Goal: Task Accomplishment & Management: Complete application form

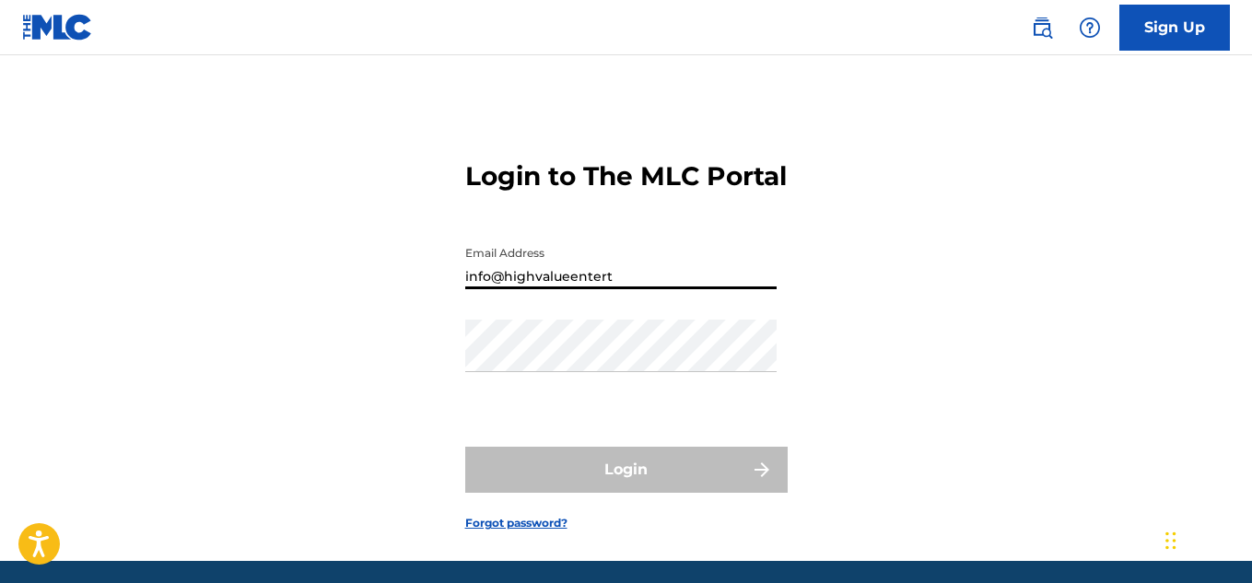
type input "[EMAIL_ADDRESS][DOMAIN_NAME]"
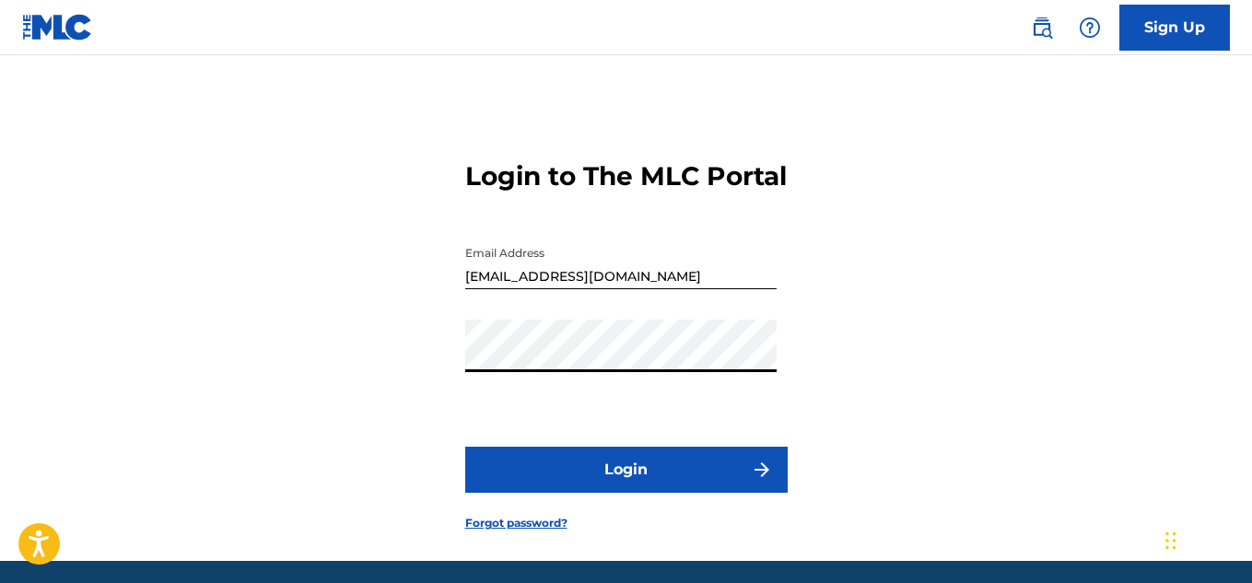
click at [465, 447] on button "Login" at bounding box center [626, 470] width 322 height 46
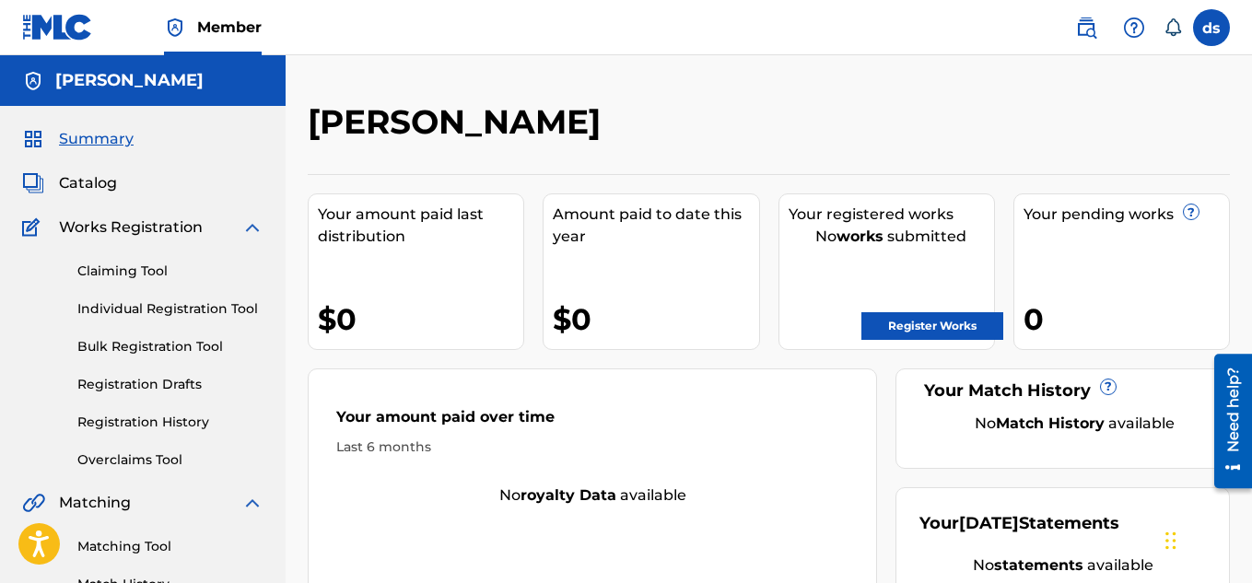
click at [885, 319] on link "Register Works" at bounding box center [932, 326] width 142 height 28
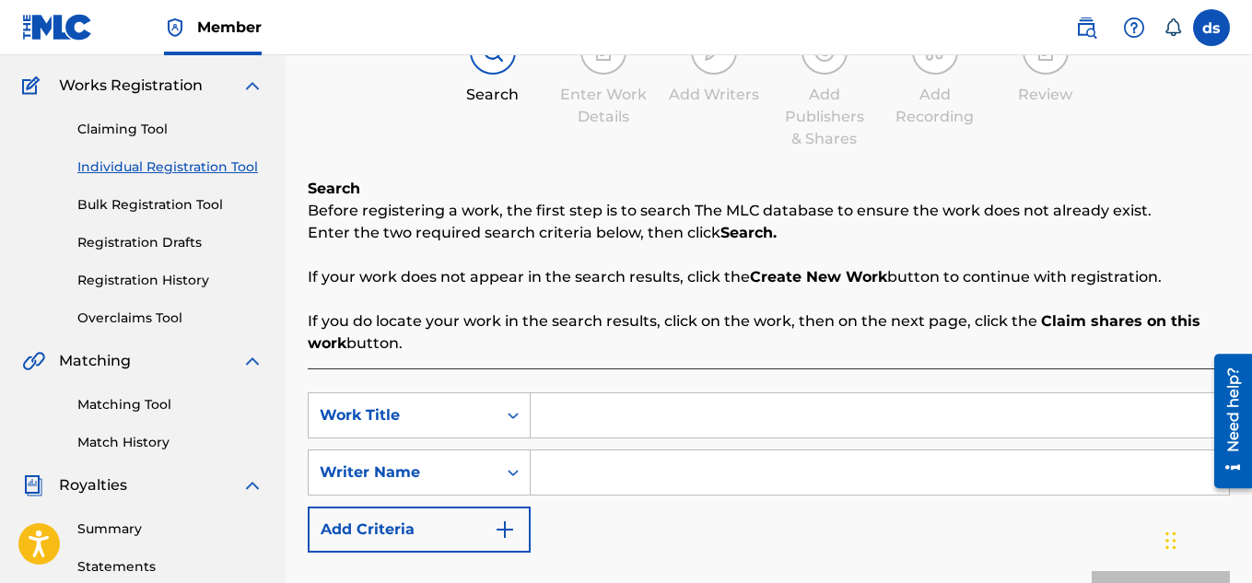
scroll to position [141, 0]
click at [130, 201] on link "Bulk Registration Tool" at bounding box center [170, 205] width 186 height 19
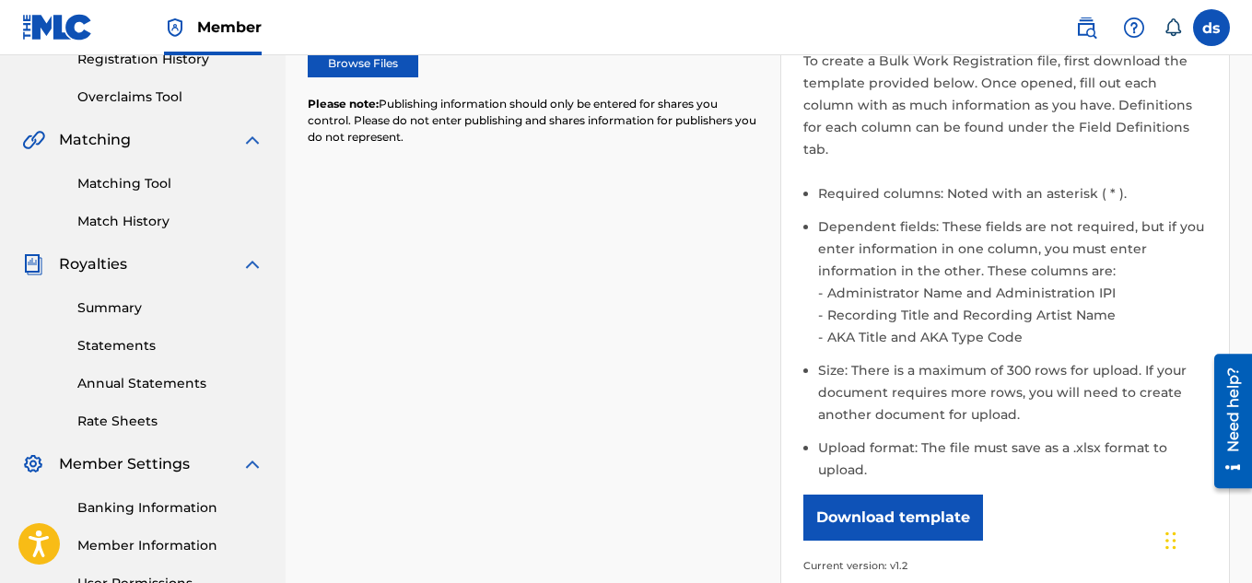
scroll to position [364, 0]
click at [927, 503] on button "Download template" at bounding box center [893, 517] width 180 height 46
click at [1221, 165] on div "Help content Hide How do I format the file? To create a Bulk Work Registration …" at bounding box center [1005, 271] width 450 height 655
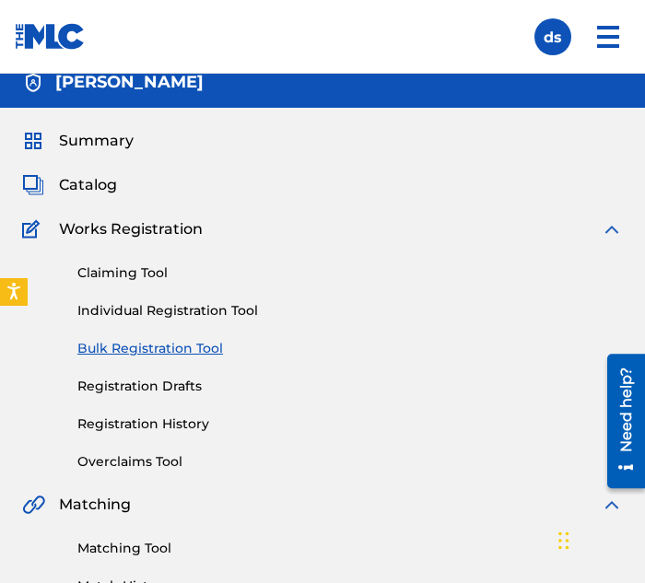
scroll to position [0, 0]
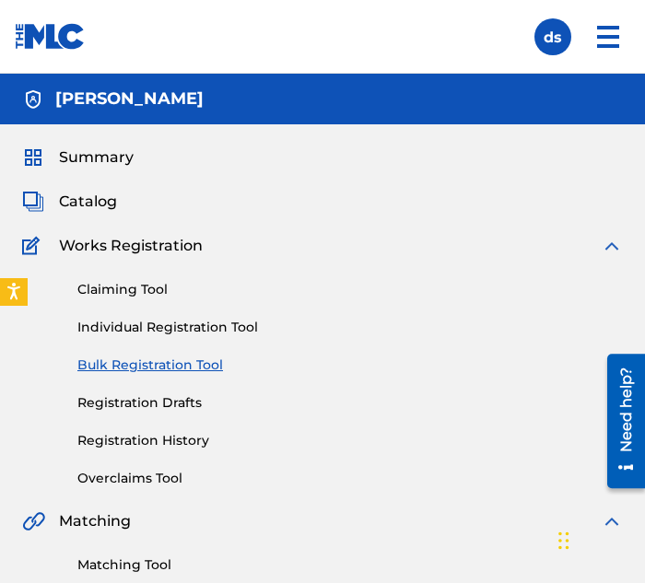
click at [224, 323] on link "Individual Registration Tool" at bounding box center [349, 327] width 545 height 19
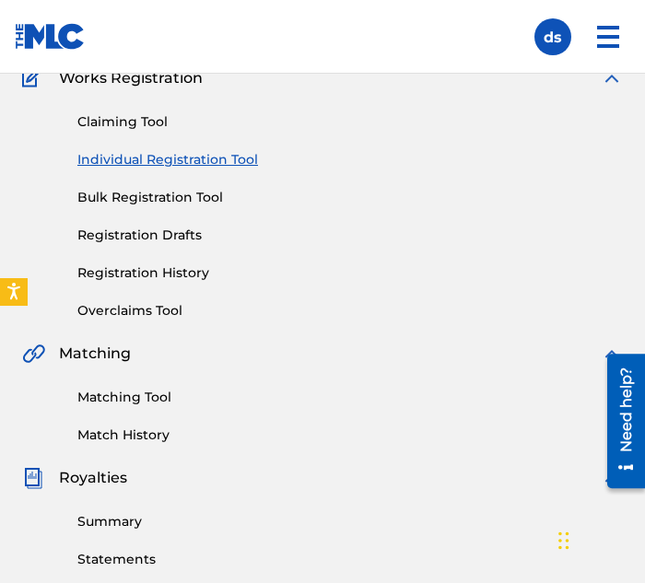
scroll to position [167, 0]
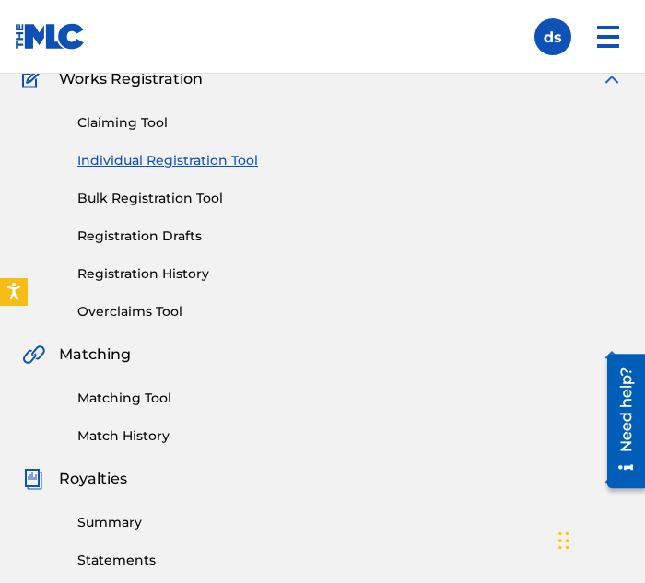
click at [204, 202] on link "Bulk Registration Tool" at bounding box center [349, 198] width 545 height 19
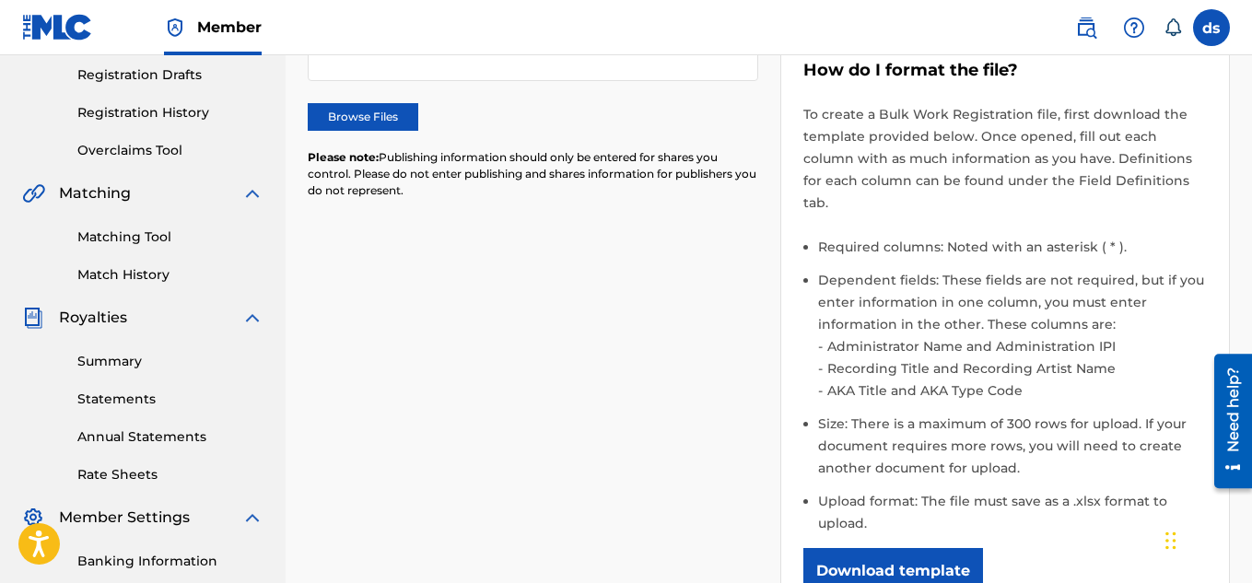
scroll to position [315, 0]
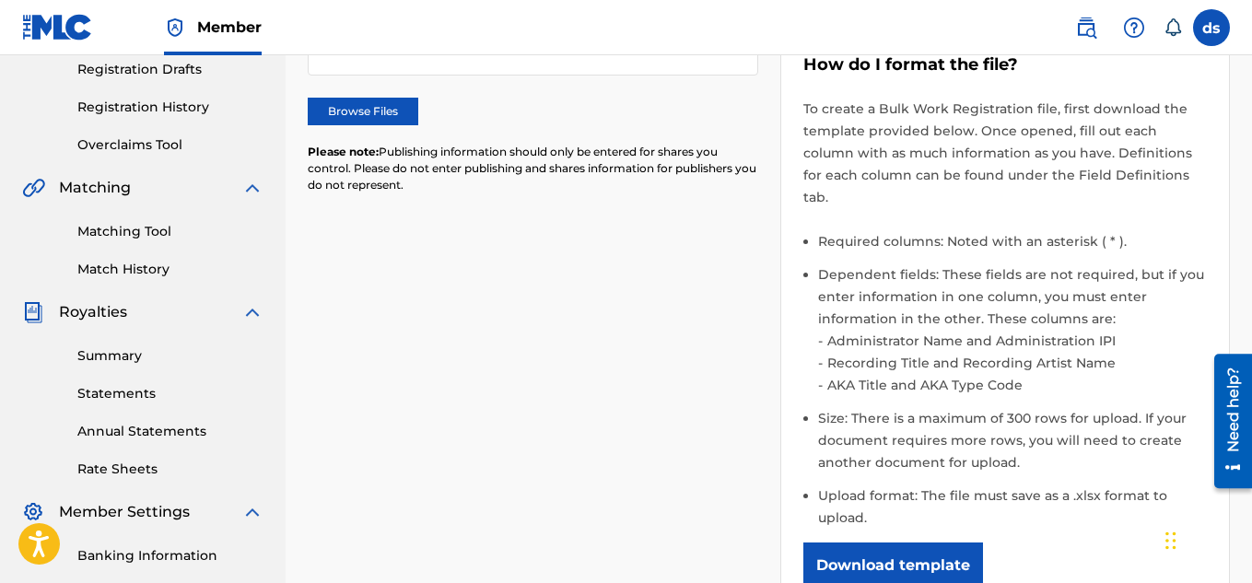
click at [839, 374] on li "AKA Title and AKA Type Code" at bounding box center [1014, 385] width 385 height 22
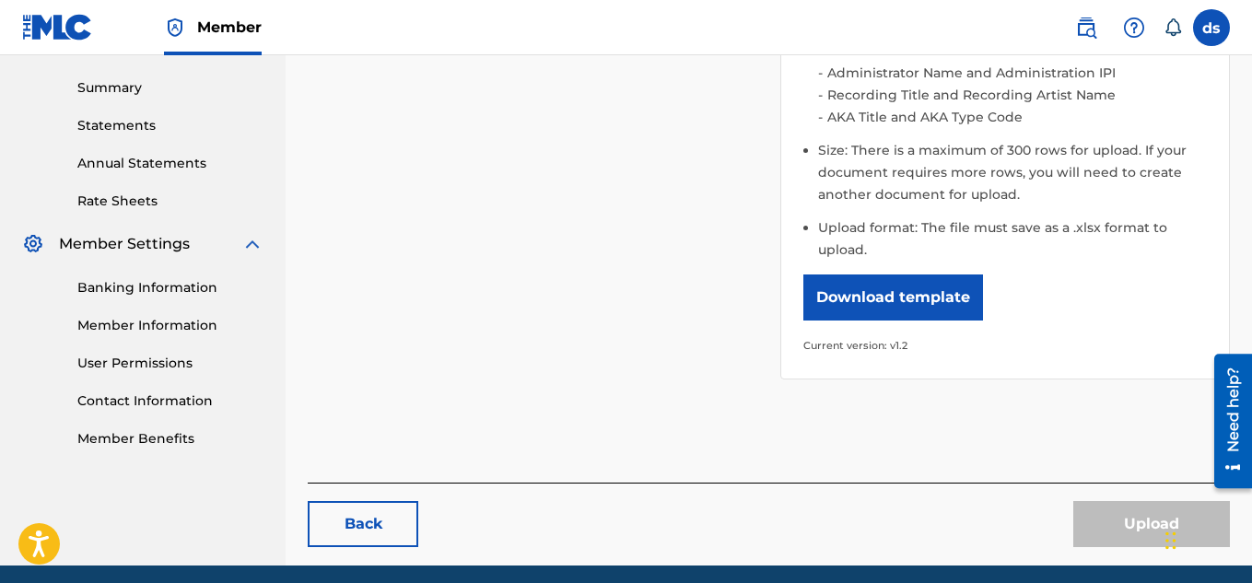
scroll to position [590, 0]
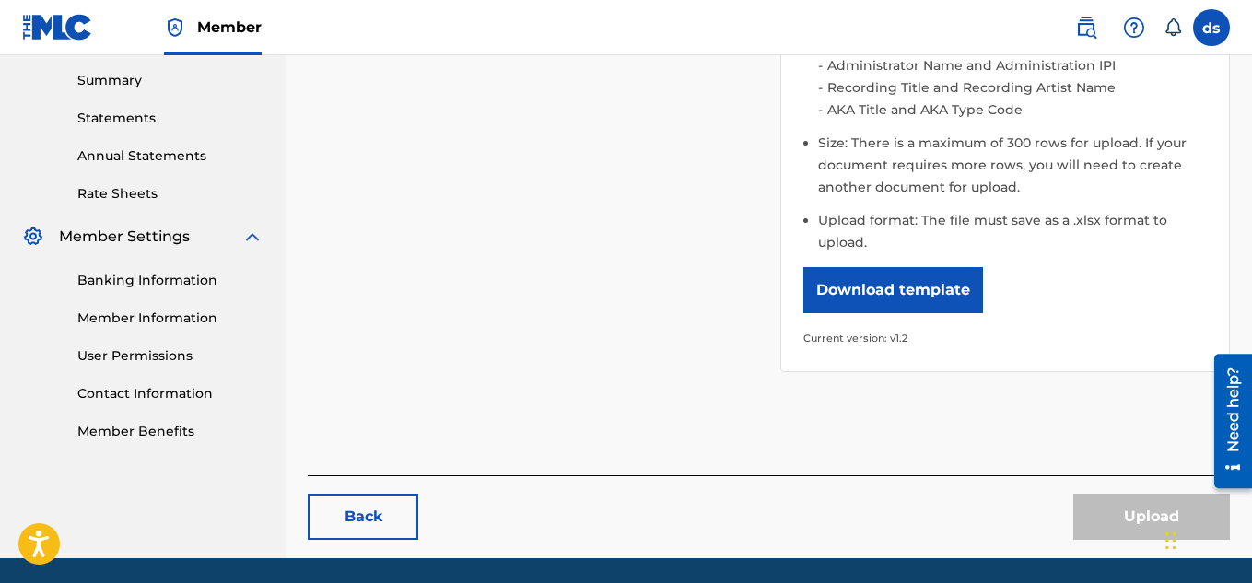
click at [912, 277] on button "Download template" at bounding box center [893, 290] width 180 height 46
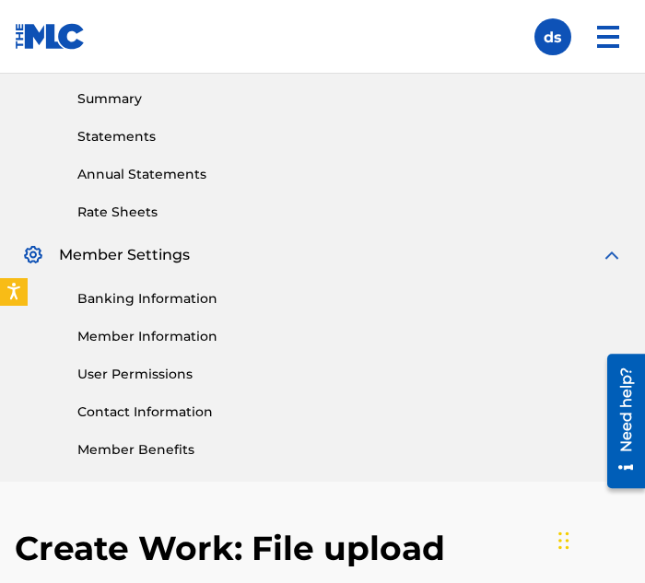
click at [336, 67] on nav "Member ds ds [PERSON_NAME] [EMAIL_ADDRESS][DOMAIN_NAME] Notification Preference…" at bounding box center [322, 37] width 645 height 74
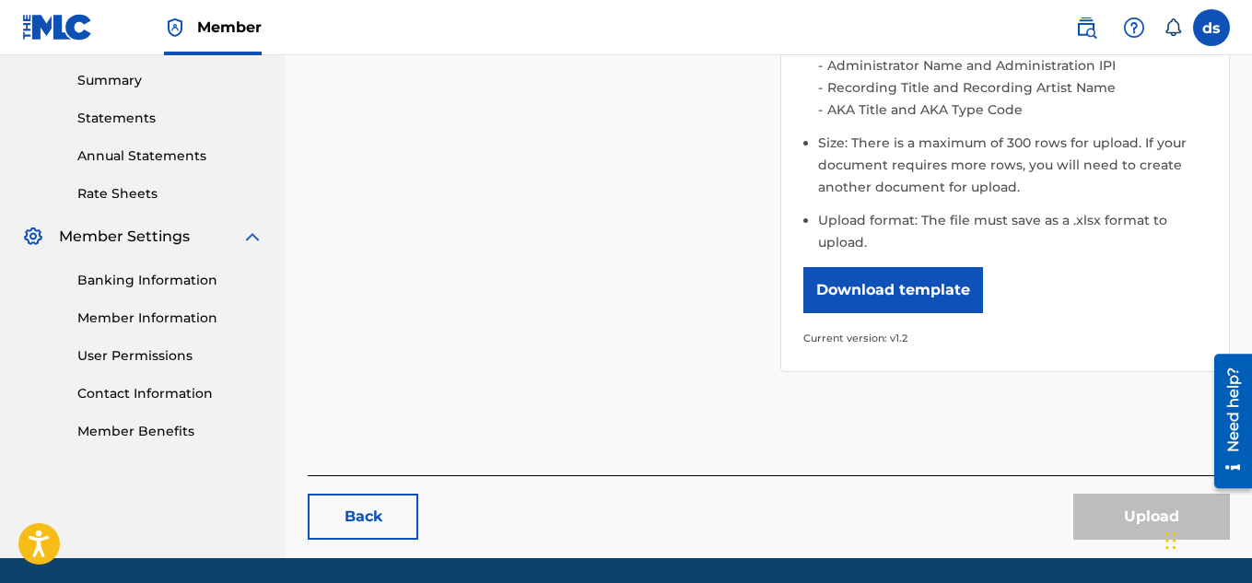
click at [804, 369] on div "Help content Hide How do I format the file? To create a Bulk Work Registration …" at bounding box center [1005, 55] width 450 height 677
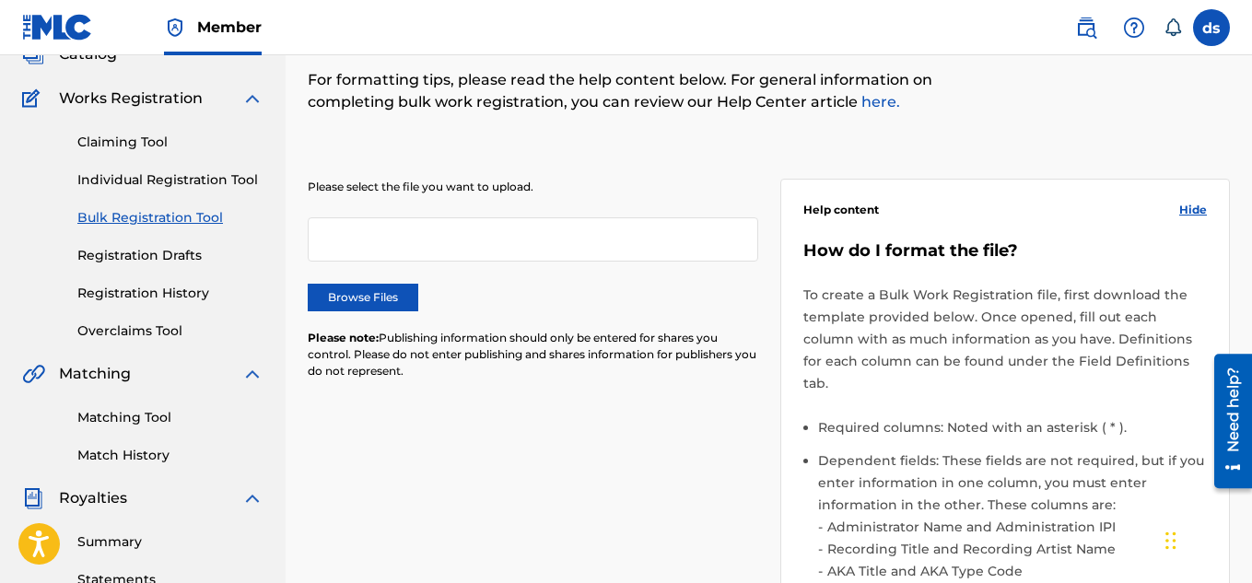
scroll to position [125, 0]
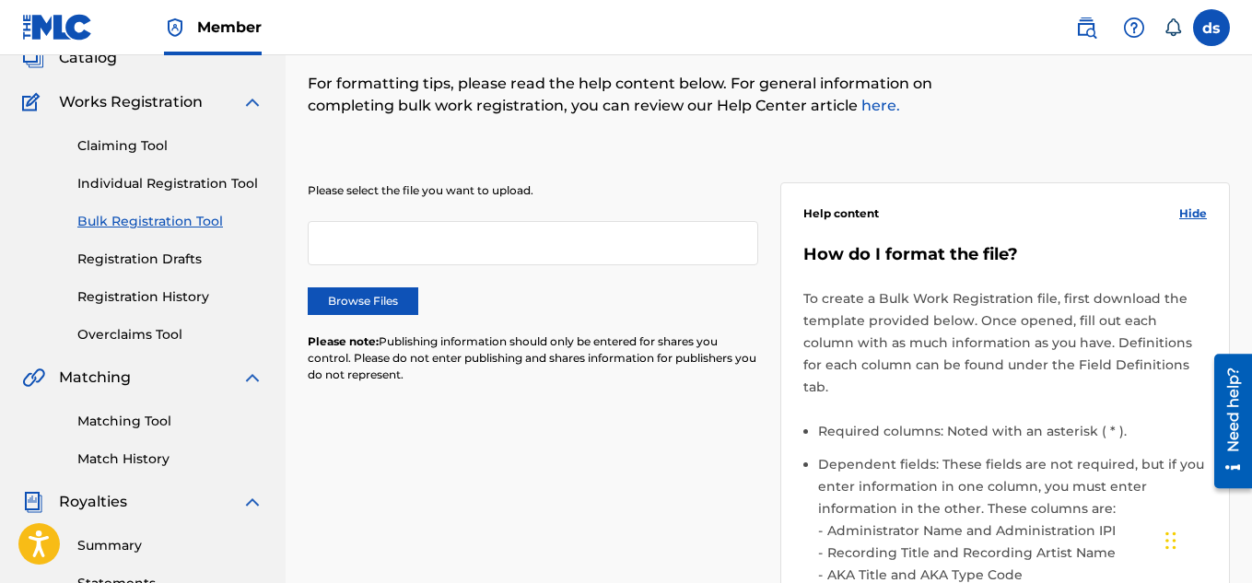
click at [194, 192] on link "Individual Registration Tool" at bounding box center [170, 183] width 186 height 19
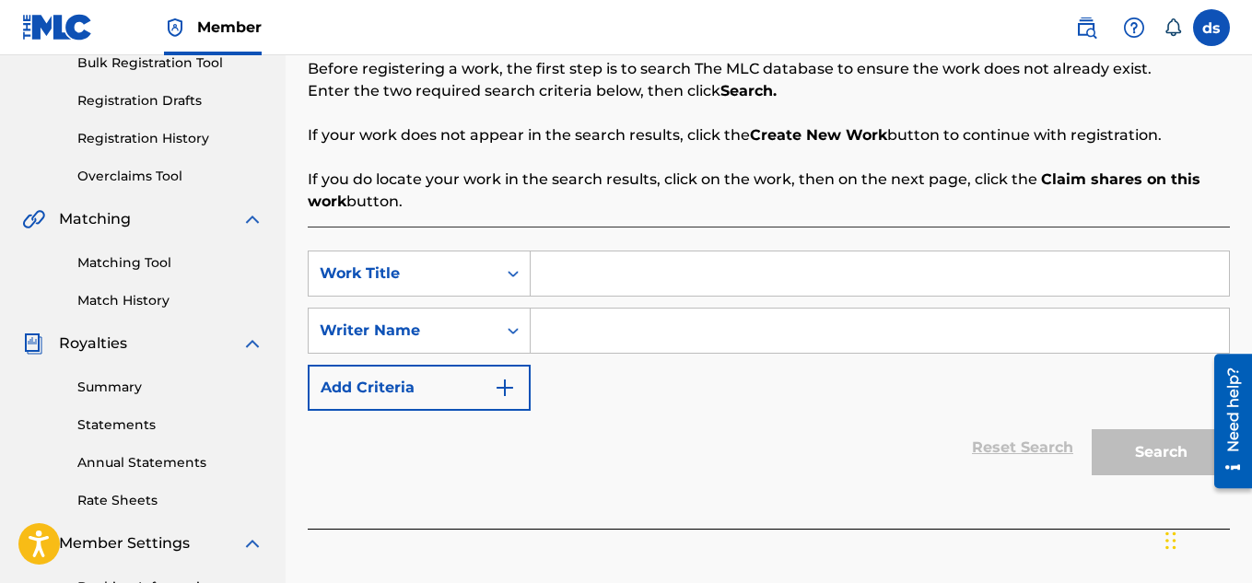
scroll to position [287, 0]
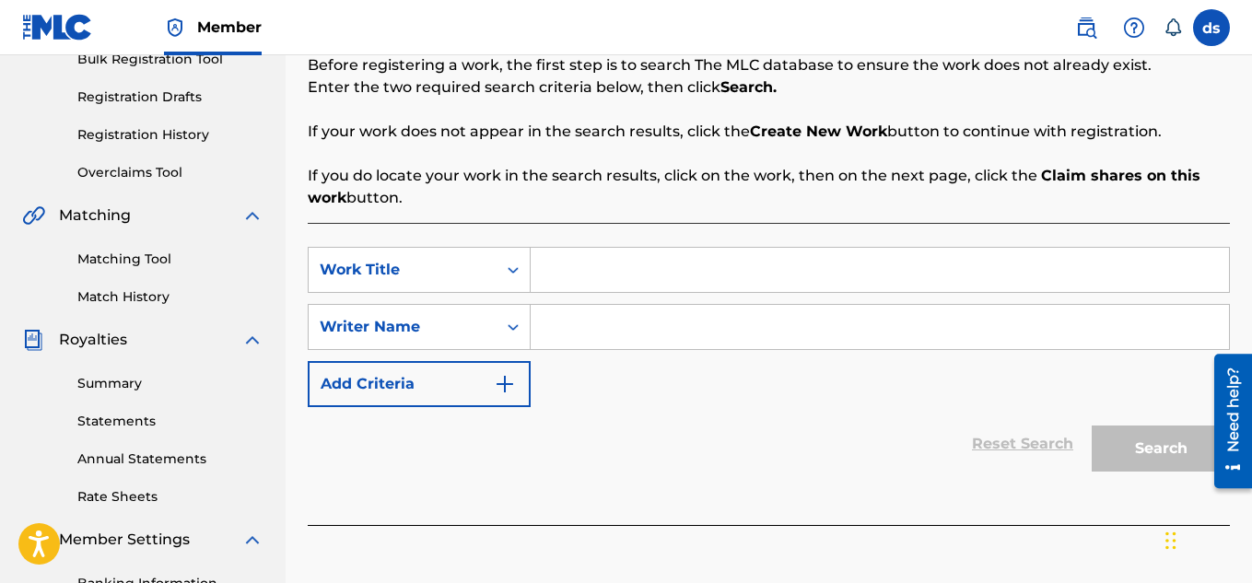
click at [617, 289] on input "Search Form" at bounding box center [879, 270] width 698 height 44
type input "check please"
click at [905, 329] on input "Search Form" at bounding box center [879, 327] width 698 height 44
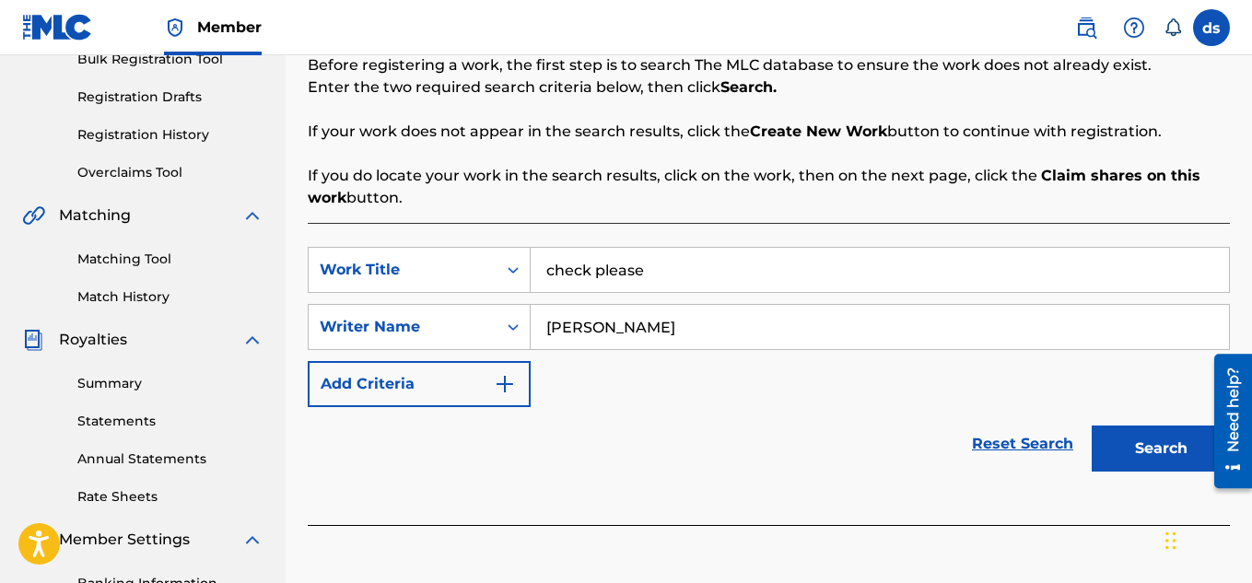
type input "[PERSON_NAME]"
click at [1126, 435] on button "Search" at bounding box center [1160, 448] width 138 height 46
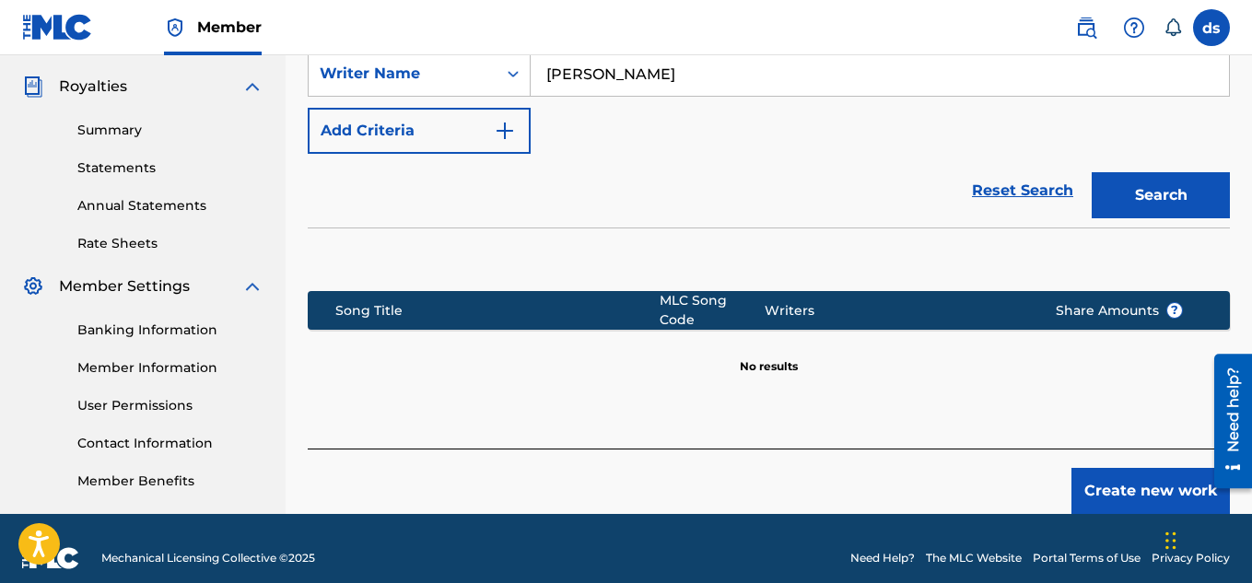
scroll to position [559, 0]
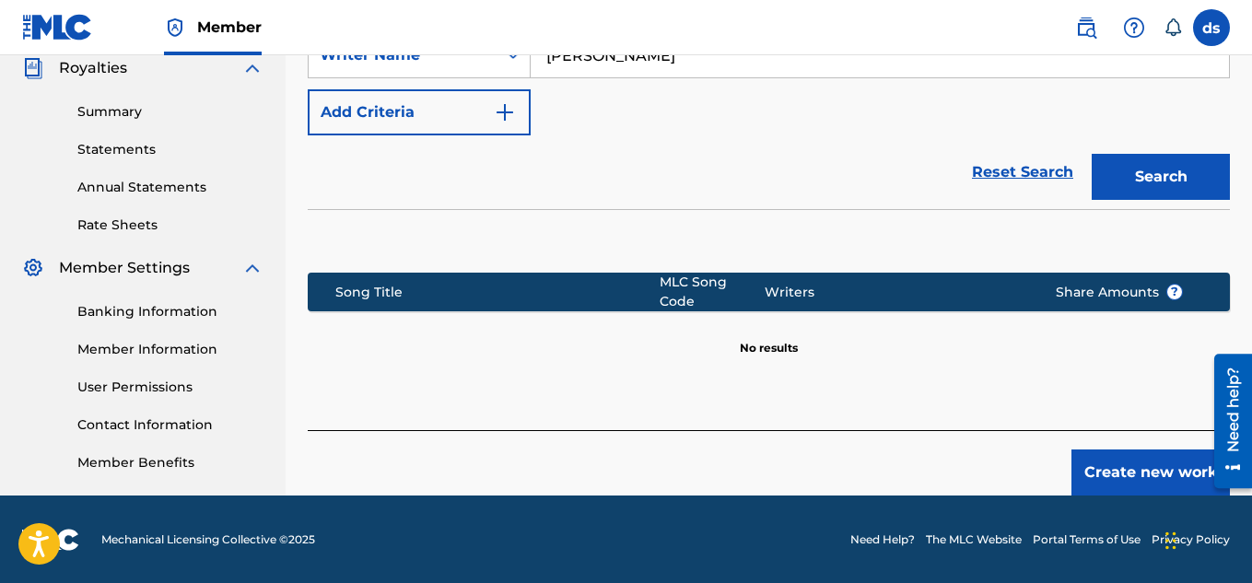
click at [1119, 469] on button "Create new work" at bounding box center [1150, 472] width 158 height 46
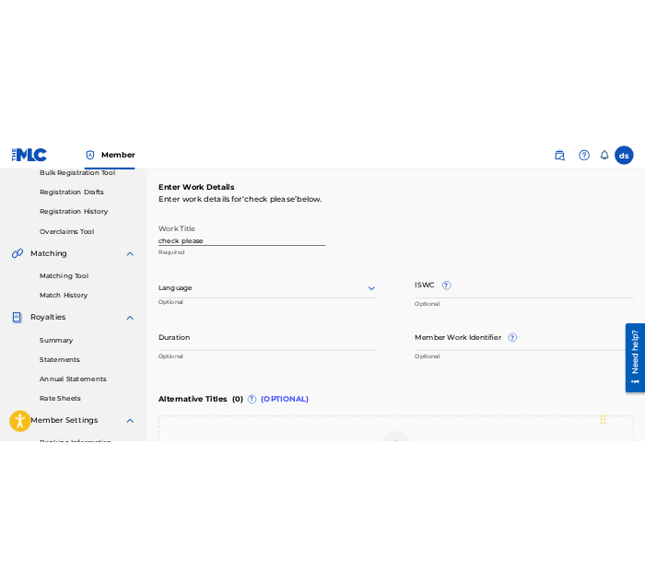
scroll to position [287, 0]
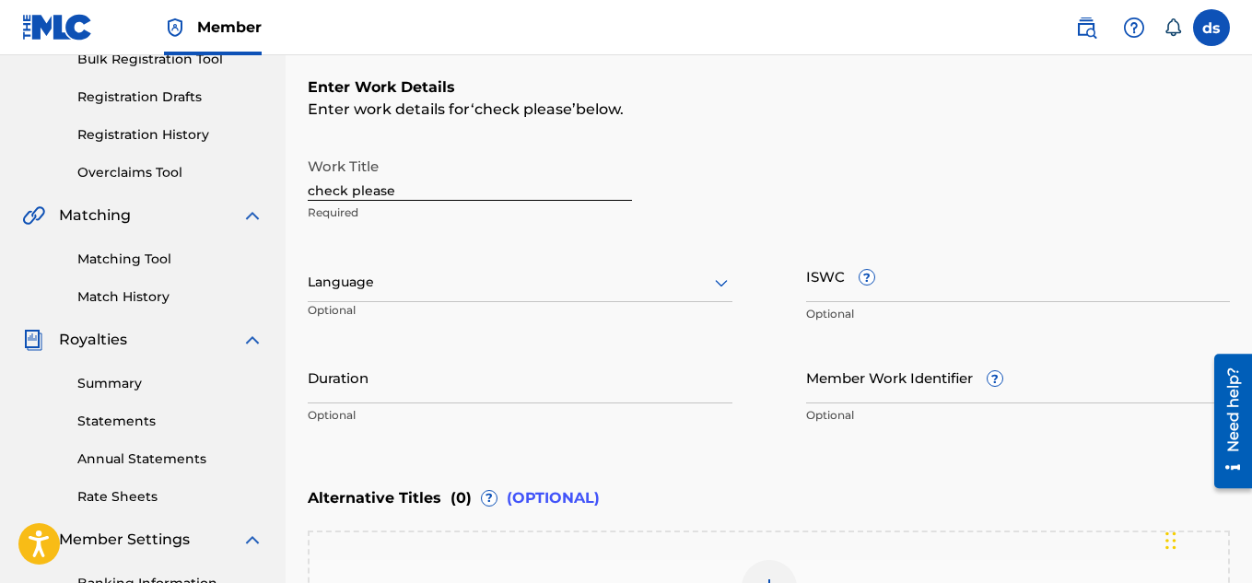
click at [769, 307] on div "Work Title check please Required Language Optional ISWC ? Optional Duration Opt…" at bounding box center [769, 291] width 922 height 286
click at [698, 284] on div at bounding box center [520, 282] width 425 height 23
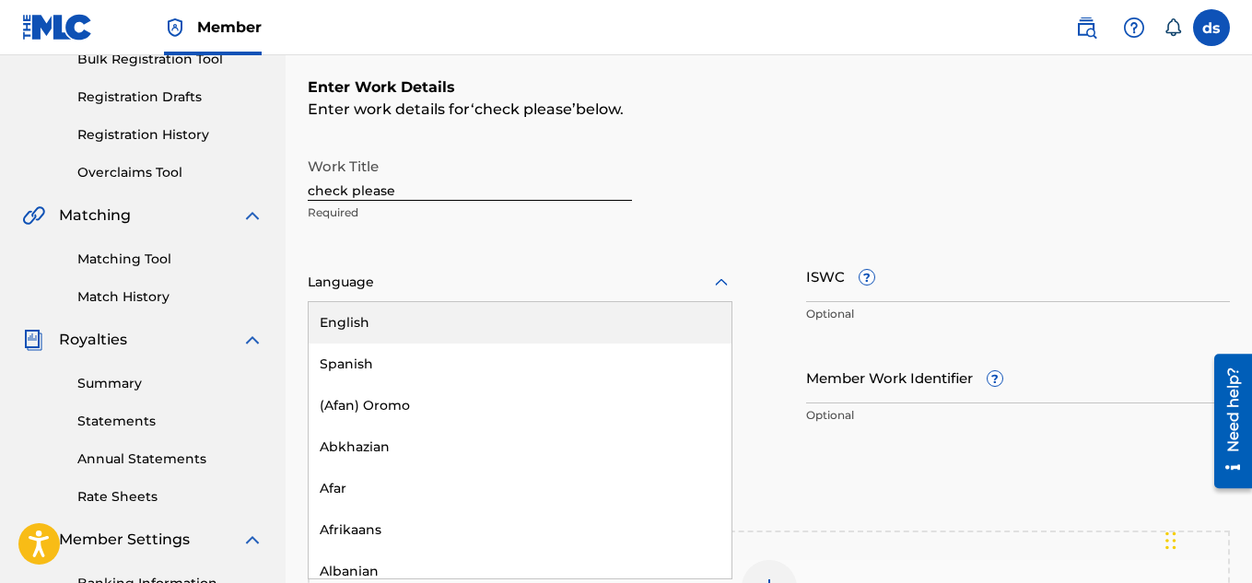
click at [664, 325] on div "English" at bounding box center [520, 322] width 423 height 41
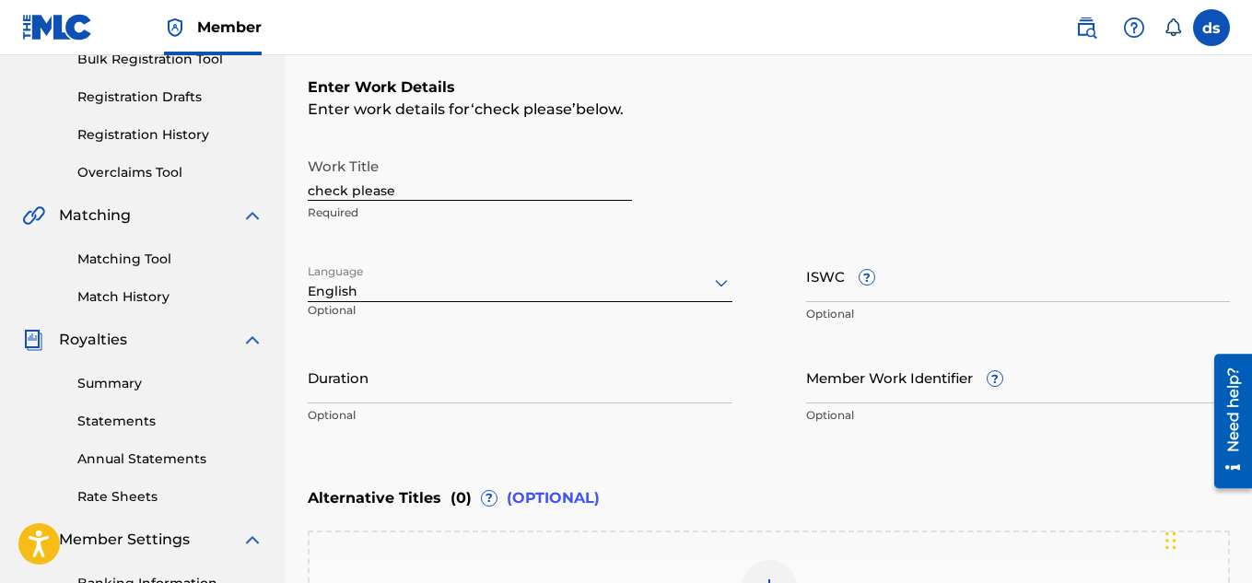
click at [628, 384] on input "Duration" at bounding box center [520, 377] width 425 height 52
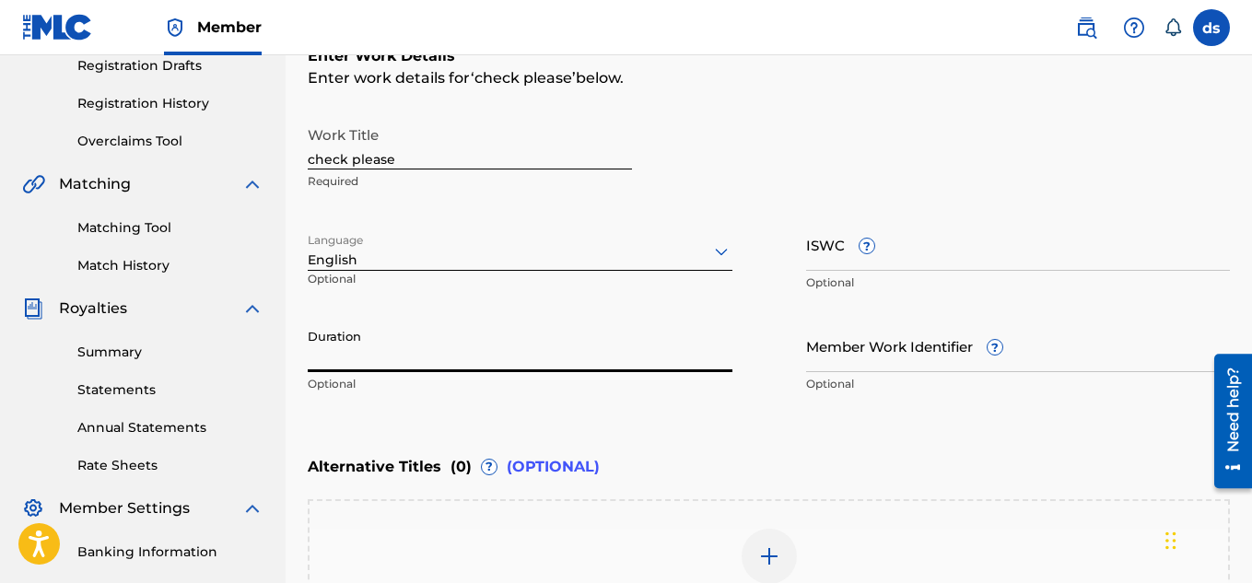
scroll to position [317, 0]
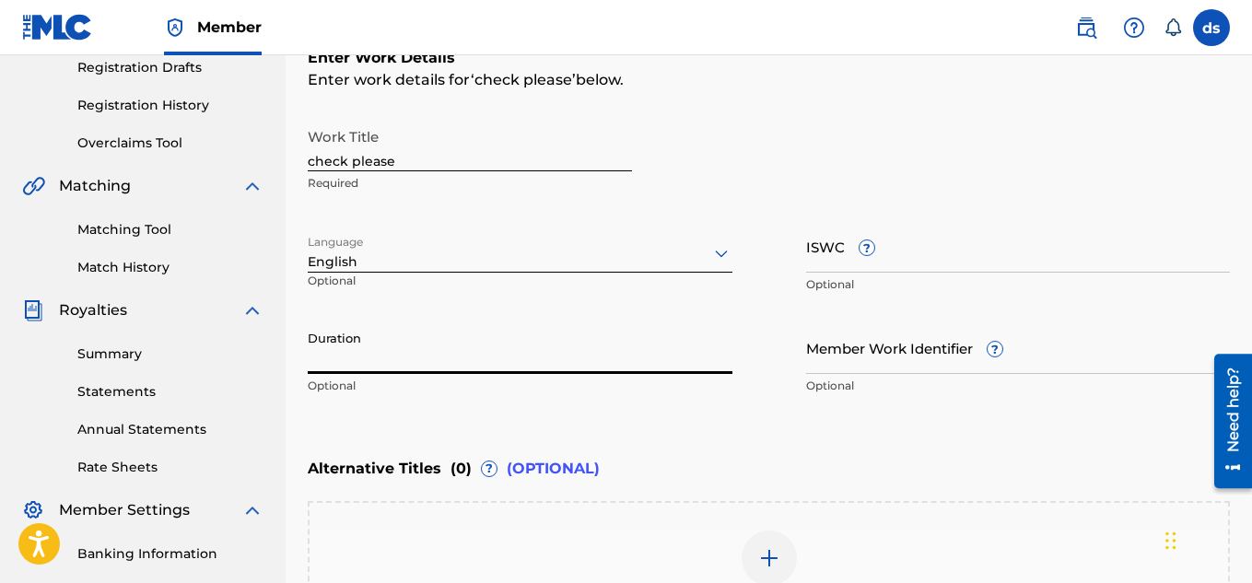
click at [757, 377] on div "Work Title check please Required Language English Optional ISWC ? Optional Dura…" at bounding box center [769, 262] width 922 height 286
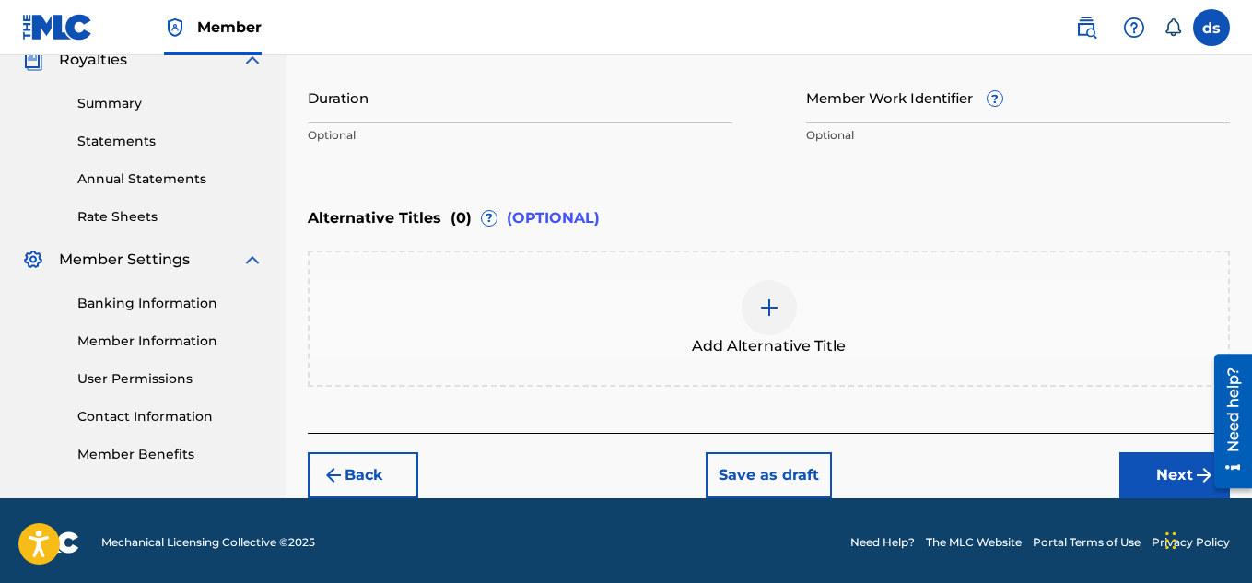
scroll to position [571, 0]
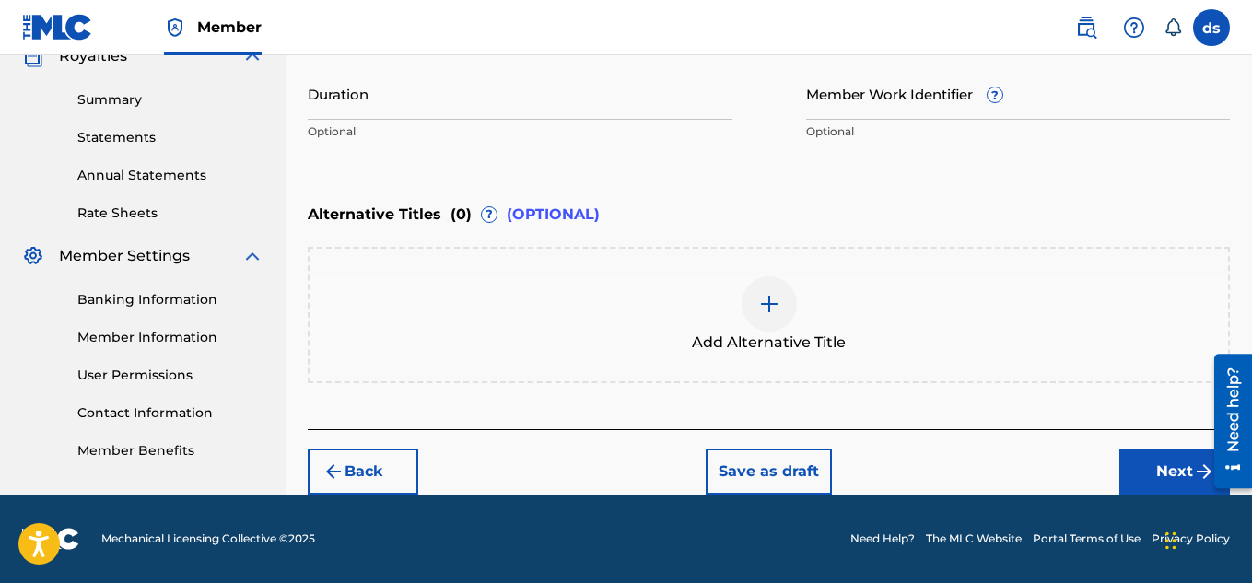
click at [1183, 474] on button "Next" at bounding box center [1174, 472] width 111 height 46
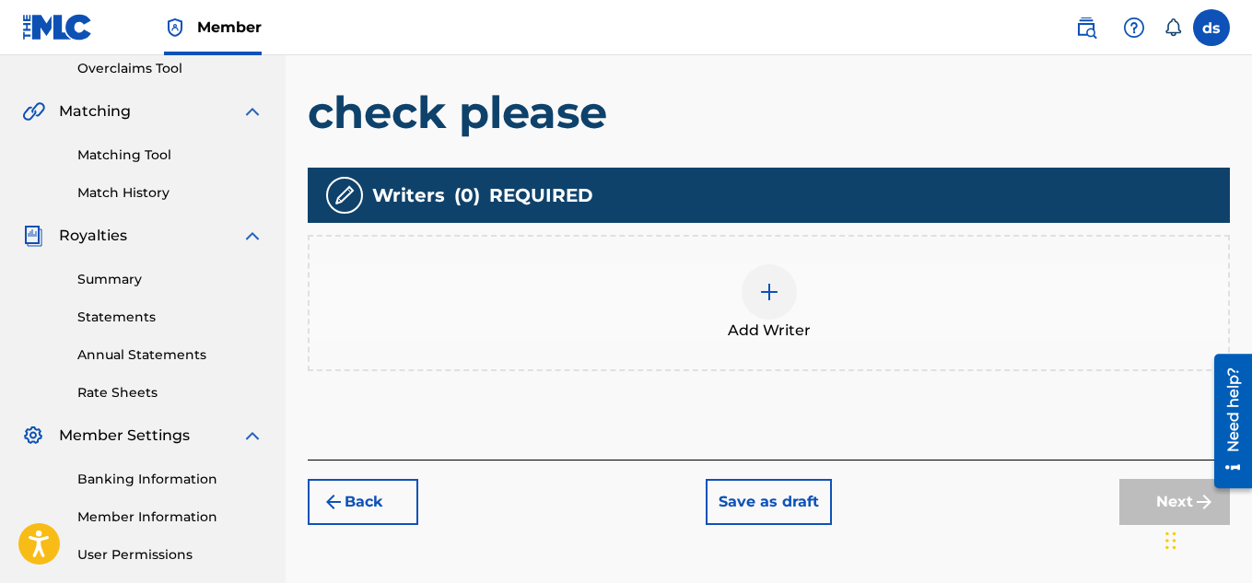
scroll to position [392, 0]
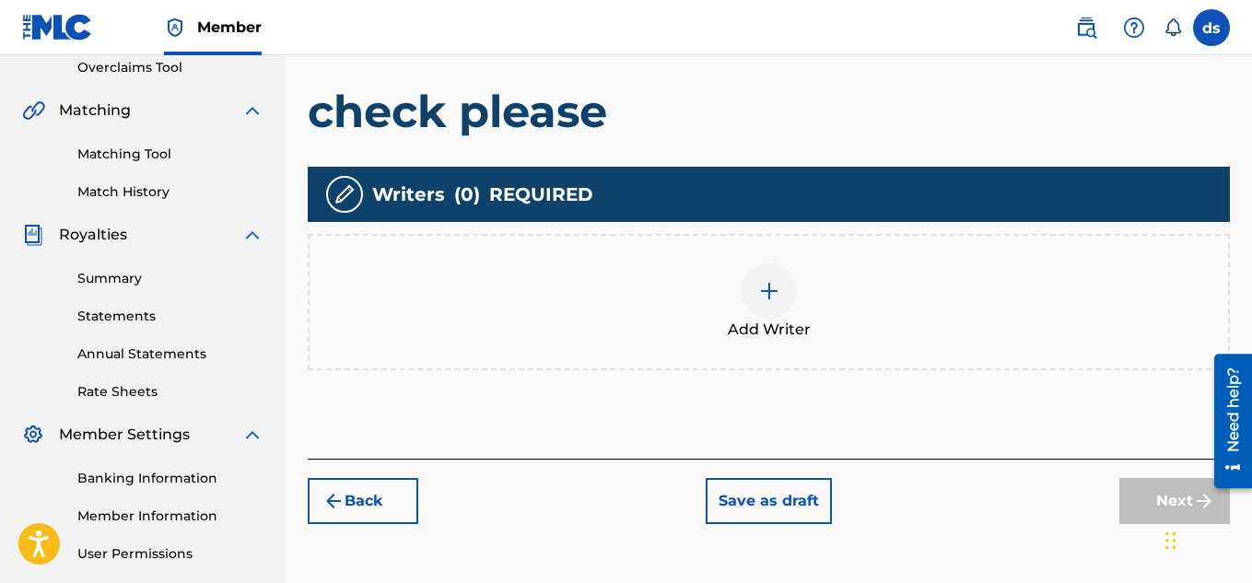
click at [754, 296] on div at bounding box center [768, 290] width 55 height 55
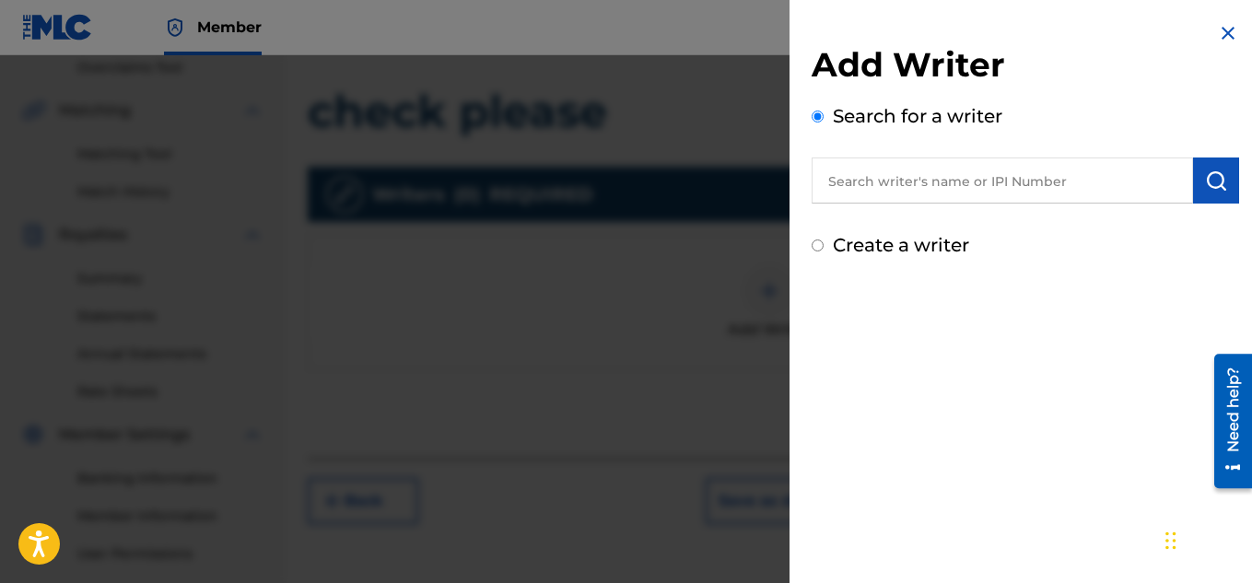
click at [969, 182] on input "text" at bounding box center [1001, 180] width 381 height 46
type input "[PERSON_NAME]"
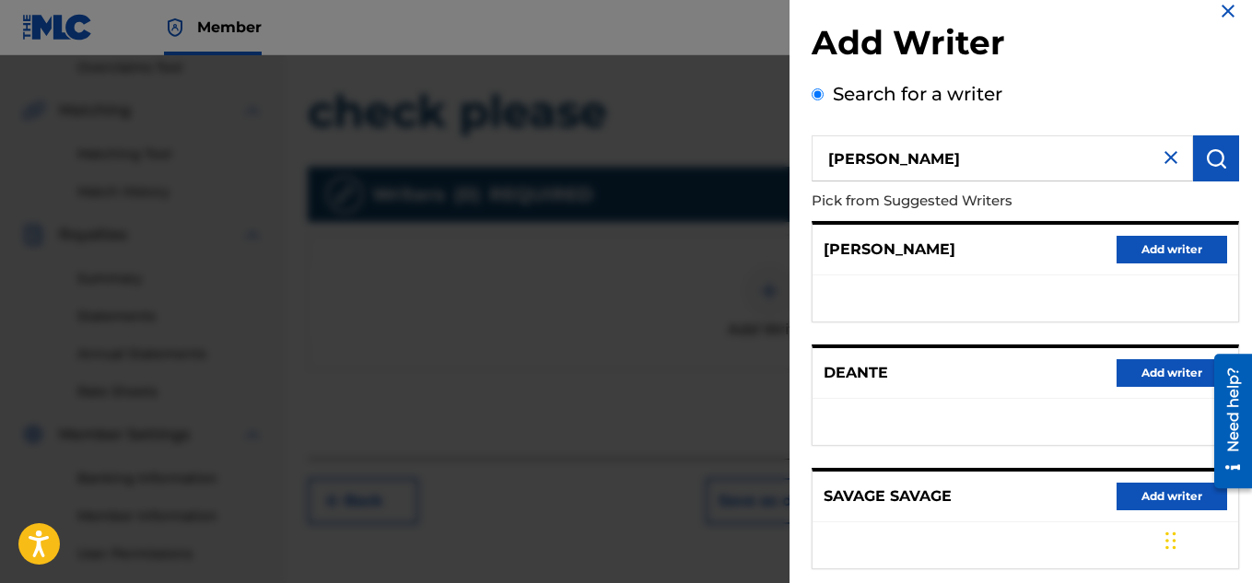
scroll to position [0, 0]
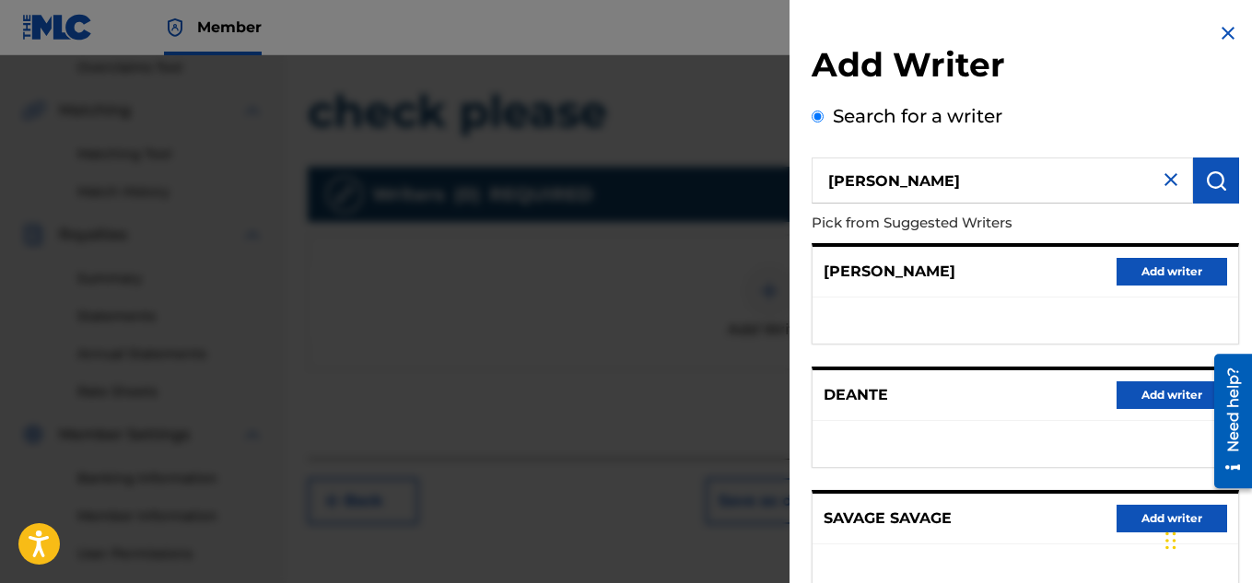
click at [1217, 37] on img at bounding box center [1228, 33] width 22 height 22
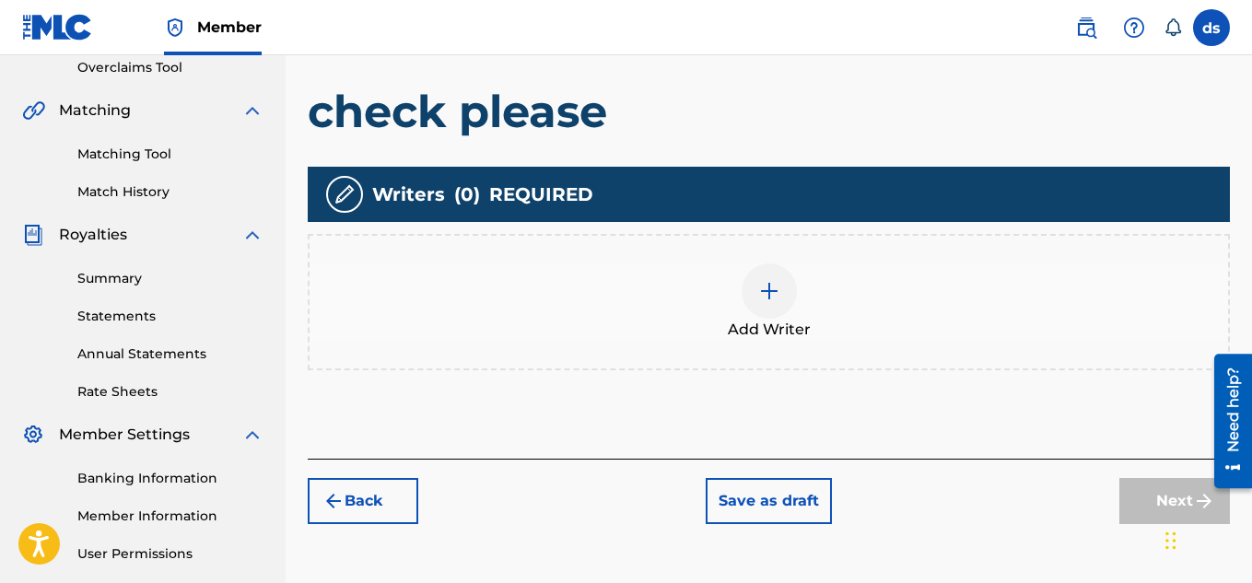
click at [751, 316] on div "Add Writer" at bounding box center [768, 301] width 918 height 77
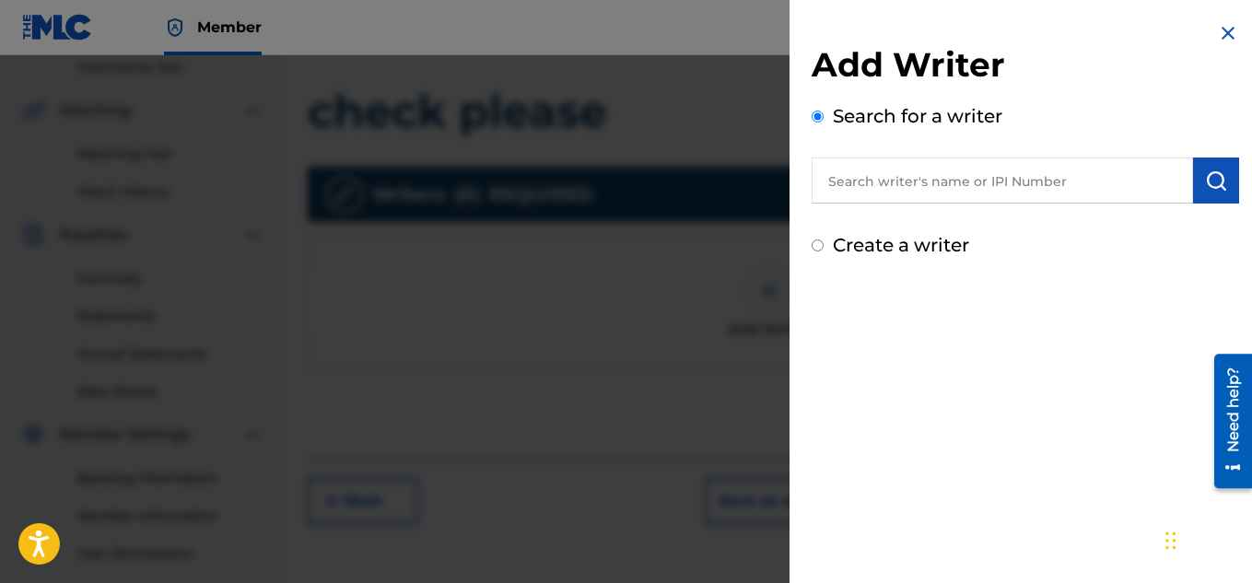
click at [824, 240] on div "Create a writer" at bounding box center [1024, 245] width 427 height 28
click at [820, 248] on input "Create a writer" at bounding box center [817, 245] width 12 height 12
radio input "false"
radio input "true"
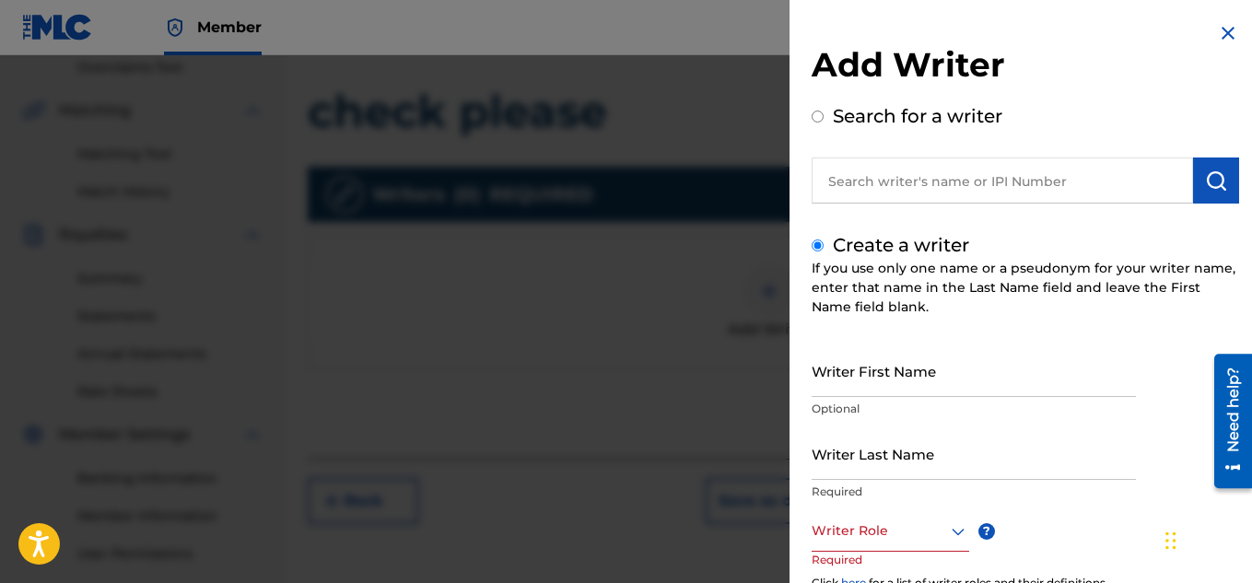
click at [921, 358] on input "Writer First Name" at bounding box center [973, 370] width 324 height 52
type input "d"
click at [1015, 194] on input "text" at bounding box center [1001, 180] width 381 height 46
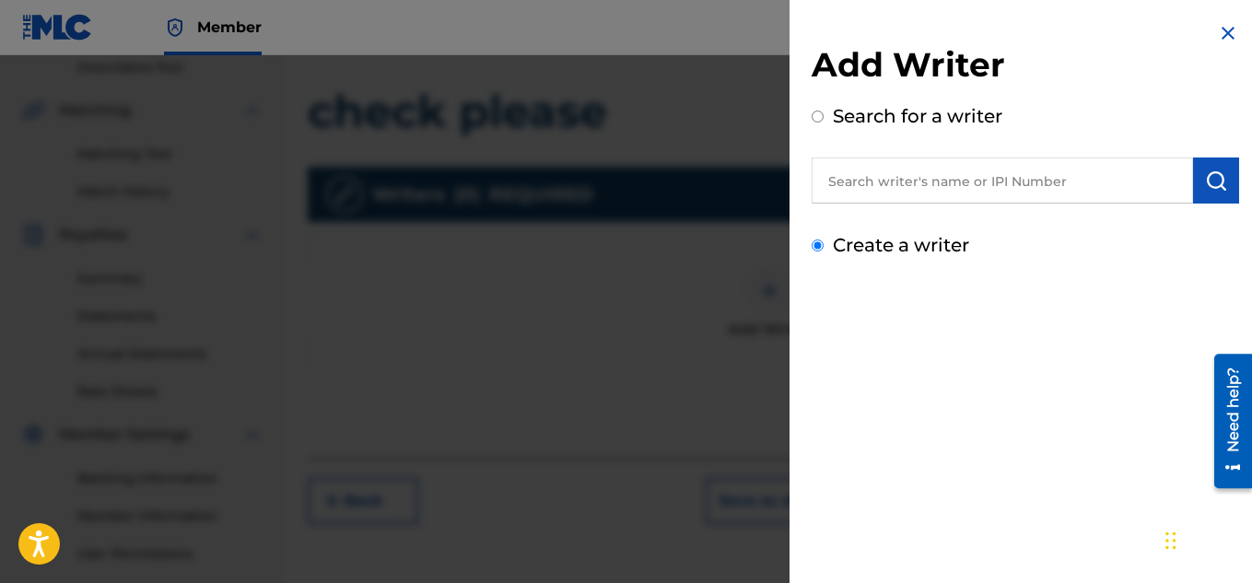
radio input "true"
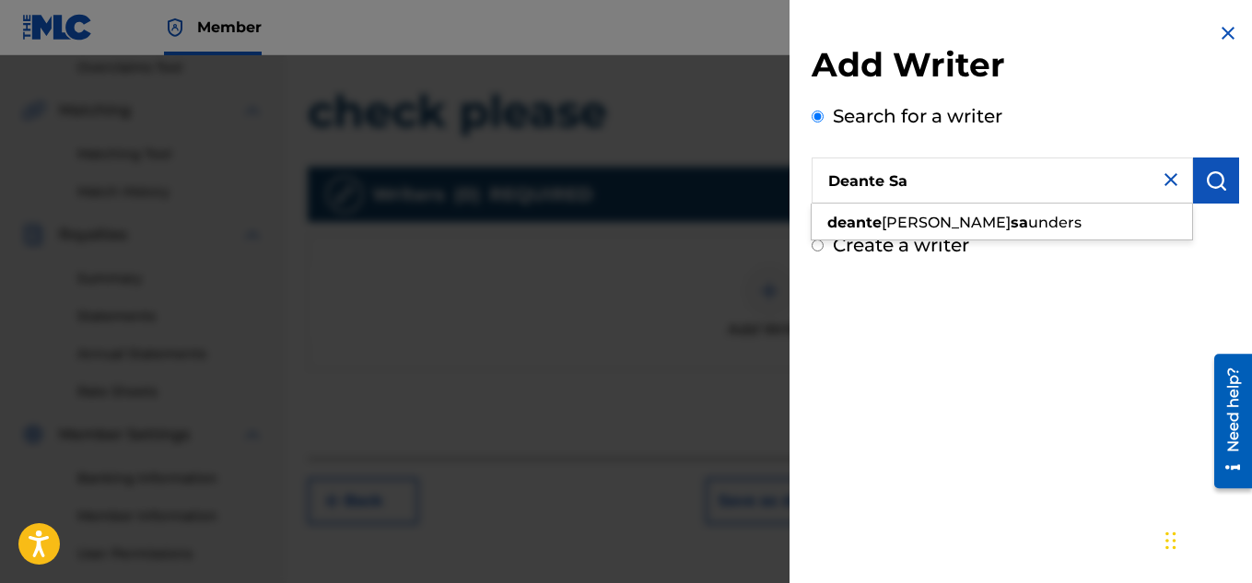
type input "Deante Sa"
click at [1164, 186] on img at bounding box center [1171, 180] width 22 height 22
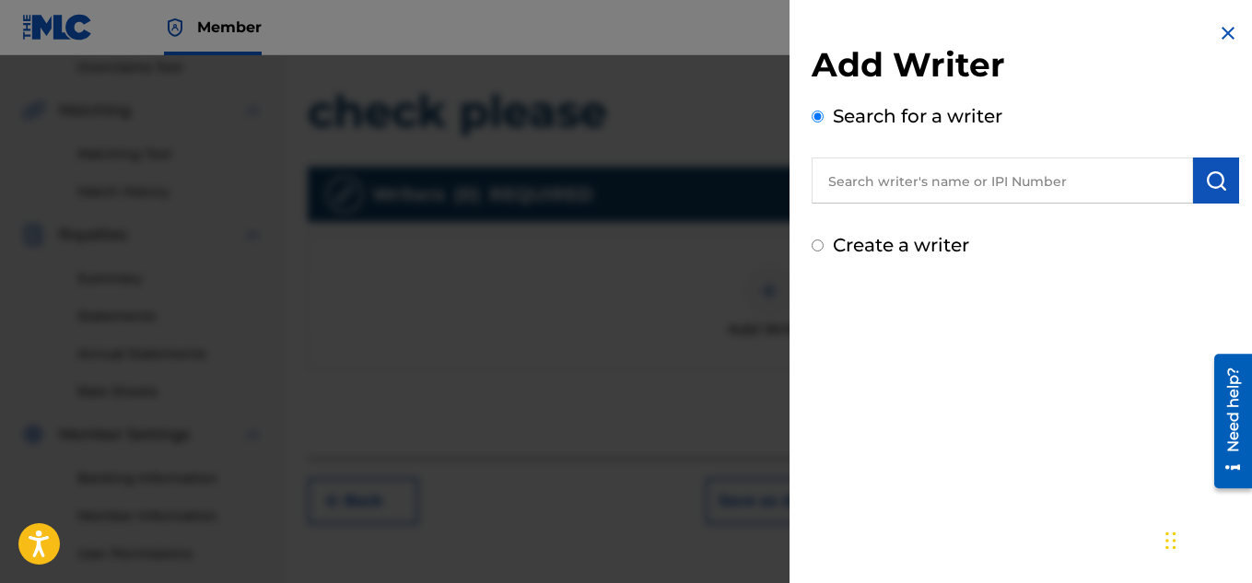
click at [830, 254] on div "Create a writer" at bounding box center [1024, 245] width 427 height 28
click at [821, 248] on input "Create a writer" at bounding box center [817, 245] width 12 height 12
radio input "false"
radio input "true"
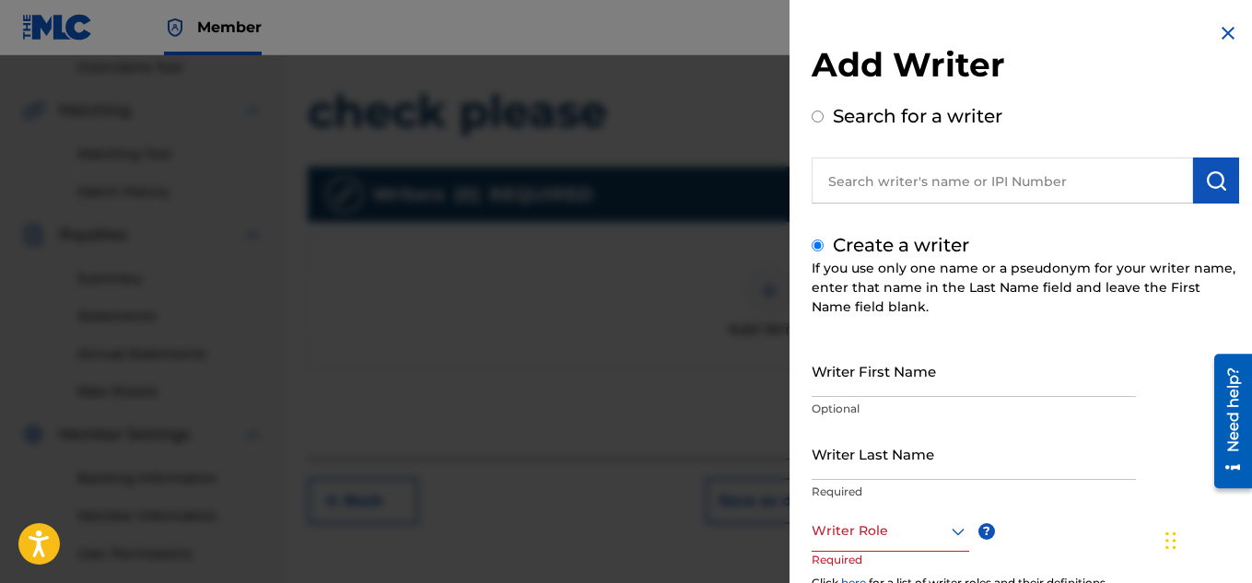
click at [920, 392] on input "Writer First Name" at bounding box center [973, 370] width 324 height 52
type input "d"
type input "Deante"
click at [938, 469] on input "Writer Last Name" at bounding box center [973, 453] width 324 height 52
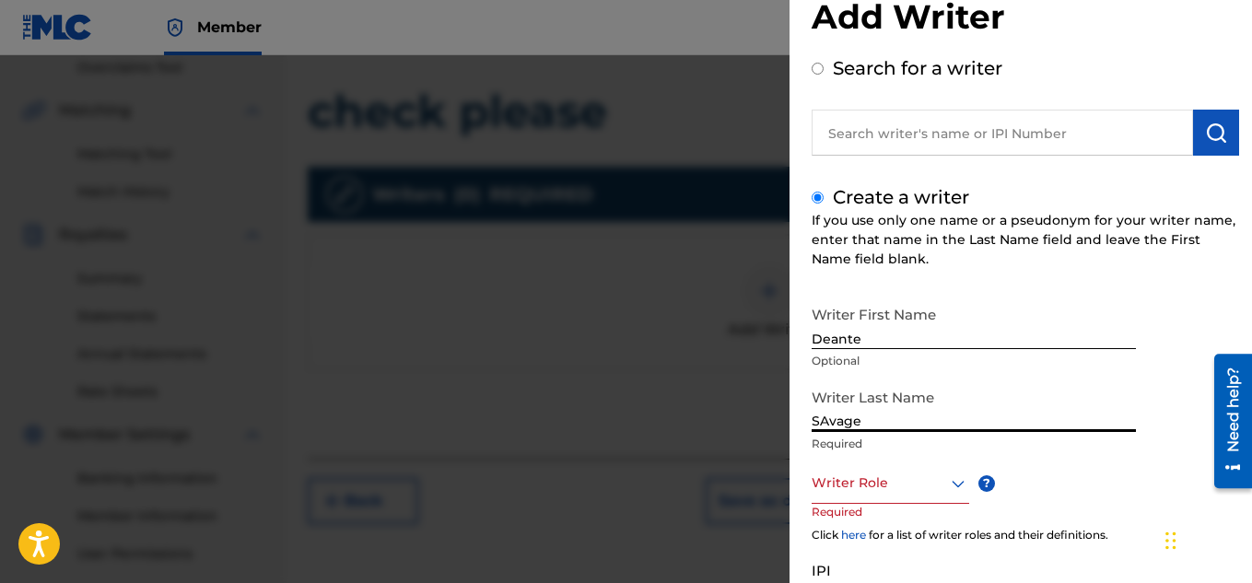
scroll to position [46, 0]
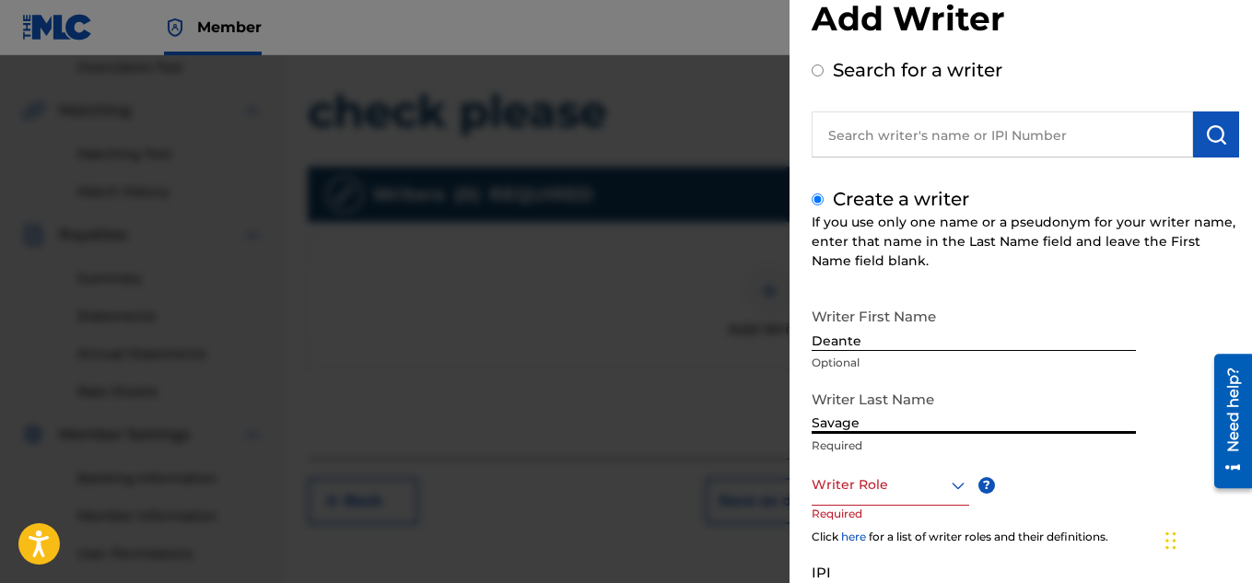
type input "Savage"
click at [940, 484] on div at bounding box center [889, 484] width 157 height 23
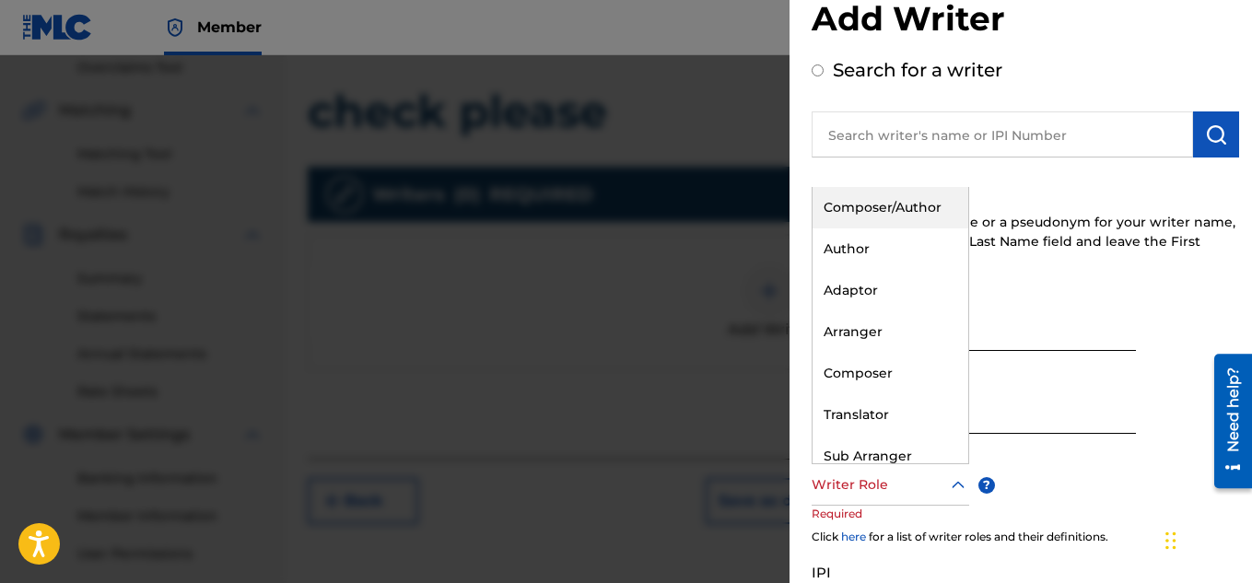
click at [930, 212] on div "Composer/Author" at bounding box center [890, 207] width 156 height 41
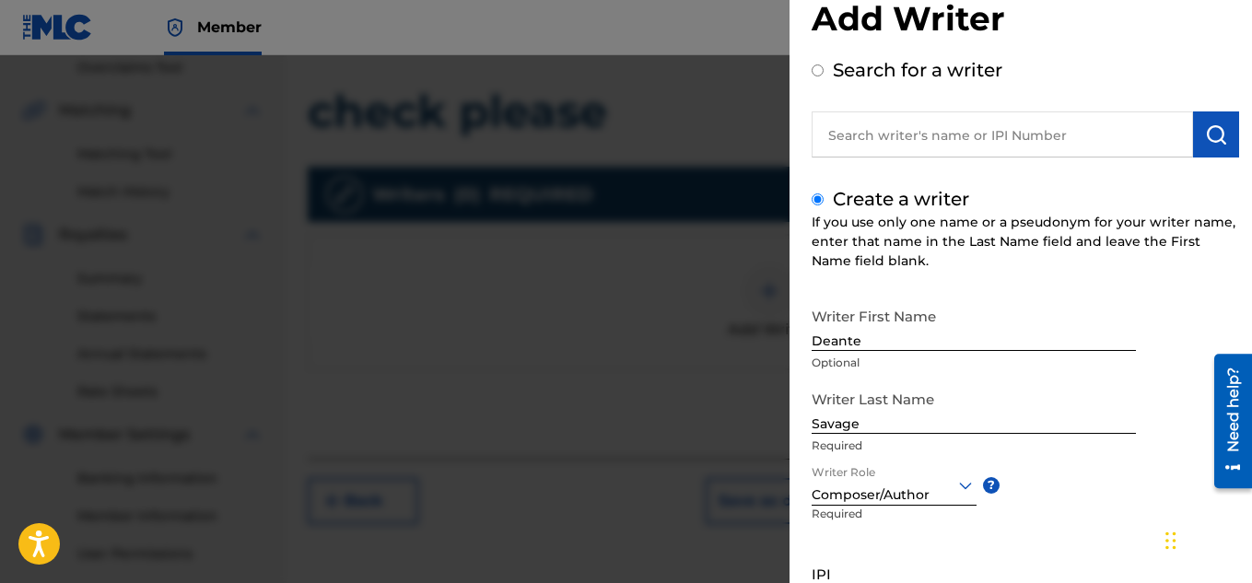
click at [1067, 275] on div "Create a writer If you use only one name or a pseudonym for your writer name, e…" at bounding box center [1024, 444] width 427 height 519
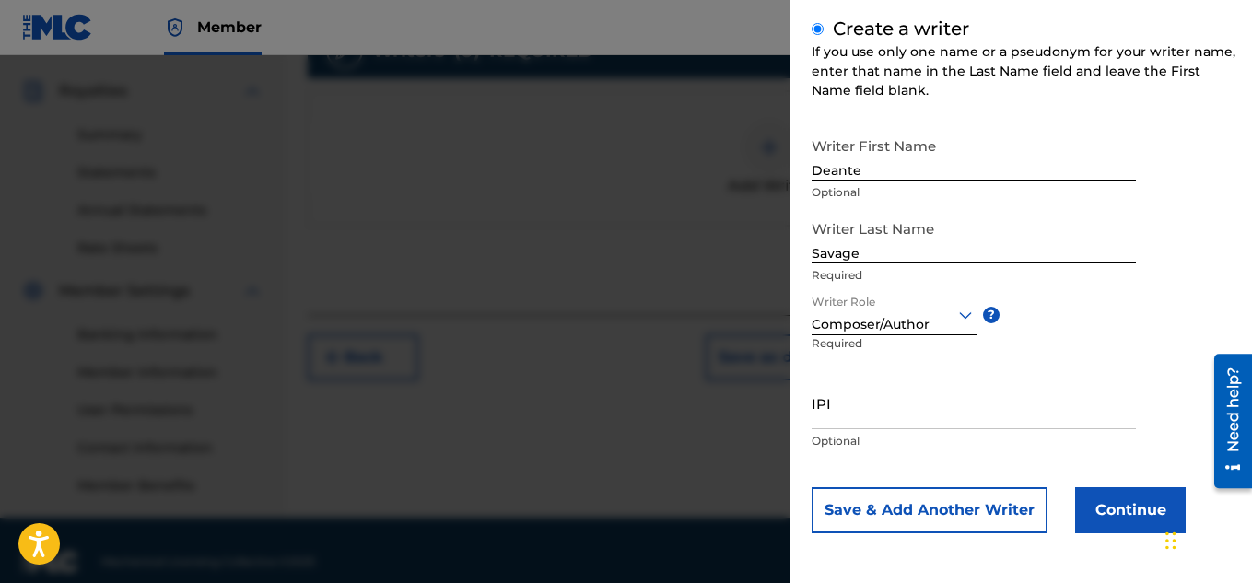
scroll to position [559, 0]
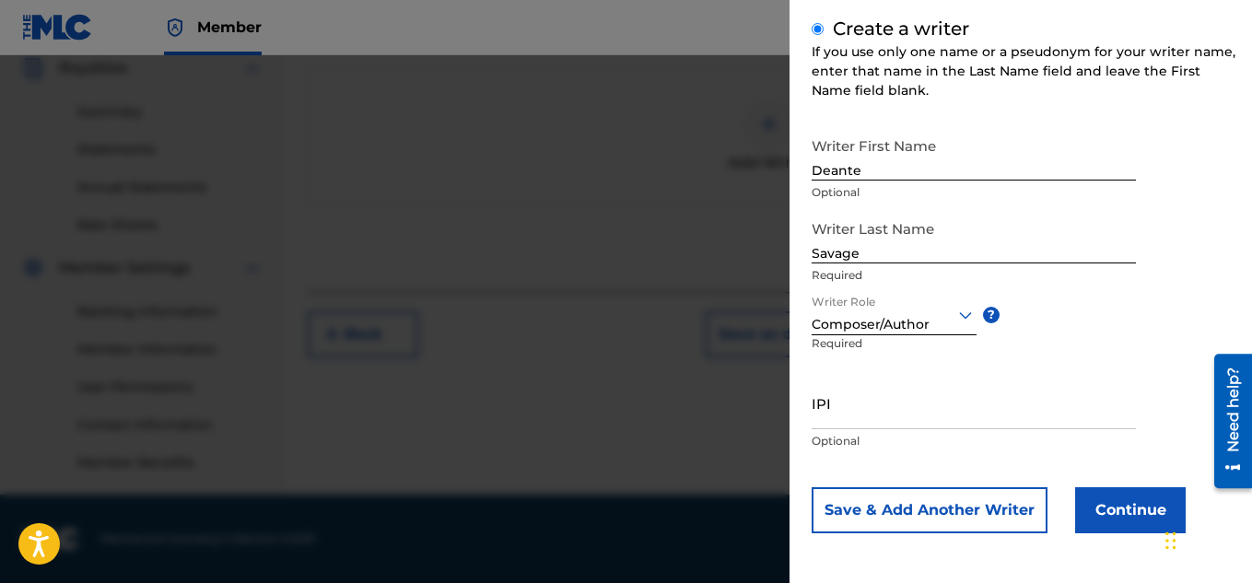
click at [1153, 514] on button "Continue" at bounding box center [1130, 510] width 111 height 46
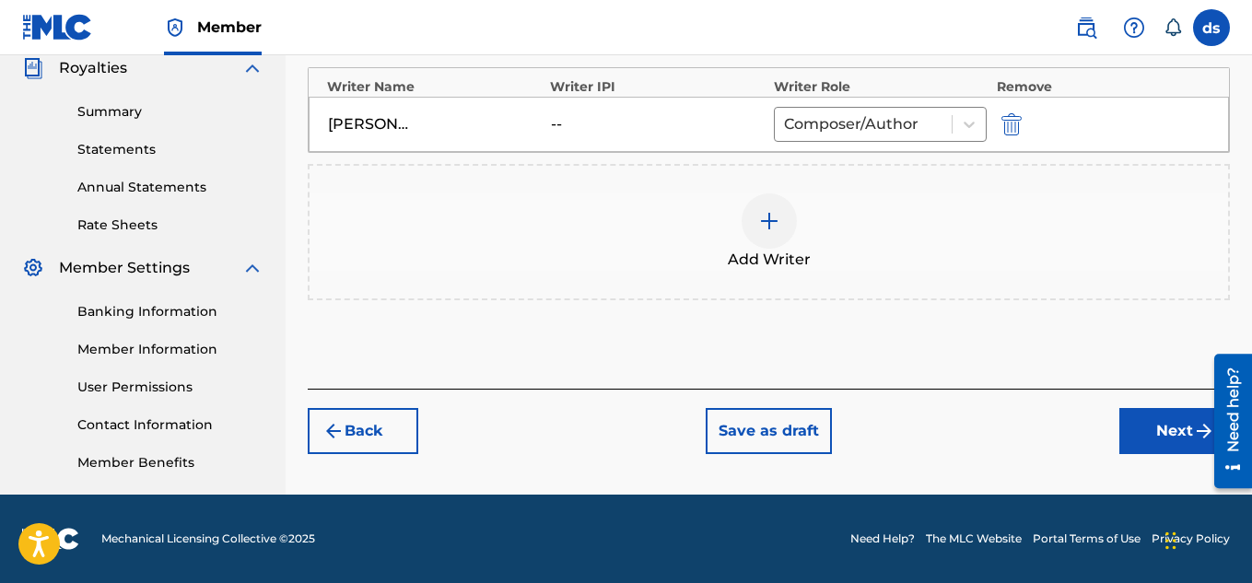
click at [1168, 430] on button "Next" at bounding box center [1174, 431] width 111 height 46
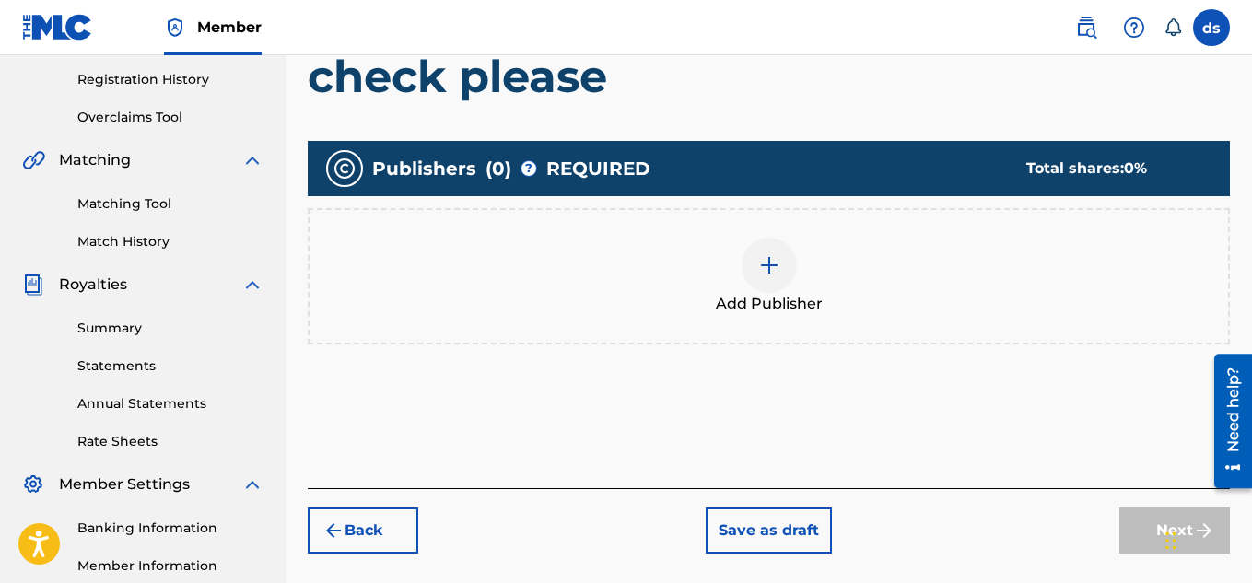
scroll to position [394, 0]
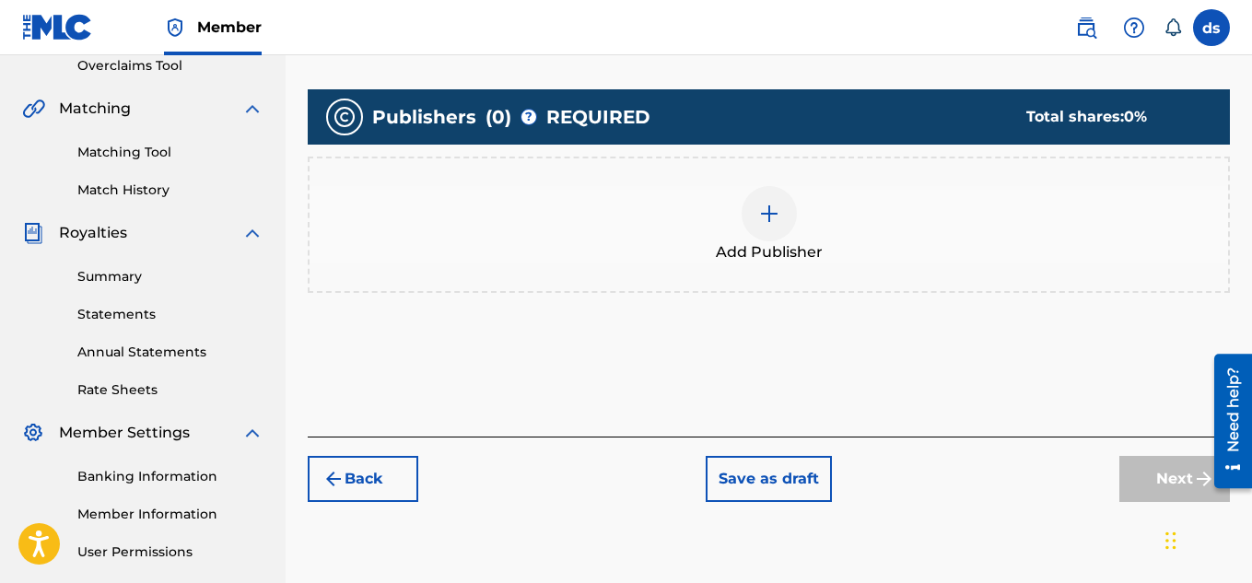
click at [789, 218] on div at bounding box center [768, 213] width 55 height 55
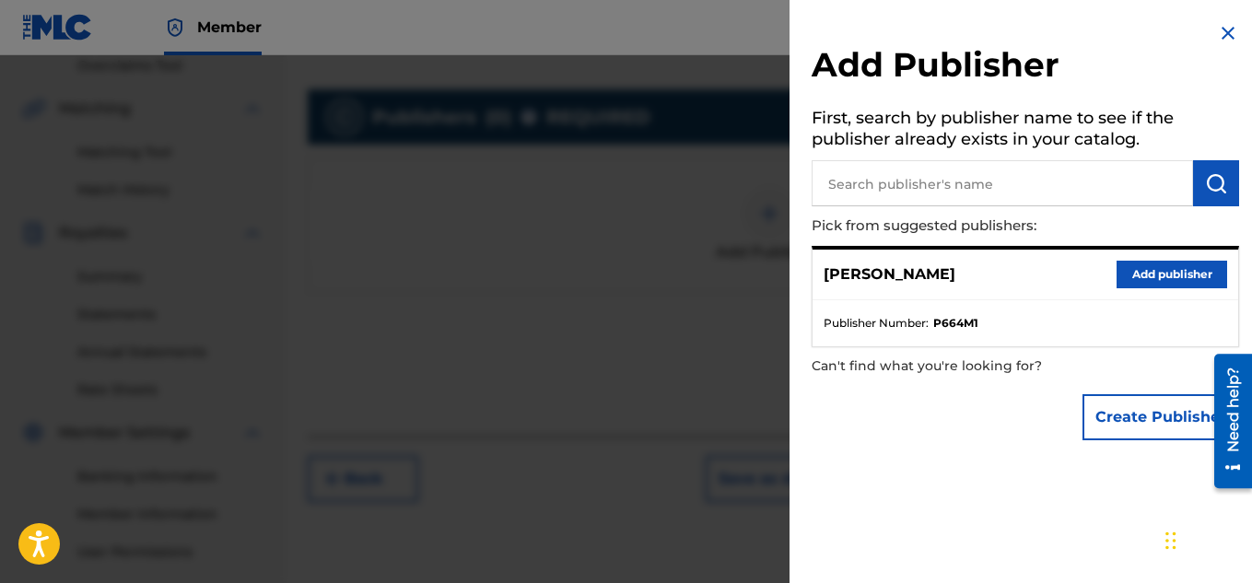
click at [1175, 281] on button "Add publisher" at bounding box center [1171, 275] width 111 height 28
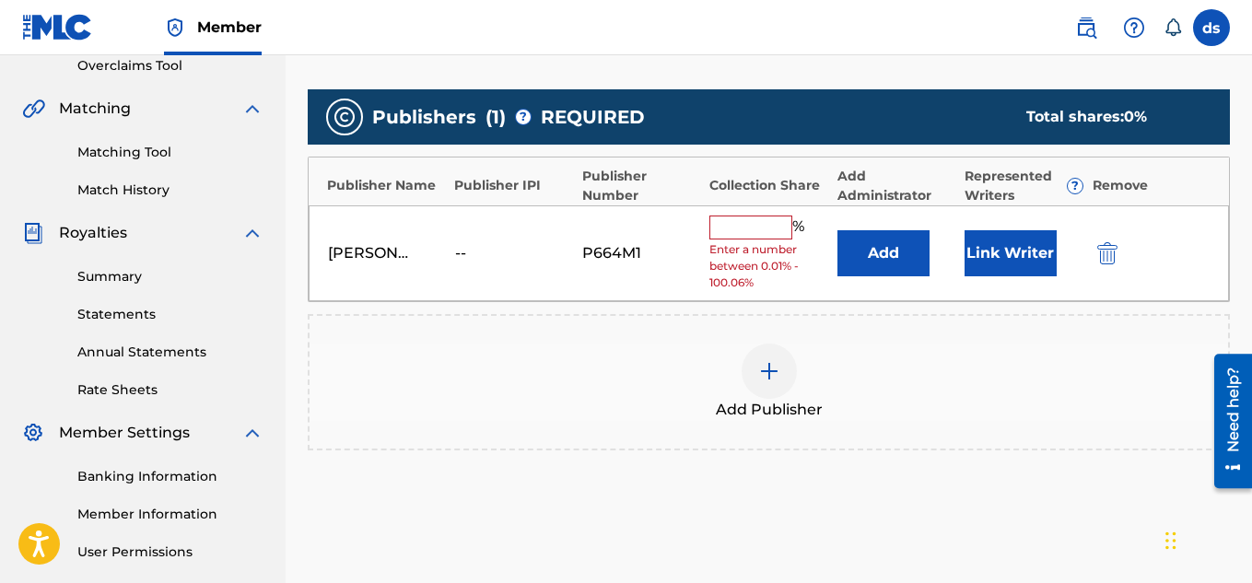
click at [771, 236] on input "text" at bounding box center [750, 228] width 83 height 24
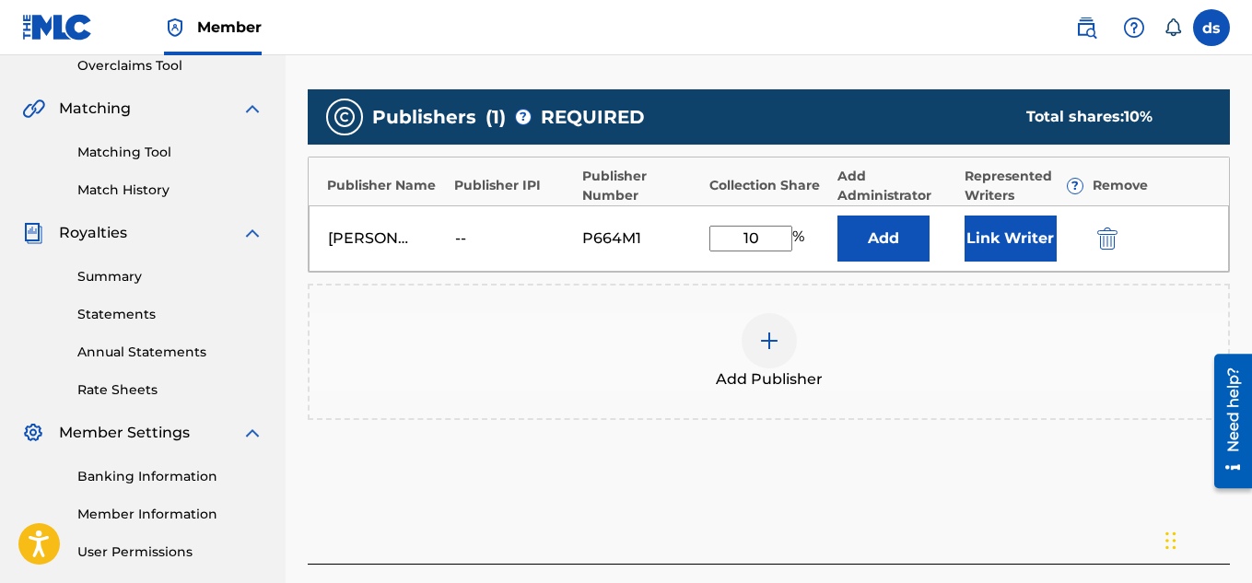
type input "1"
type input "100"
click at [1101, 379] on div "Add Publisher" at bounding box center [768, 351] width 918 height 77
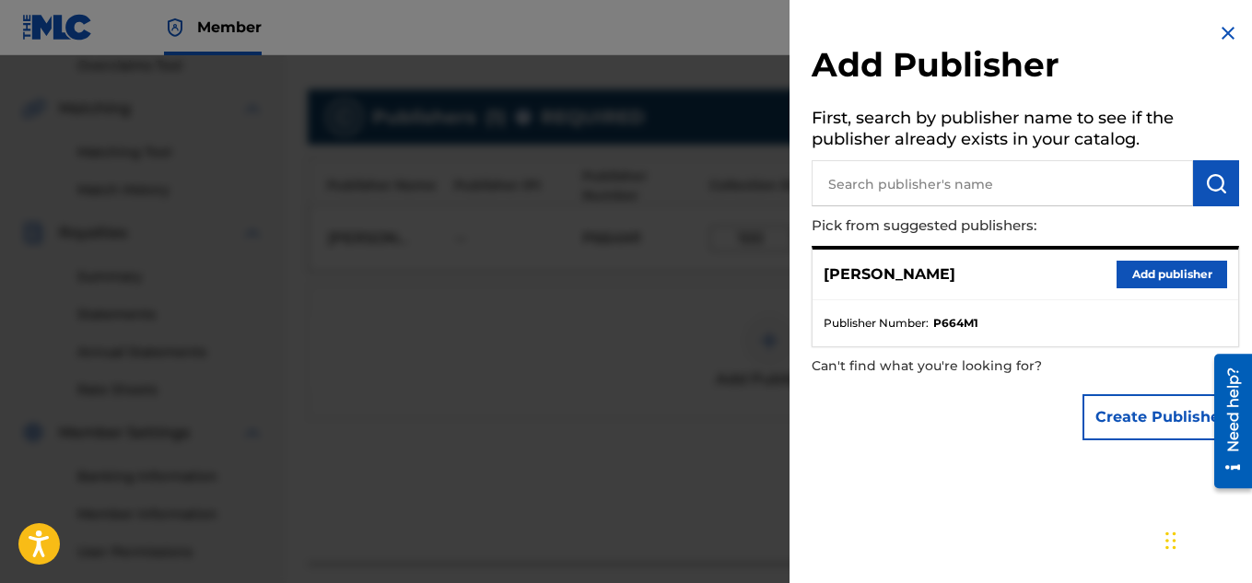
click at [1126, 408] on button "Create Publisher" at bounding box center [1160, 417] width 157 height 46
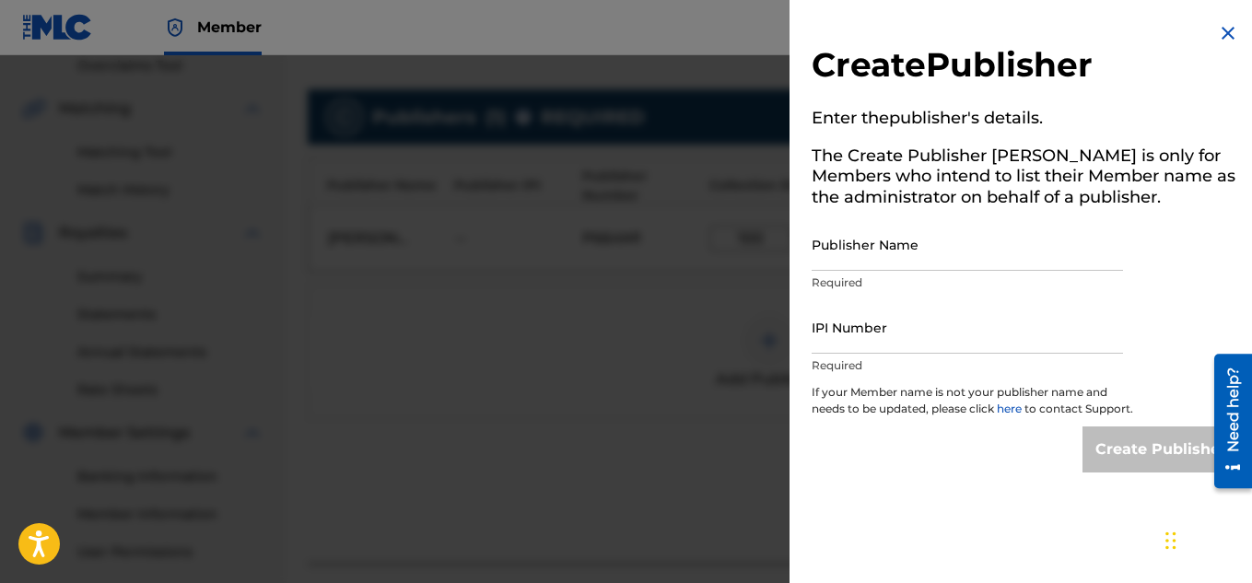
click at [1219, 34] on img at bounding box center [1228, 33] width 22 height 22
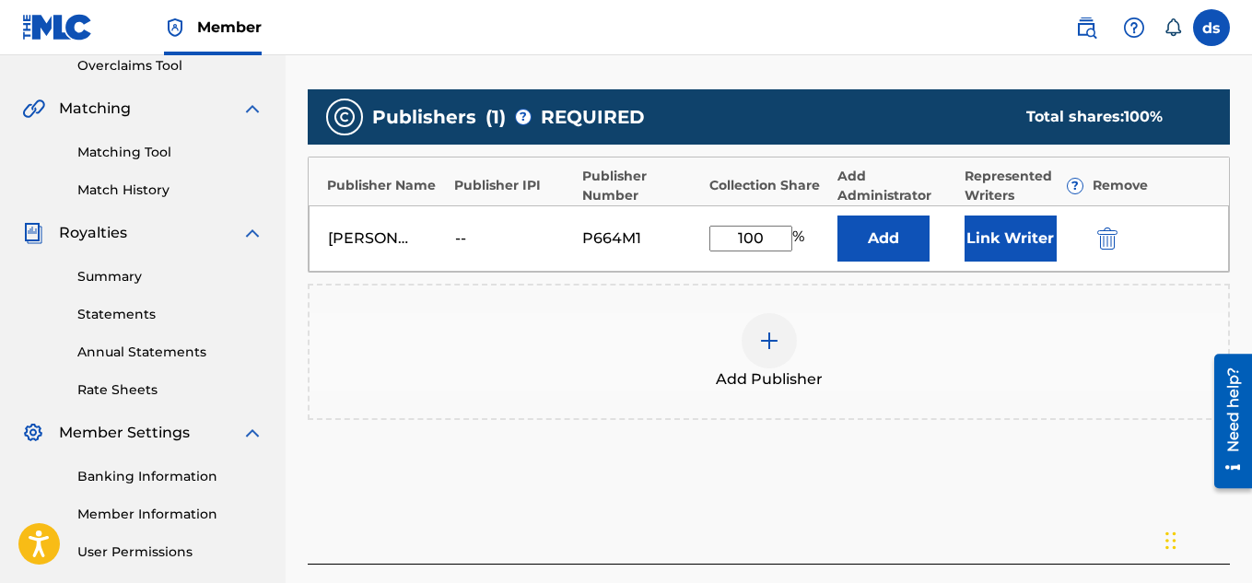
click at [1021, 249] on button "Link Writer" at bounding box center [1010, 239] width 92 height 46
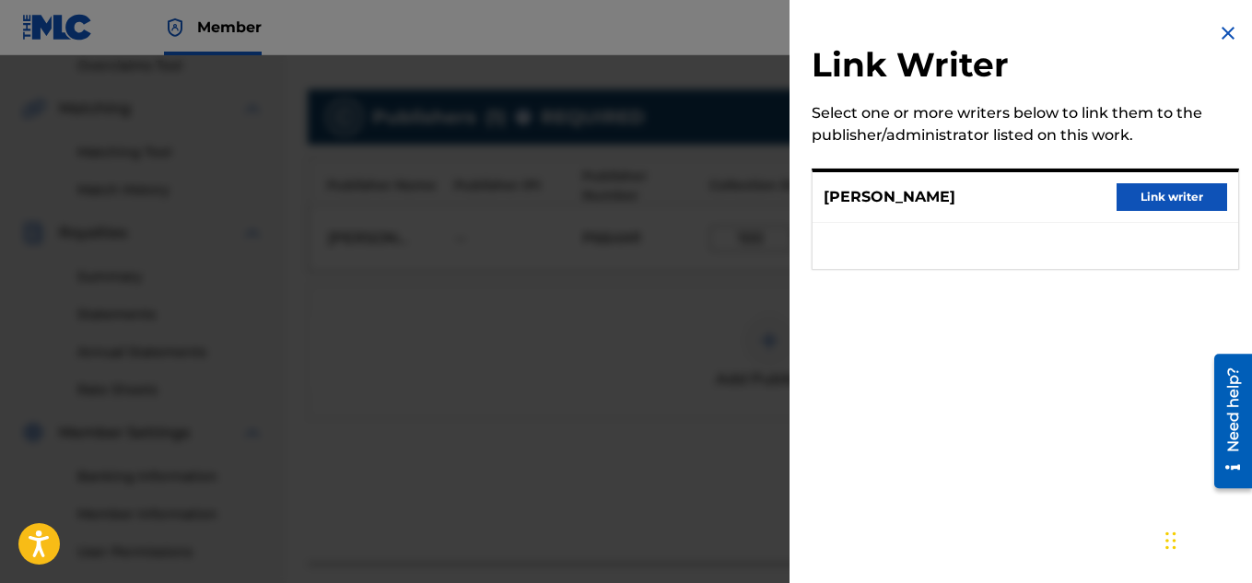
click at [1159, 200] on button "Link writer" at bounding box center [1171, 197] width 111 height 28
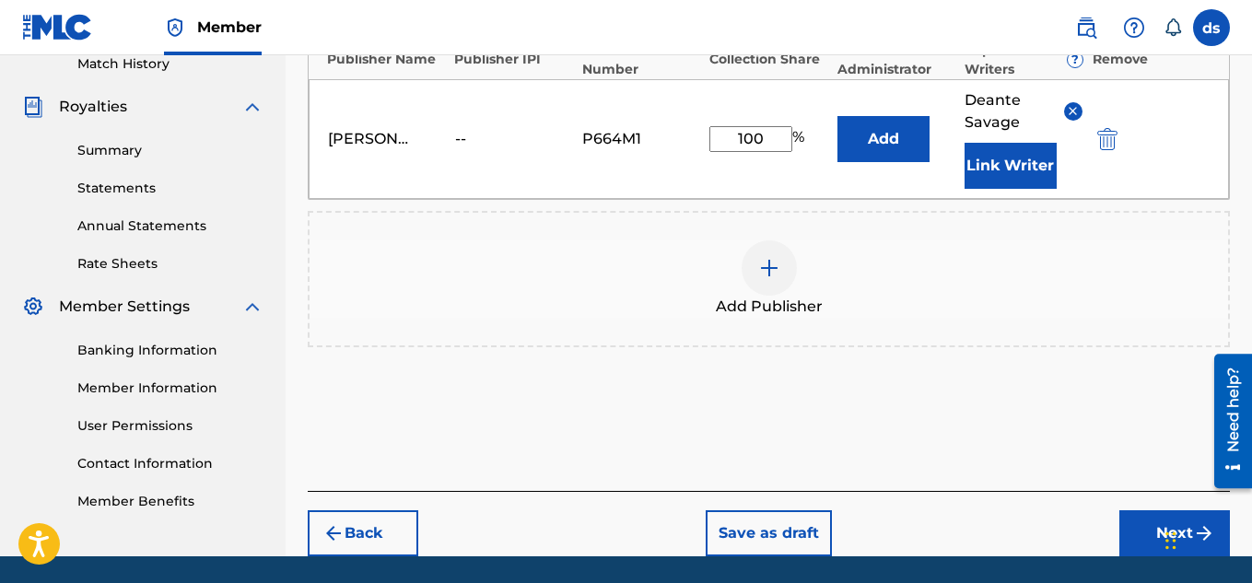
scroll to position [582, 0]
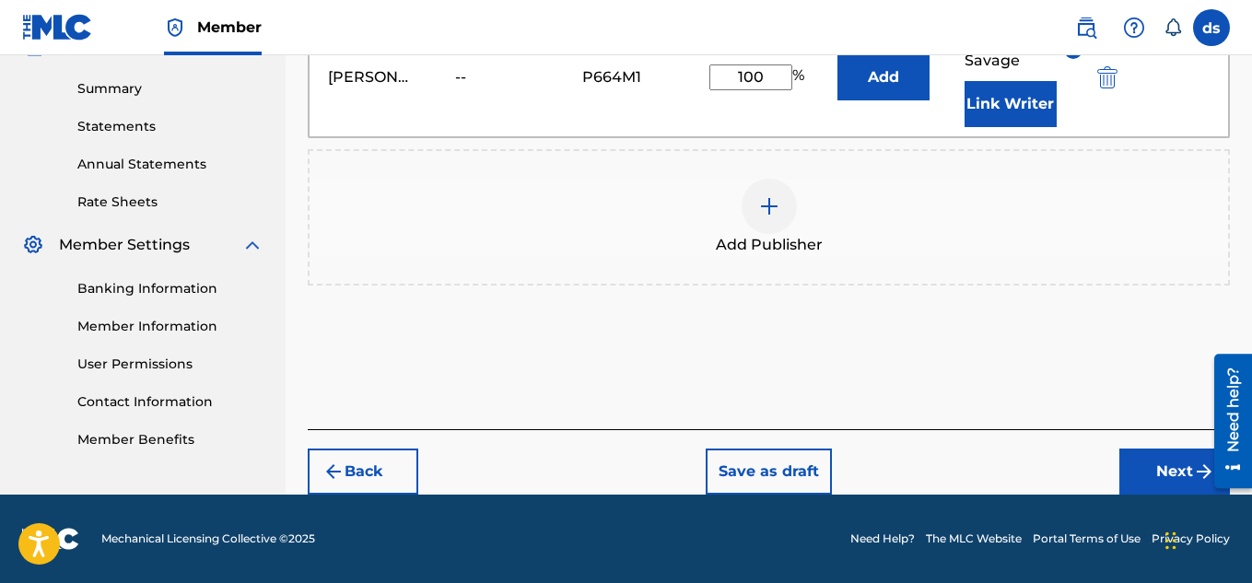
click at [1166, 472] on button "Next" at bounding box center [1174, 472] width 111 height 46
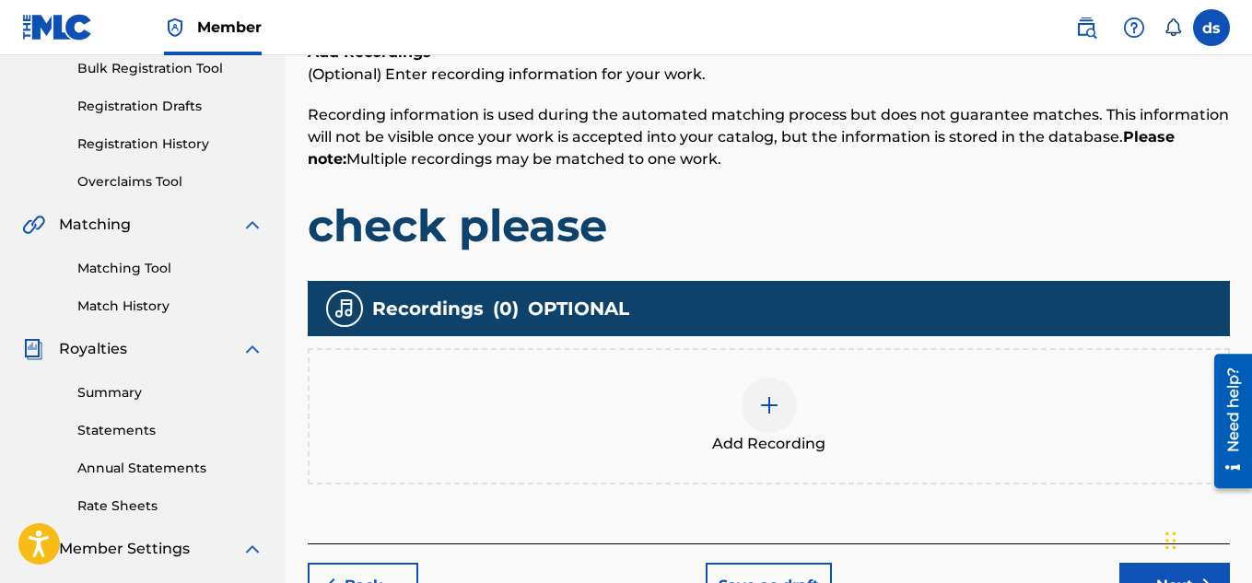
scroll to position [280, 0]
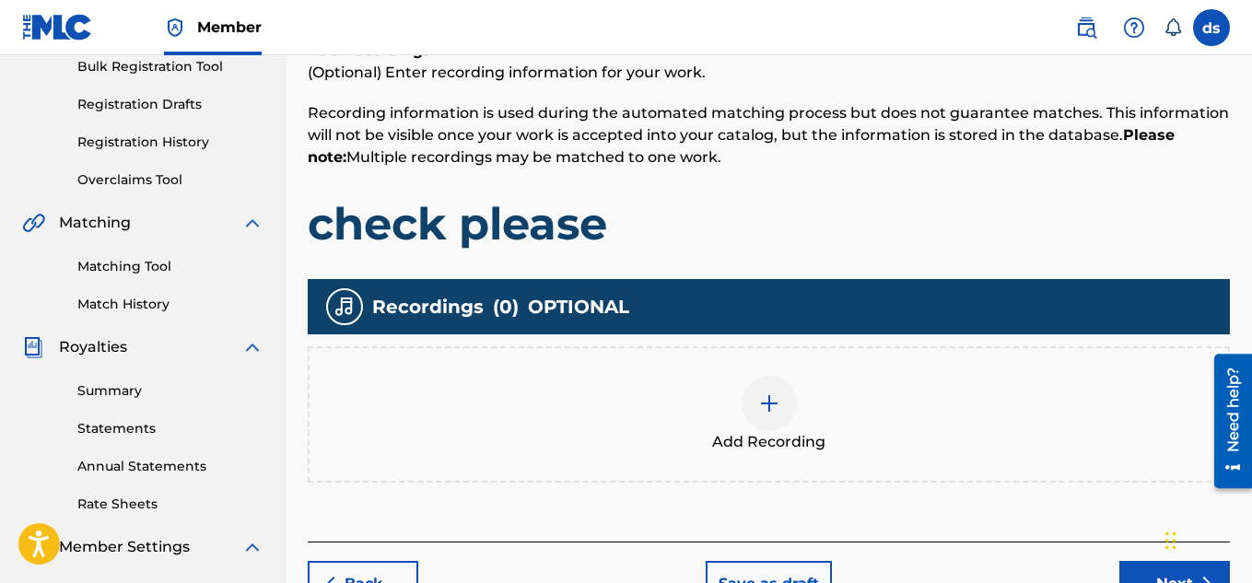
click at [776, 399] on img at bounding box center [769, 403] width 22 height 22
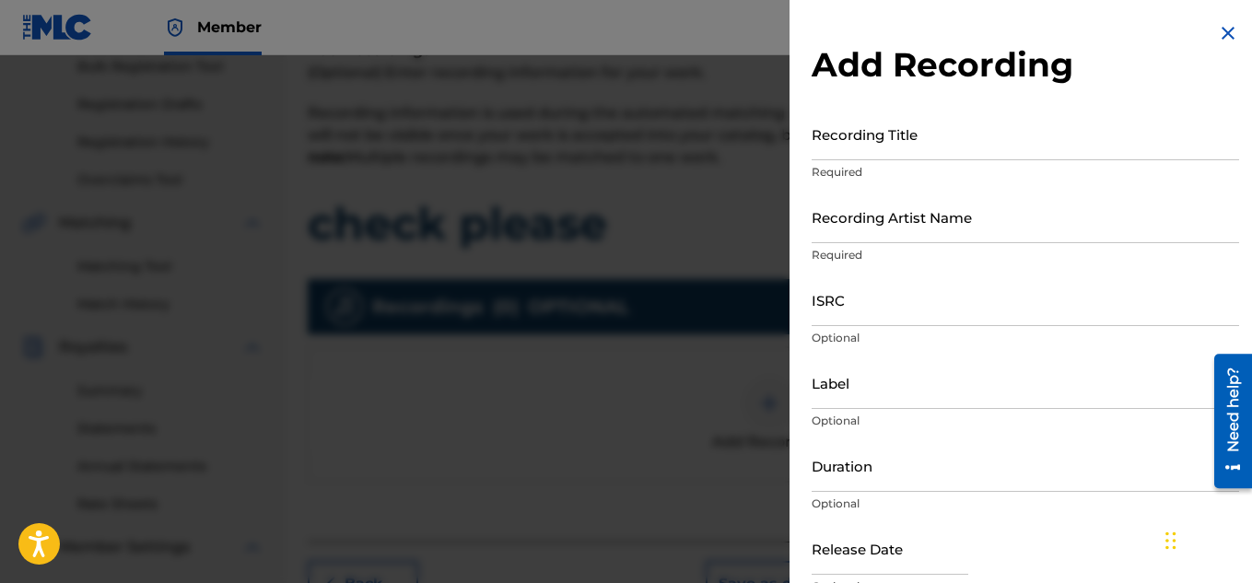
click at [935, 141] on input "Recording Title" at bounding box center [1024, 134] width 427 height 52
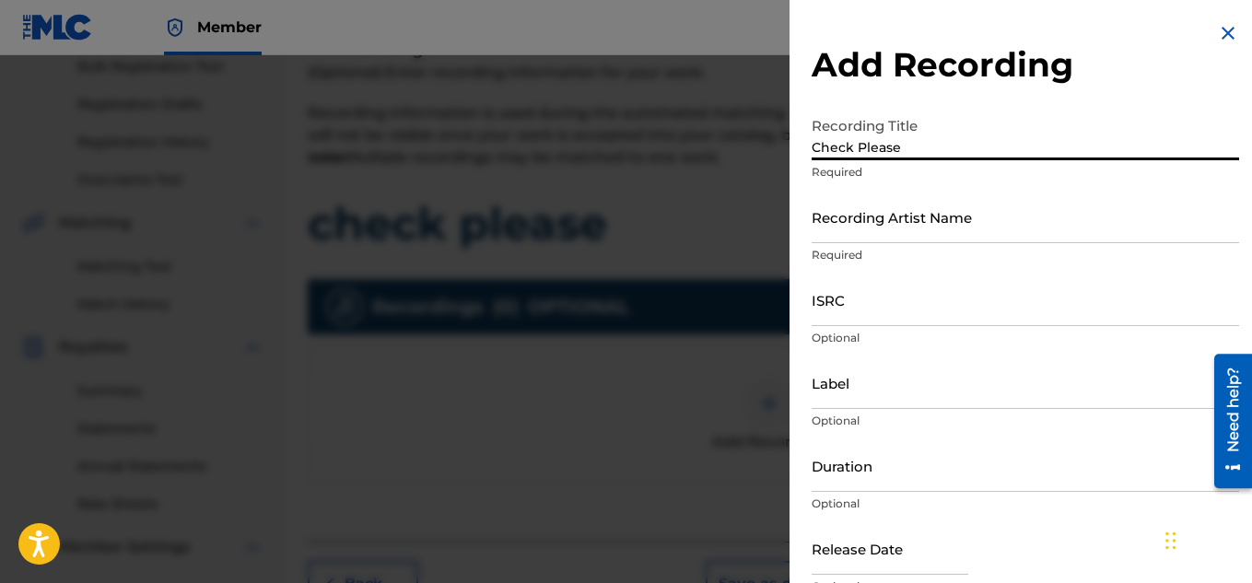
type input "Check Please"
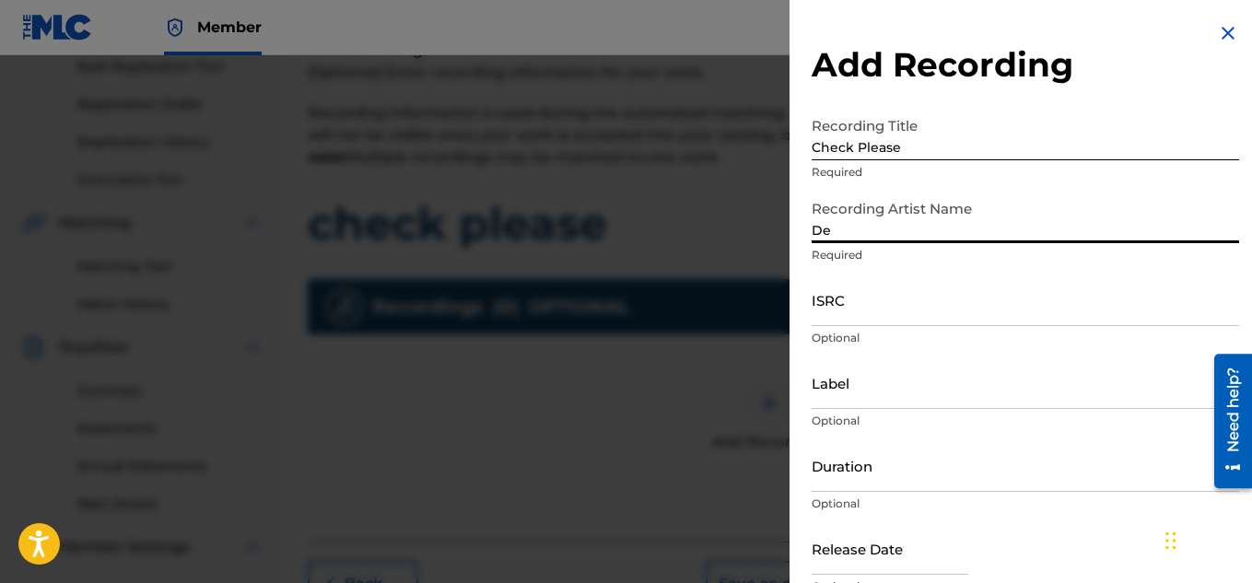
type input "D"
type input "Cali$mooth"
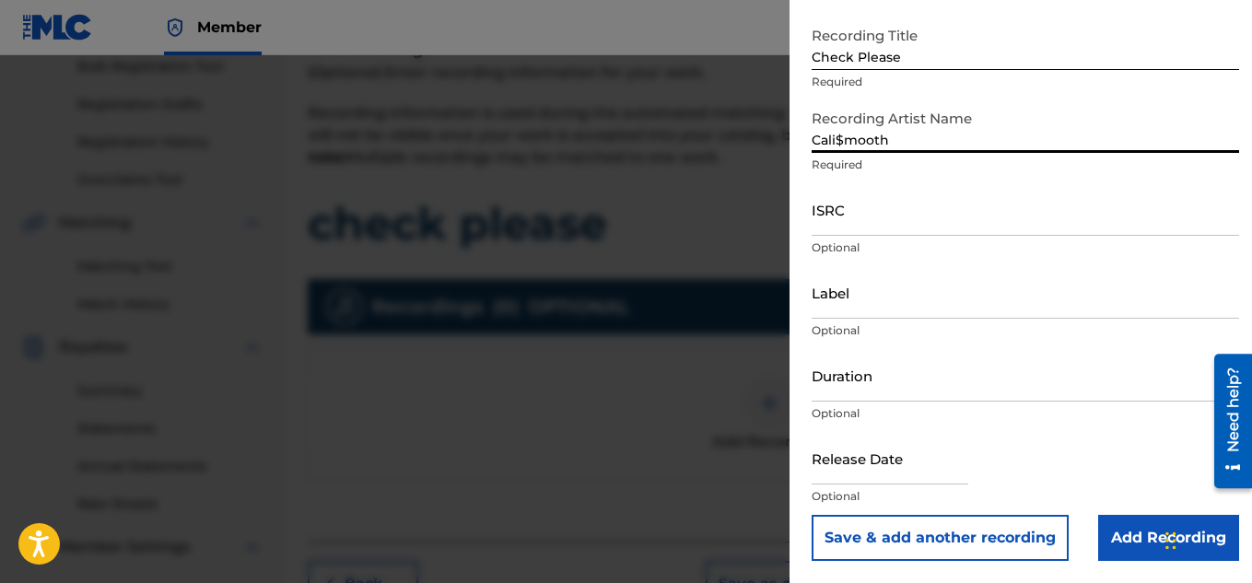
click at [1140, 545] on input "Add Recording" at bounding box center [1168, 538] width 141 height 46
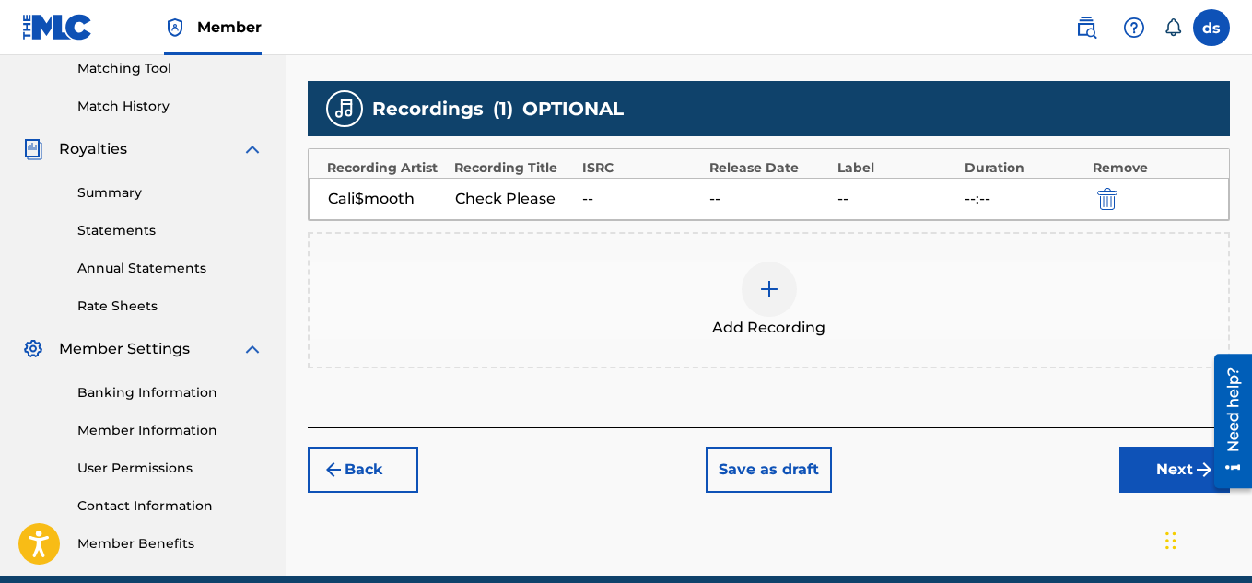
scroll to position [492, 0]
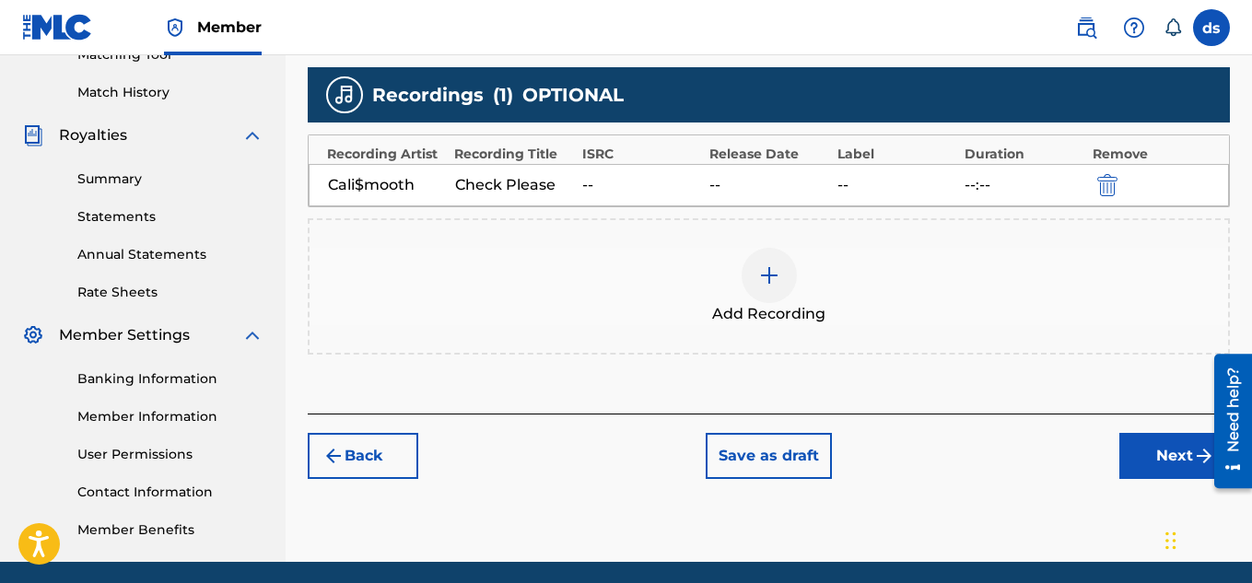
click at [876, 329] on div "Add Recording" at bounding box center [769, 286] width 922 height 136
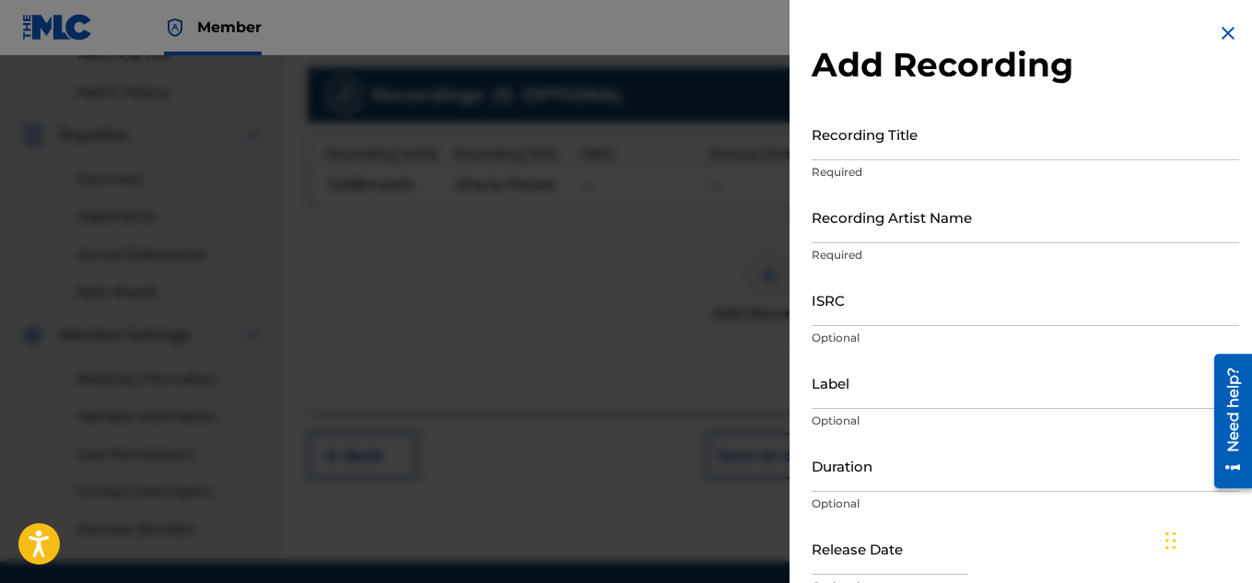
click at [1218, 34] on img at bounding box center [1228, 33] width 22 height 22
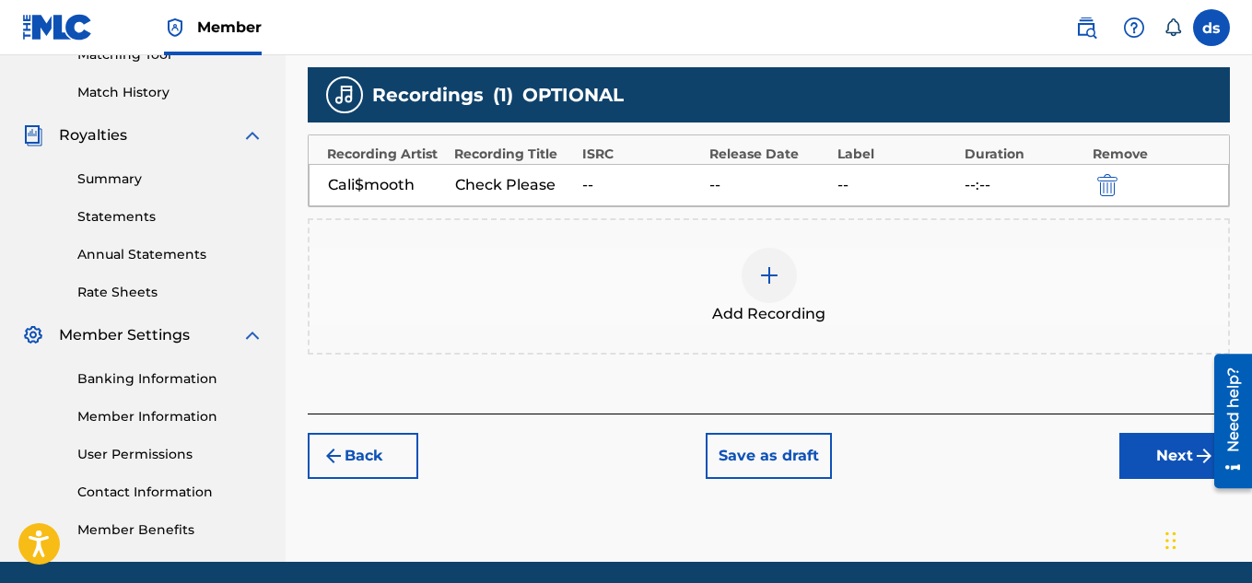
click at [981, 182] on div "--:--" at bounding box center [1023, 185] width 118 height 22
click at [1151, 483] on div "Register Work Search Enter Work Details Add Writers Add Publishers & Shares Add…" at bounding box center [769, 85] width 966 height 952
click at [1156, 469] on button "Next" at bounding box center [1174, 456] width 111 height 46
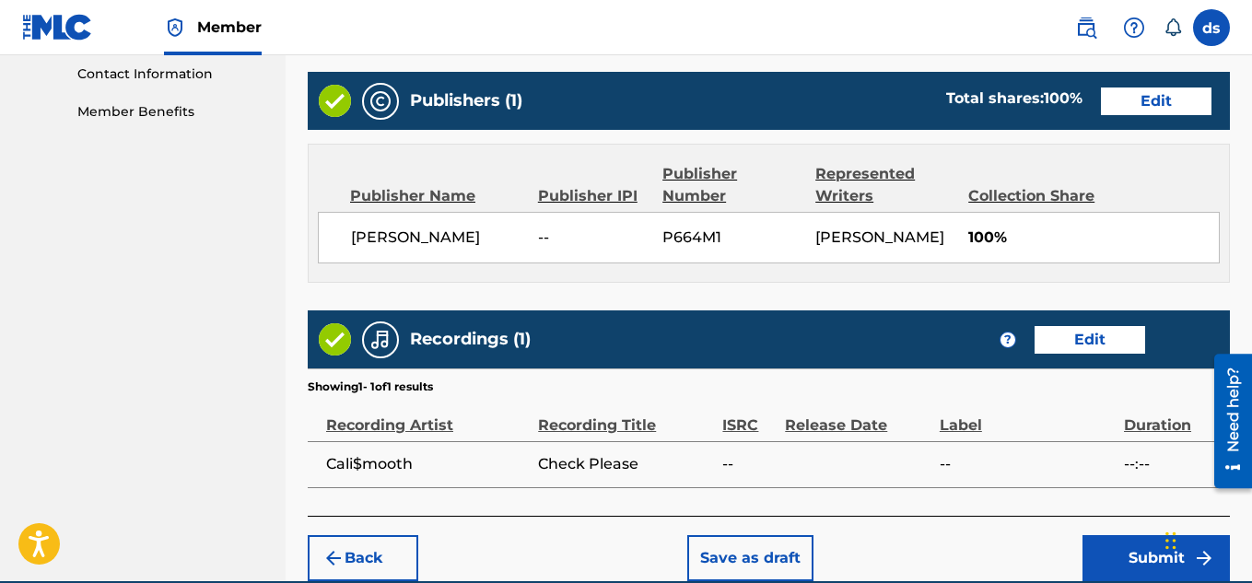
scroll to position [997, 0]
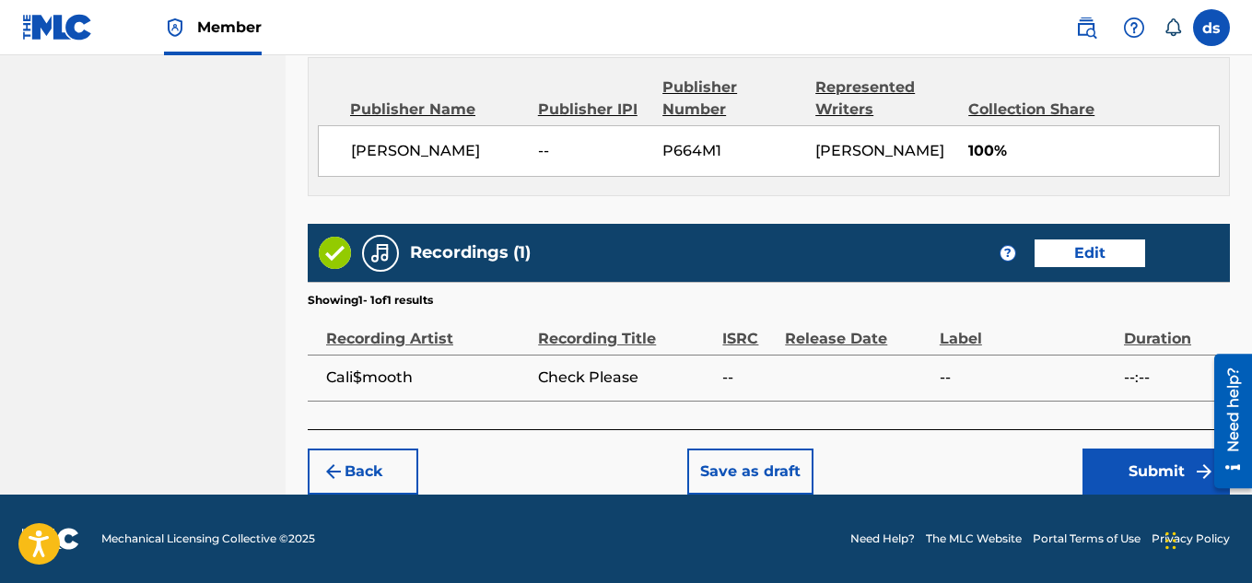
click at [1098, 460] on button "Submit" at bounding box center [1155, 472] width 147 height 46
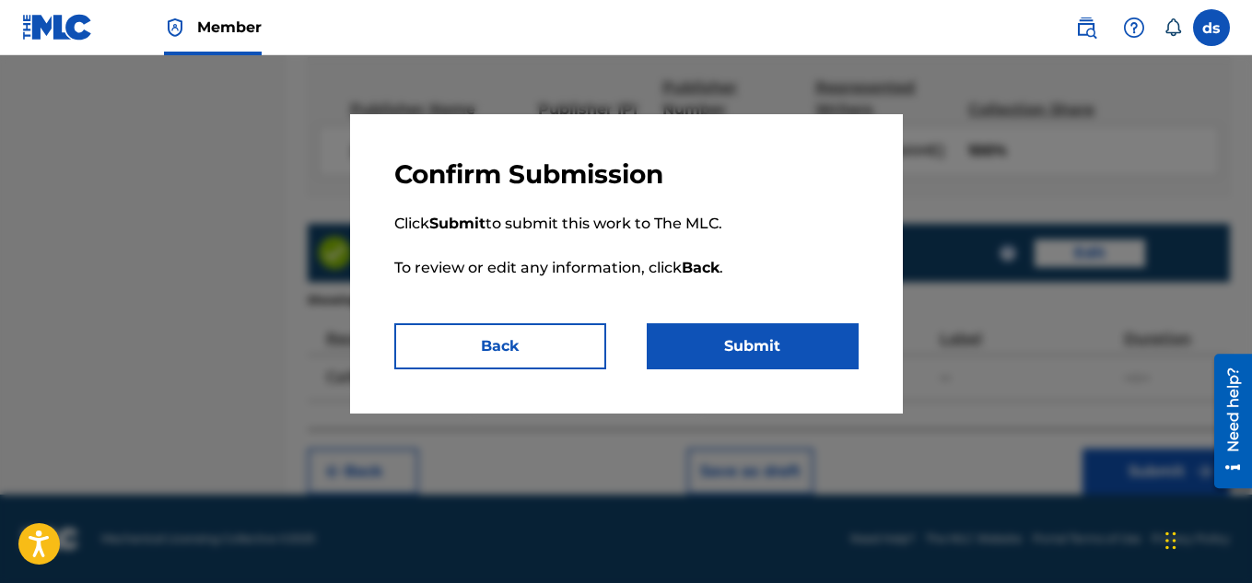
click at [739, 344] on button "Submit" at bounding box center [753, 346] width 212 height 46
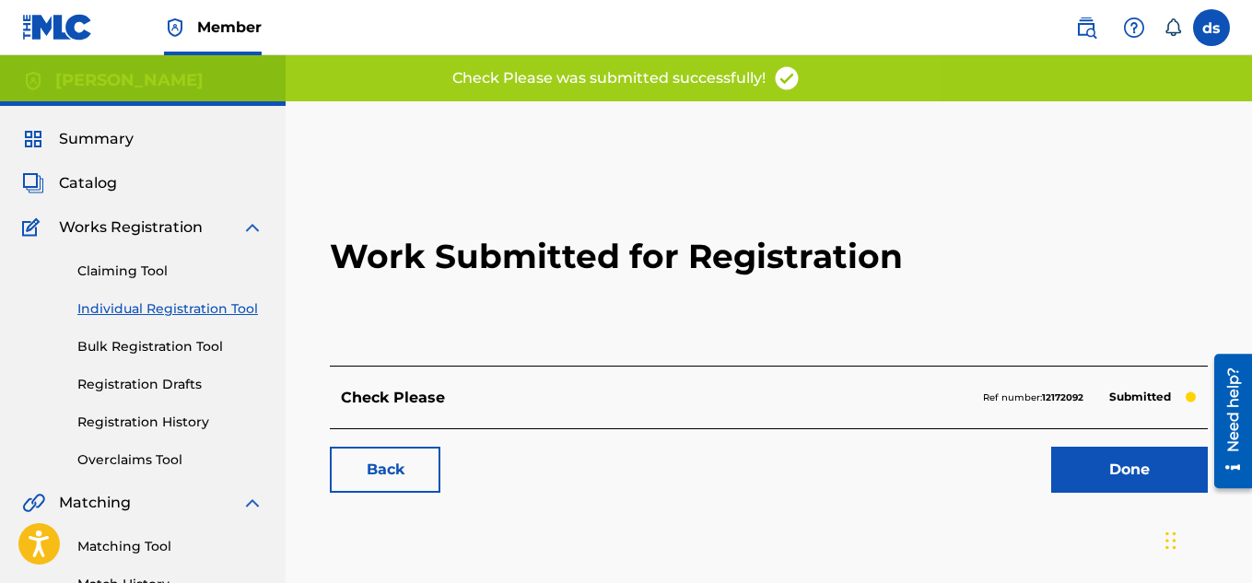
click at [1077, 483] on link "Done" at bounding box center [1129, 470] width 157 height 46
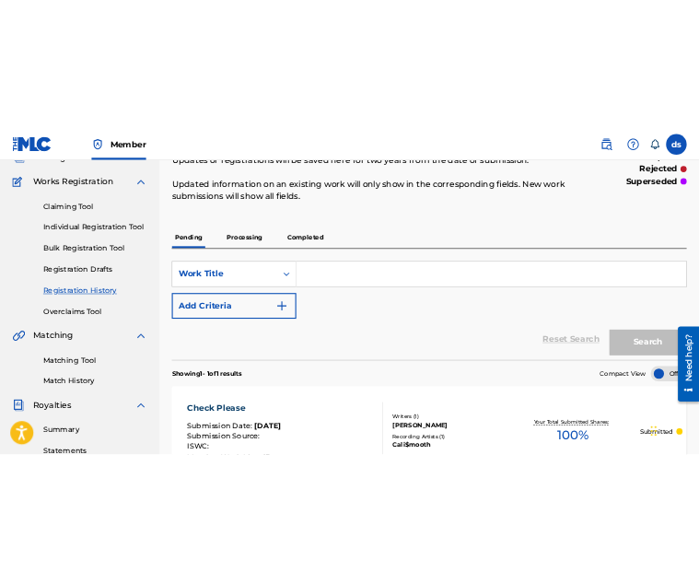
scroll to position [130, 0]
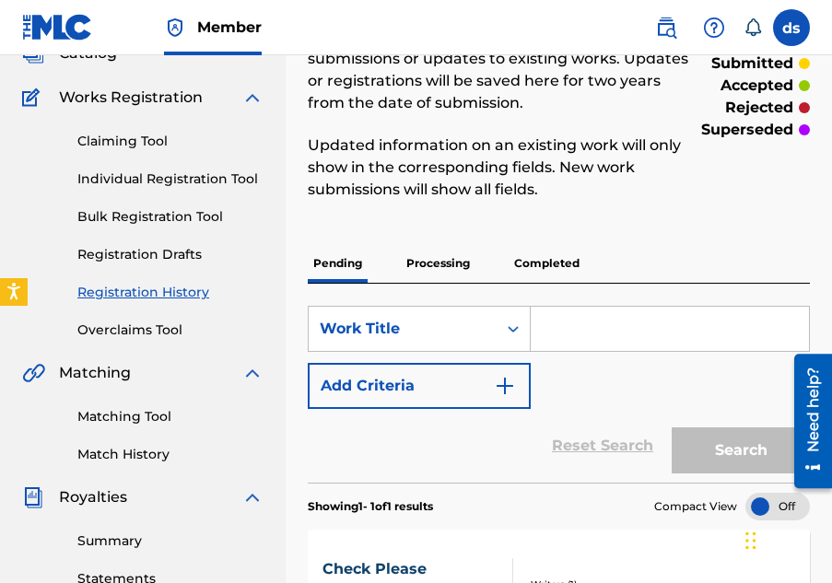
click at [577, 335] on input "Search Form" at bounding box center [669, 329] width 278 height 44
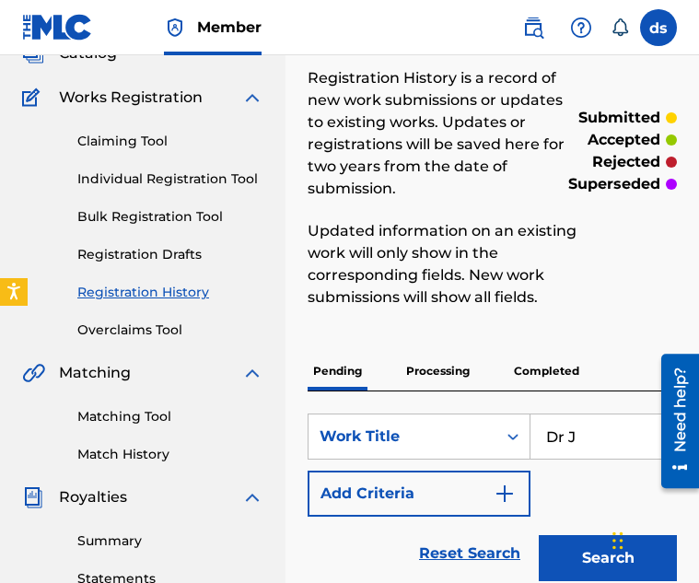
type input "Dr J"
click at [539, 535] on button "Search" at bounding box center [608, 558] width 138 height 46
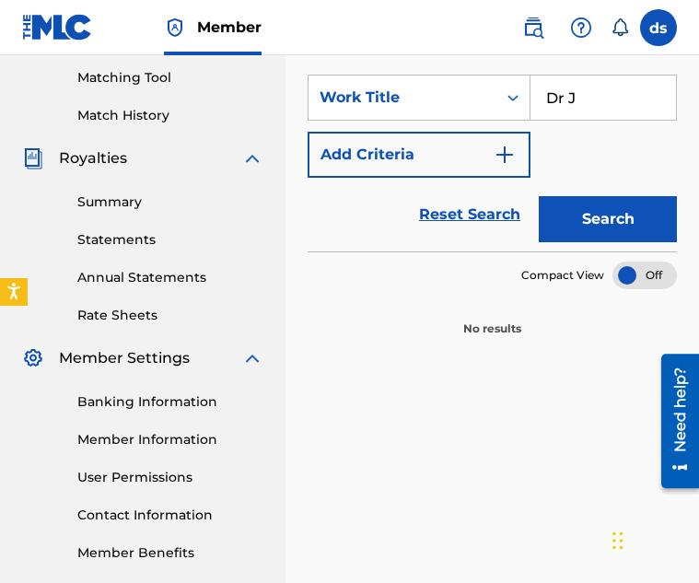
scroll to position [488, 0]
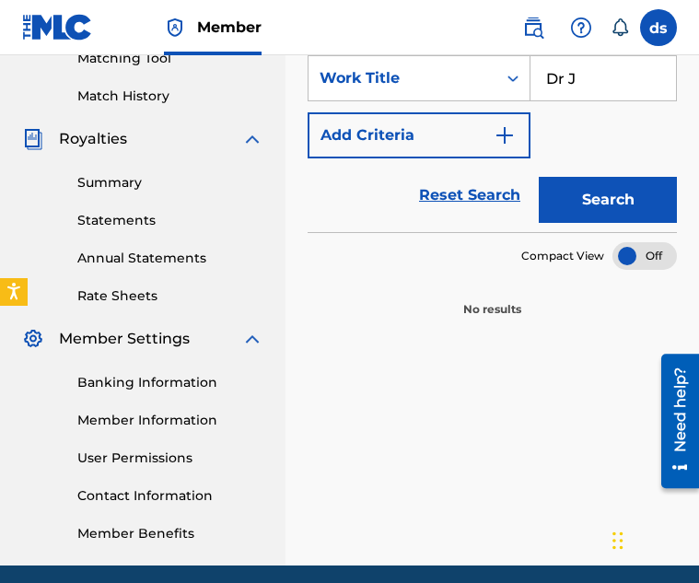
click at [632, 256] on div at bounding box center [644, 256] width 64 height 28
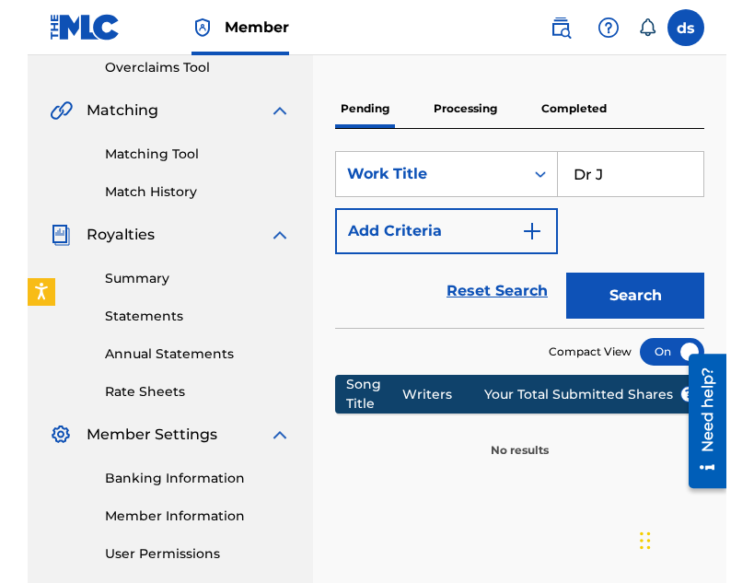
scroll to position [391, 0]
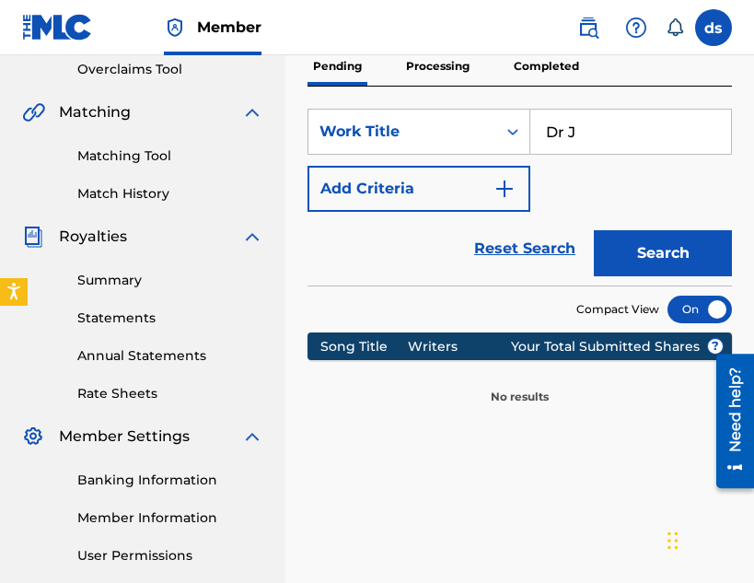
click at [266, 260] on main "[PERSON_NAME] Summary Catalog Works Registration Claiming Tool Individual Regis…" at bounding box center [377, 164] width 754 height 998
drag, startPoint x: 303, startPoint y: 260, endPoint x: 264, endPoint y: 259, distance: 38.7
click at [264, 259] on div "Summary Catalog Works Registration Claiming Tool Individual Registration Tool B…" at bounding box center [143, 189] width 286 height 948
click at [277, 398] on main "[PERSON_NAME] Summary Catalog Works Registration Claiming Tool Individual Regis…" at bounding box center [377, 164] width 754 height 998
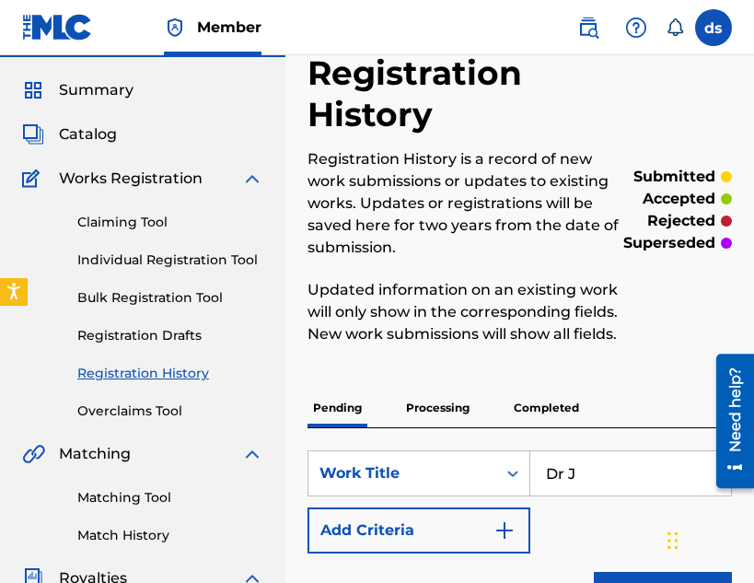
scroll to position [48, 0]
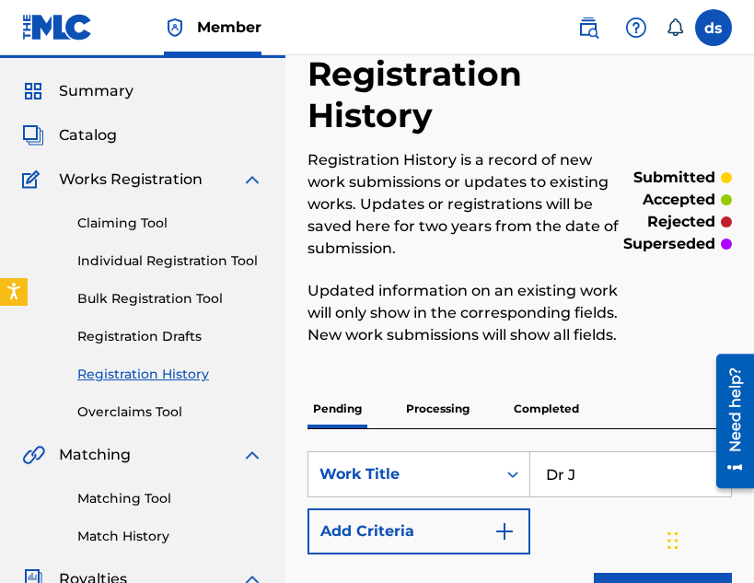
click at [279, 371] on div "Summary Catalog Works Registration Claiming Tool Individual Registration Tool B…" at bounding box center [143, 532] width 286 height 948
click at [93, 137] on span "Catalog" at bounding box center [88, 135] width 58 height 22
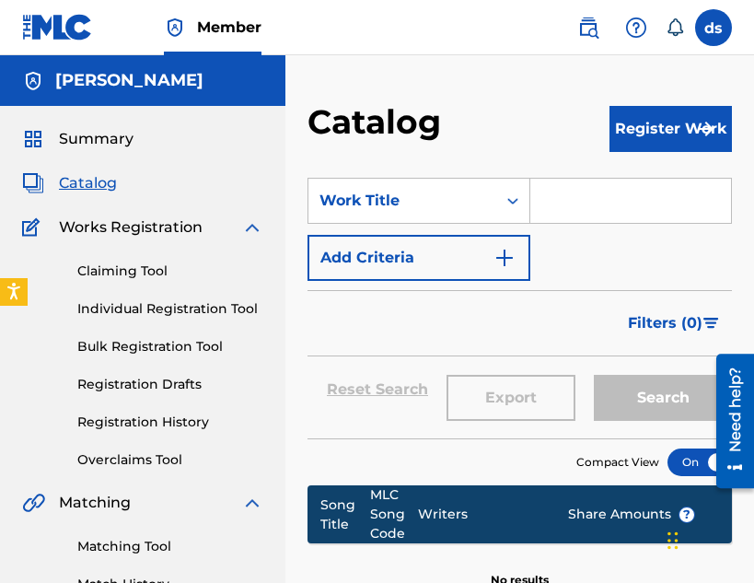
click at [648, 139] on button "Register Work" at bounding box center [671, 129] width 122 height 46
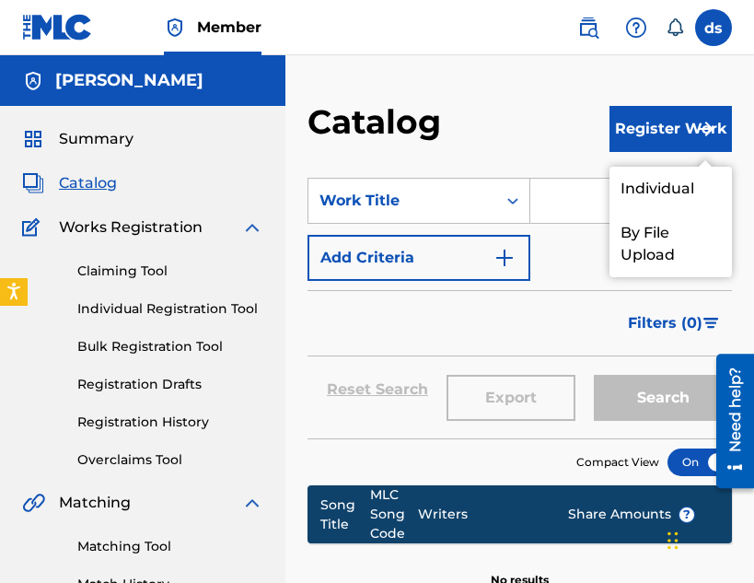
click at [630, 242] on link "By File Upload" at bounding box center [671, 244] width 122 height 66
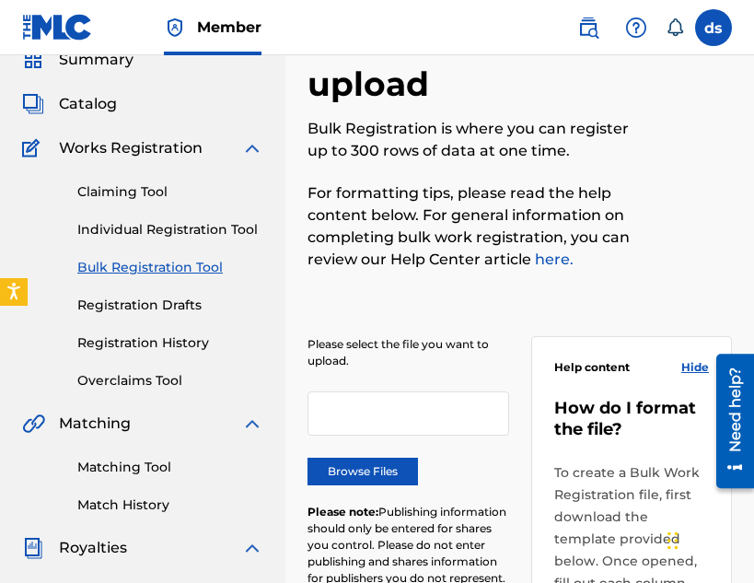
scroll to position [81, 0]
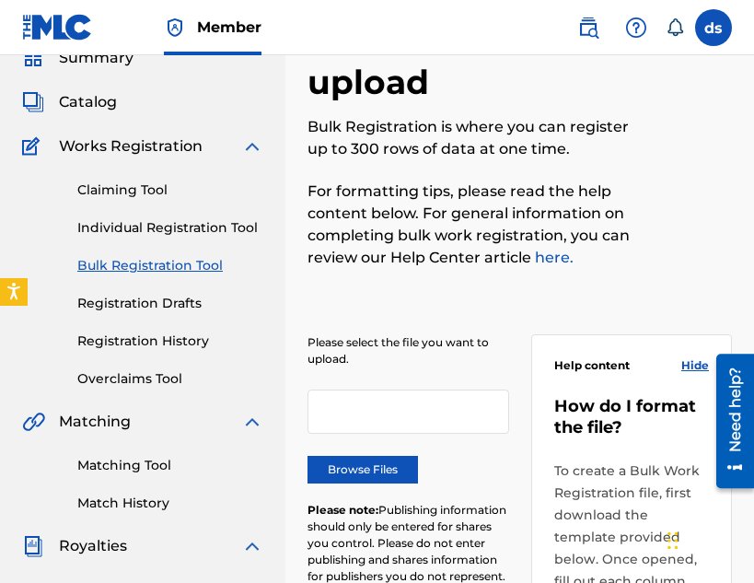
click at [217, 227] on link "Individual Registration Tool" at bounding box center [170, 227] width 186 height 19
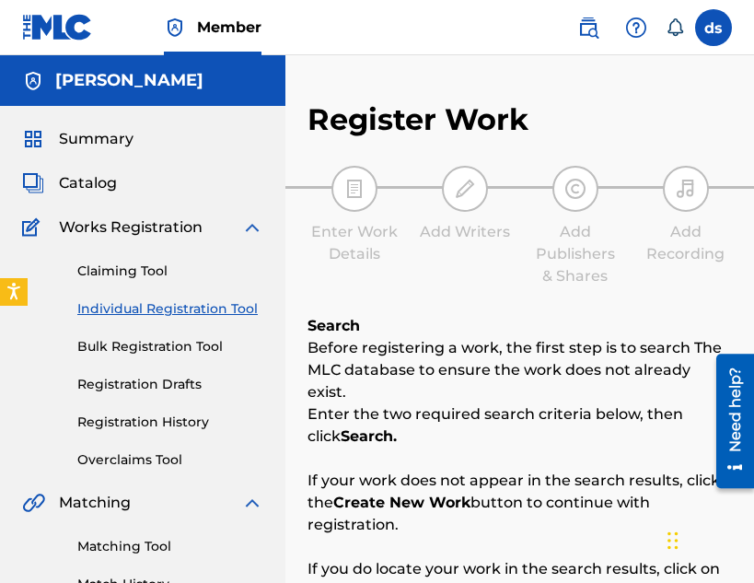
click at [137, 268] on link "Claiming Tool" at bounding box center [170, 271] width 186 height 19
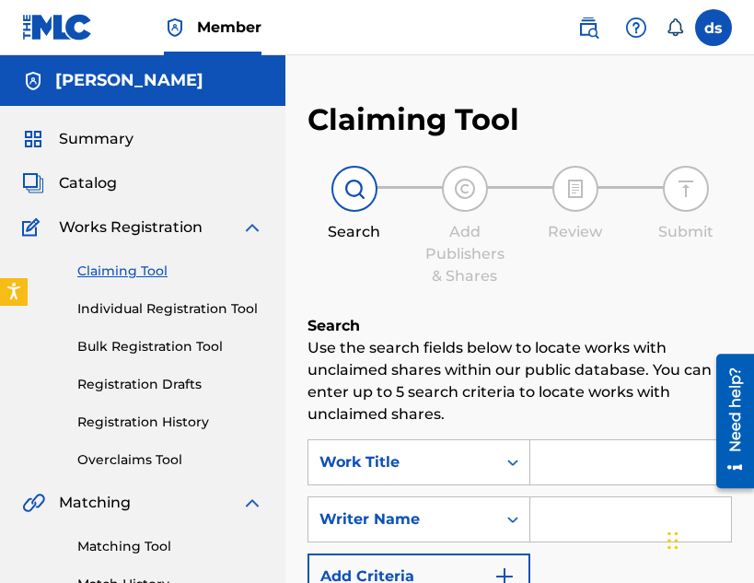
click at [597, 450] on input "Search Form" at bounding box center [630, 462] width 201 height 44
type input "dr"
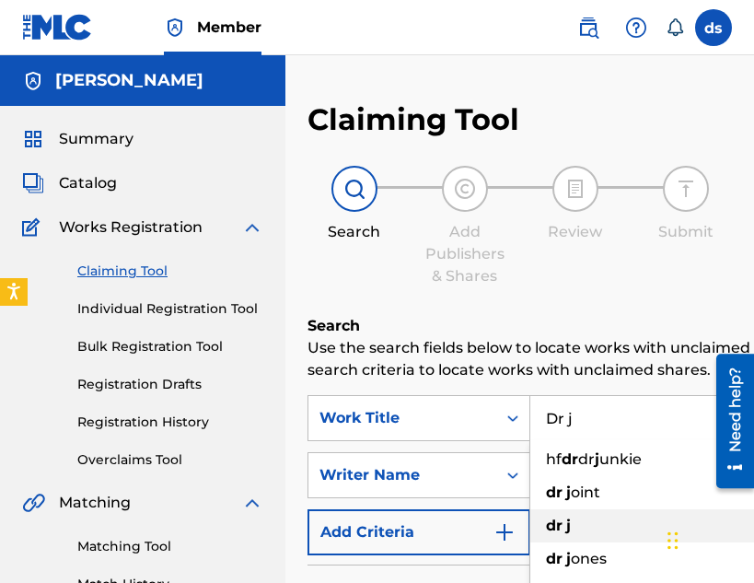
click at [600, 513] on div "dr j" at bounding box center [719, 525] width 379 height 33
type input "dr j"
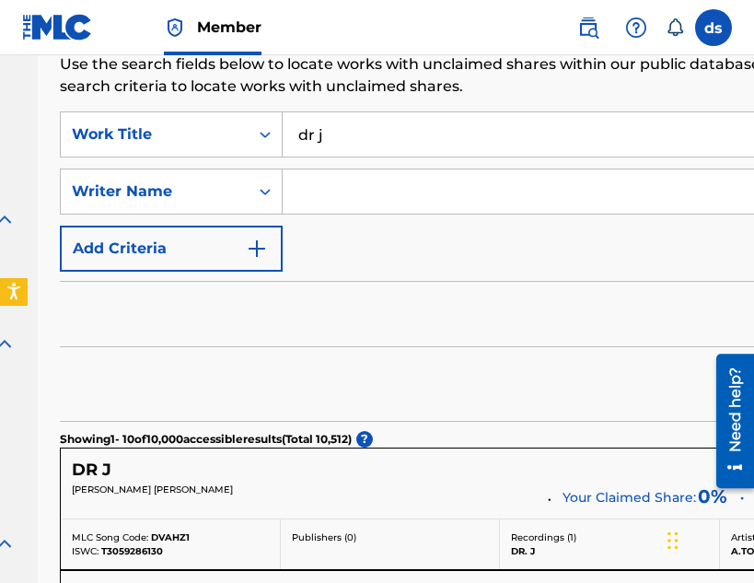
scroll to position [0, 248]
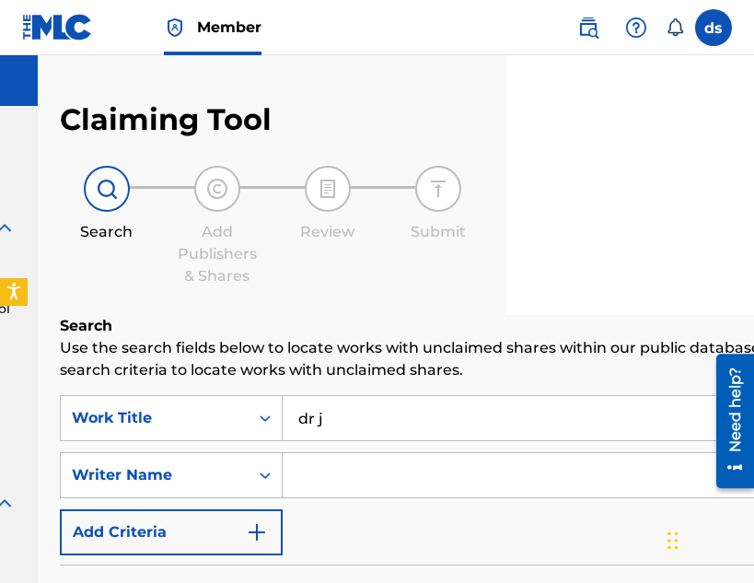
click at [325, 495] on input "Search Form" at bounding box center [611, 475] width 657 height 44
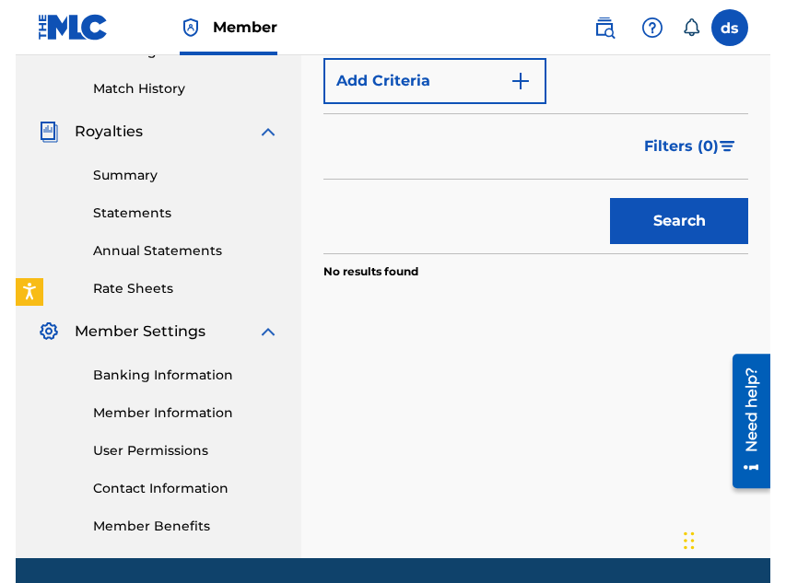
scroll to position [499, 0]
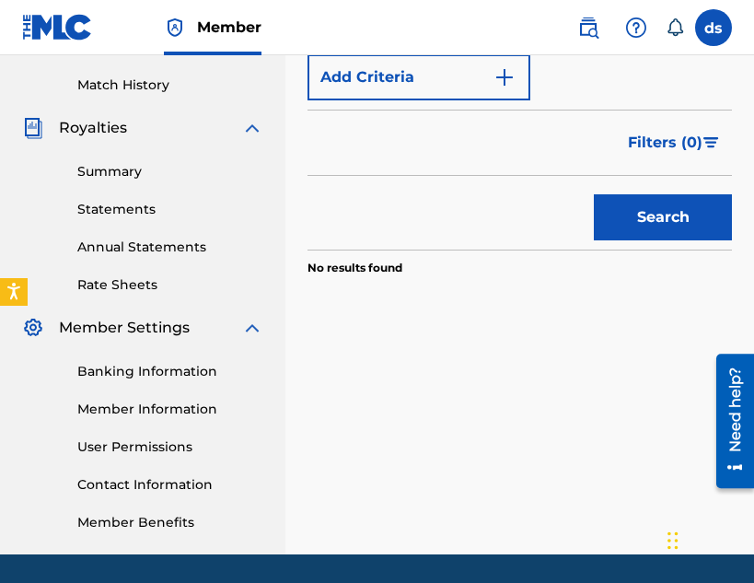
type input "[PERSON_NAME]"
click at [654, 233] on button "Search" at bounding box center [663, 217] width 138 height 46
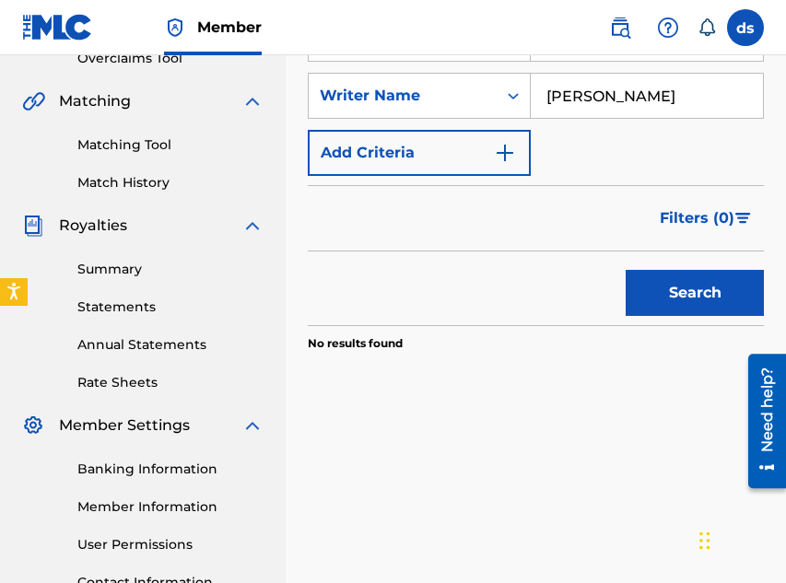
scroll to position [0, 0]
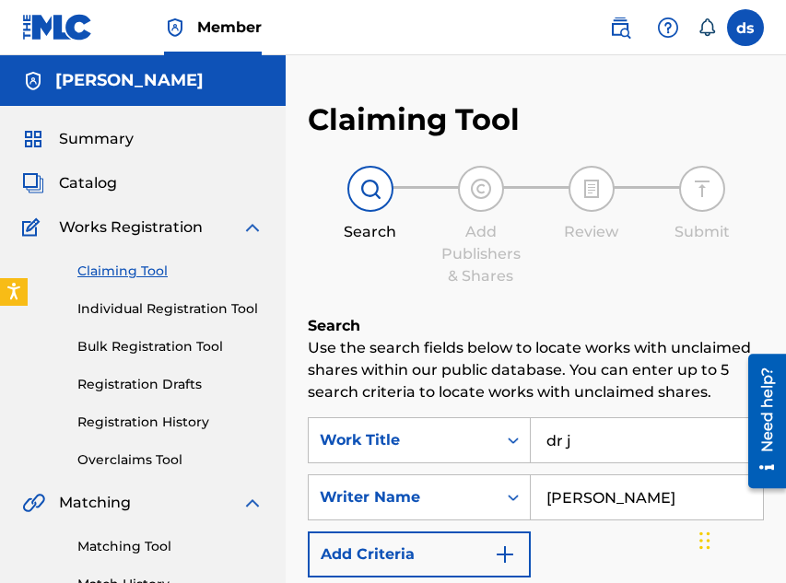
click at [249, 309] on link "Individual Registration Tool" at bounding box center [170, 308] width 186 height 19
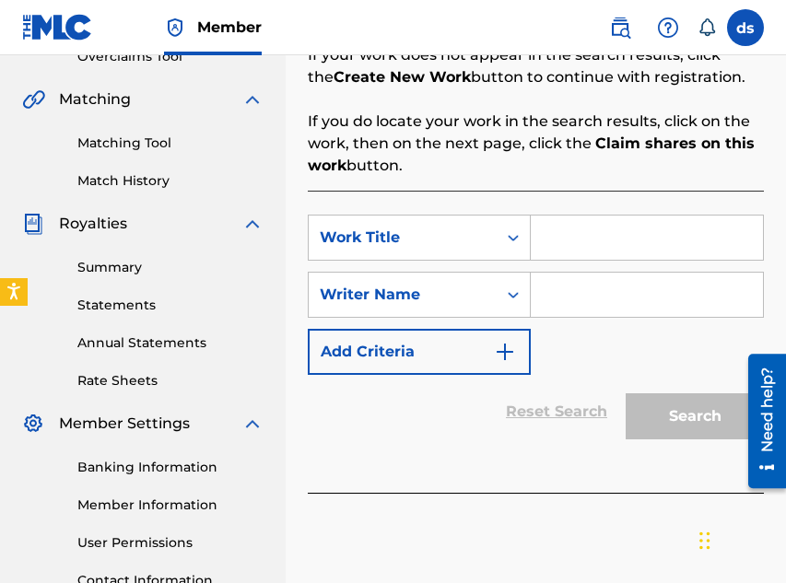
scroll to position [411, 0]
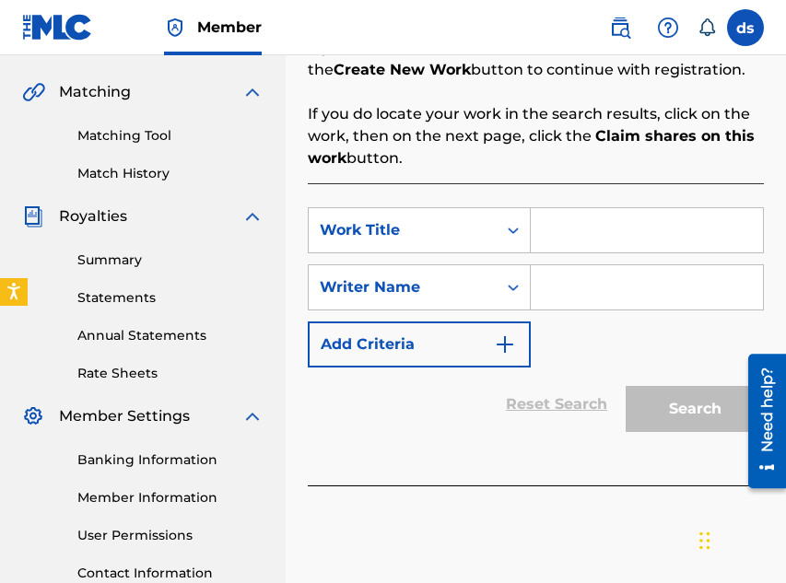
click at [603, 256] on div "SearchWithCriteriad12b53f5-de04-410c-835b-602111df7087 Work Title SearchWithCri…" at bounding box center [536, 287] width 456 height 160
click at [599, 297] on input "Search Form" at bounding box center [646, 287] width 232 height 44
type input "[PERSON_NAME]"
click at [645, 230] on input "Search Form" at bounding box center [646, 230] width 232 height 44
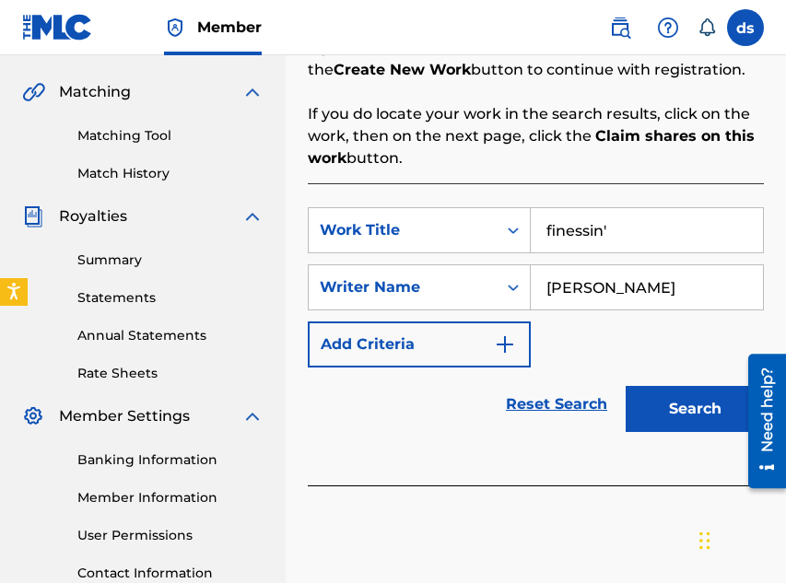
type input "finessin'"
click at [625, 386] on button "Search" at bounding box center [694, 409] width 138 height 46
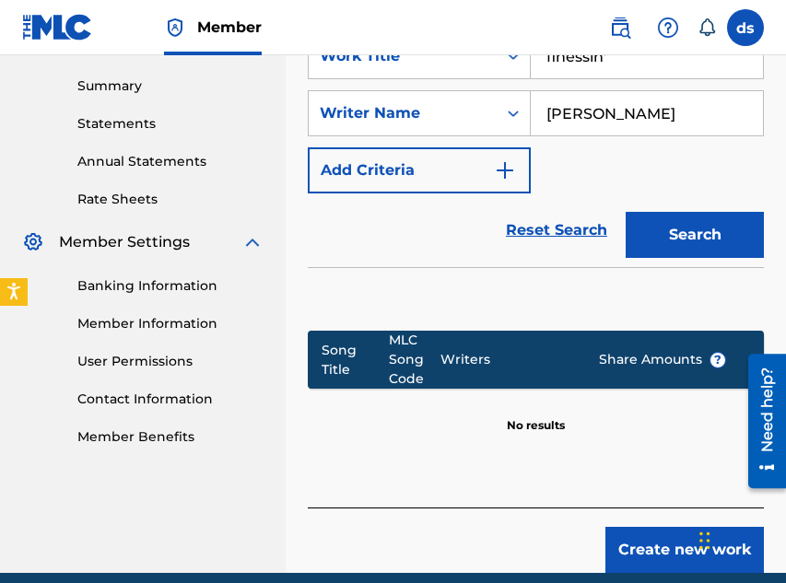
scroll to position [563, 0]
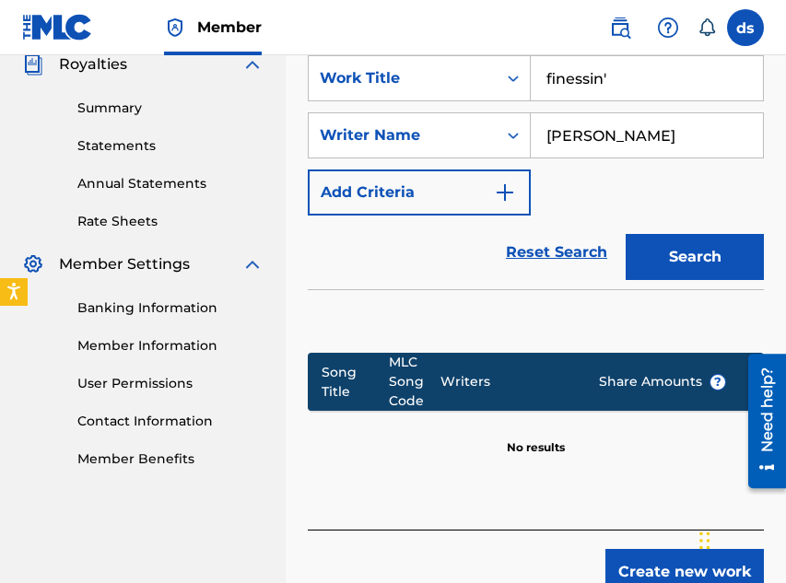
drag, startPoint x: 669, startPoint y: 139, endPoint x: 539, endPoint y: 140, distance: 129.9
click at [539, 140] on input "[PERSON_NAME]" at bounding box center [646, 135] width 232 height 44
type input "cali$mooth"
click at [625, 234] on button "Search" at bounding box center [694, 257] width 138 height 46
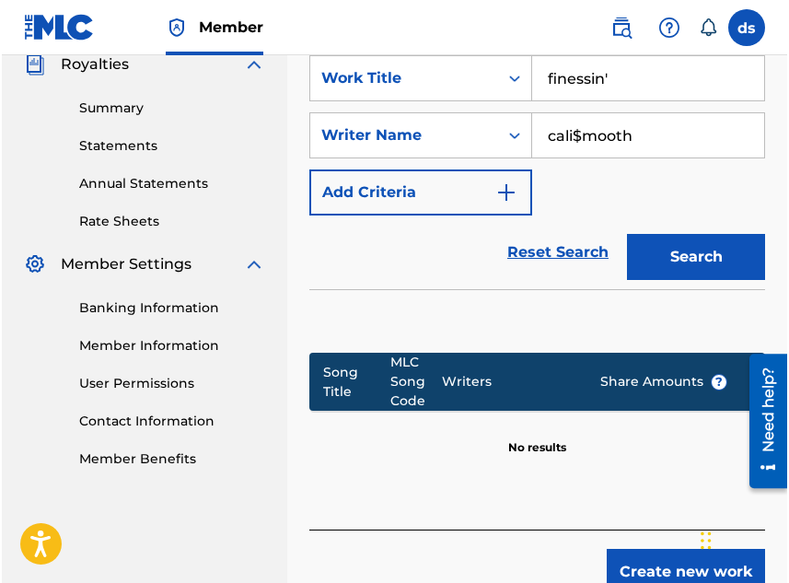
scroll to position [559, 0]
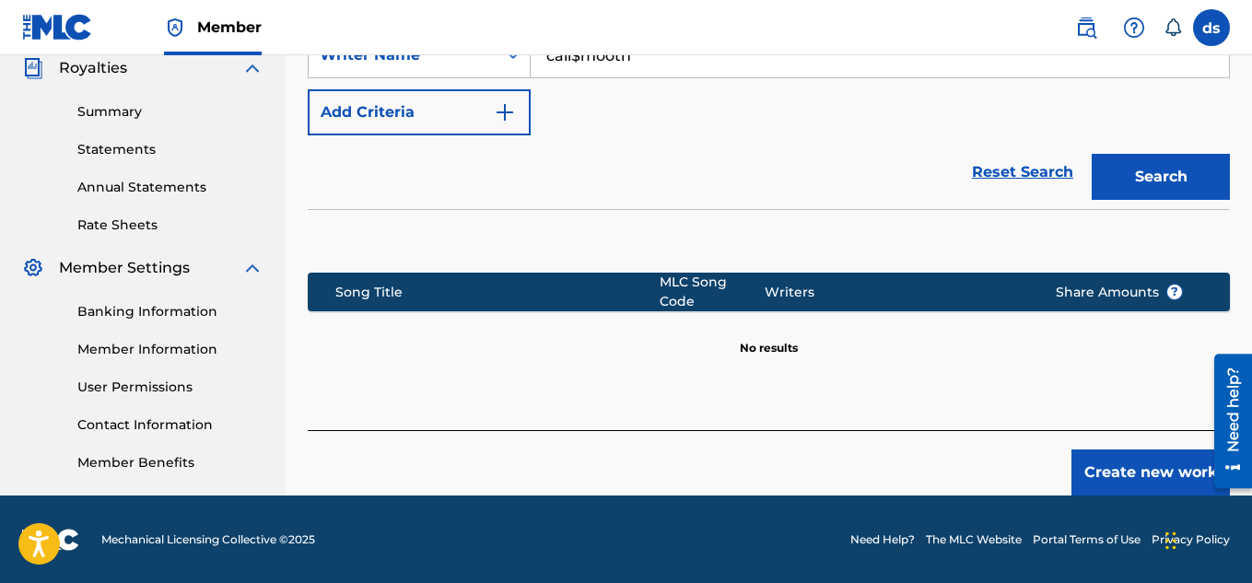
click at [1090, 454] on button "Create new work" at bounding box center [1150, 472] width 158 height 46
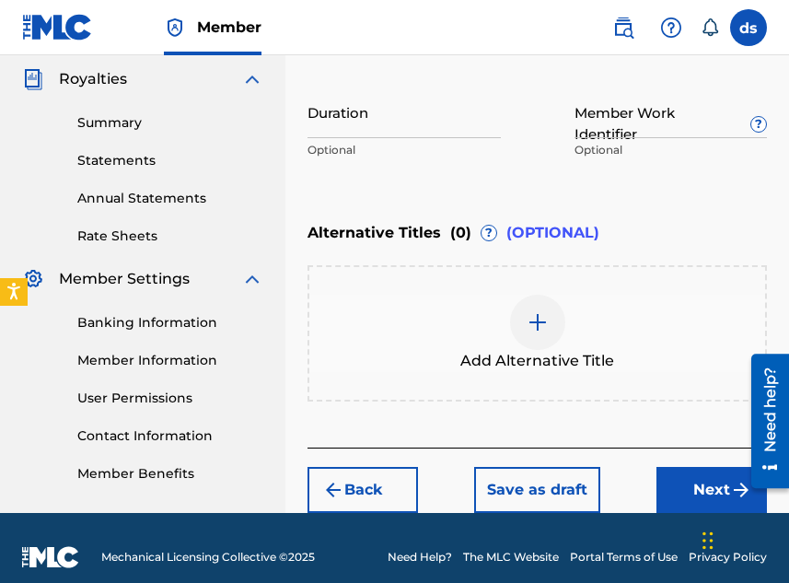
scroll to position [550, 0]
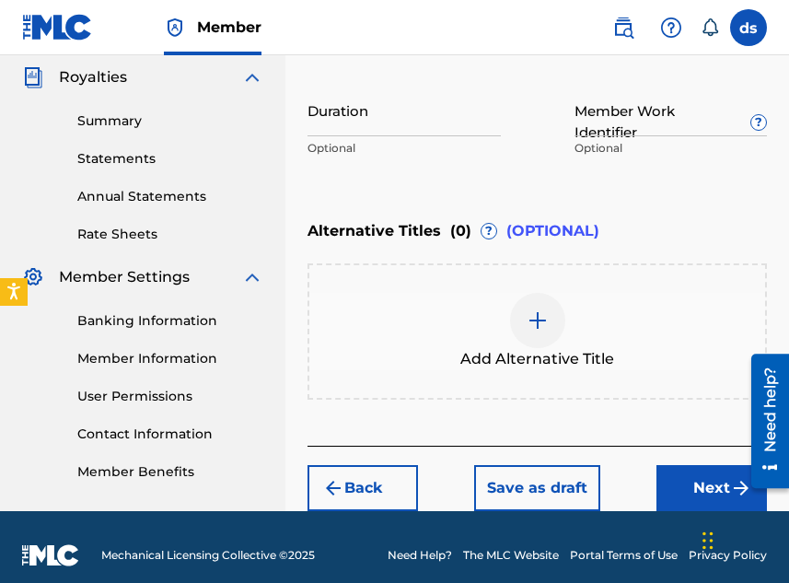
click at [547, 330] on img at bounding box center [538, 320] width 22 height 22
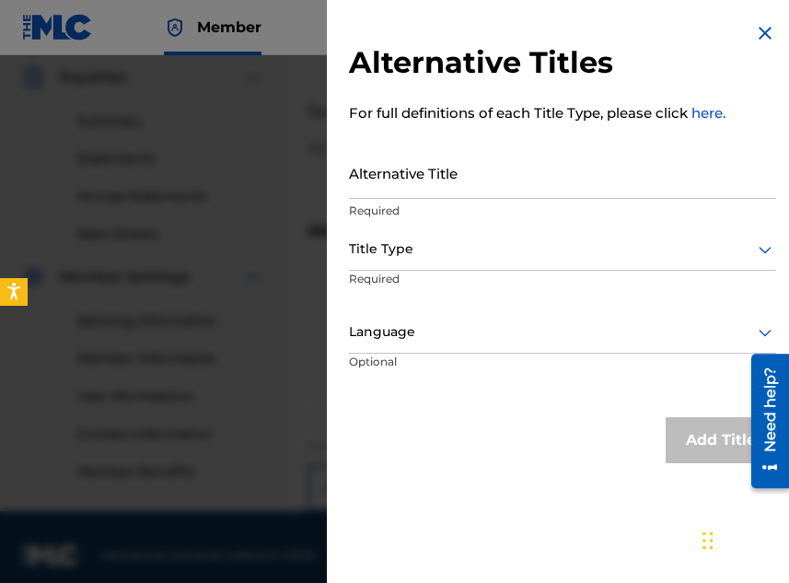
click at [516, 261] on div "Title Type" at bounding box center [562, 249] width 427 height 41
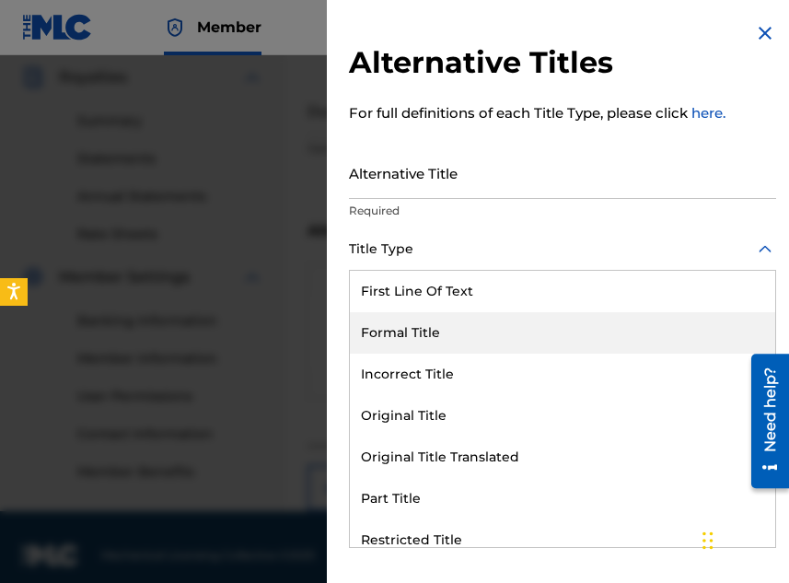
click at [495, 332] on div "Formal Title" at bounding box center [562, 332] width 425 height 41
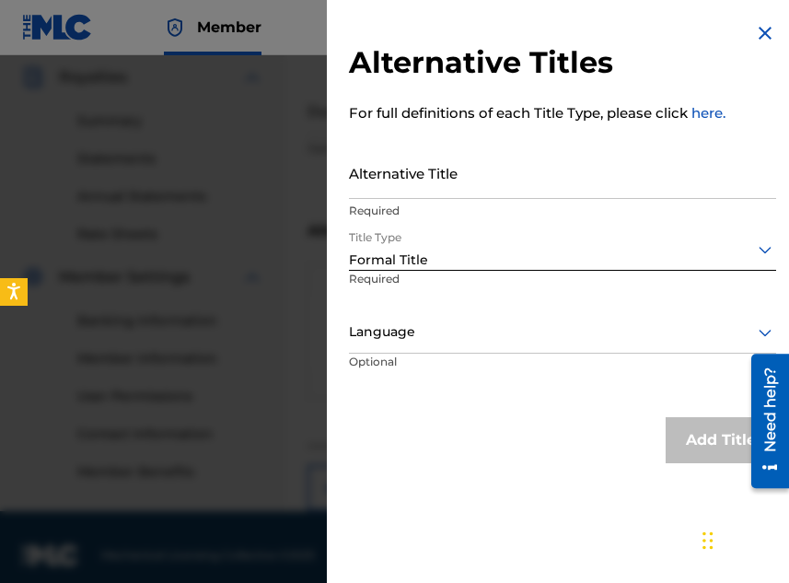
click at [495, 332] on div at bounding box center [562, 332] width 427 height 23
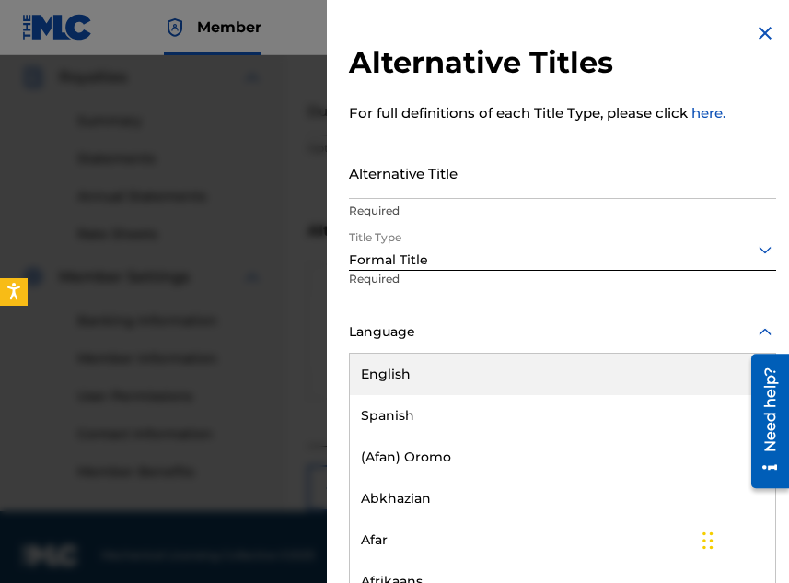
scroll to position [1, 0]
click at [530, 295] on div "Title Type Formal Title Required" at bounding box center [562, 269] width 427 height 83
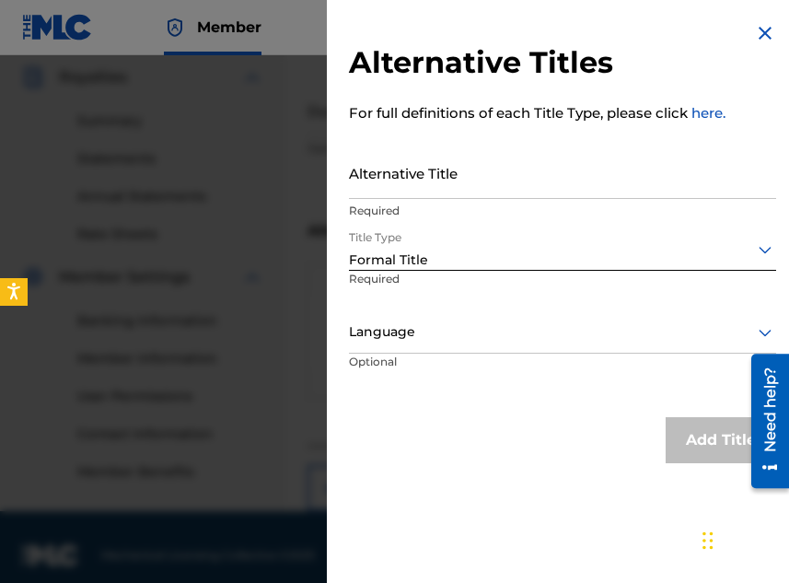
click at [547, 157] on input "Alternative Title" at bounding box center [562, 172] width 427 height 52
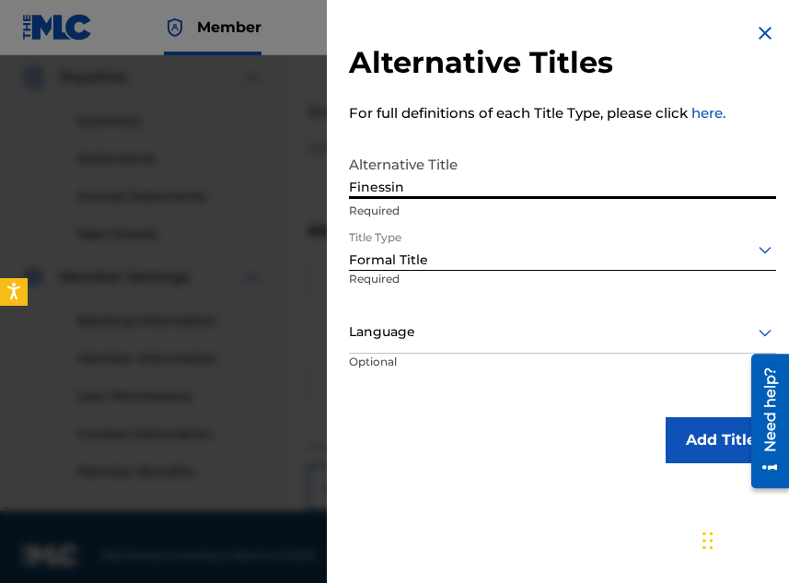
type input "Finessin'"
click at [709, 439] on button "Add Title" at bounding box center [721, 440] width 111 height 46
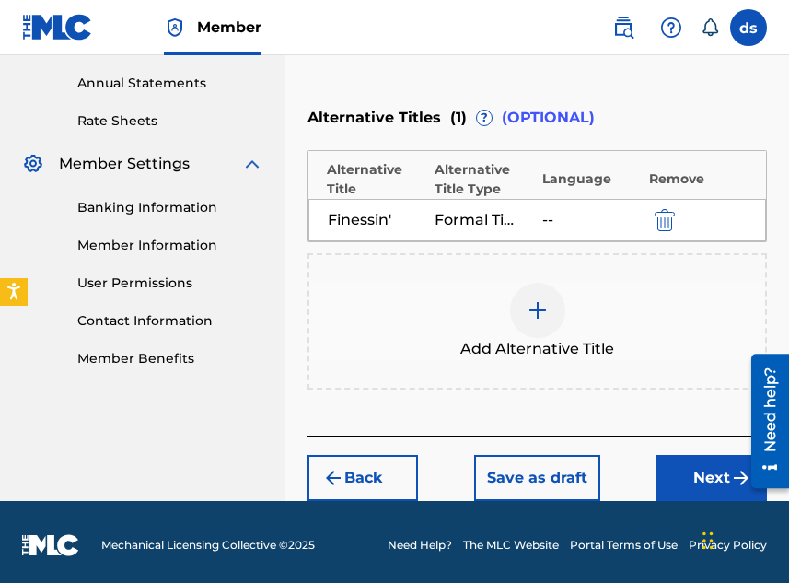
scroll to position [670, 0]
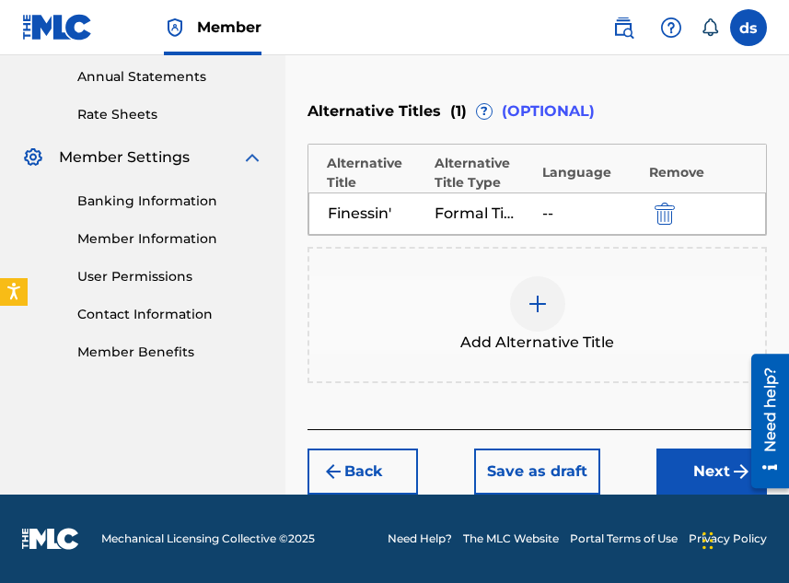
click at [705, 486] on button "Next" at bounding box center [712, 472] width 111 height 46
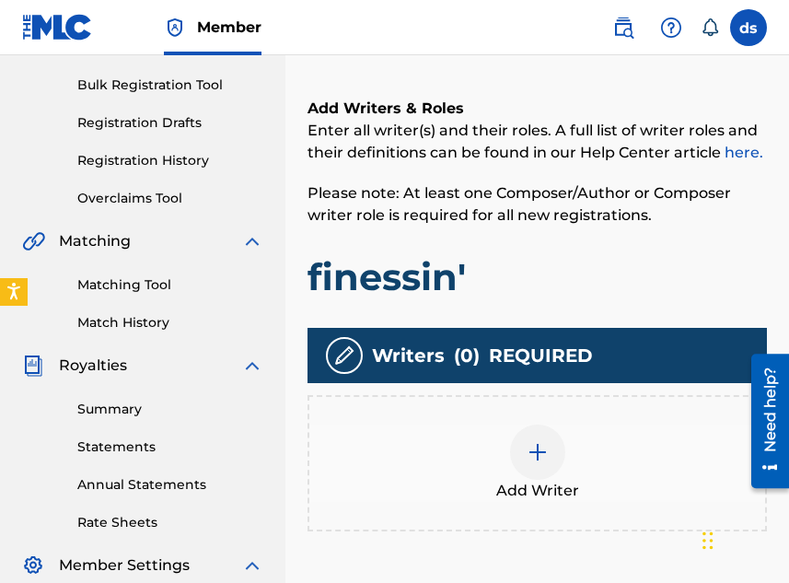
scroll to position [399, 0]
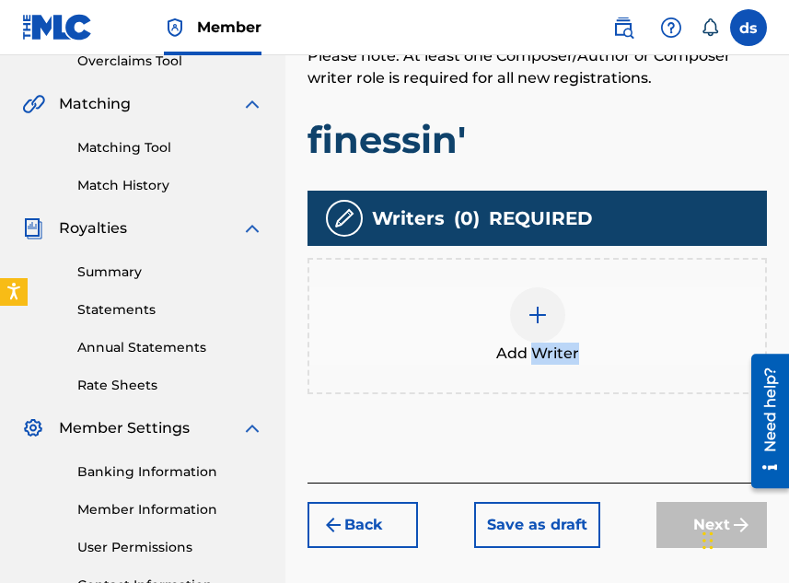
click at [506, 284] on div "Add Writer" at bounding box center [538, 326] width 460 height 136
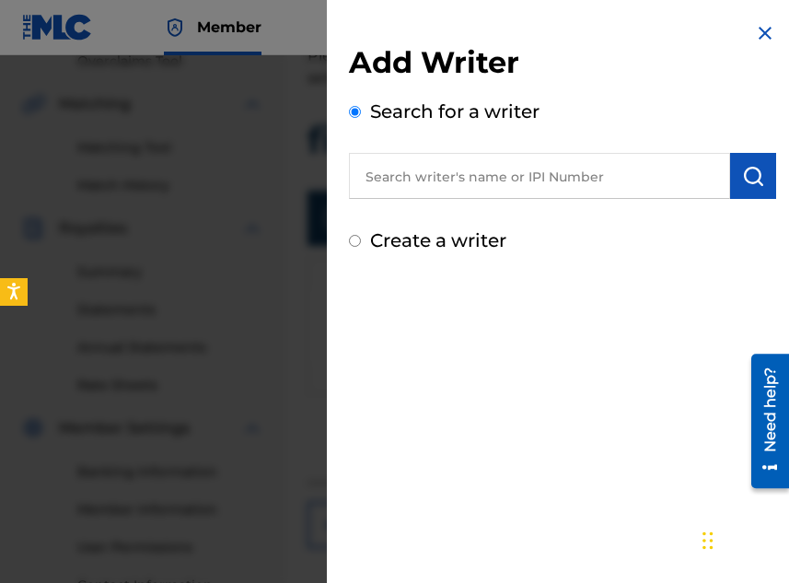
click at [569, 169] on input "text" at bounding box center [539, 176] width 381 height 46
type input "[PERSON_NAME]"
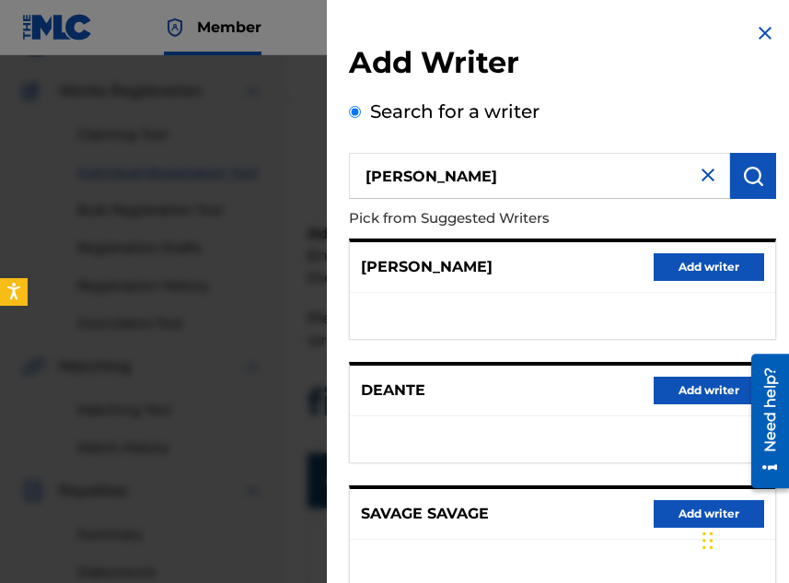
scroll to position [116, 0]
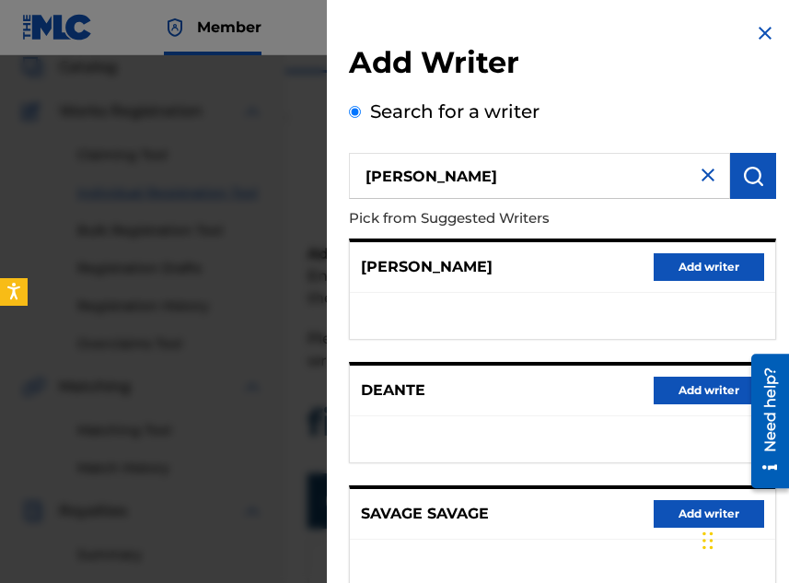
click at [697, 169] on img at bounding box center [708, 175] width 22 height 22
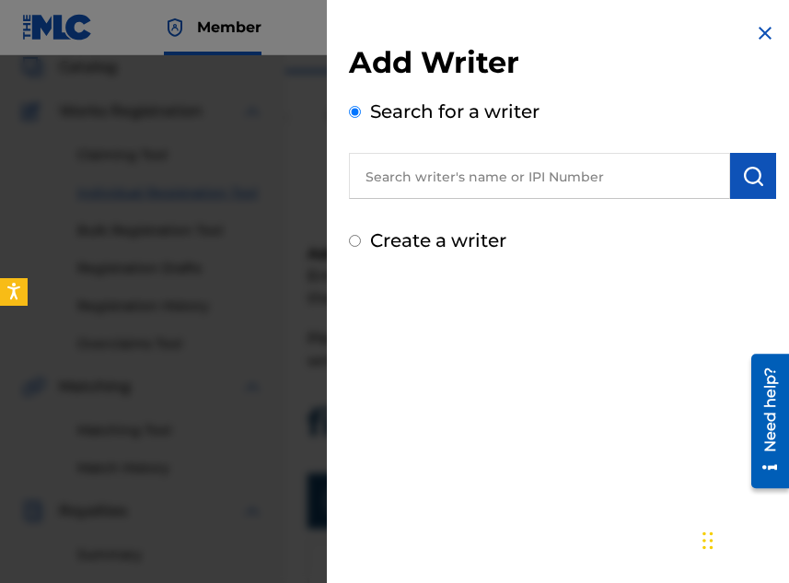
click at [422, 237] on label "Create a writer" at bounding box center [438, 240] width 136 height 22
radio input "true"
click at [361, 237] on input "Create a writer" at bounding box center [355, 241] width 12 height 12
radio input "false"
radio input "true"
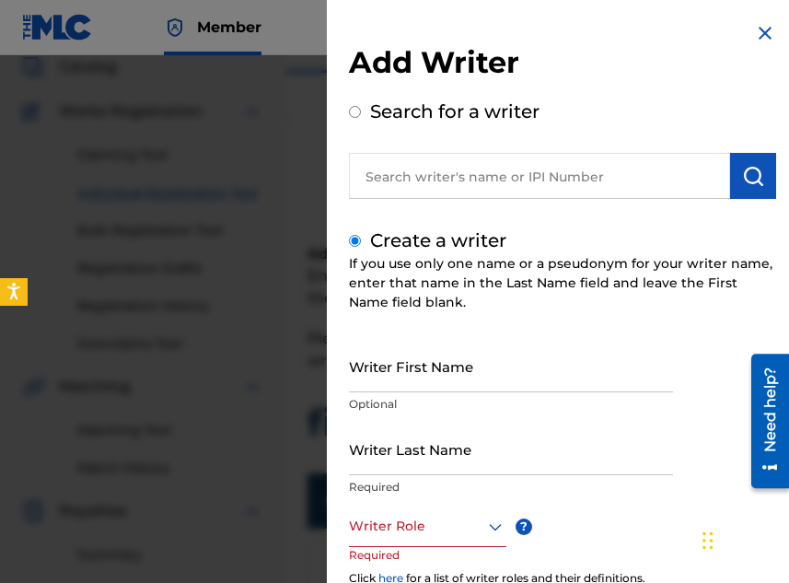
click at [430, 364] on input "Writer First Name" at bounding box center [511, 366] width 324 height 52
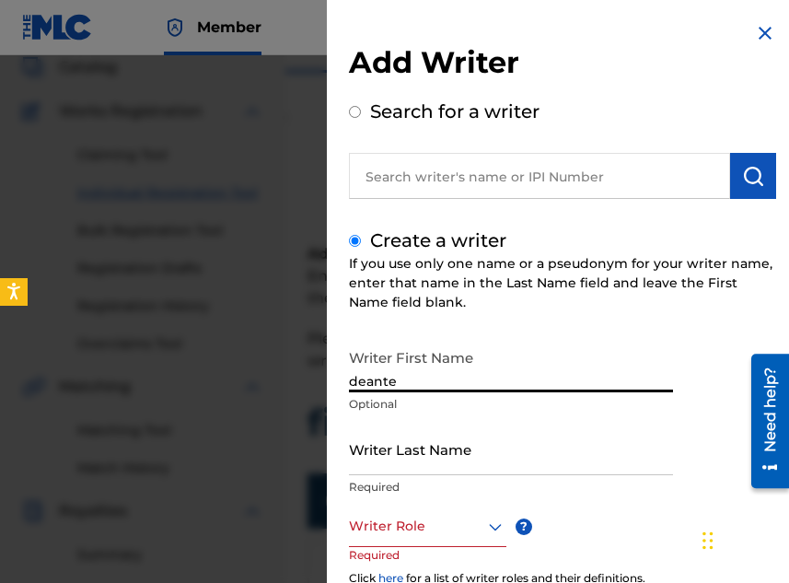
type input "deante"
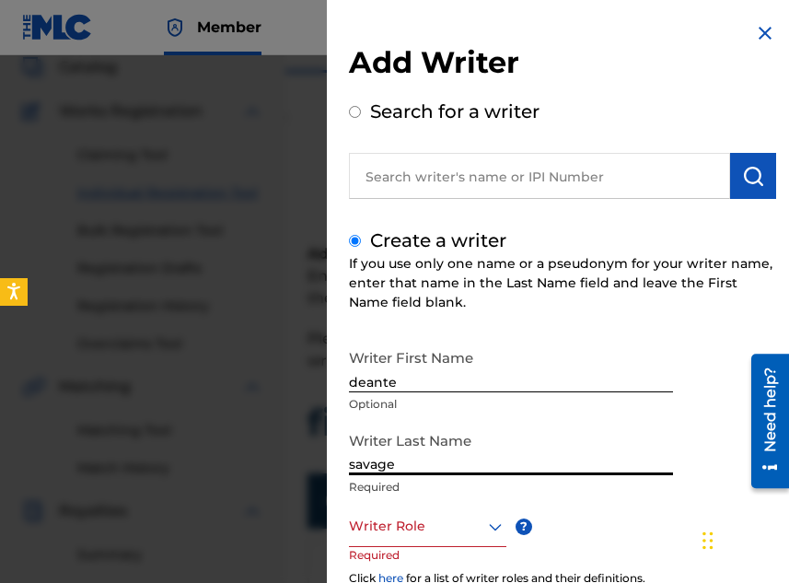
type input "savage"
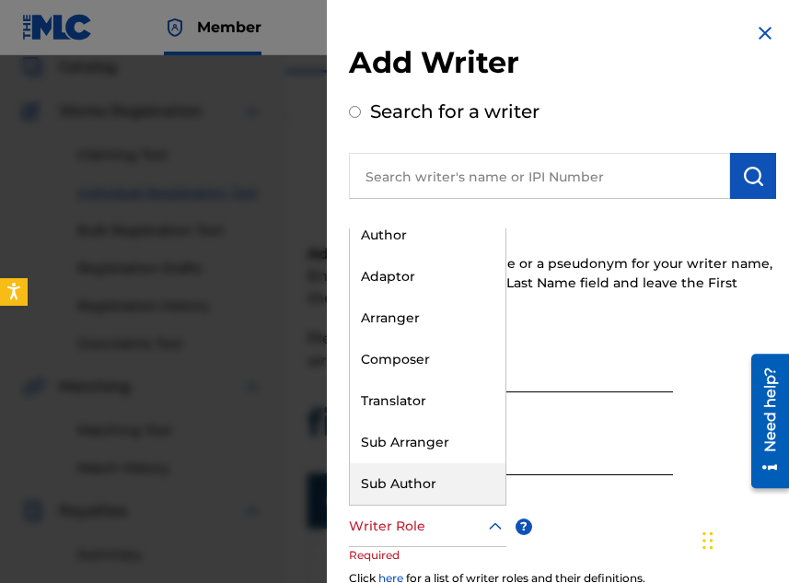
scroll to position [0, 0]
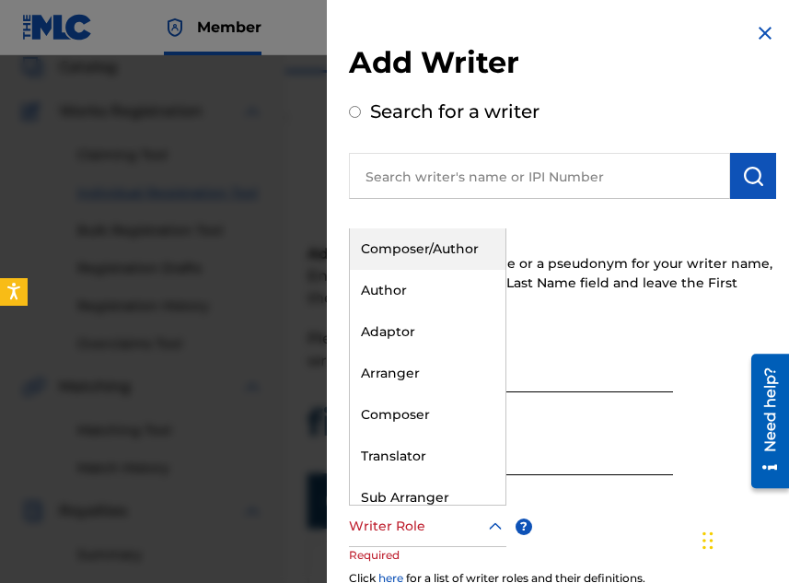
click at [405, 236] on div "Composer/Author" at bounding box center [428, 248] width 156 height 41
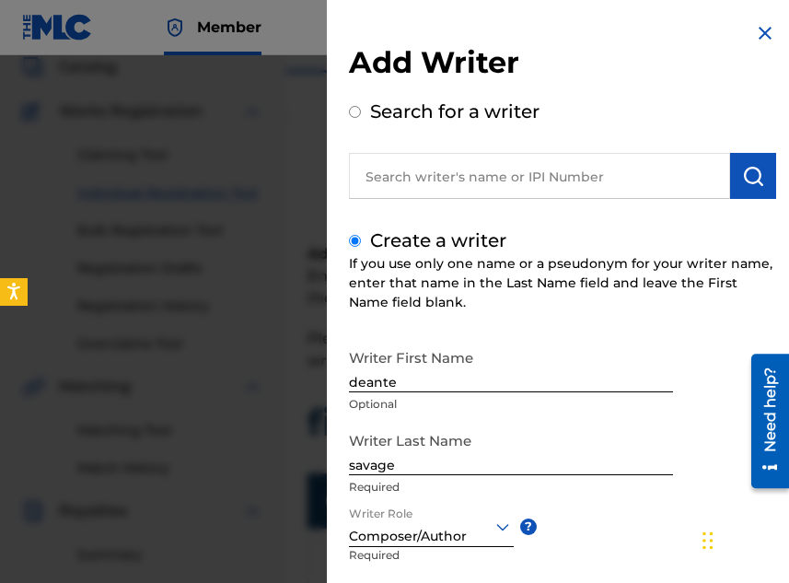
click at [688, 251] on div "Create a writer If you use only one name or a pseudonym for your writer name, e…" at bounding box center [562, 486] width 427 height 519
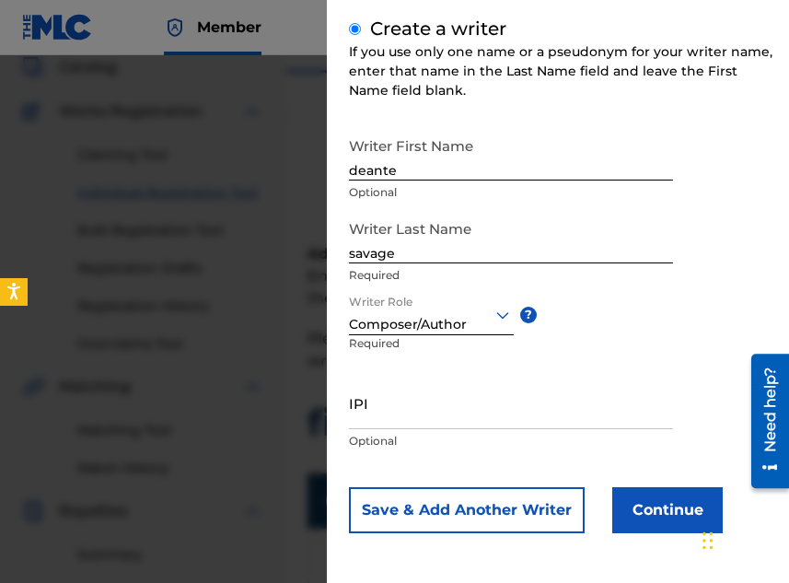
click at [629, 516] on button "Continue" at bounding box center [667, 510] width 111 height 46
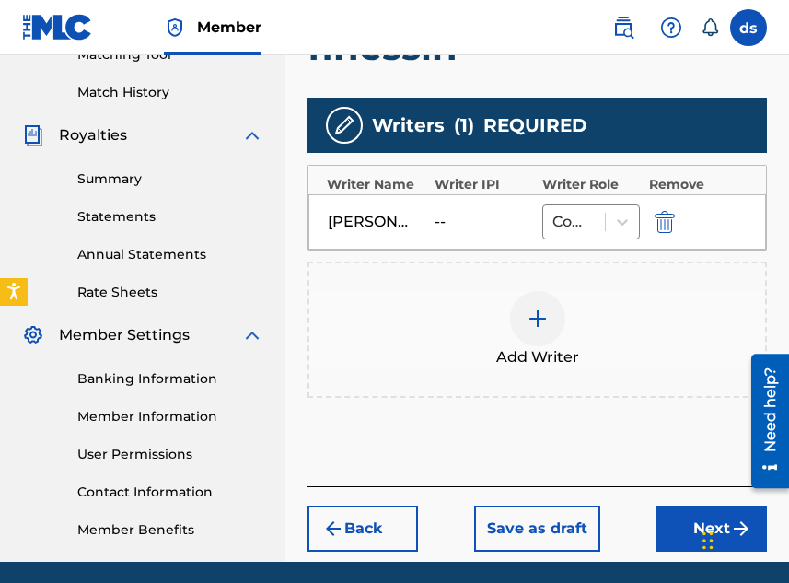
scroll to position [559, 0]
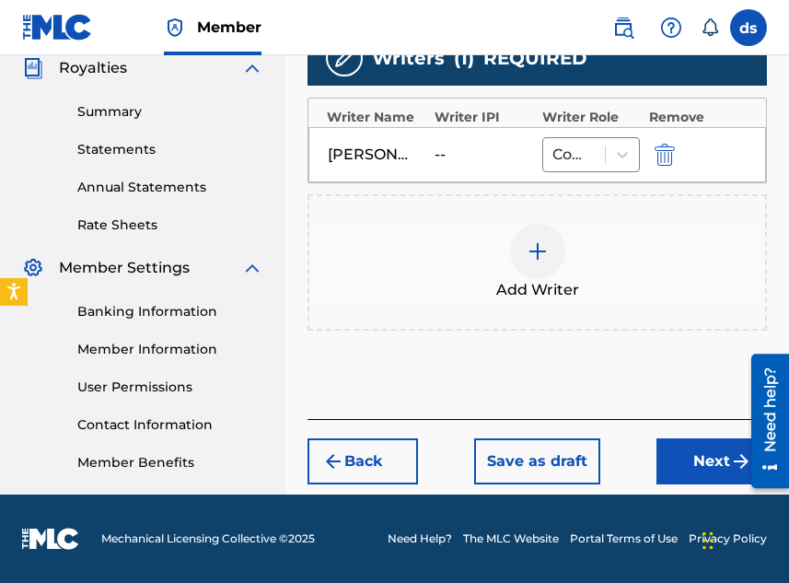
click at [708, 457] on button "Next" at bounding box center [712, 461] width 111 height 46
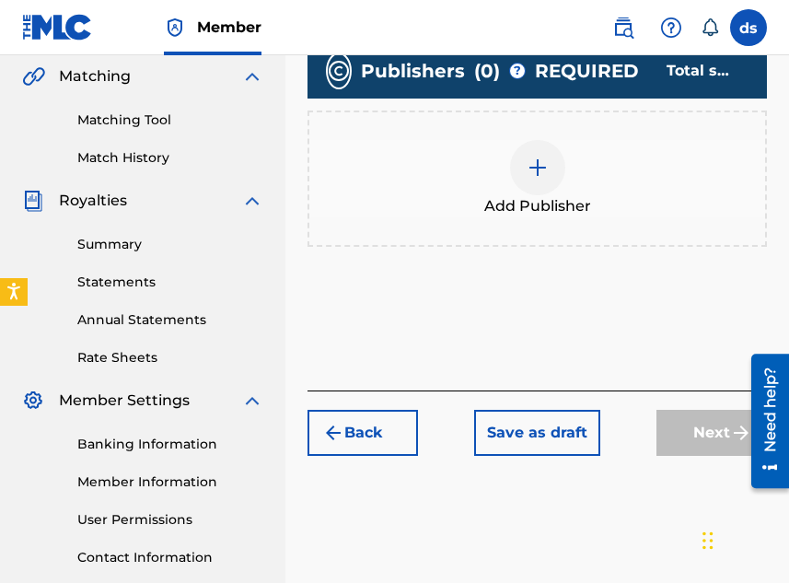
scroll to position [484, 0]
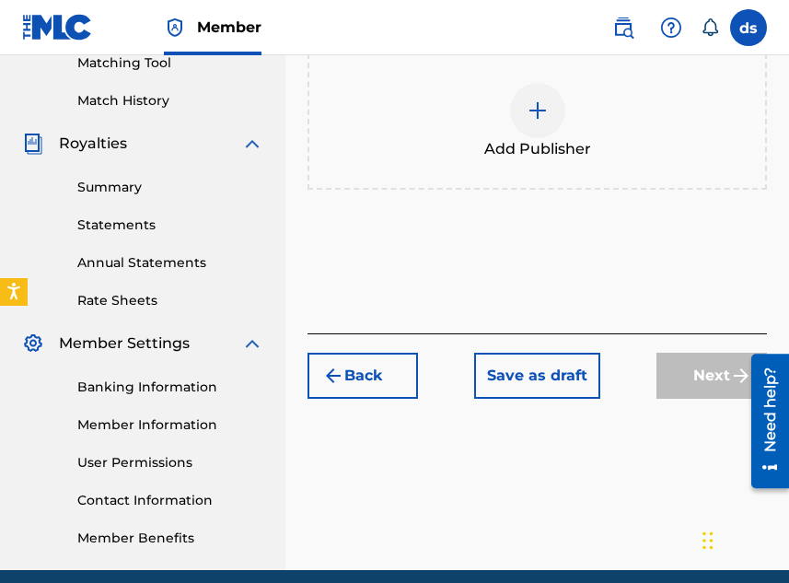
click at [523, 123] on div at bounding box center [537, 110] width 55 height 55
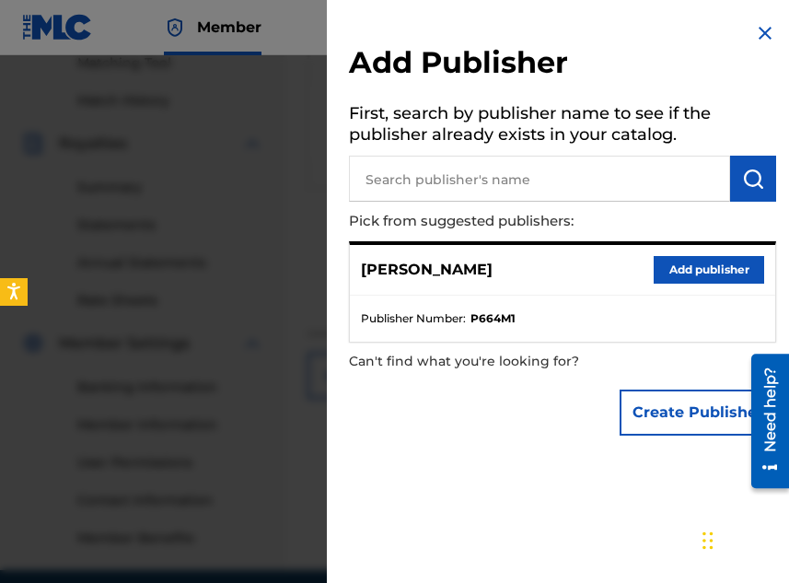
click at [708, 264] on button "Add publisher" at bounding box center [709, 270] width 111 height 28
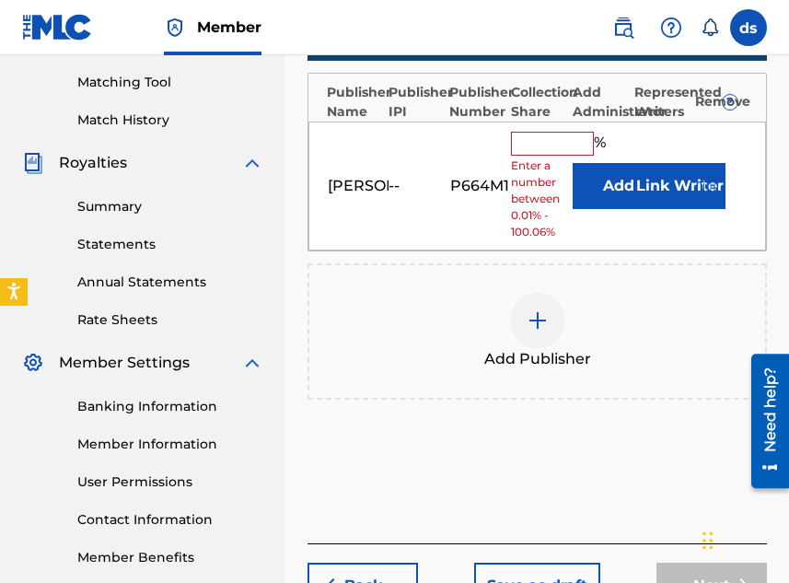
scroll to position [462, 0]
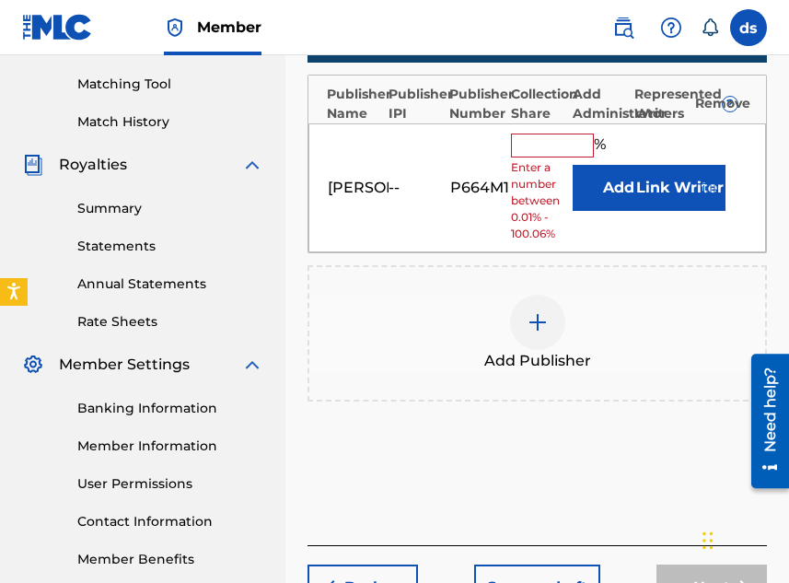
click at [566, 150] on input "text" at bounding box center [552, 146] width 83 height 24
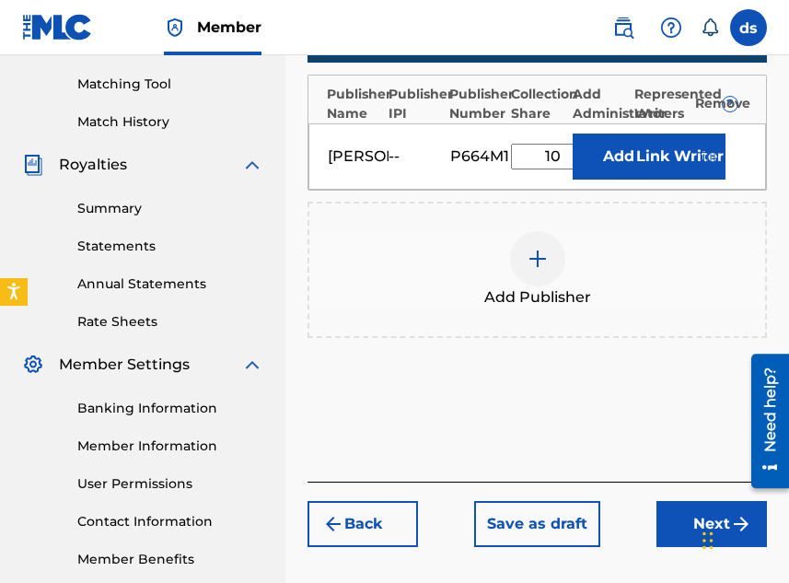
type input "100"
click at [666, 528] on button "Next" at bounding box center [712, 524] width 111 height 46
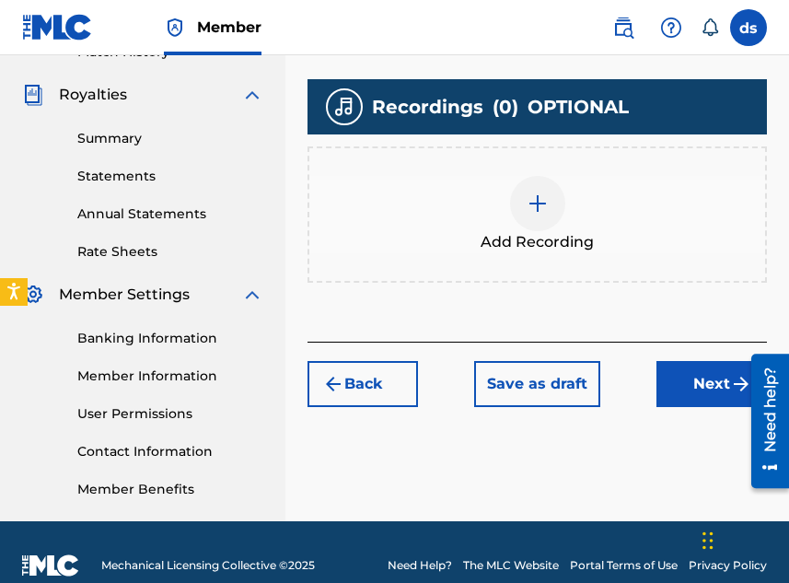
scroll to position [533, 0]
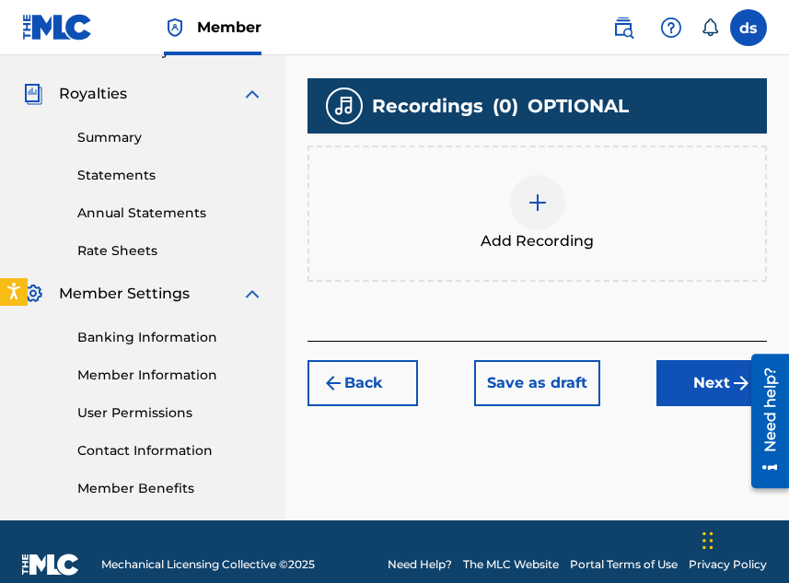
click at [681, 396] on button "Next" at bounding box center [712, 383] width 111 height 46
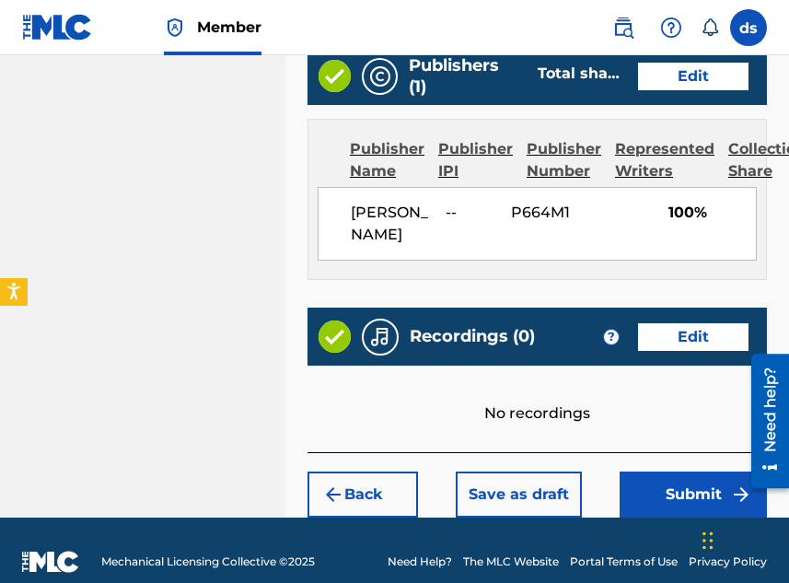
scroll to position [1160, 0]
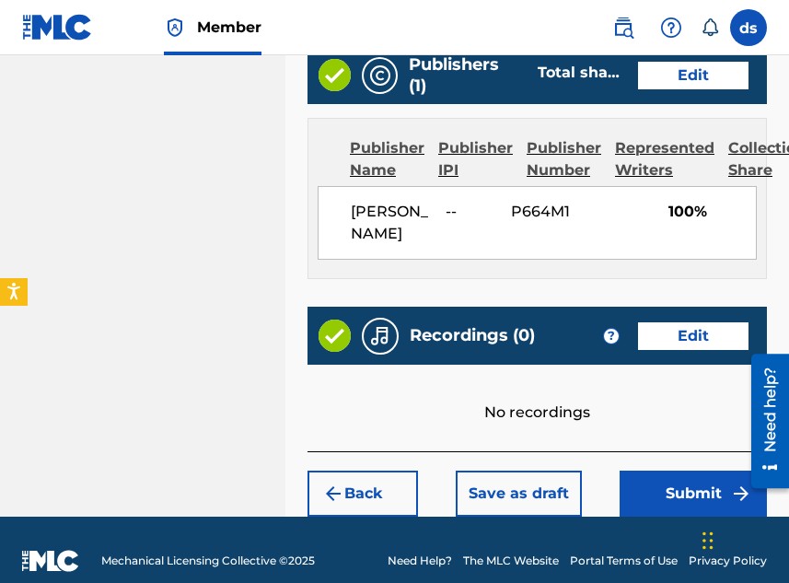
click at [375, 471] on button "Back" at bounding box center [363, 494] width 111 height 46
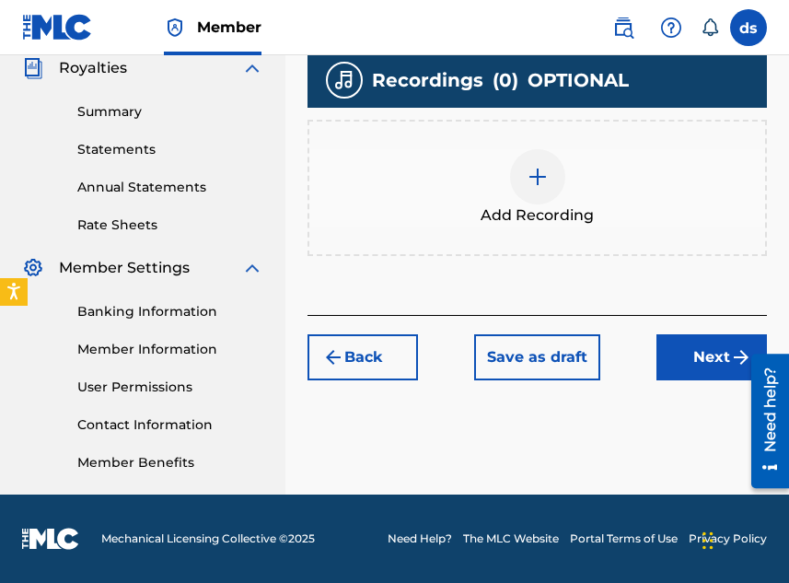
click at [662, 169] on div "Add Recording" at bounding box center [537, 187] width 456 height 77
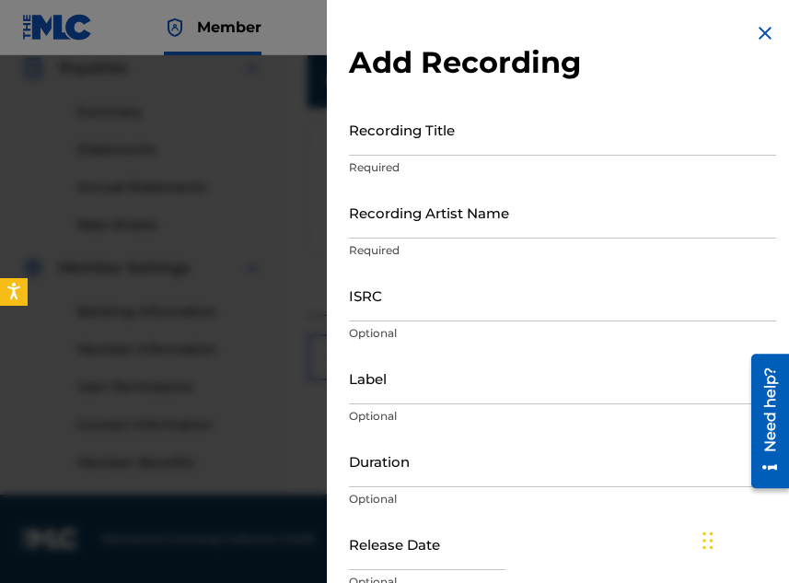
click at [607, 122] on input "Recording Title" at bounding box center [562, 129] width 427 height 52
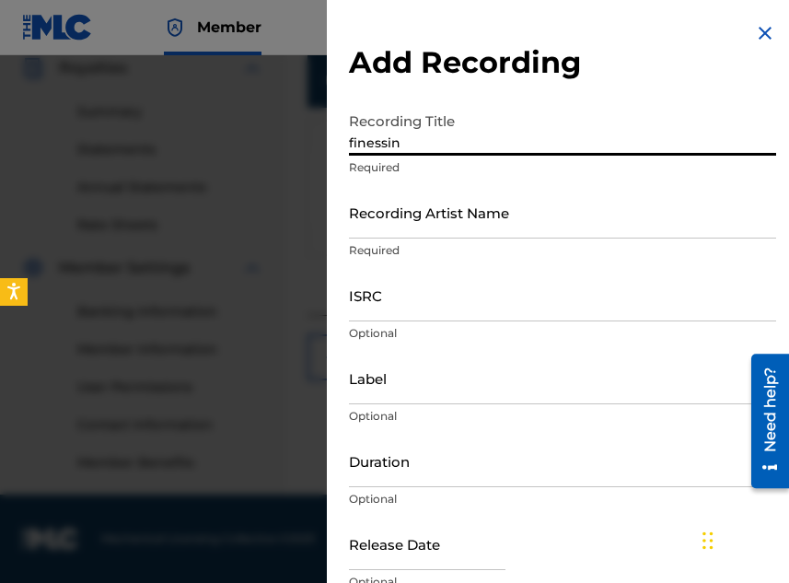
type input "finessin"
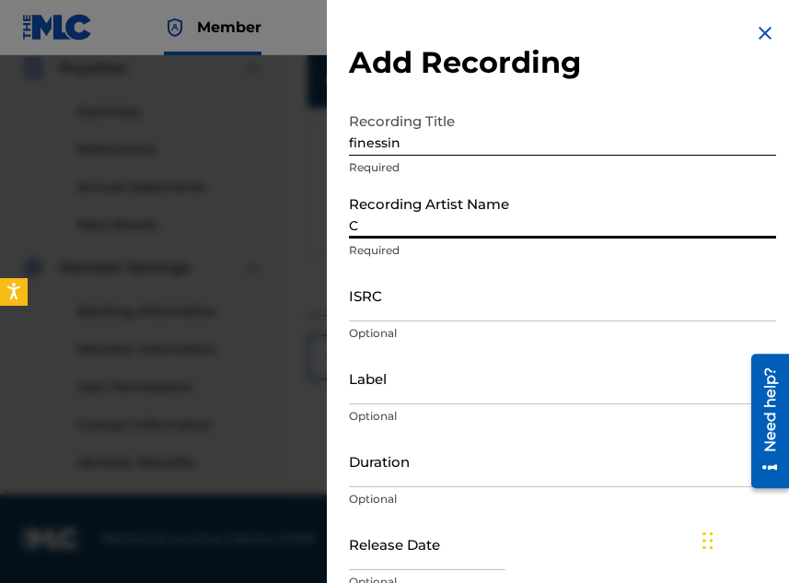
type input "Ca"
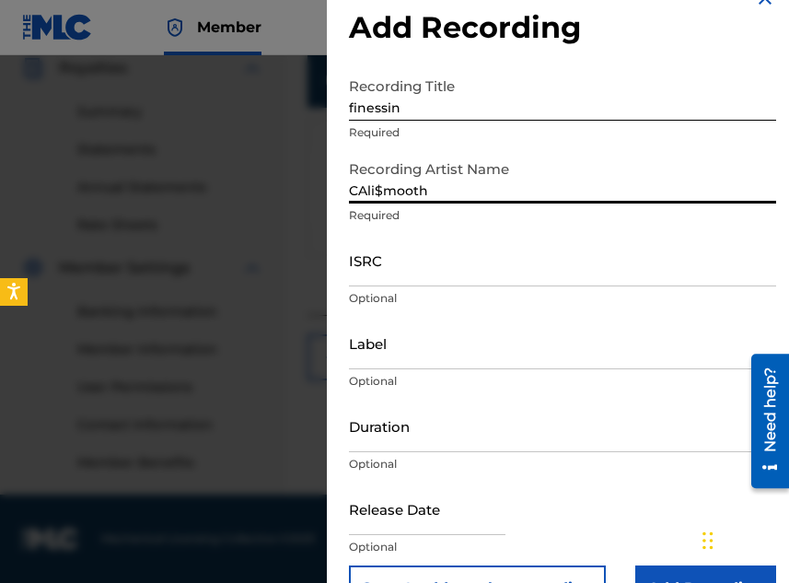
scroll to position [86, 0]
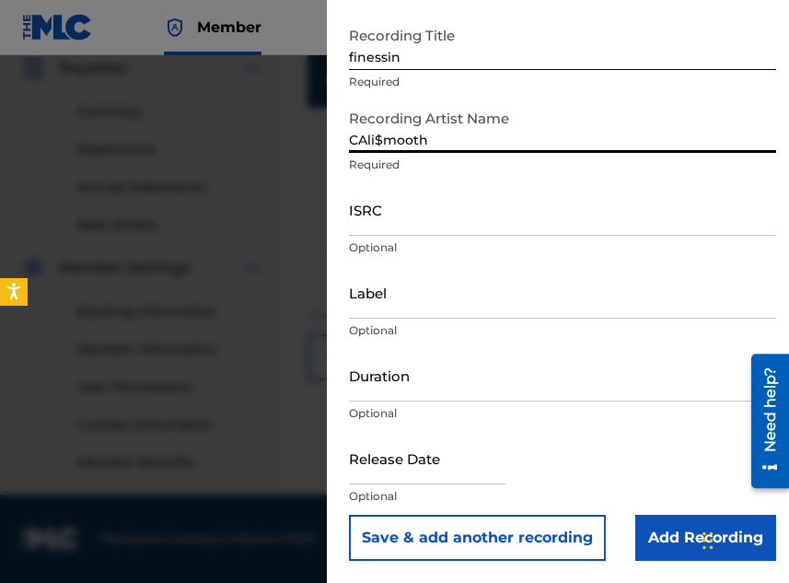
type input "CAli$mooth"
click at [502, 470] on input "text" at bounding box center [427, 458] width 157 height 52
select select "8"
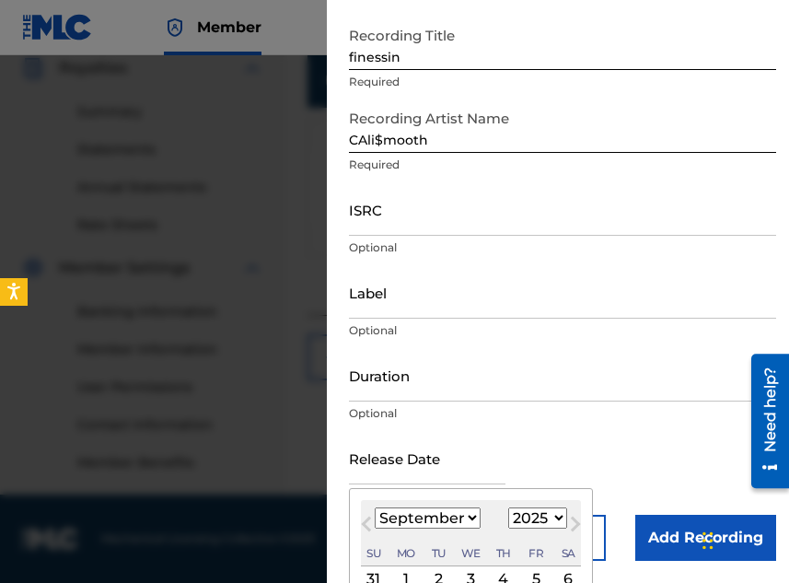
click at [535, 525] on select "1899 1900 1901 1902 1903 1904 1905 1906 1907 1908 1909 1910 1911 1912 1913 1914…" at bounding box center [537, 517] width 59 height 21
select select "2024"
click at [508, 507] on select "1899 1900 1901 1902 1903 1904 1905 1906 1907 1908 1909 1910 1911 1912 1913 1914…" at bounding box center [537, 517] width 59 height 21
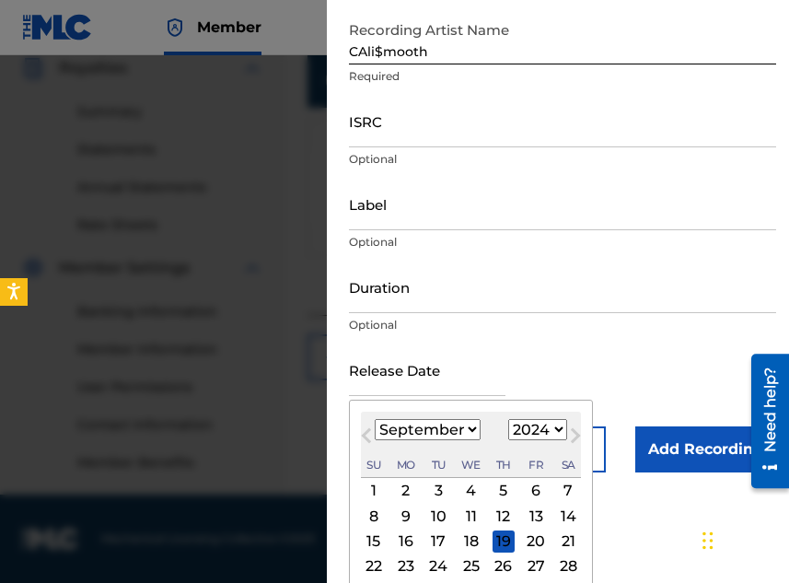
scroll to position [232, 0]
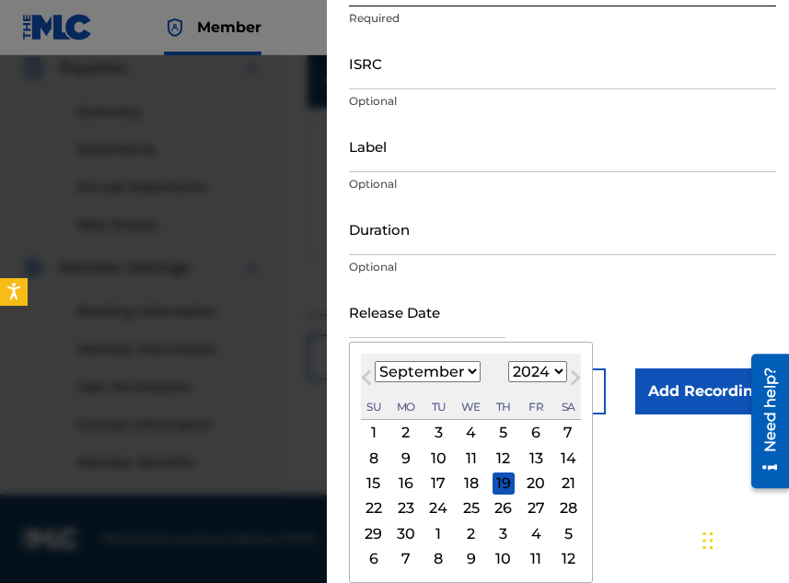
click at [402, 530] on div "30" at bounding box center [406, 533] width 22 height 22
type input "[DATE]"
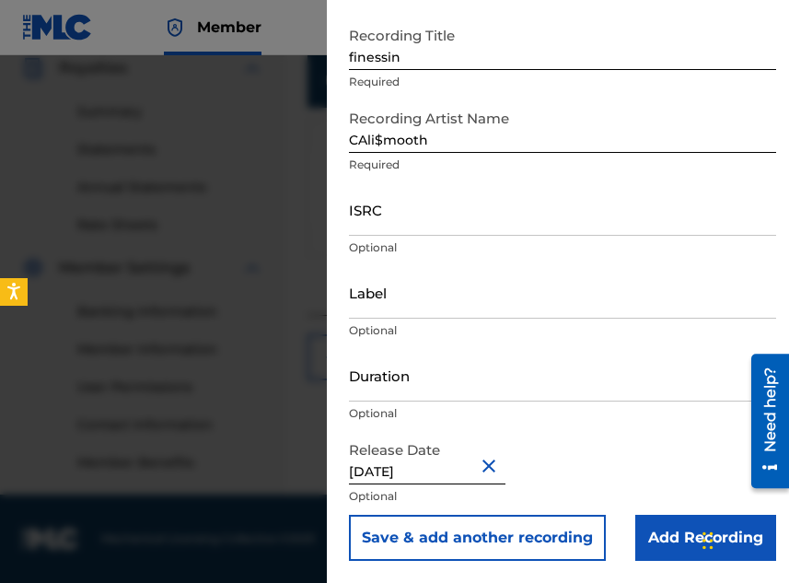
scroll to position [86, 0]
click at [664, 541] on input "Add Recording" at bounding box center [705, 538] width 141 height 46
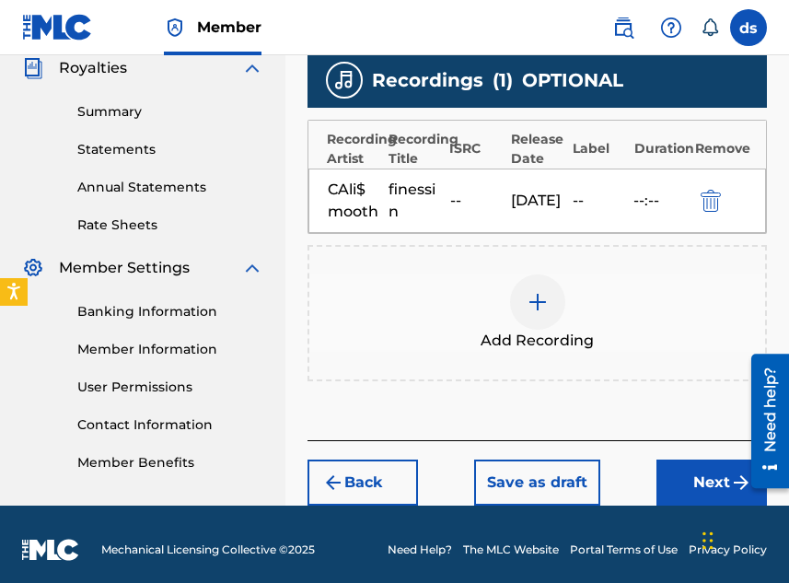
click at [681, 494] on button "Next" at bounding box center [712, 483] width 111 height 46
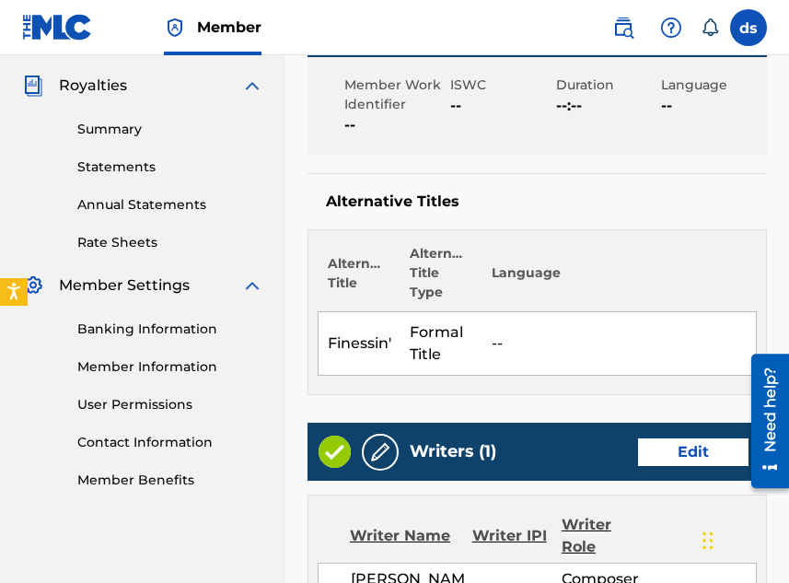
scroll to position [1221, 0]
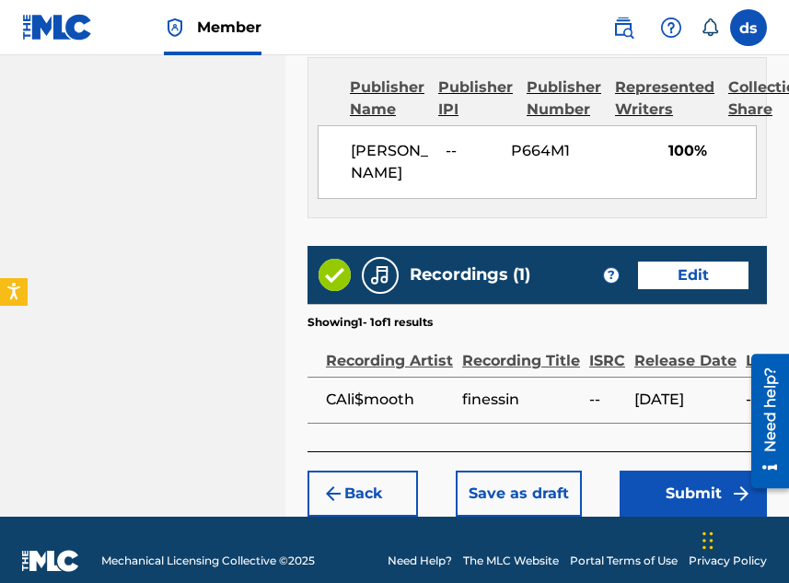
click at [679, 473] on button "Submit" at bounding box center [693, 494] width 147 height 46
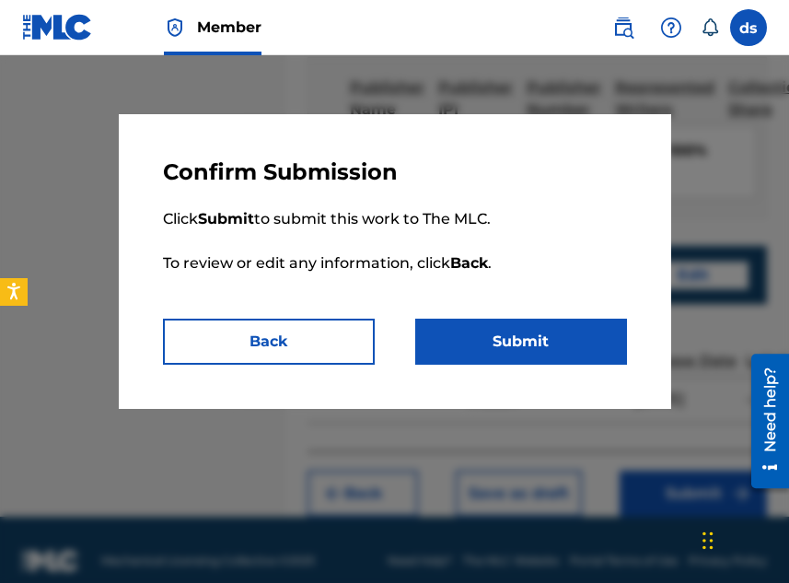
click at [443, 344] on button "Submit" at bounding box center [521, 342] width 212 height 46
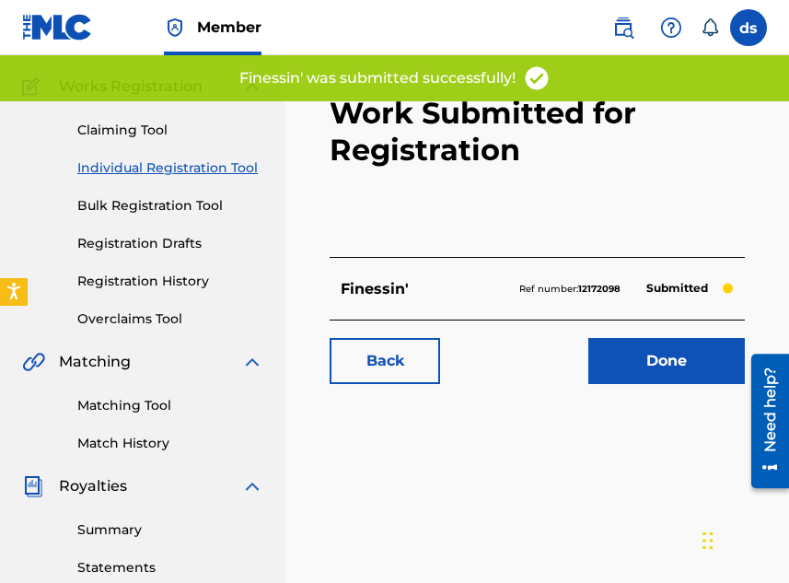
scroll to position [134, 0]
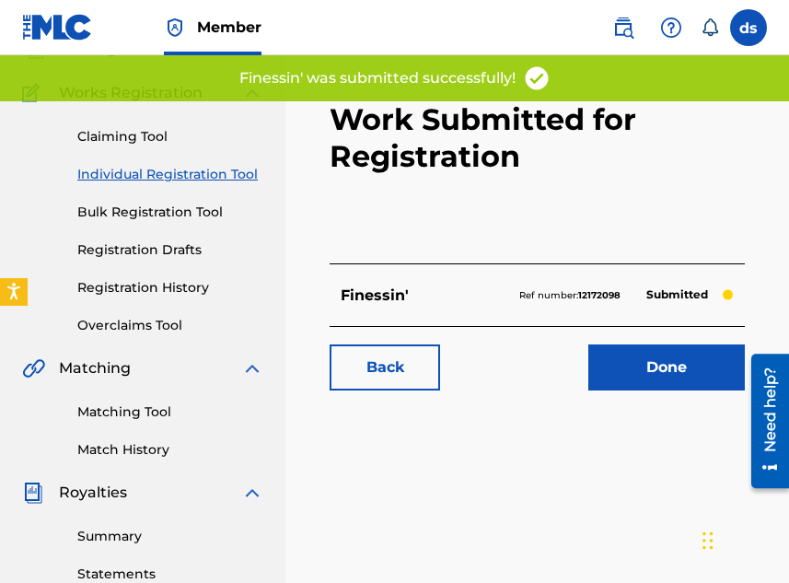
click at [659, 344] on link "Done" at bounding box center [667, 367] width 157 height 46
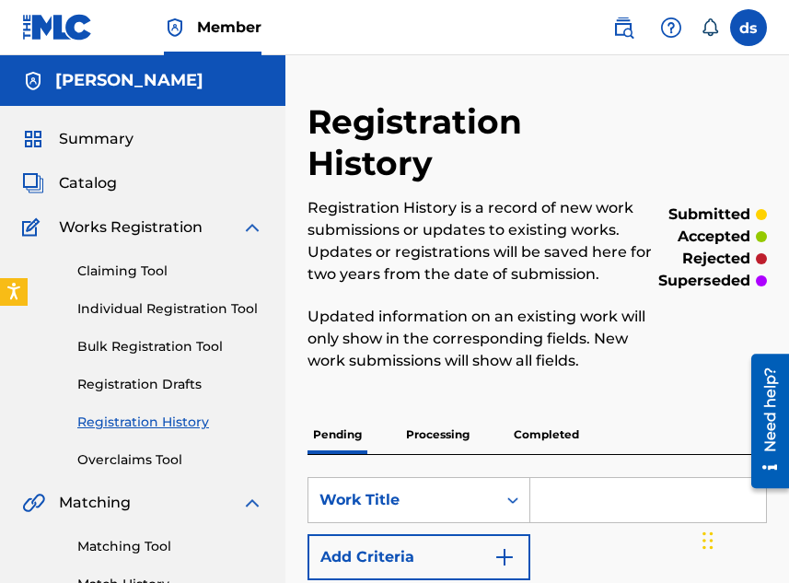
click at [414, 429] on p "Processing" at bounding box center [438, 434] width 75 height 39
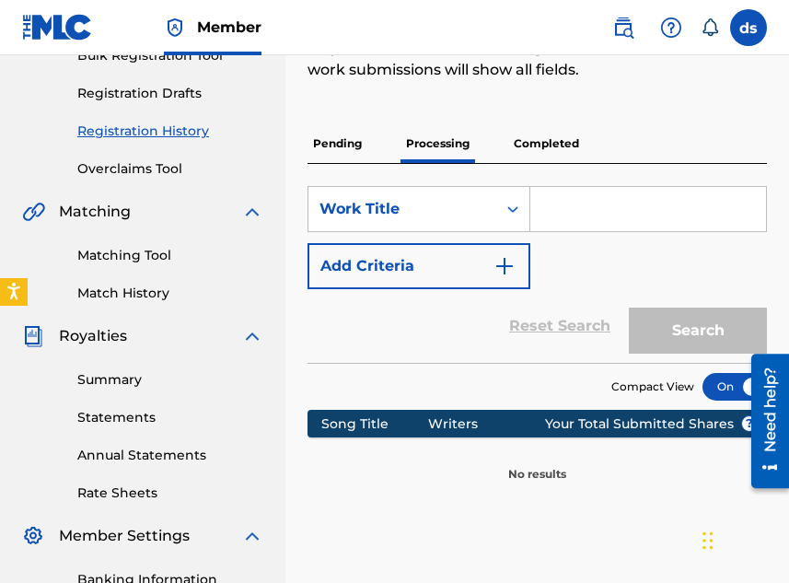
scroll to position [285, 0]
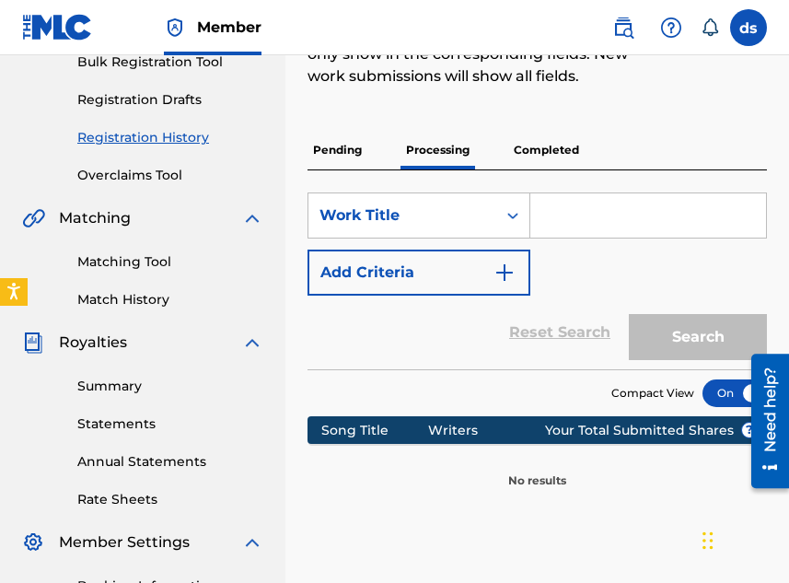
click at [599, 212] on input "Search Form" at bounding box center [648, 215] width 236 height 44
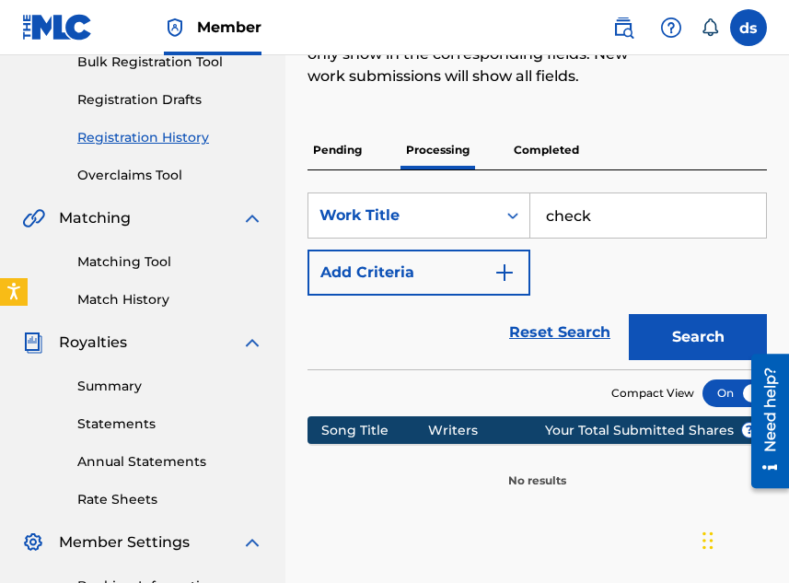
type input "checkl"
type input "check please"
click at [629, 314] on button "Search" at bounding box center [698, 337] width 138 height 46
click at [541, 143] on p "Completed" at bounding box center [546, 150] width 76 height 39
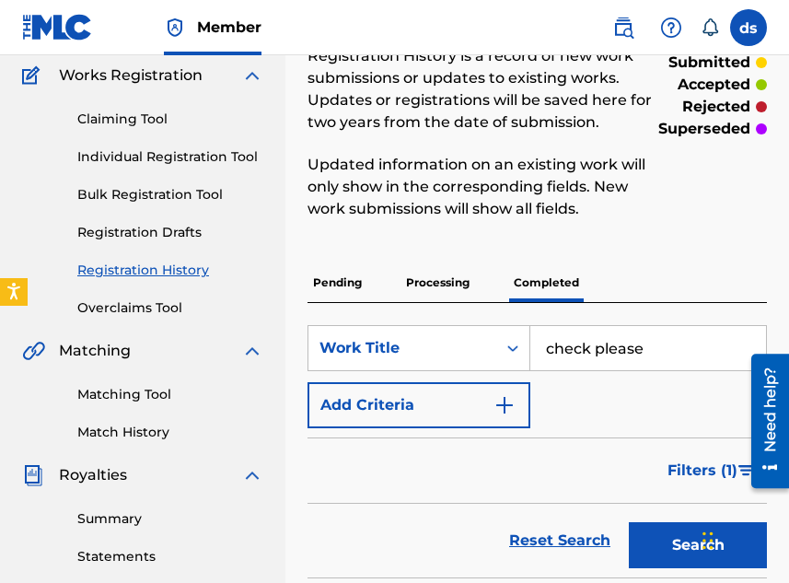
scroll to position [155, 0]
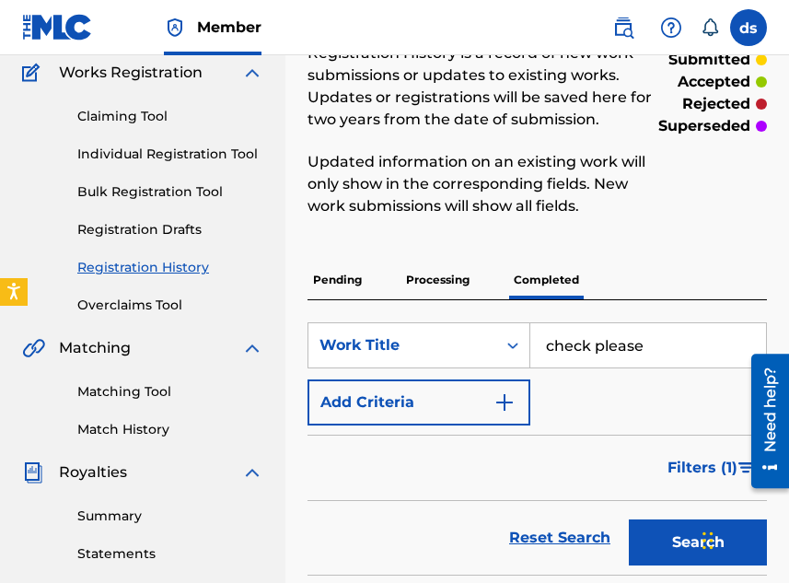
click at [327, 277] on p "Pending" at bounding box center [338, 280] width 60 height 39
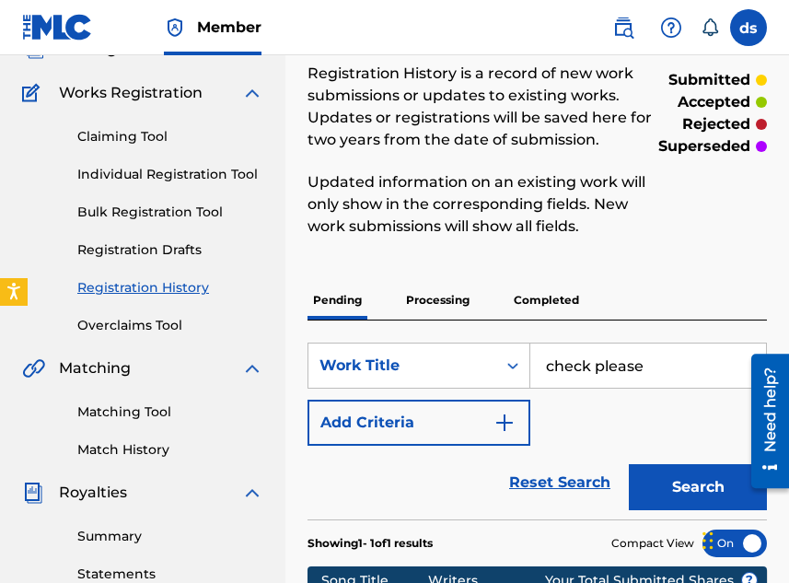
scroll to position [138, 0]
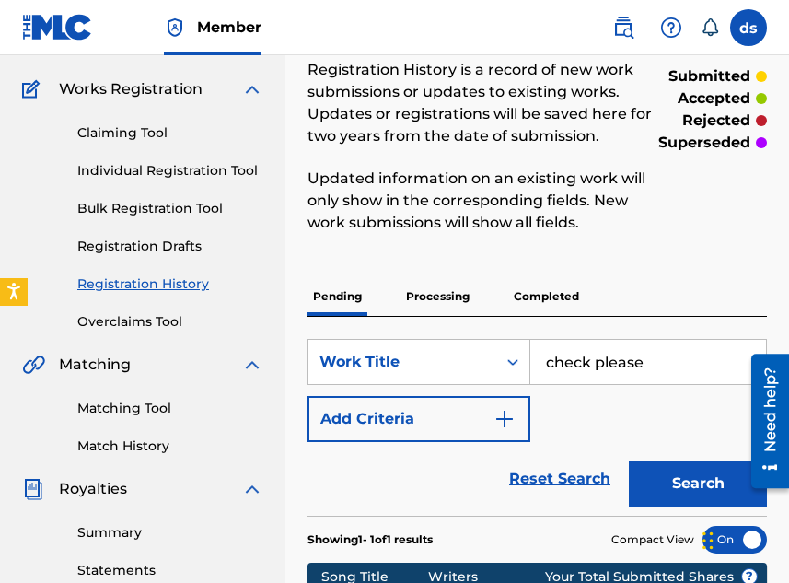
click at [665, 504] on button "Search" at bounding box center [698, 483] width 138 height 46
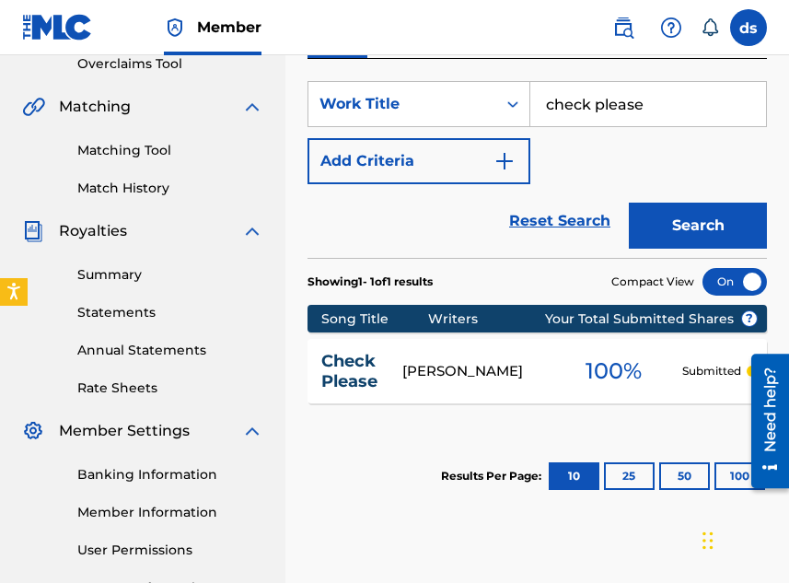
scroll to position [397, 0]
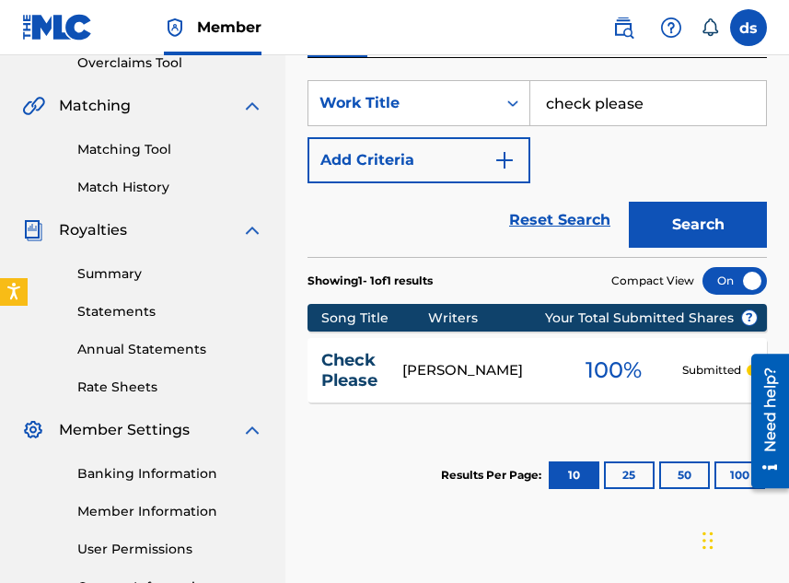
click at [362, 382] on link "Check Please" at bounding box center [349, 370] width 56 height 41
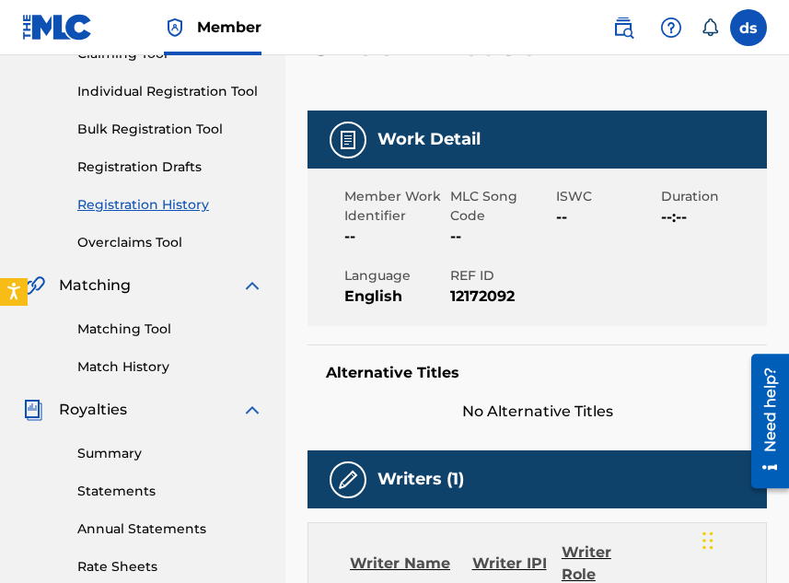
scroll to position [224, 0]
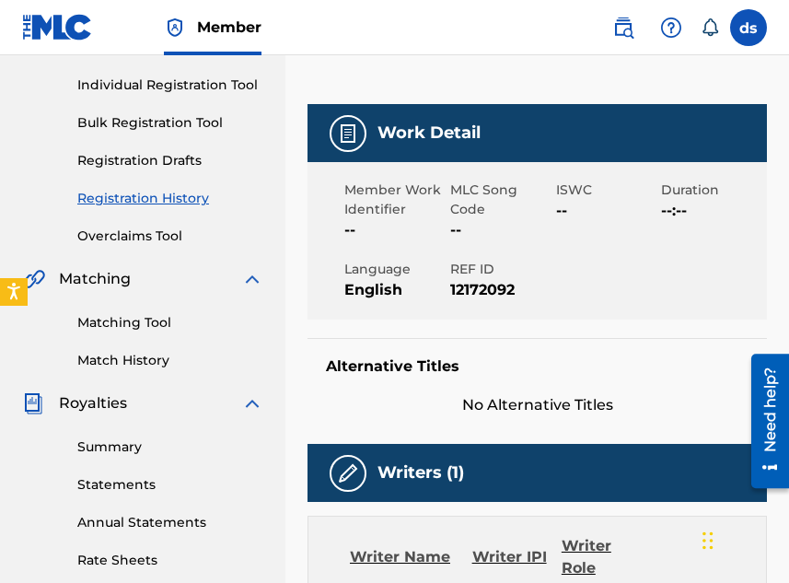
click at [221, 77] on link "Individual Registration Tool" at bounding box center [170, 85] width 186 height 19
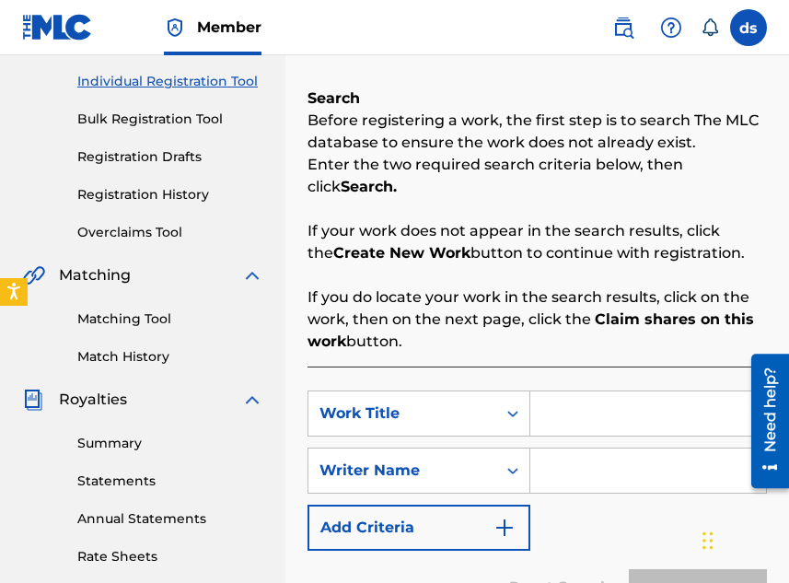
scroll to position [233, 0]
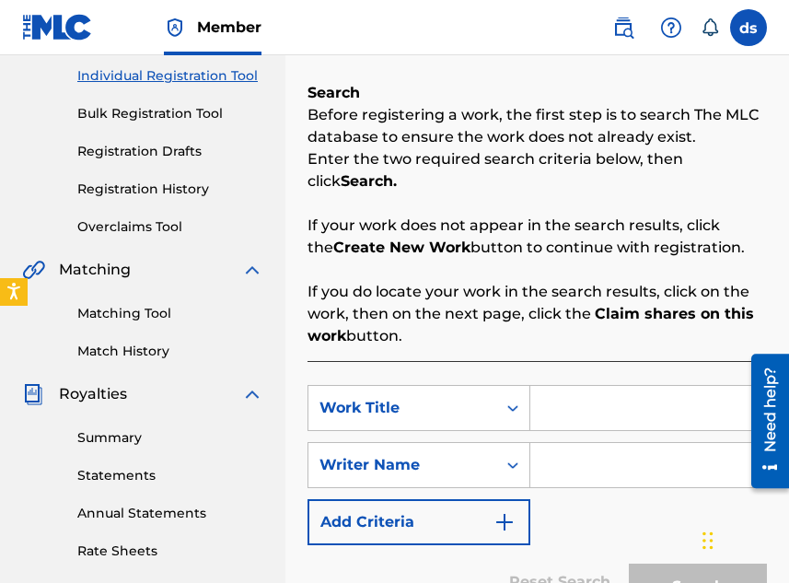
click at [481, 406] on div "Work Title" at bounding box center [403, 408] width 166 height 22
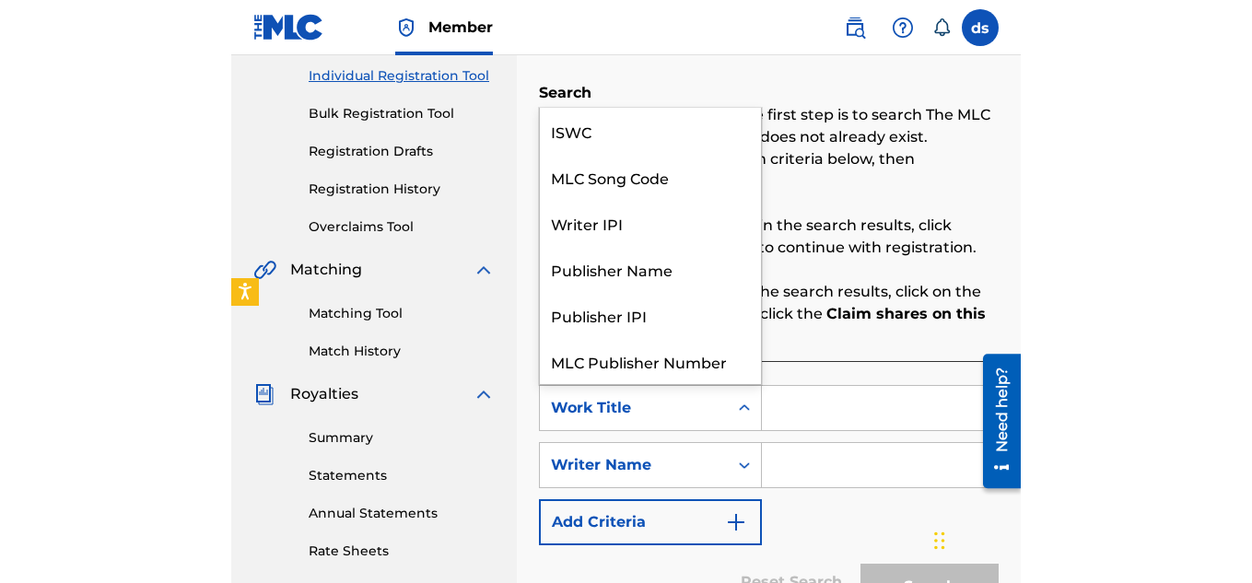
scroll to position [46, 0]
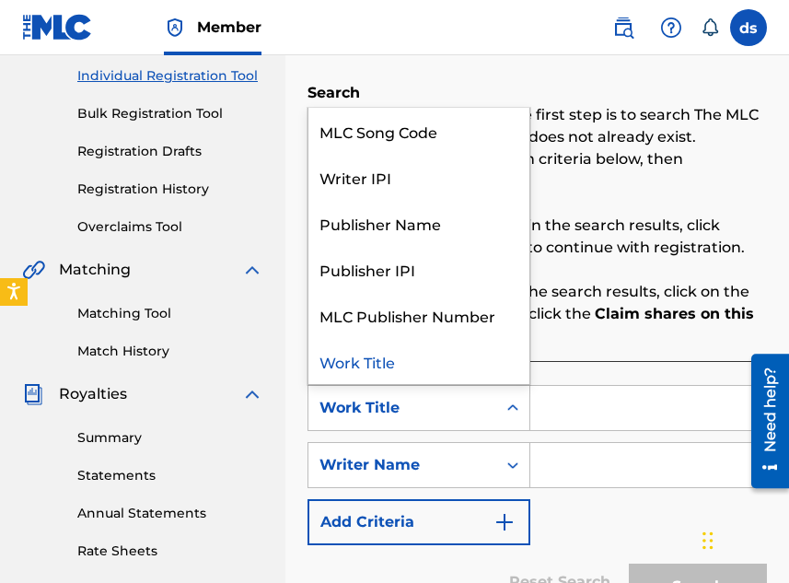
click at [650, 405] on input "Search Form" at bounding box center [648, 408] width 236 height 44
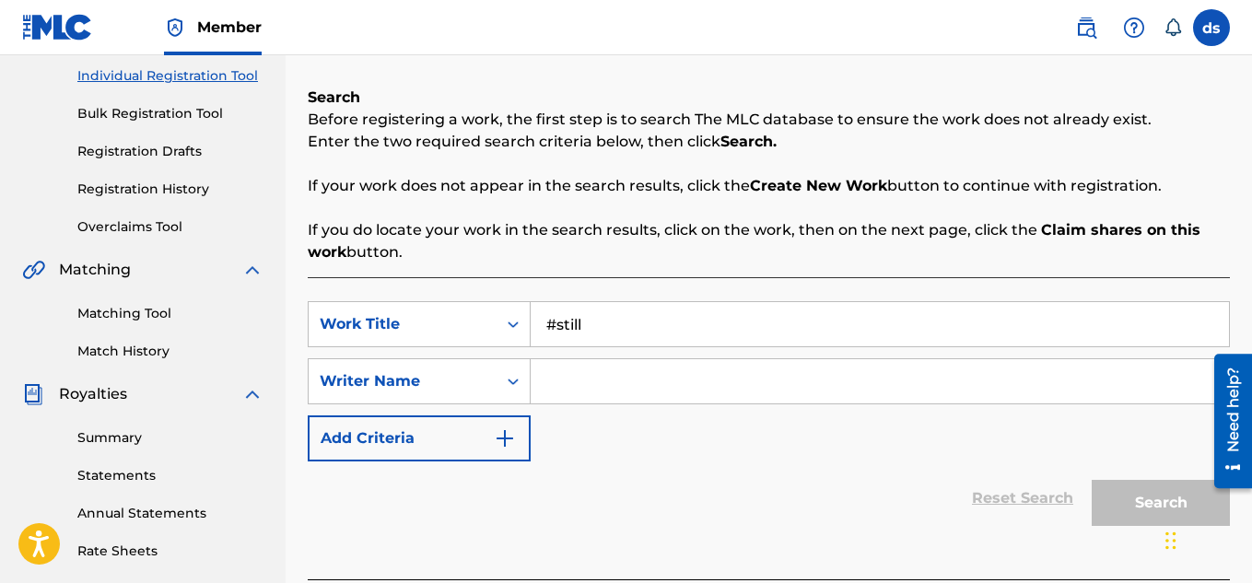
type input "#still"
click at [870, 394] on input "Search Form" at bounding box center [879, 381] width 698 height 44
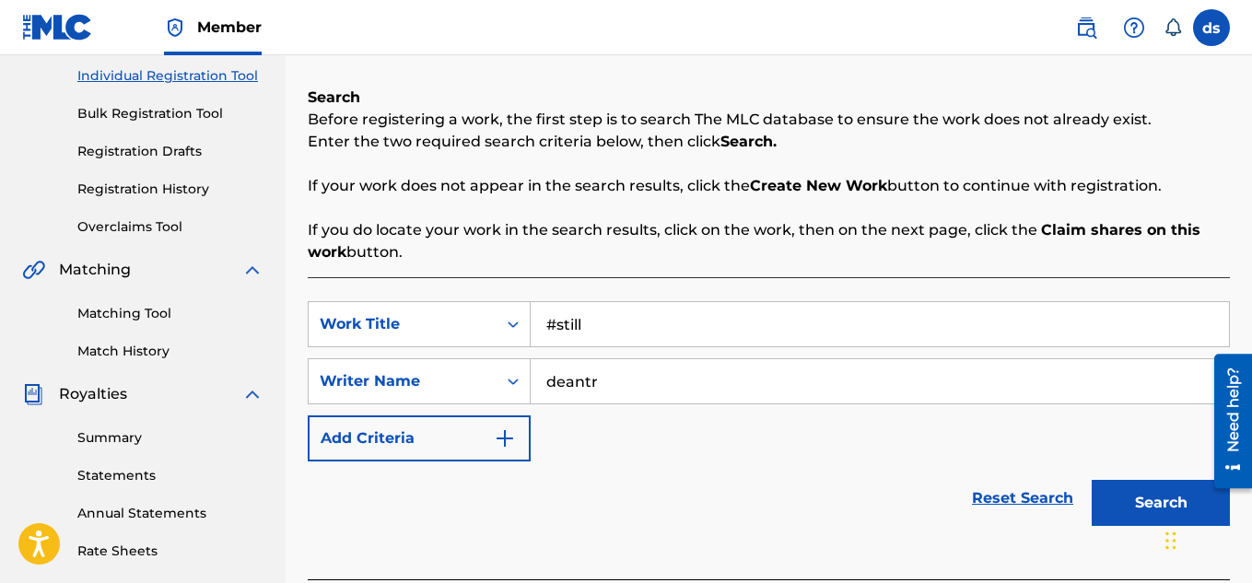
type input "deantre"
type input "[PERSON_NAME]"
click at [1113, 511] on button "Search" at bounding box center [1160, 503] width 138 height 46
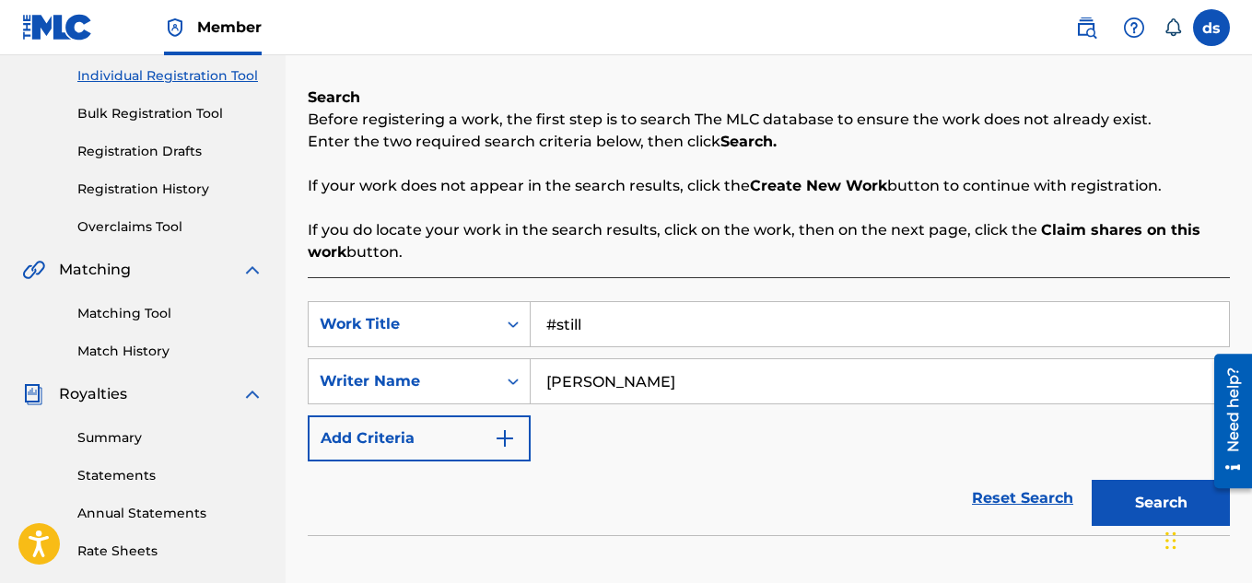
click at [1113, 511] on button "Search" at bounding box center [1160, 503] width 138 height 46
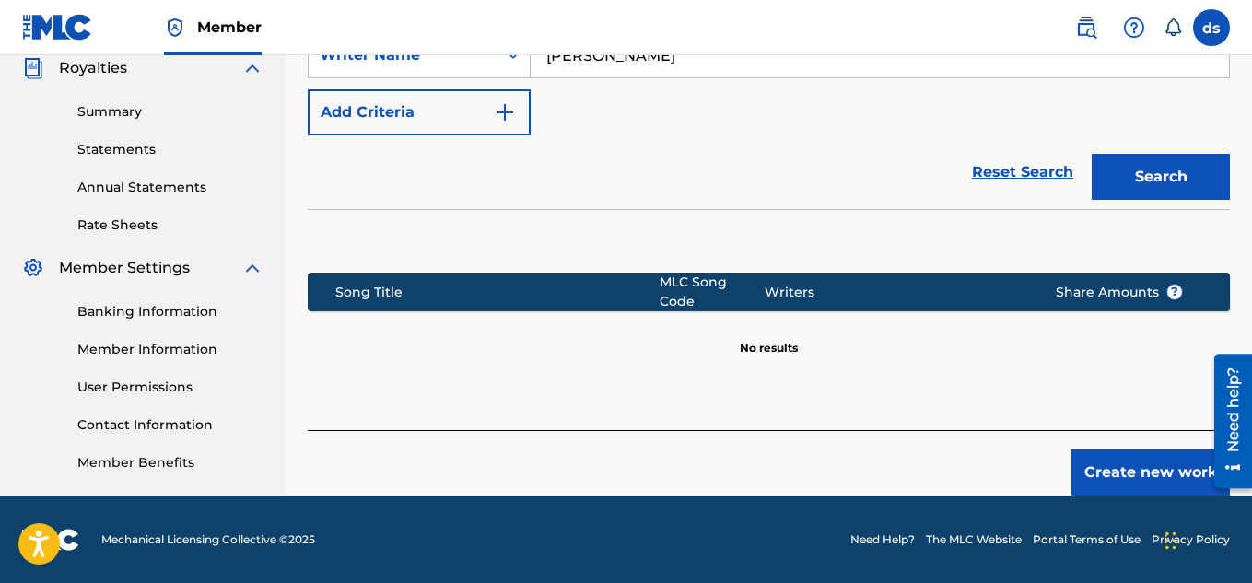
click at [1166, 449] on button "Create new work" at bounding box center [1150, 472] width 158 height 46
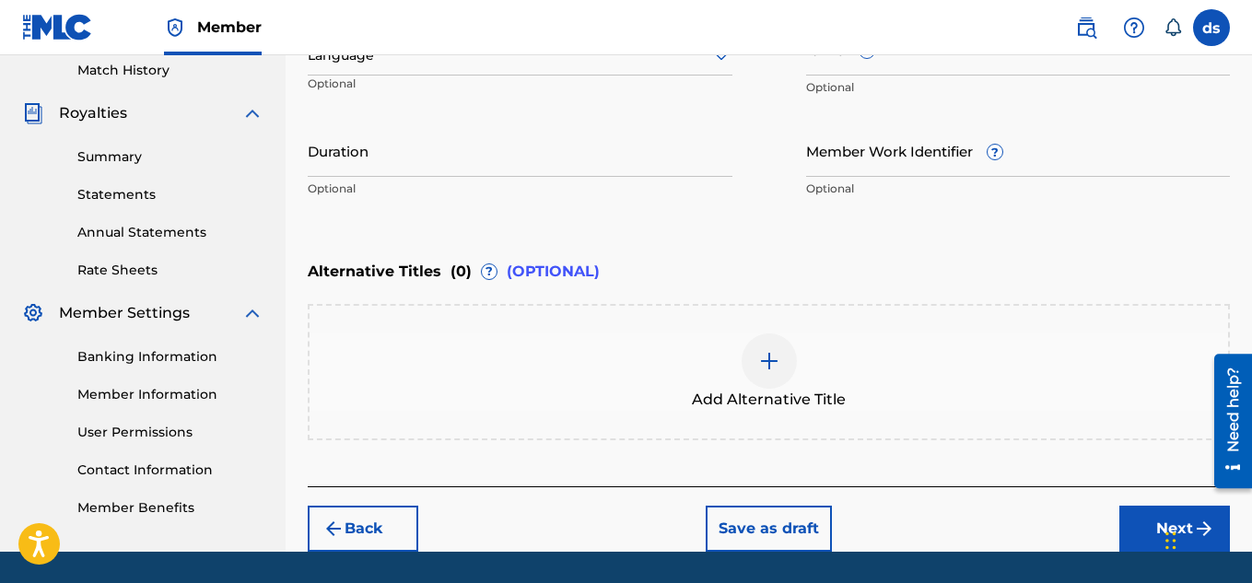
scroll to position [571, 0]
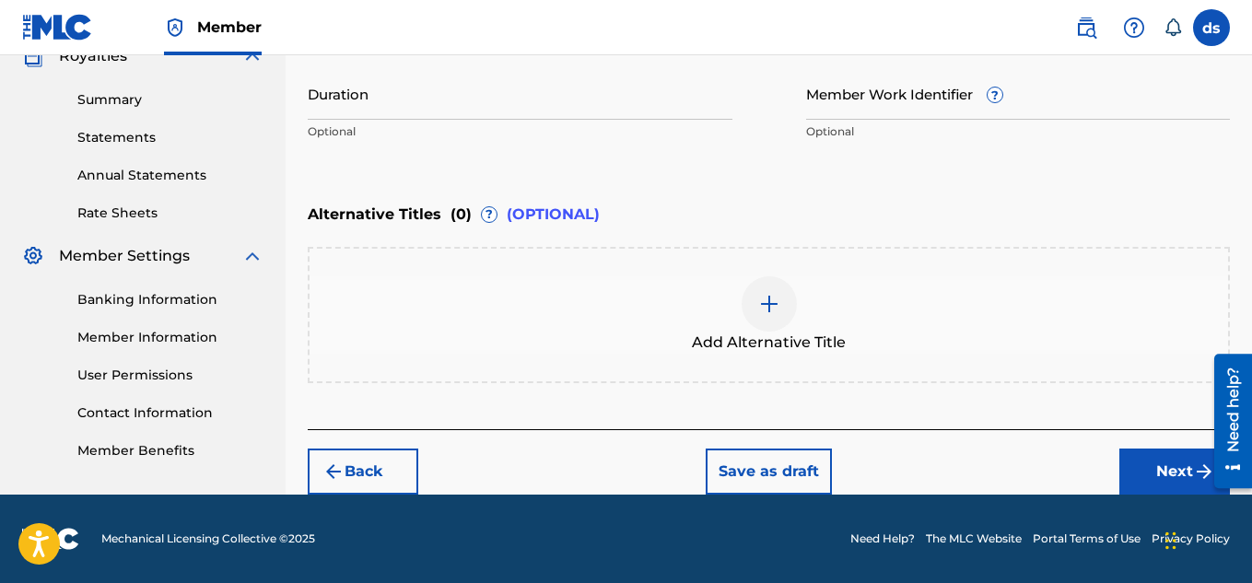
click at [1166, 480] on button "Next" at bounding box center [1174, 472] width 111 height 46
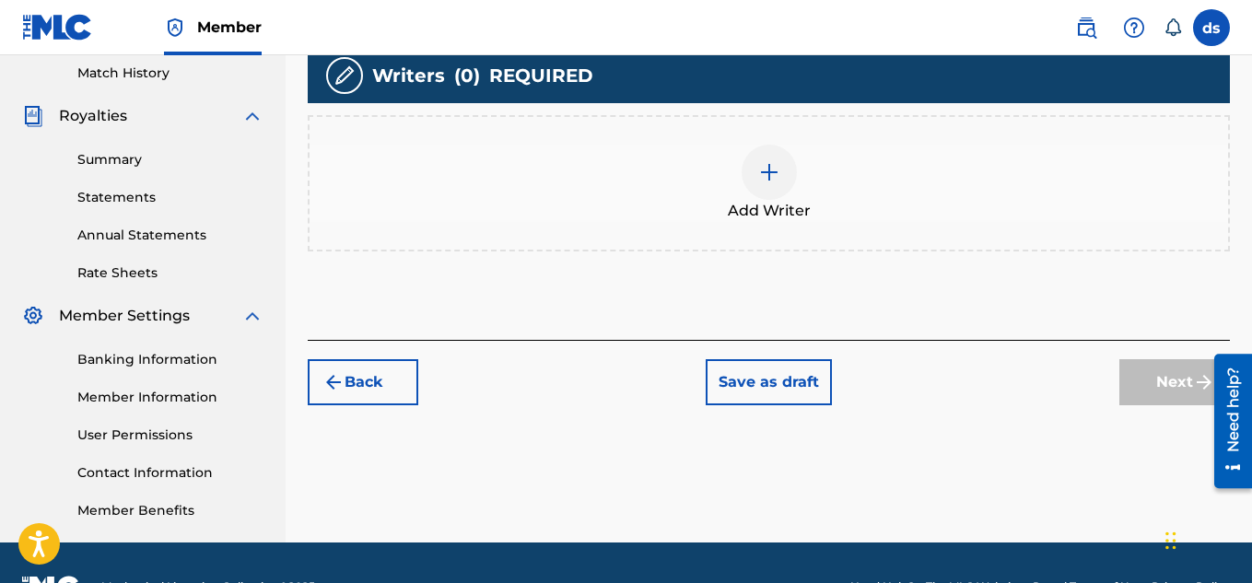
scroll to position [538, 0]
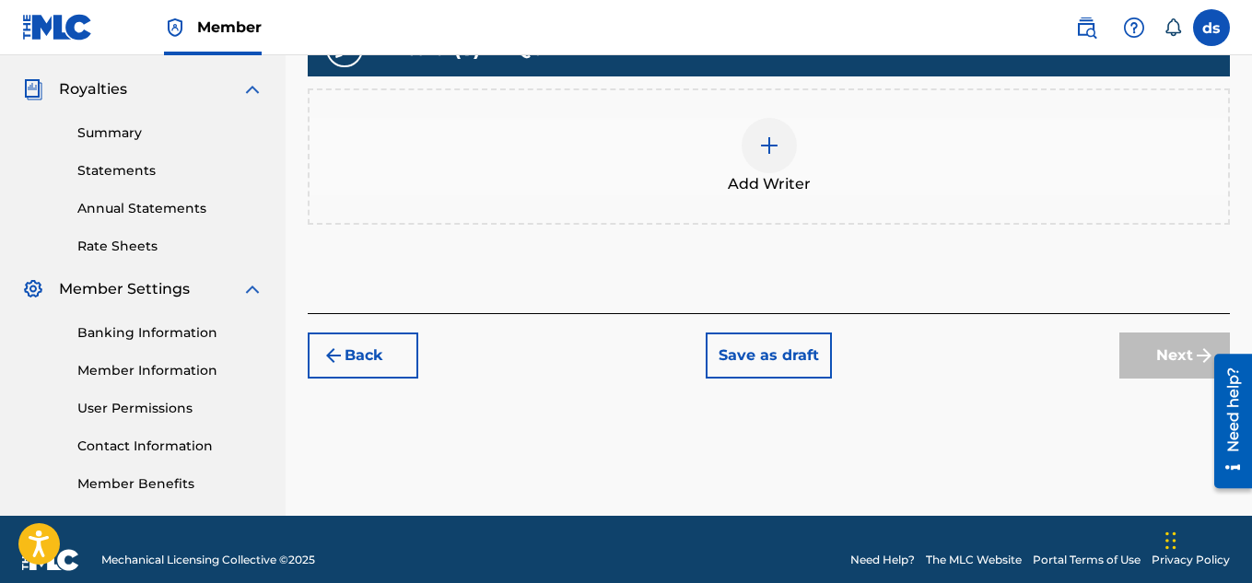
click at [790, 142] on div at bounding box center [768, 145] width 55 height 55
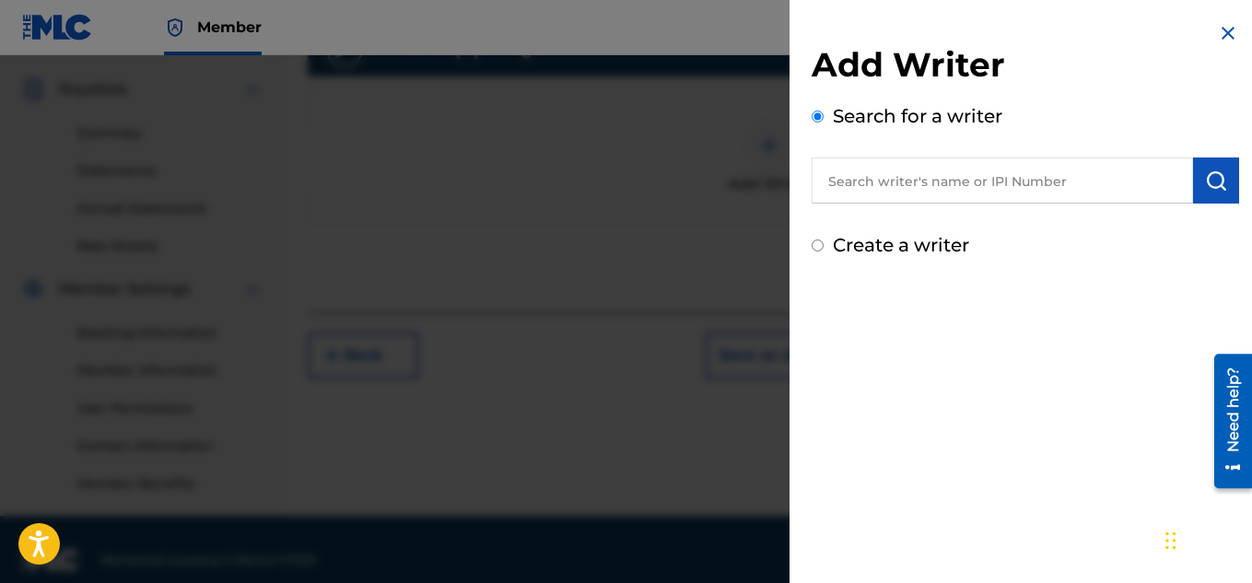
click at [895, 193] on input "text" at bounding box center [1001, 180] width 381 height 46
type input "[PERSON_NAME]"
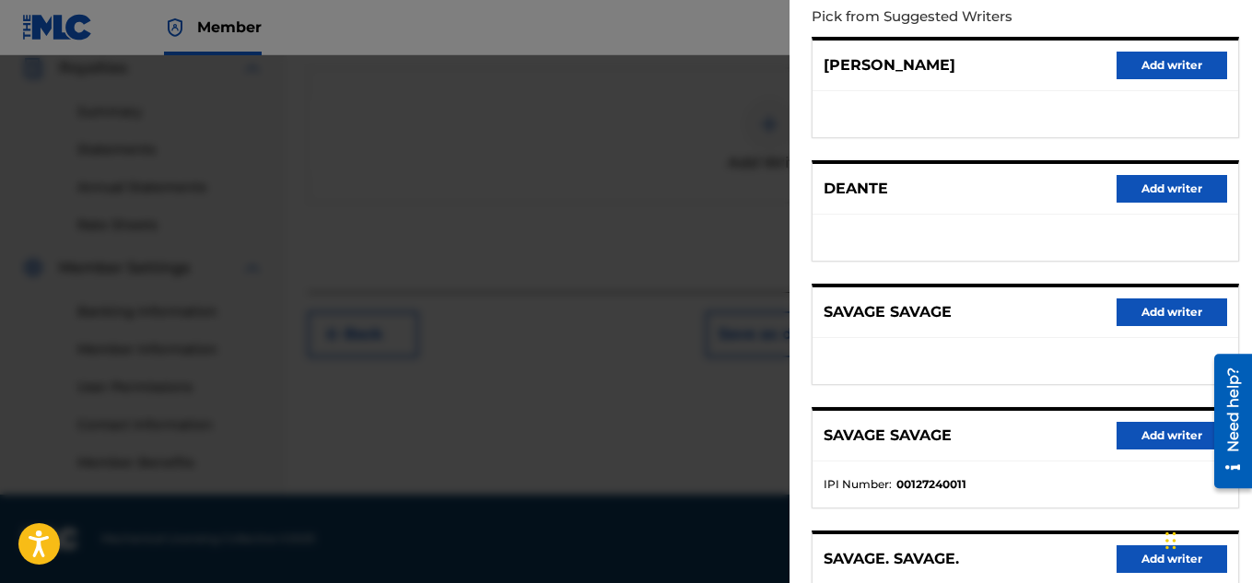
scroll to position [0, 0]
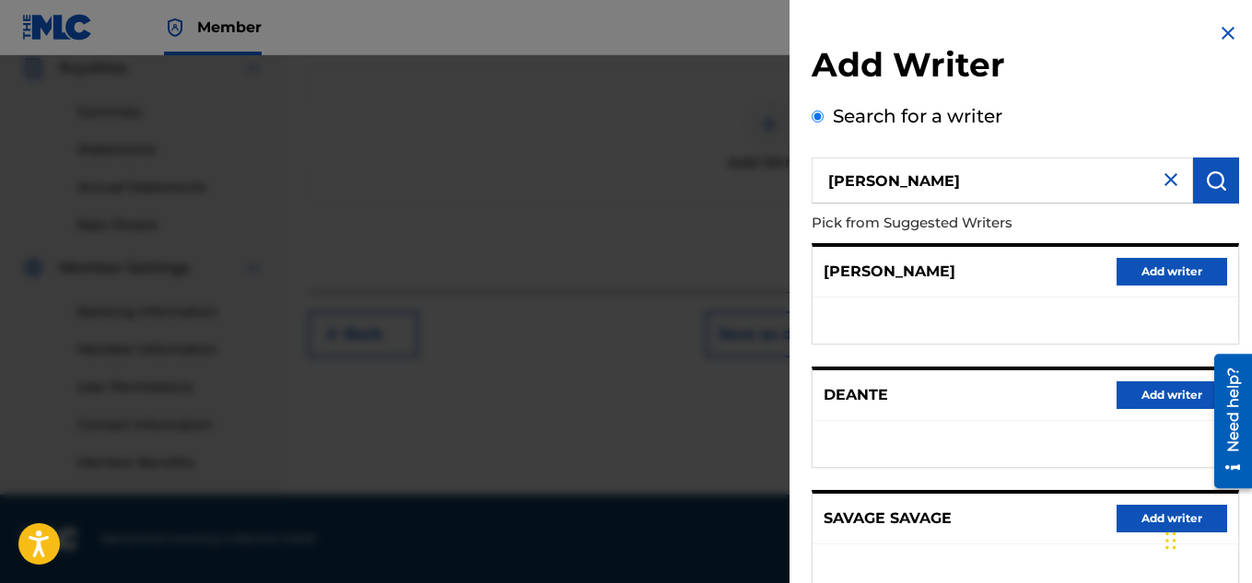
click at [1172, 171] on img at bounding box center [1171, 180] width 22 height 22
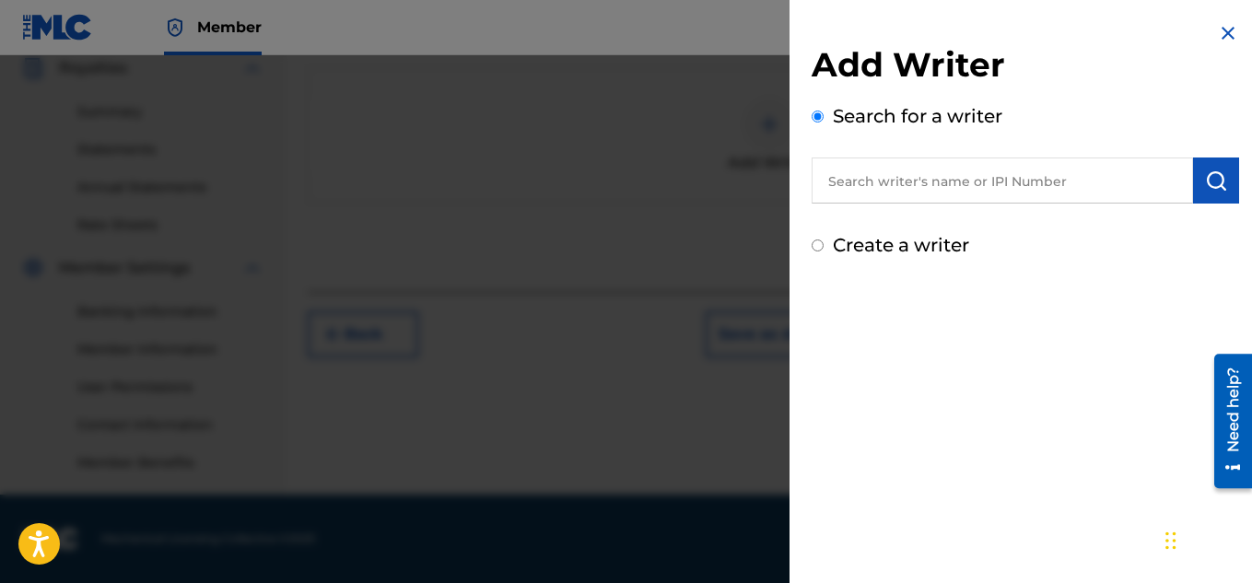
click at [938, 251] on label "Create a writer" at bounding box center [901, 245] width 136 height 22
radio input "true"
click at [823, 251] on input "Create a writer" at bounding box center [817, 245] width 12 height 12
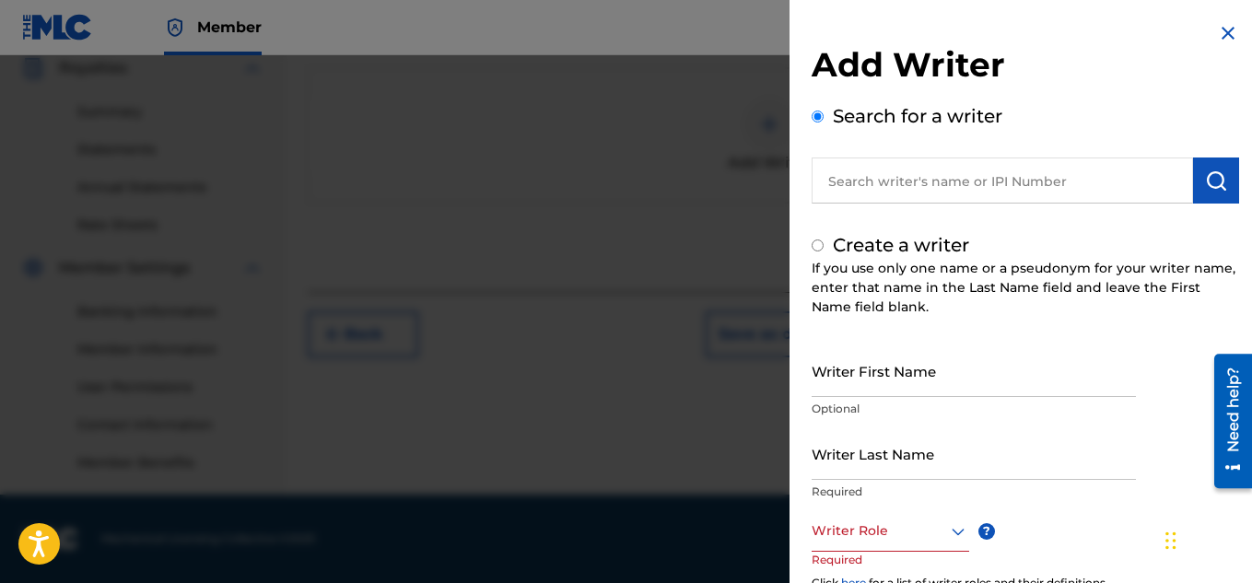
radio input "false"
radio input "true"
click at [928, 363] on input "Writer First Name" at bounding box center [973, 370] width 324 height 52
type input "deante"
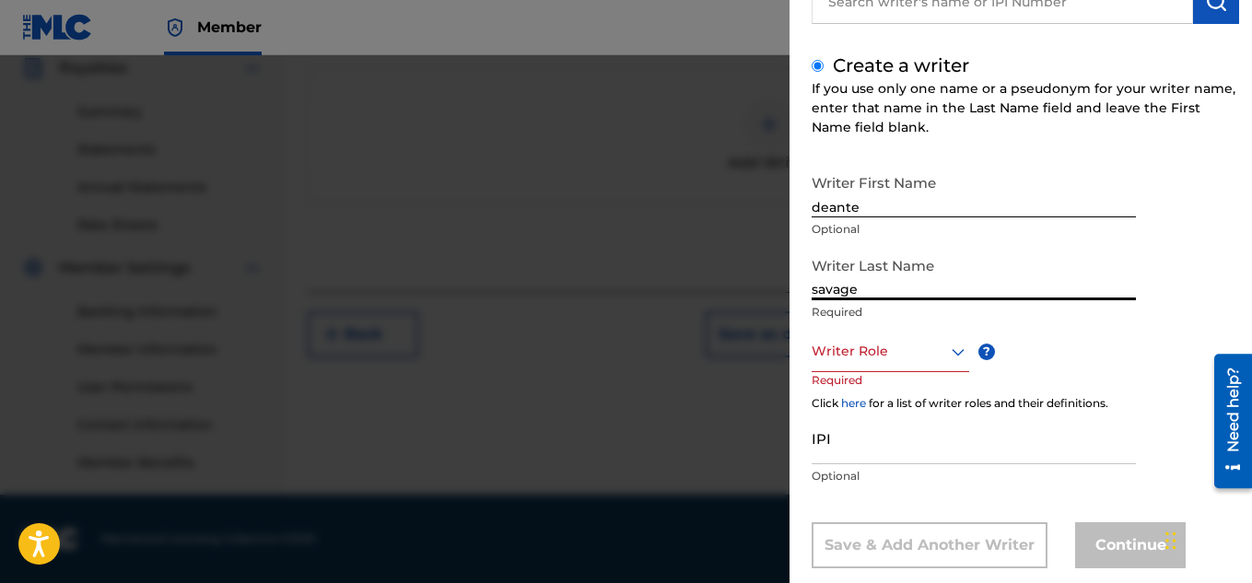
scroll to position [215, 0]
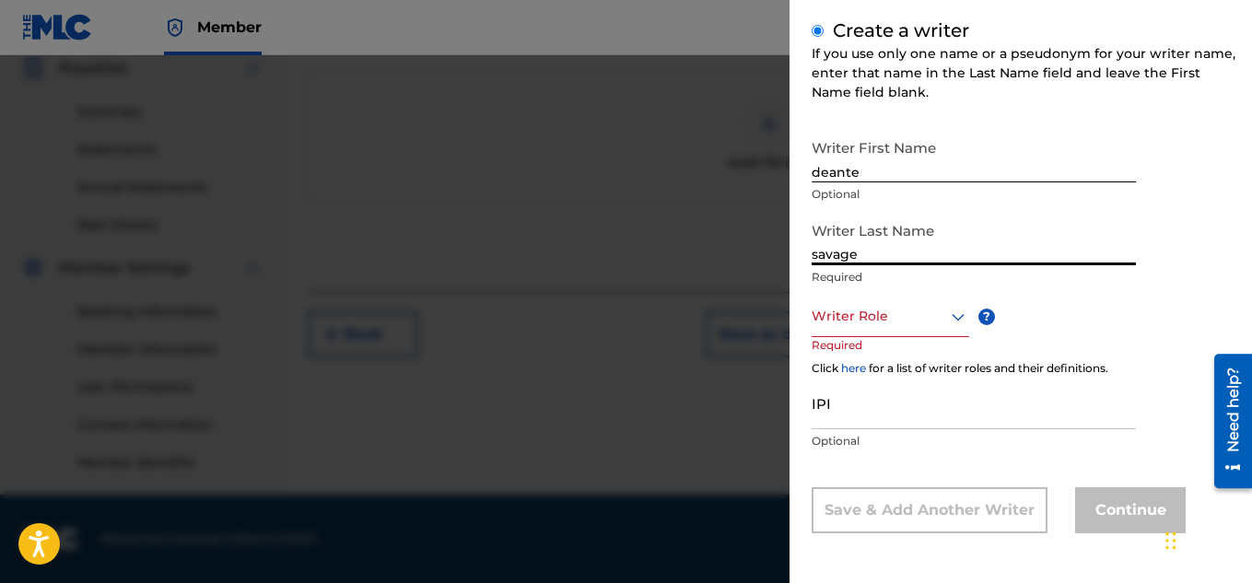
type input "savage"
click at [934, 330] on div "Writer Role" at bounding box center [889, 316] width 157 height 41
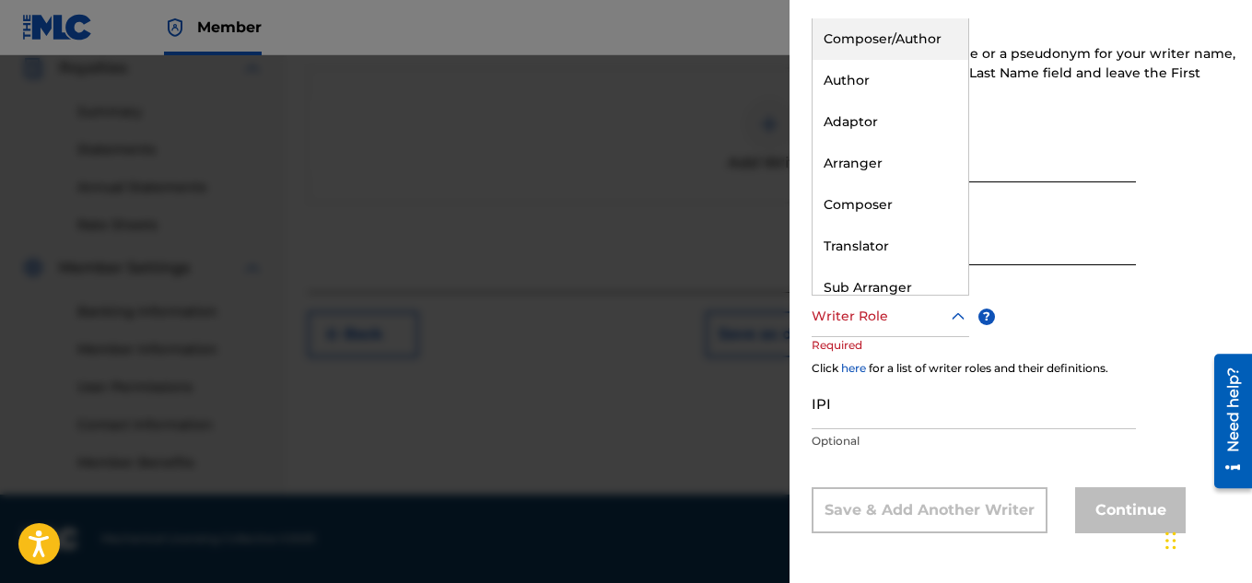
click at [935, 40] on div "Composer/Author" at bounding box center [890, 38] width 156 height 41
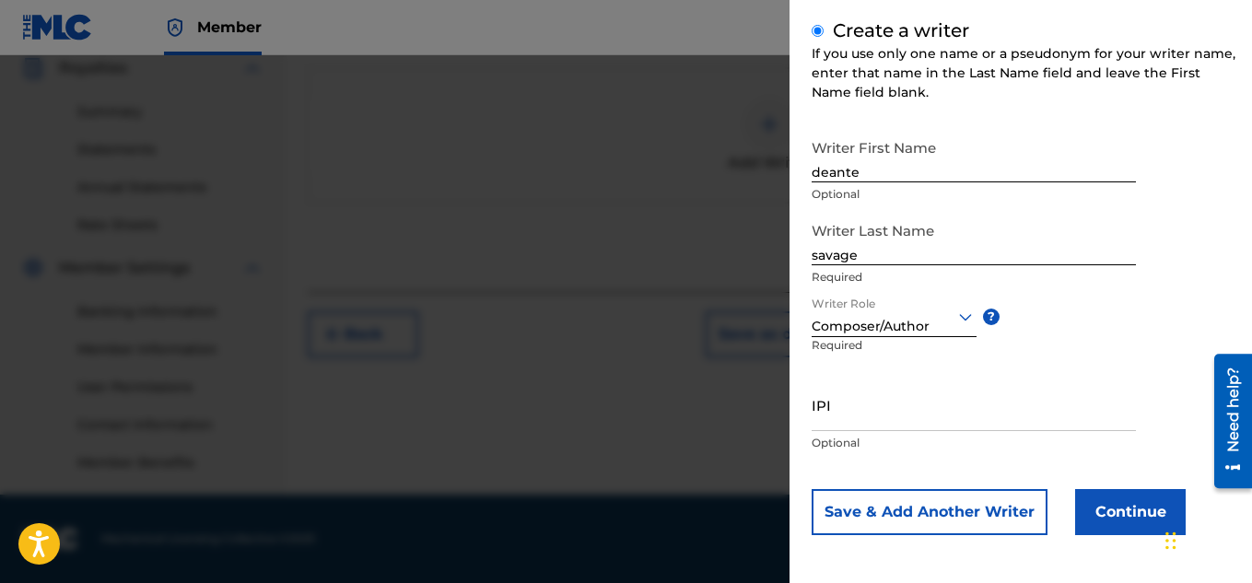
click at [1094, 496] on button "Continue" at bounding box center [1130, 512] width 111 height 46
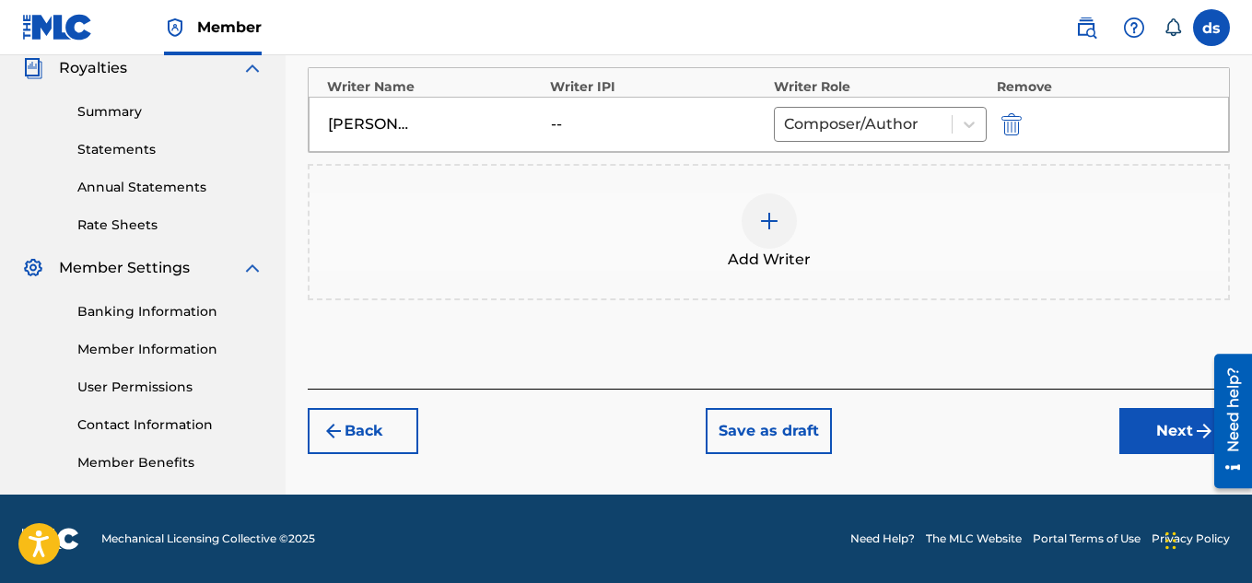
click at [1154, 435] on button "Next" at bounding box center [1174, 431] width 111 height 46
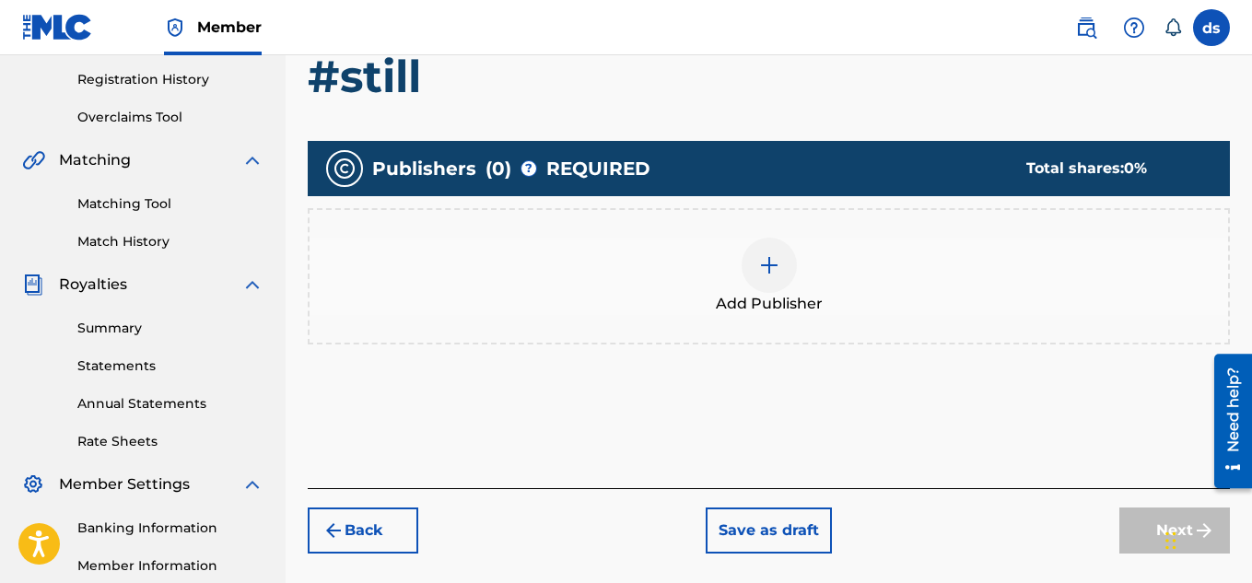
scroll to position [374, 0]
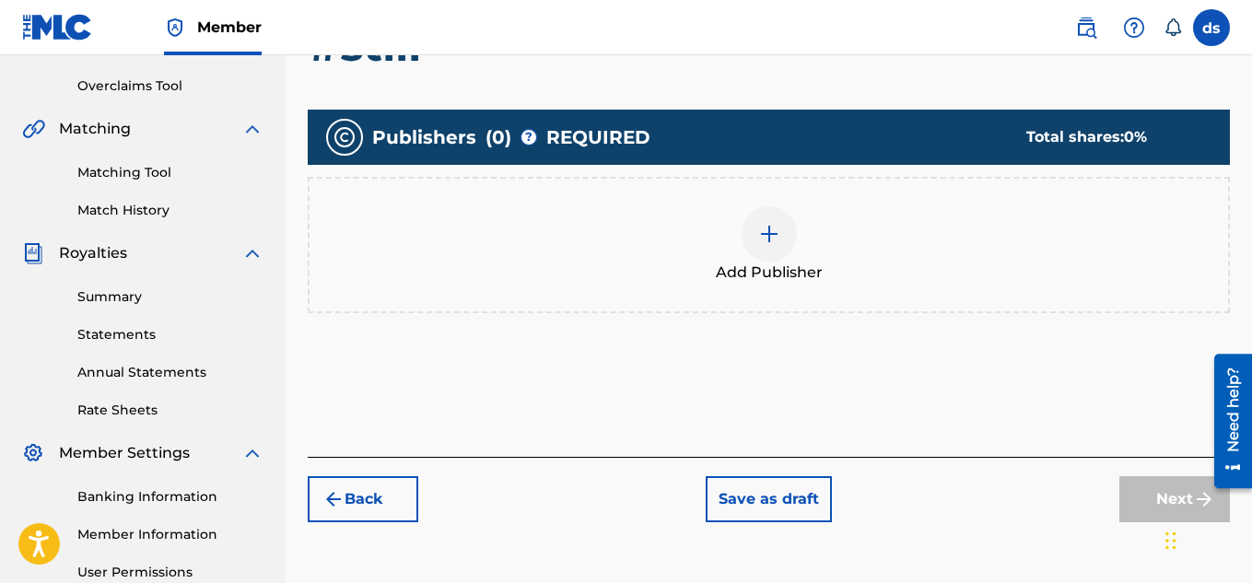
click at [712, 279] on div "Add Publisher" at bounding box center [768, 244] width 918 height 77
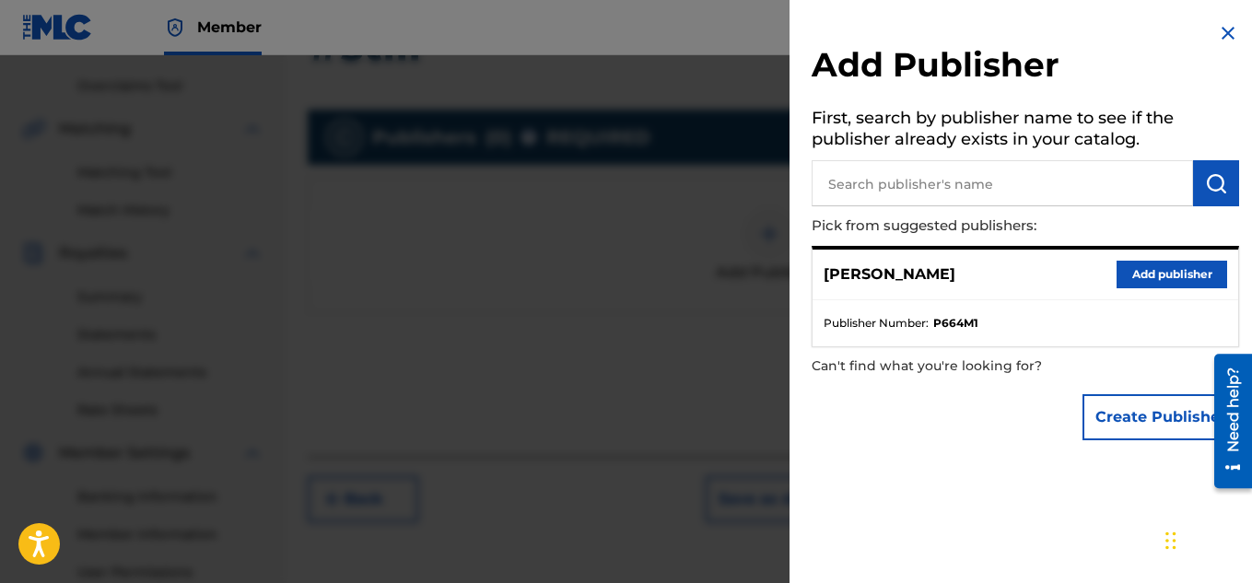
click at [1200, 272] on button "Add publisher" at bounding box center [1171, 275] width 111 height 28
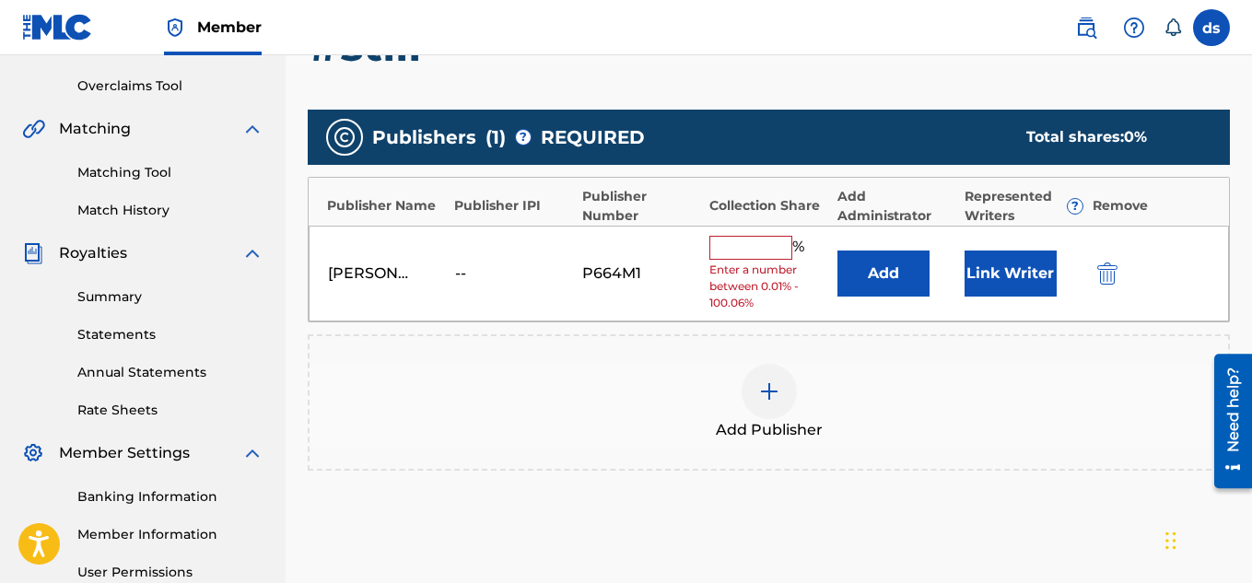
click at [731, 241] on input "text" at bounding box center [750, 248] width 83 height 24
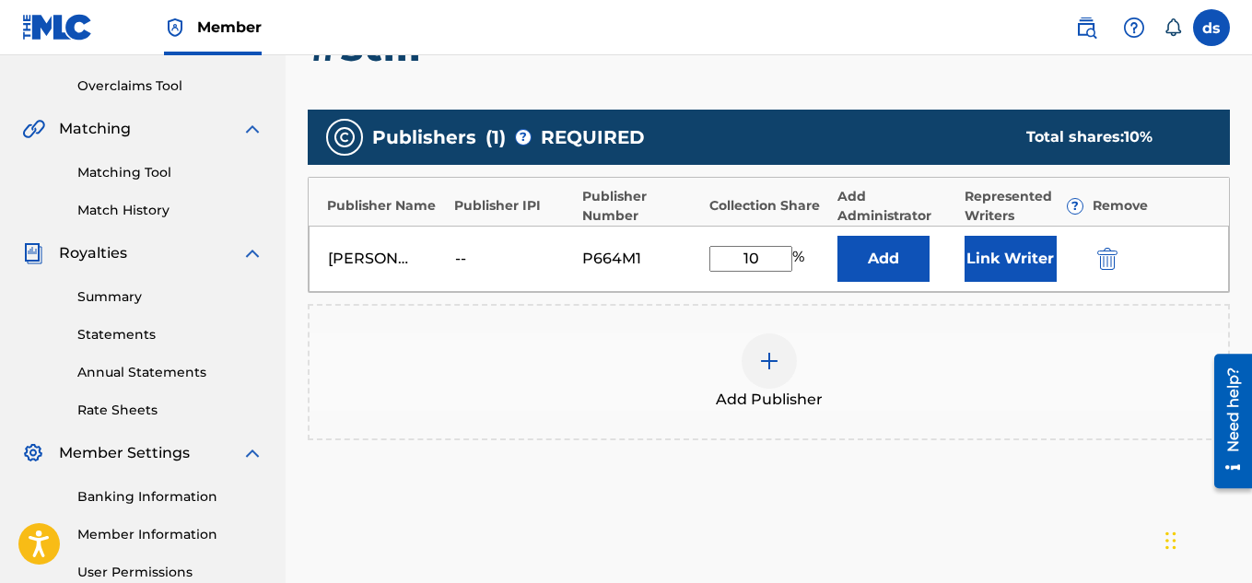
type input "100"
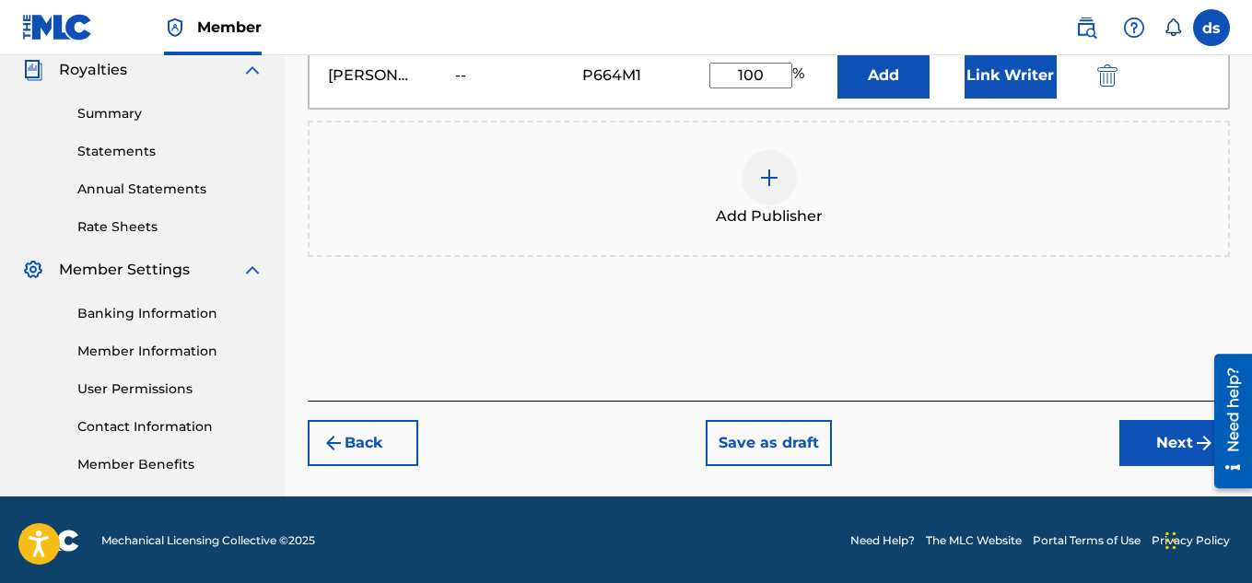
scroll to position [559, 0]
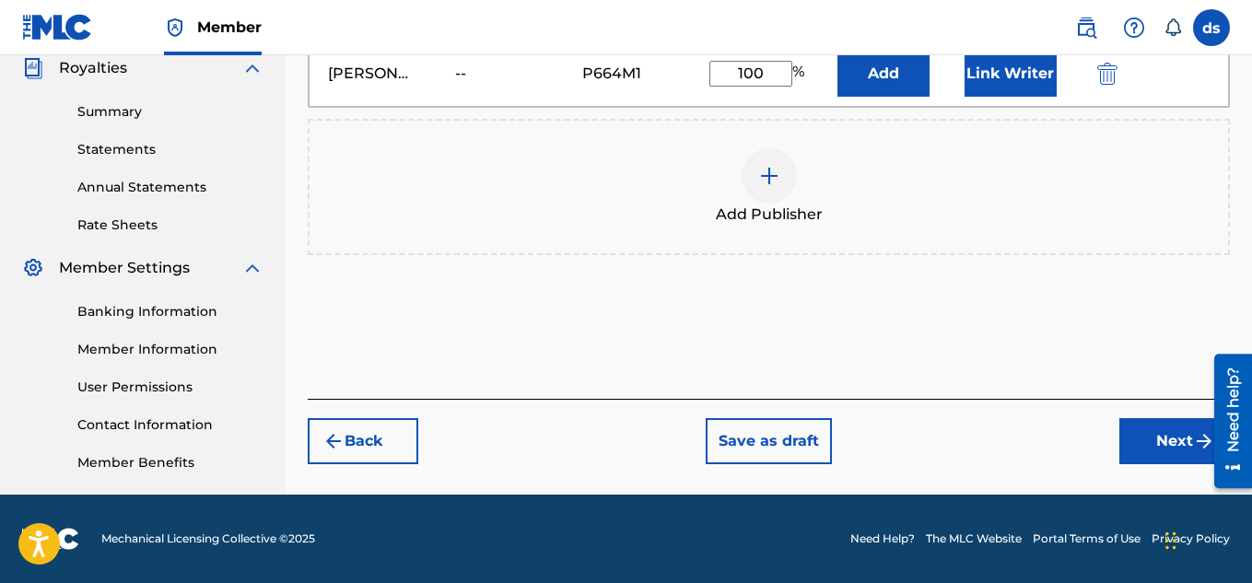
click at [1138, 463] on button "Next" at bounding box center [1174, 441] width 111 height 46
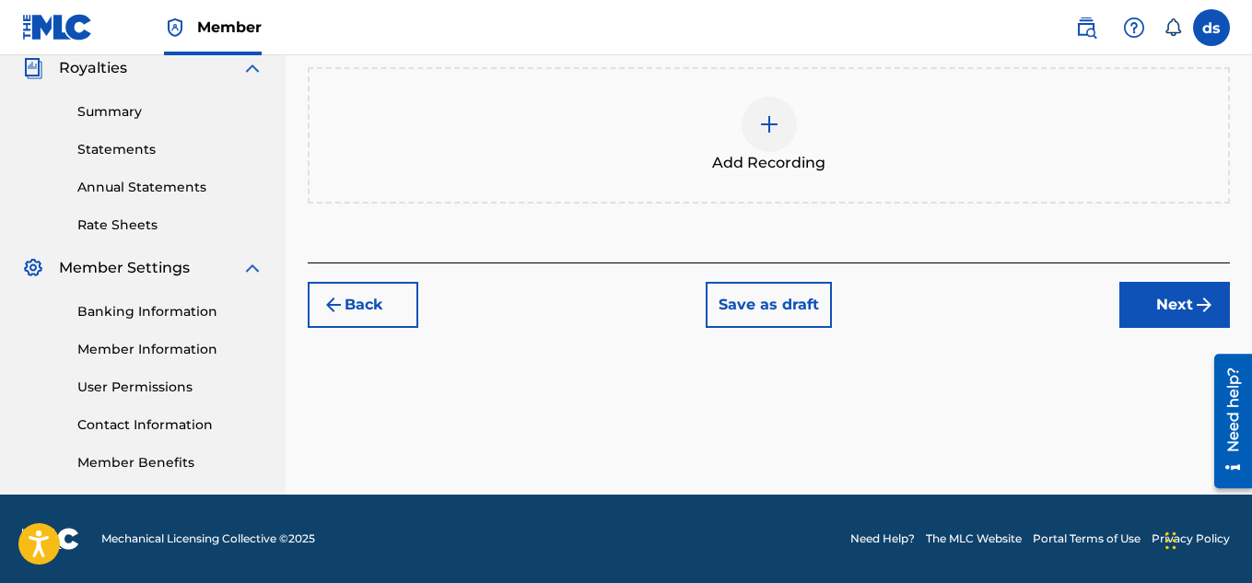
click at [955, 162] on div "Add Recording" at bounding box center [768, 135] width 918 height 77
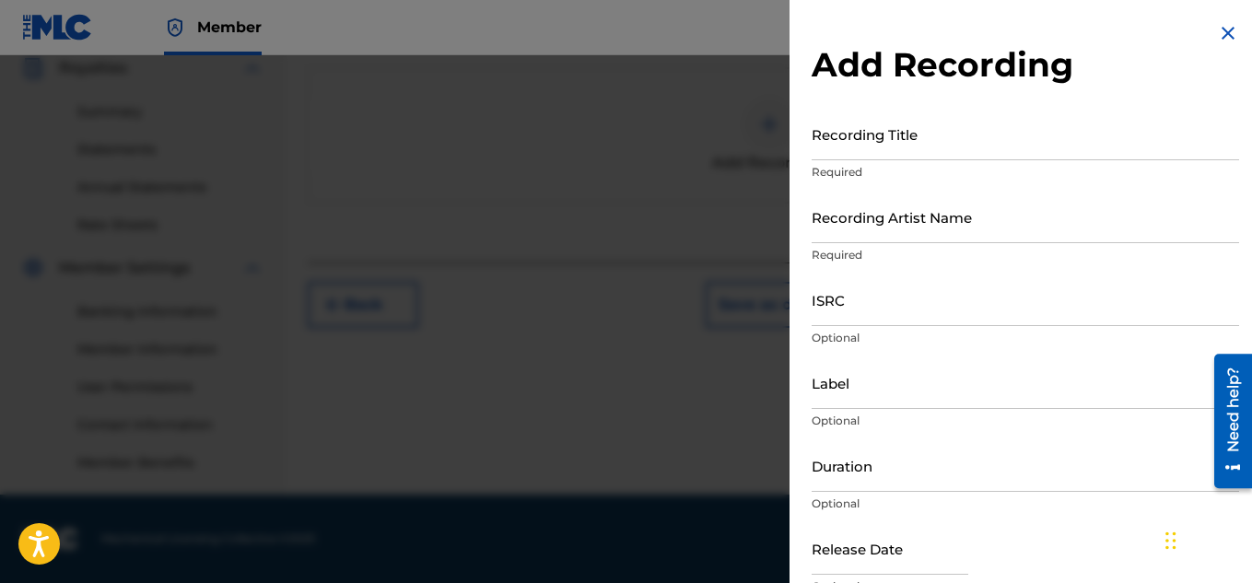
click at [961, 149] on input "Recording Title" at bounding box center [1024, 134] width 427 height 52
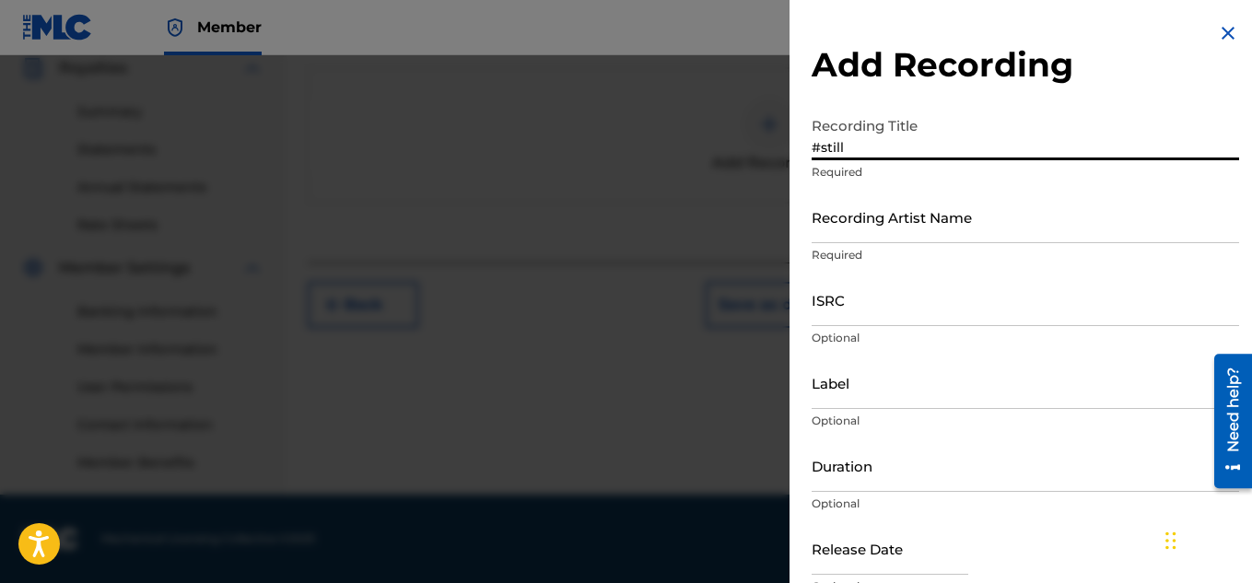
type input "#still"
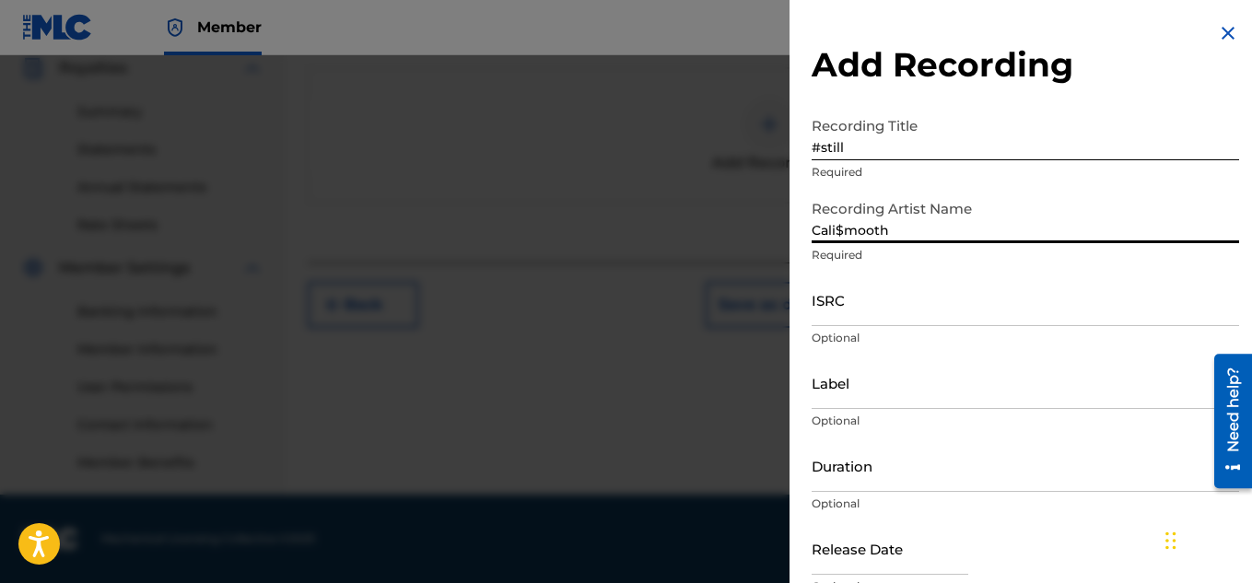
scroll to position [90, 0]
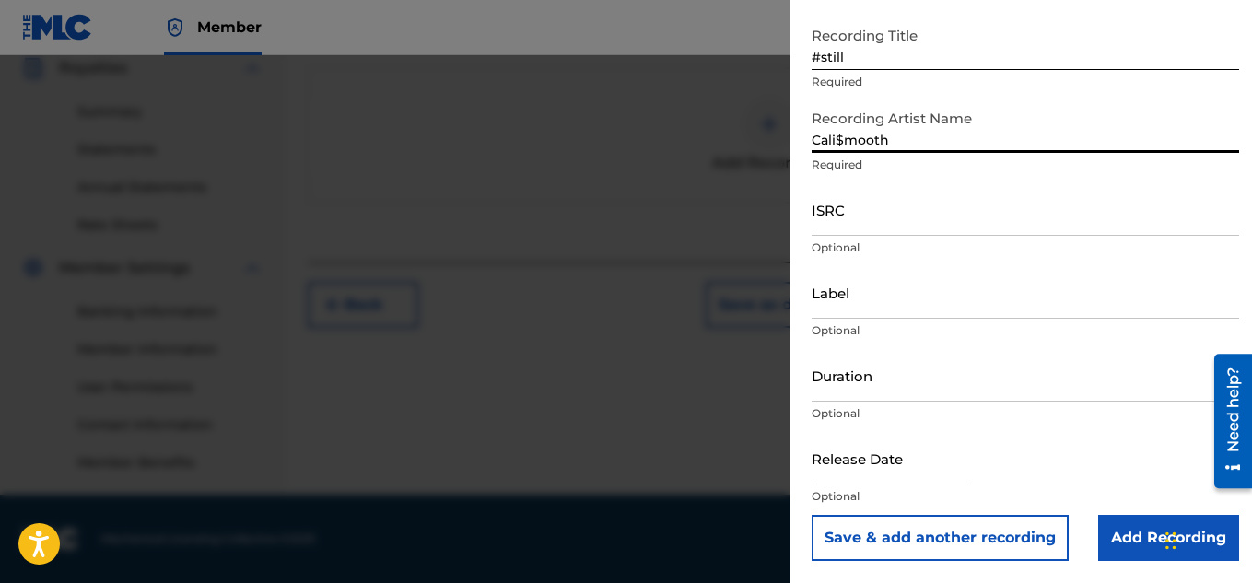
type input "Cali$mooth"
click at [909, 461] on input "text" at bounding box center [889, 458] width 157 height 52
select select "8"
select select "2025"
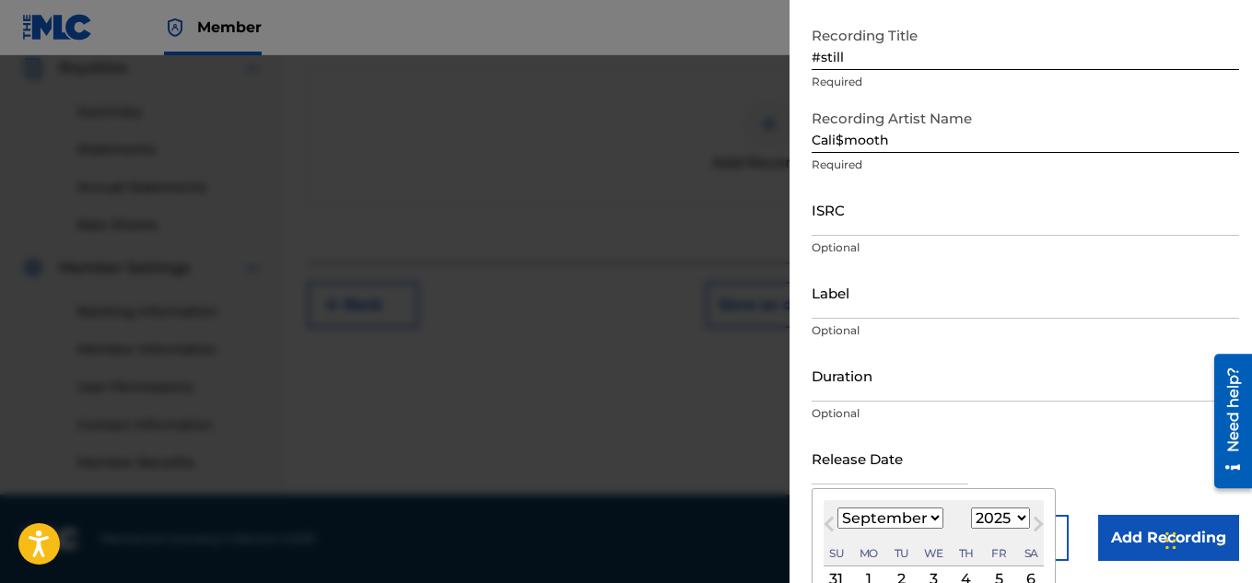
click at [944, 374] on input "Duration" at bounding box center [1024, 375] width 427 height 52
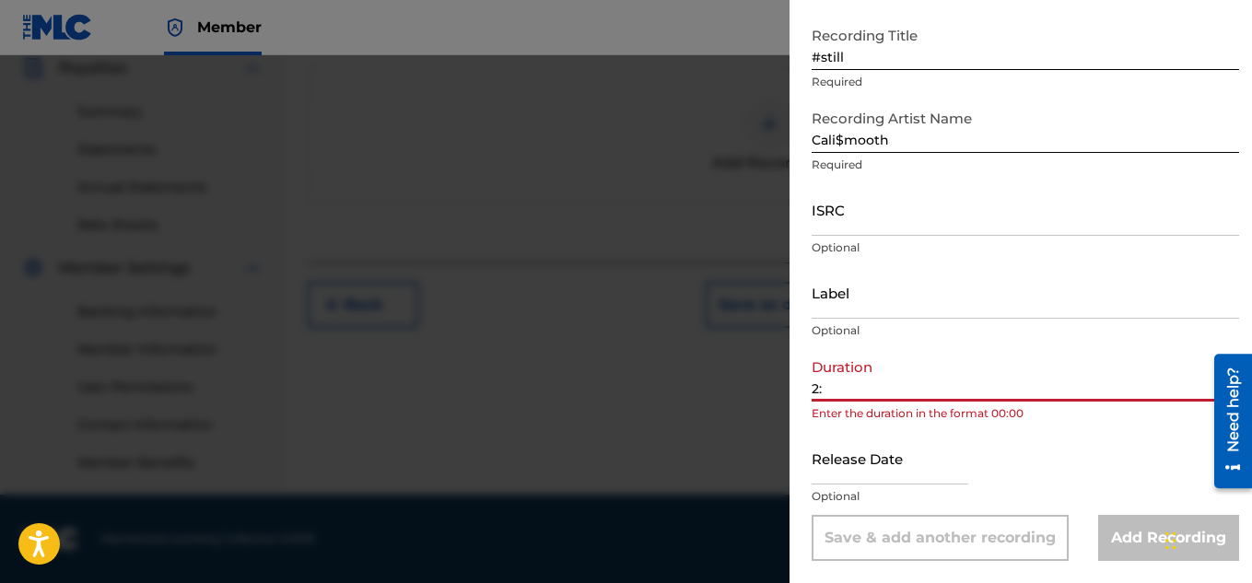
type input "2"
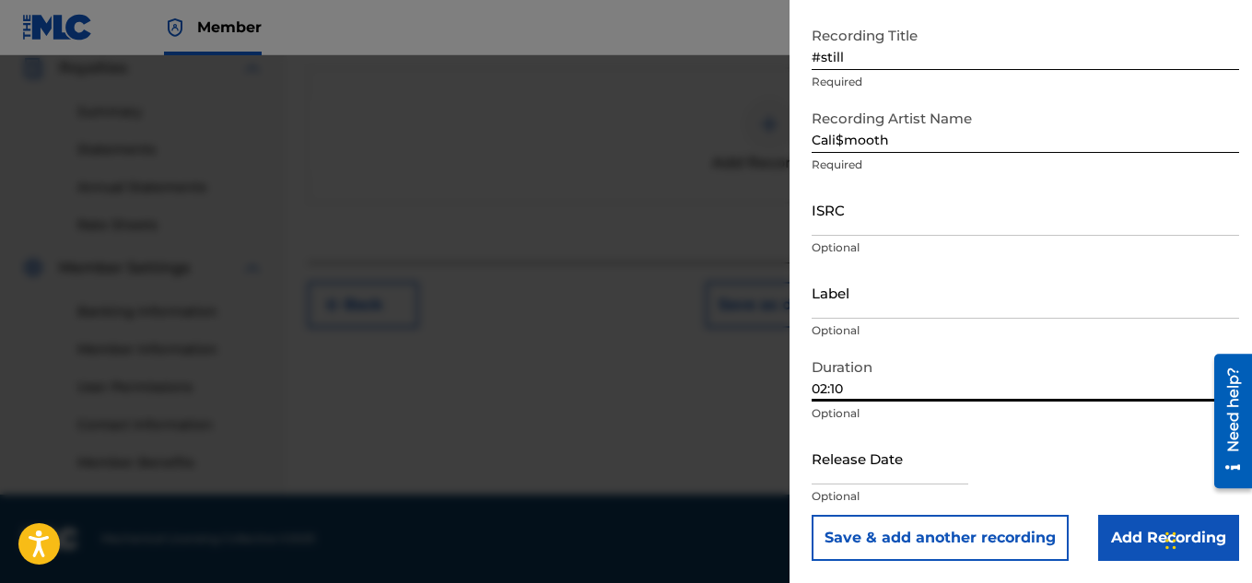
type input "02:10"
click at [928, 464] on input "text" at bounding box center [889, 458] width 157 height 52
select select "8"
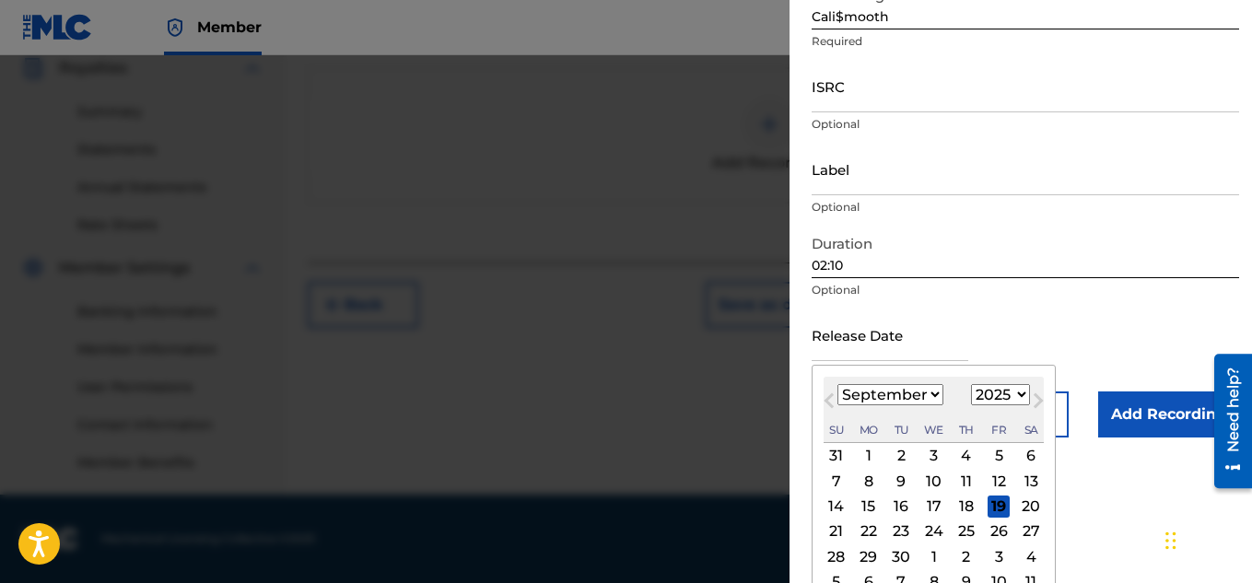
scroll to position [227, 0]
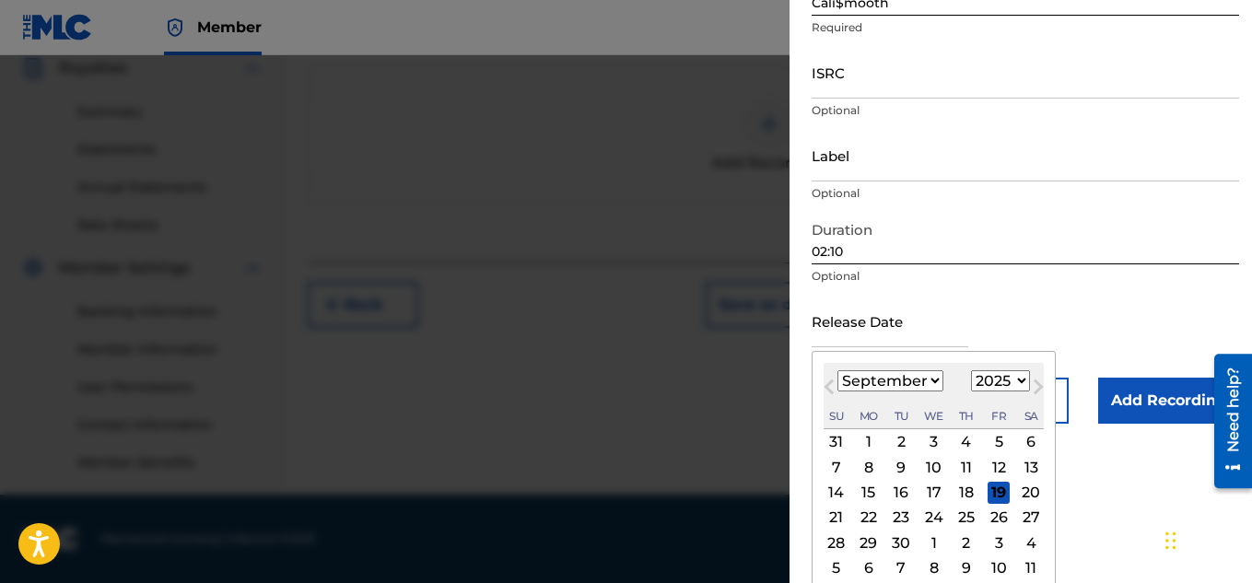
click at [1010, 373] on select "1899 1900 1901 1902 1903 1904 1905 1906 1907 1908 1909 1910 1911 1912 1913 1914…" at bounding box center [1000, 380] width 59 height 21
select select "2024"
click at [971, 370] on select "1899 1900 1901 1902 1903 1904 1905 1906 1907 1908 1909 1910 1911 1912 1913 1914…" at bounding box center [1000, 380] width 59 height 21
click at [865, 542] on div "30" at bounding box center [868, 542] width 22 height 22
type input "[DATE]"
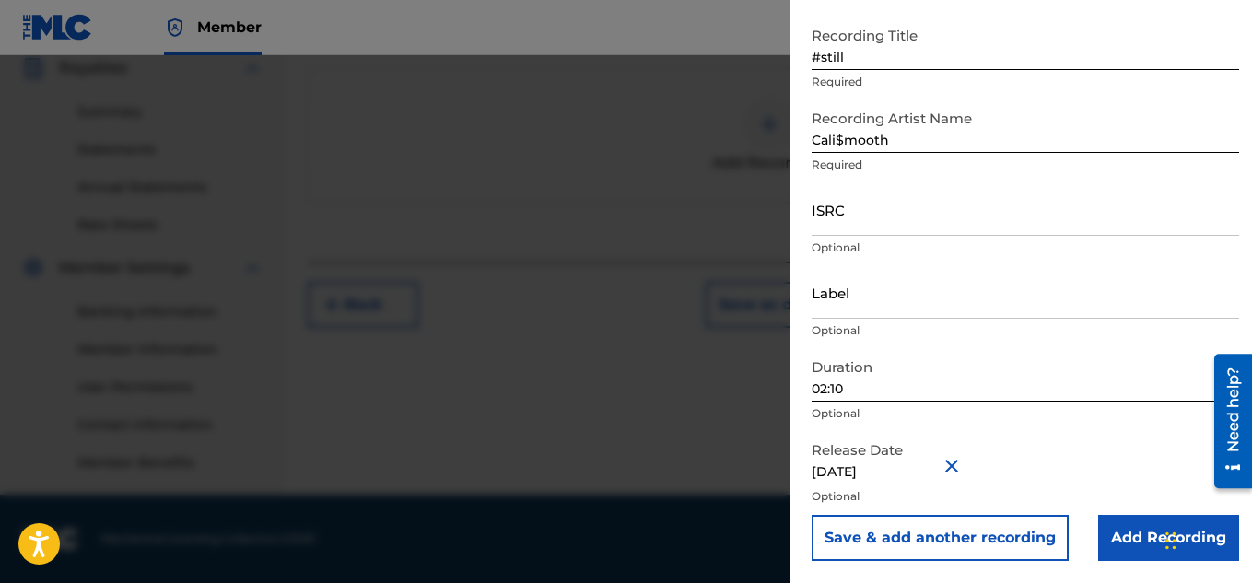
scroll to position [90, 0]
click at [1118, 531] on input "Add Recording" at bounding box center [1168, 538] width 141 height 46
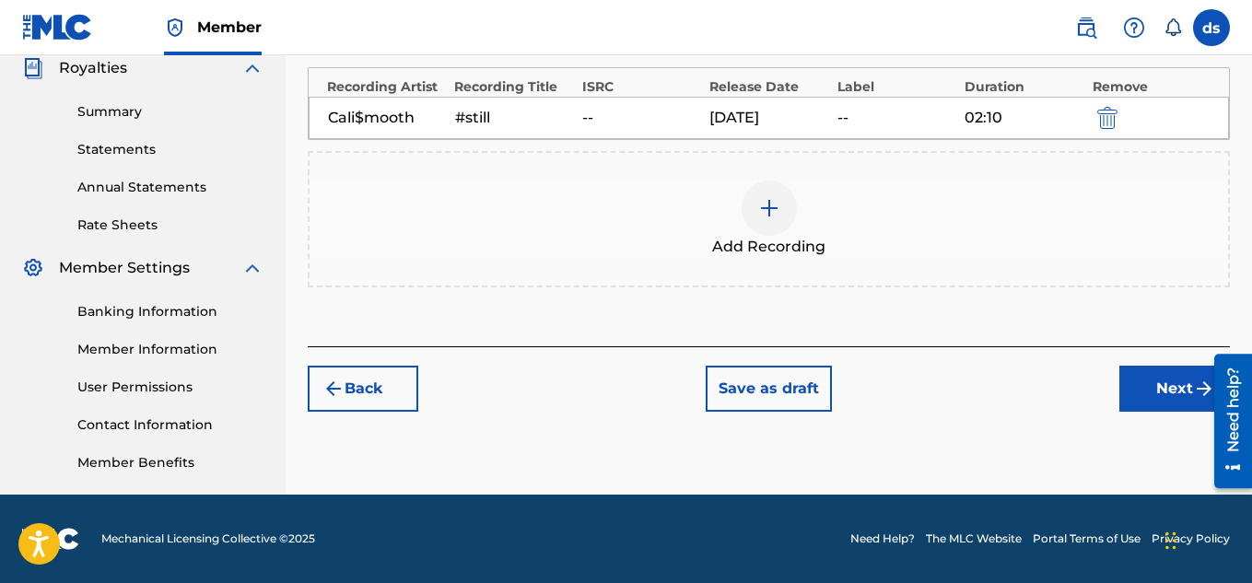
click at [1158, 388] on button "Next" at bounding box center [1174, 389] width 111 height 46
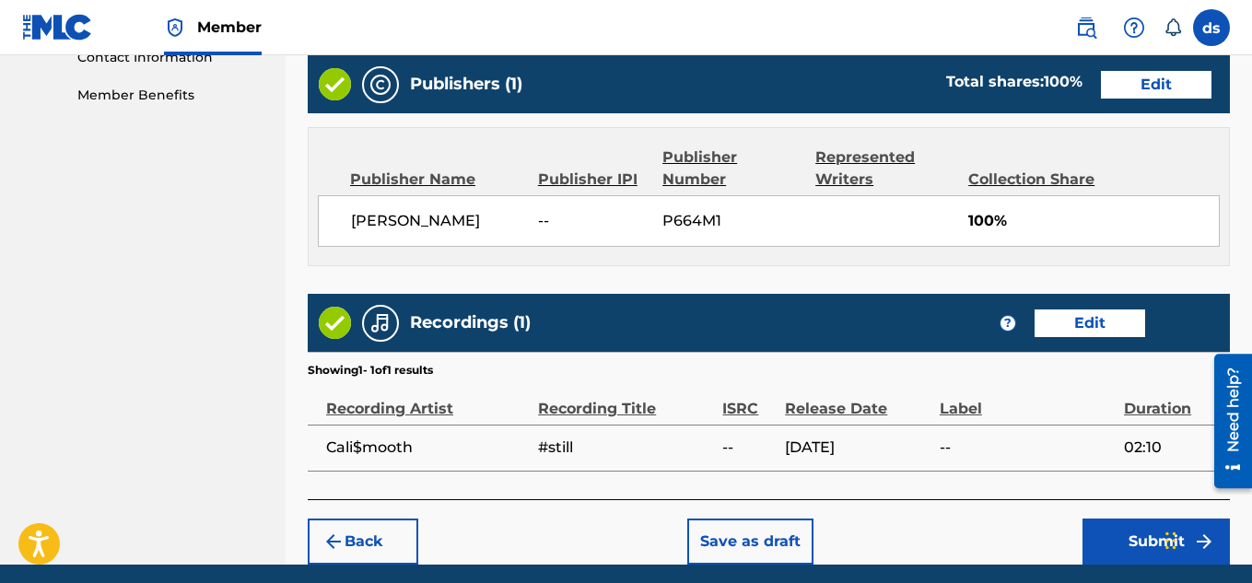
scroll to position [997, 0]
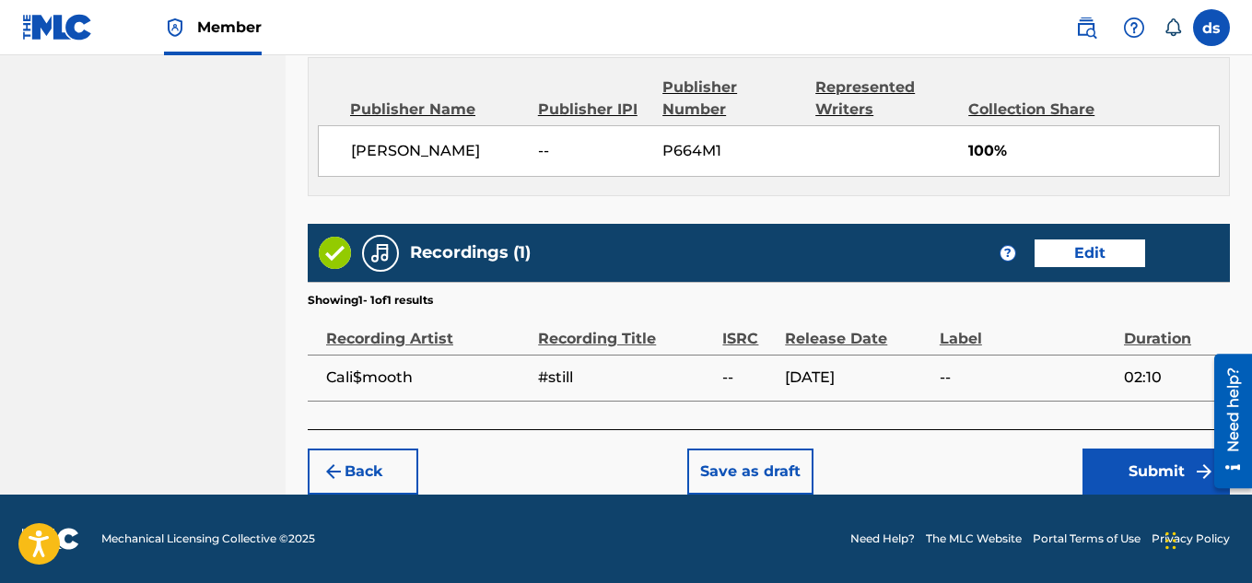
click at [1116, 476] on button "Submit" at bounding box center [1155, 472] width 147 height 46
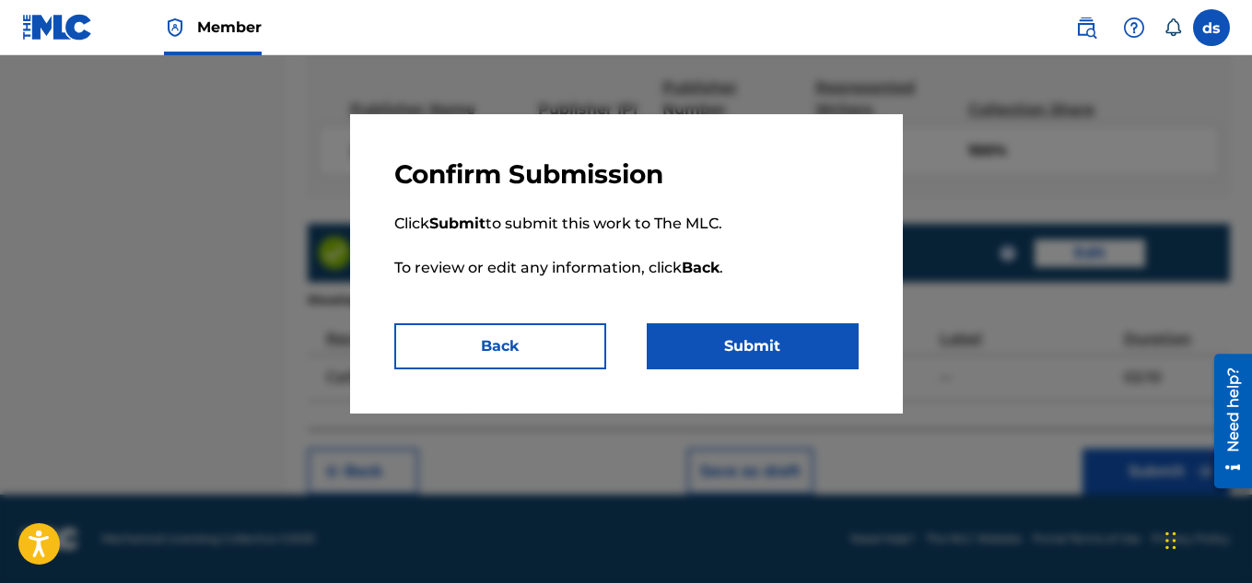
click at [754, 351] on button "Submit" at bounding box center [753, 346] width 212 height 46
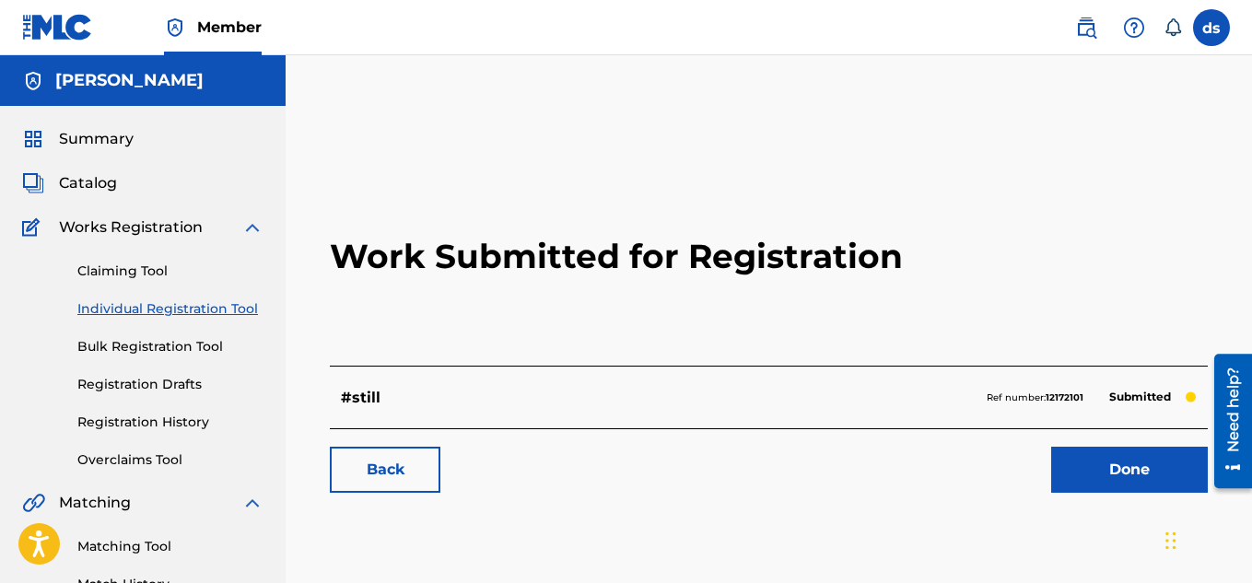
click at [1119, 453] on link "Done" at bounding box center [1129, 470] width 157 height 46
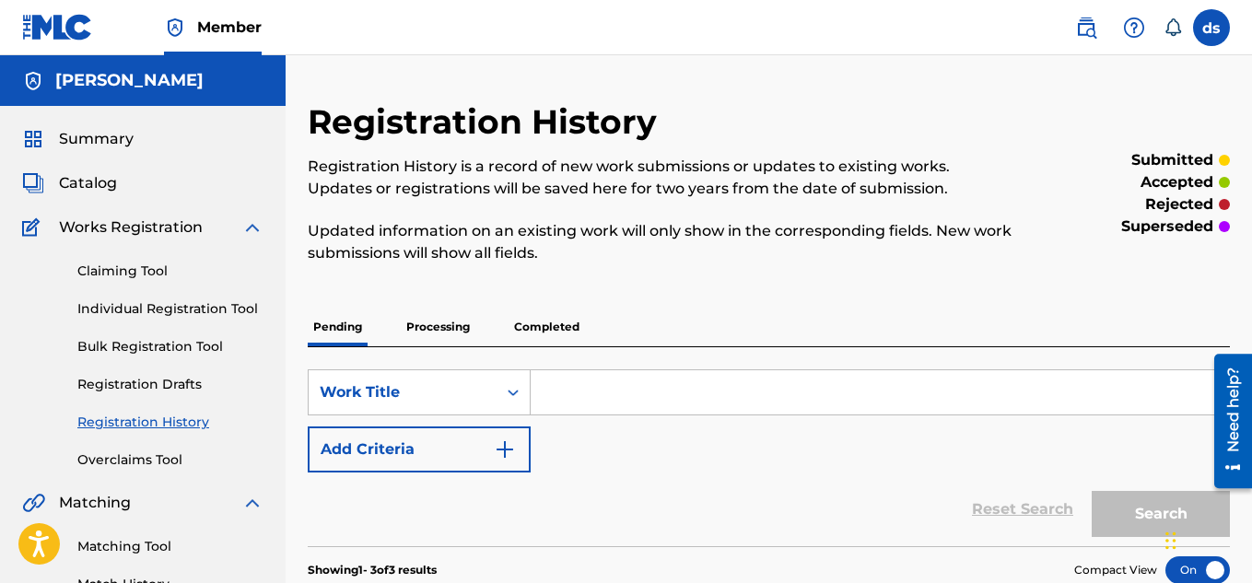
click at [663, 387] on input "Search Form" at bounding box center [879, 392] width 698 height 44
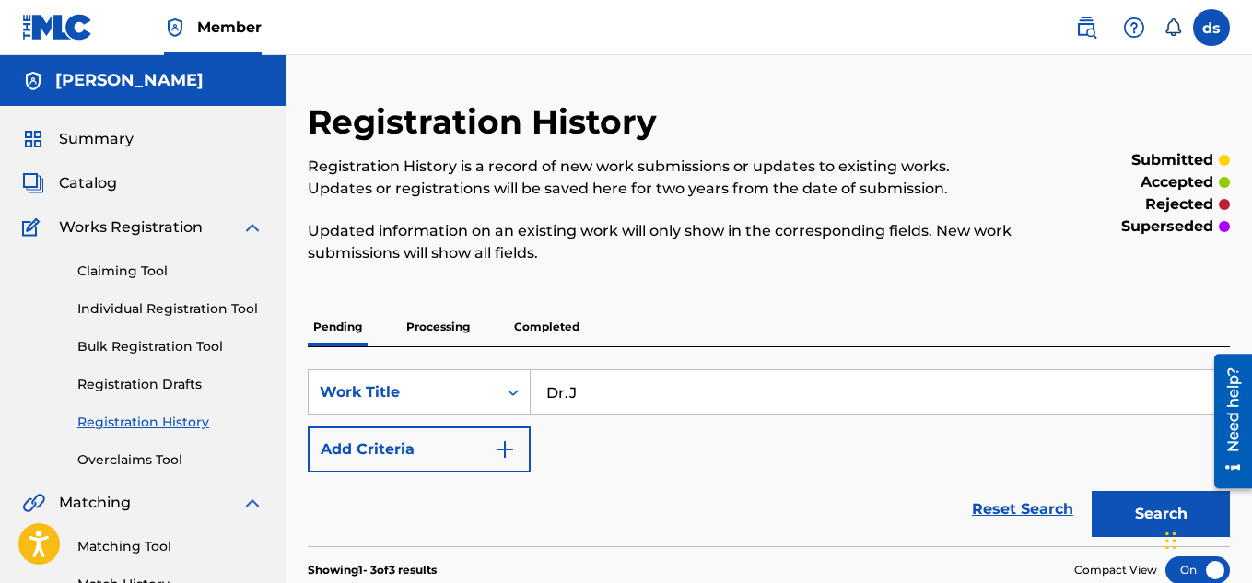
type input "Dr.J"
click at [1091, 491] on button "Search" at bounding box center [1160, 514] width 138 height 46
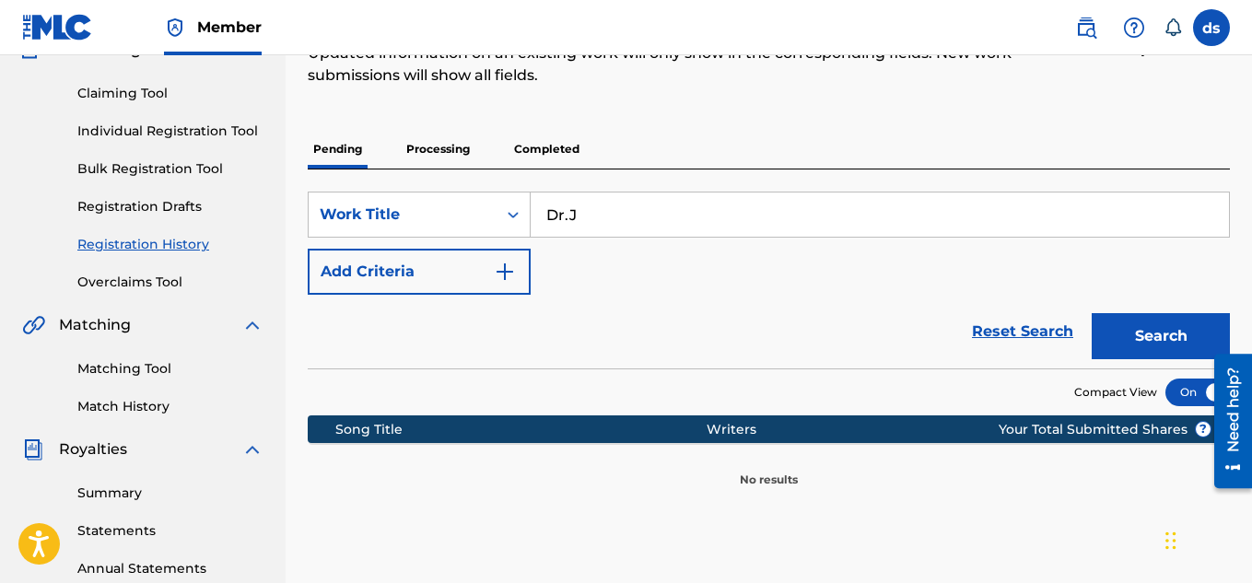
scroll to position [179, 0]
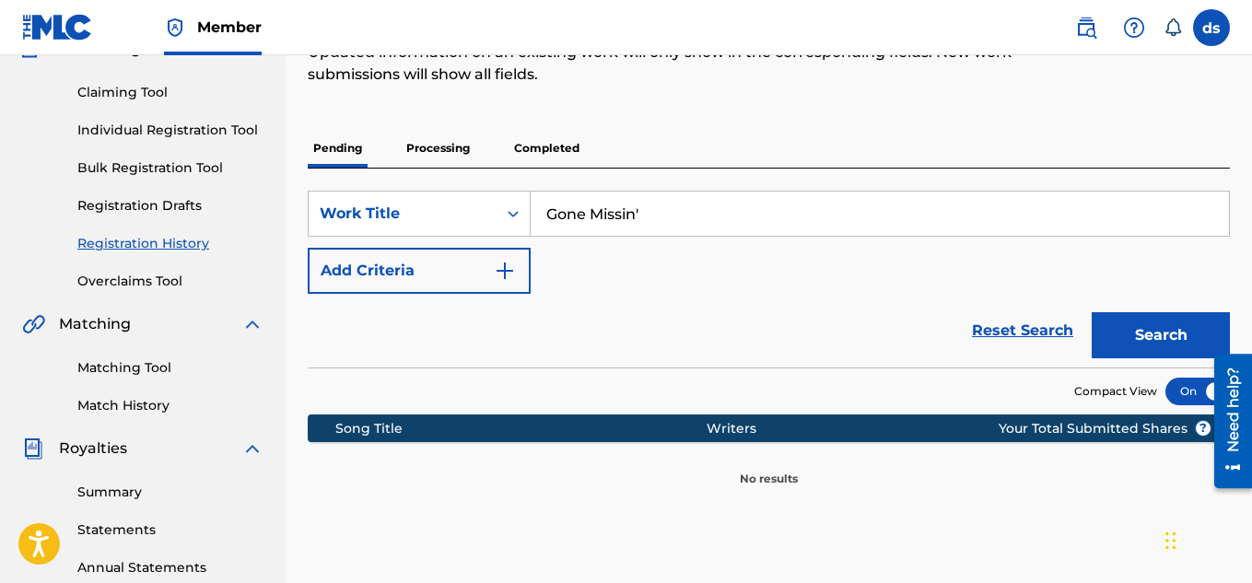
type input "Gone Missin'"
click at [1160, 338] on button "Search" at bounding box center [1160, 335] width 138 height 46
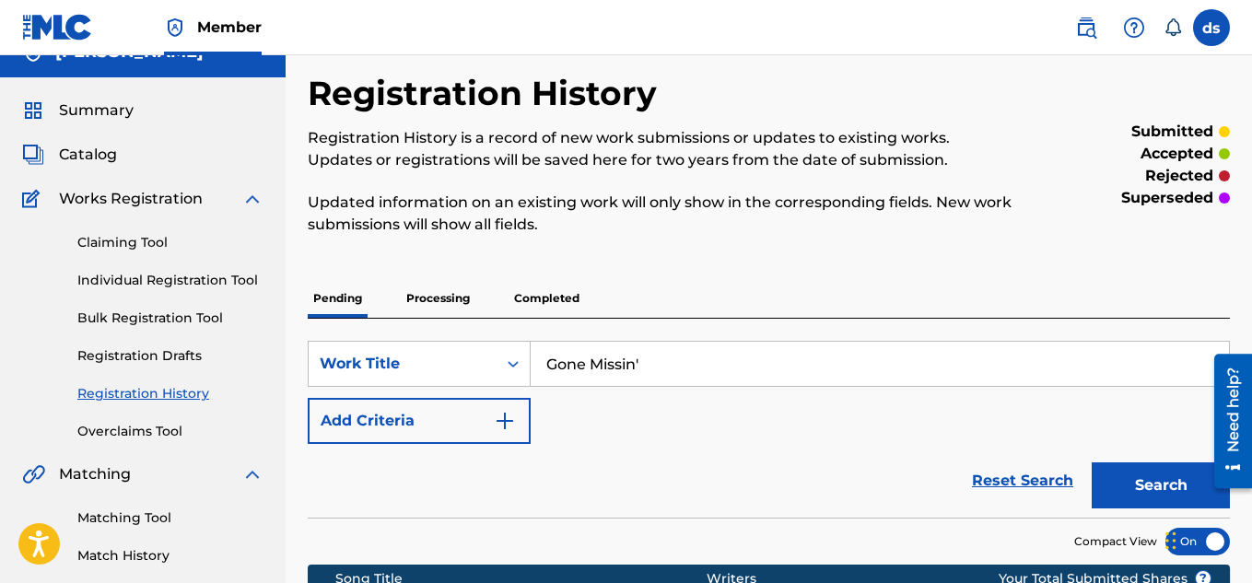
scroll to position [0, 0]
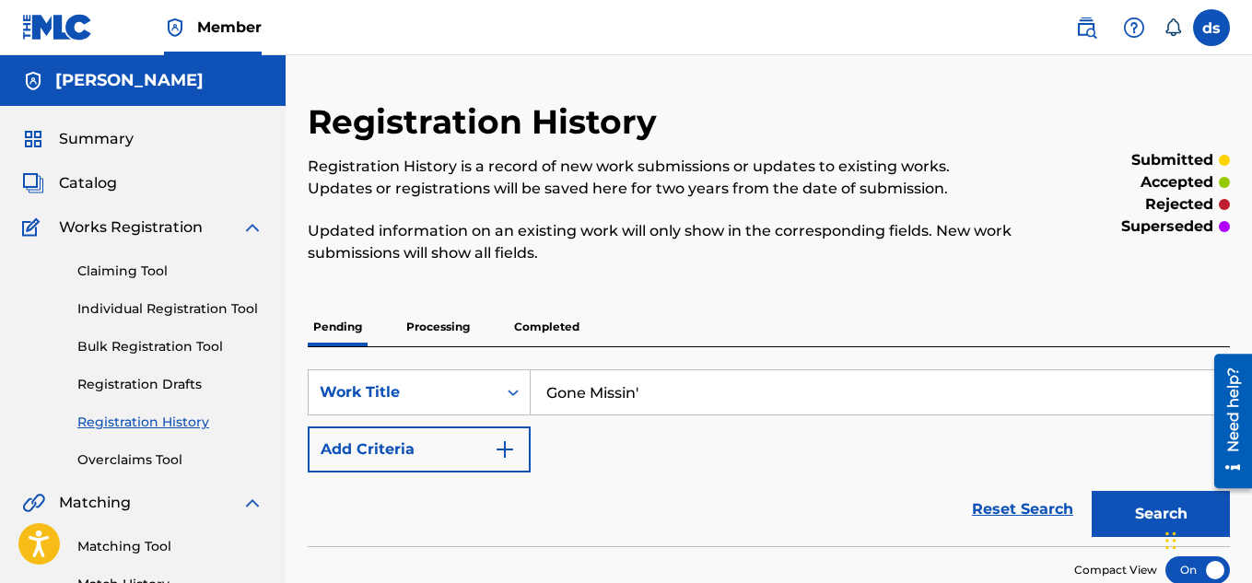
click at [156, 264] on link "Claiming Tool" at bounding box center [170, 271] width 186 height 19
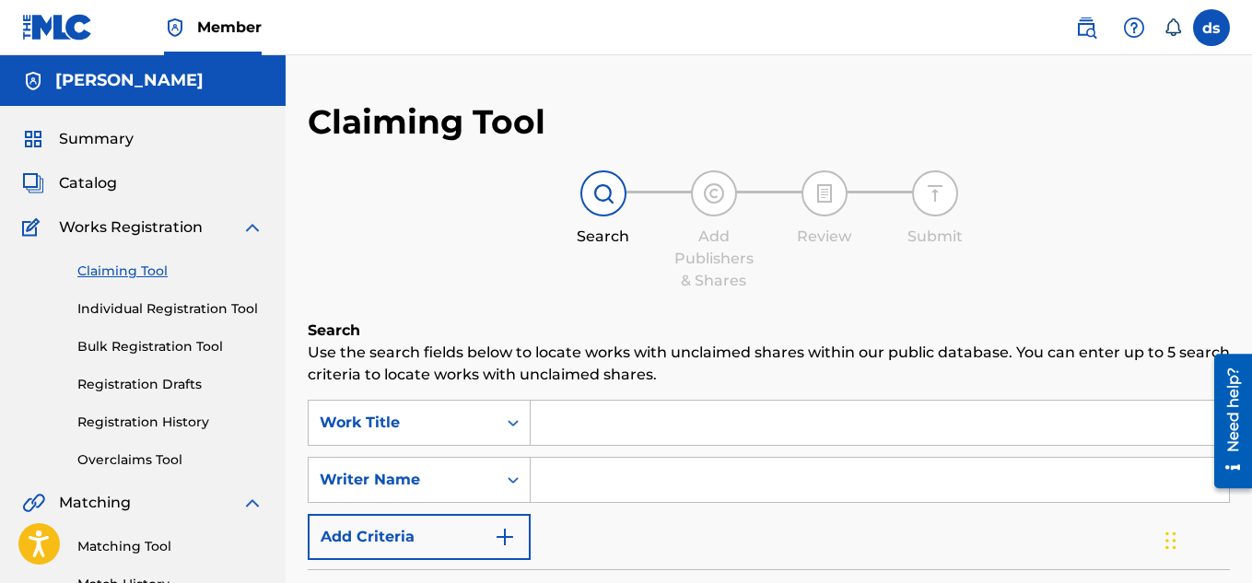
click at [157, 317] on link "Individual Registration Tool" at bounding box center [170, 308] width 186 height 19
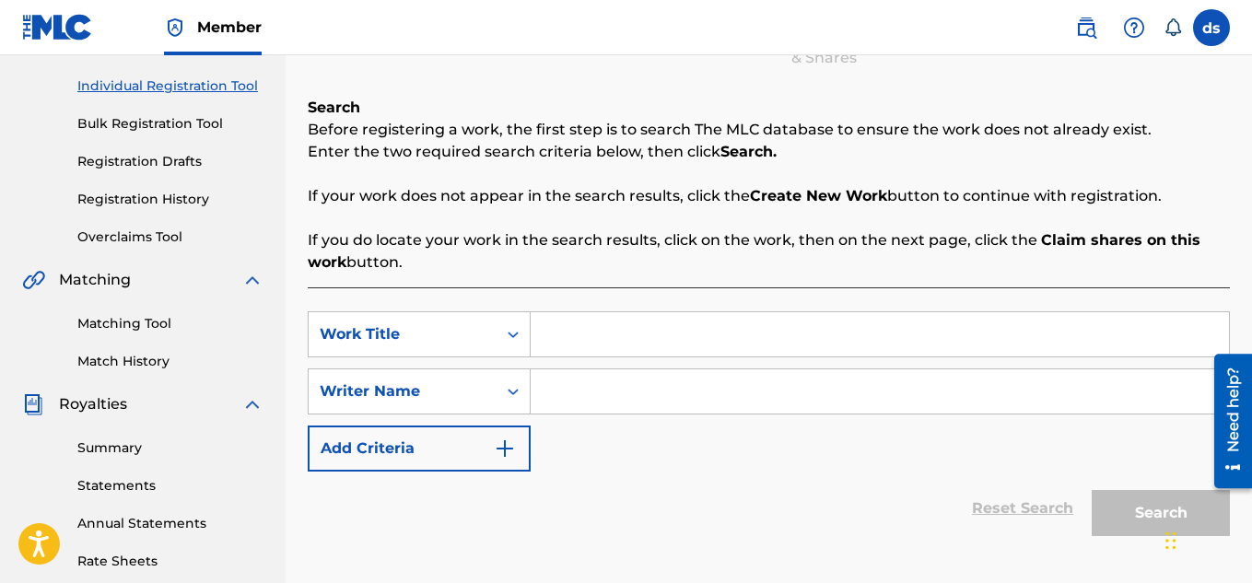
scroll to position [231, 0]
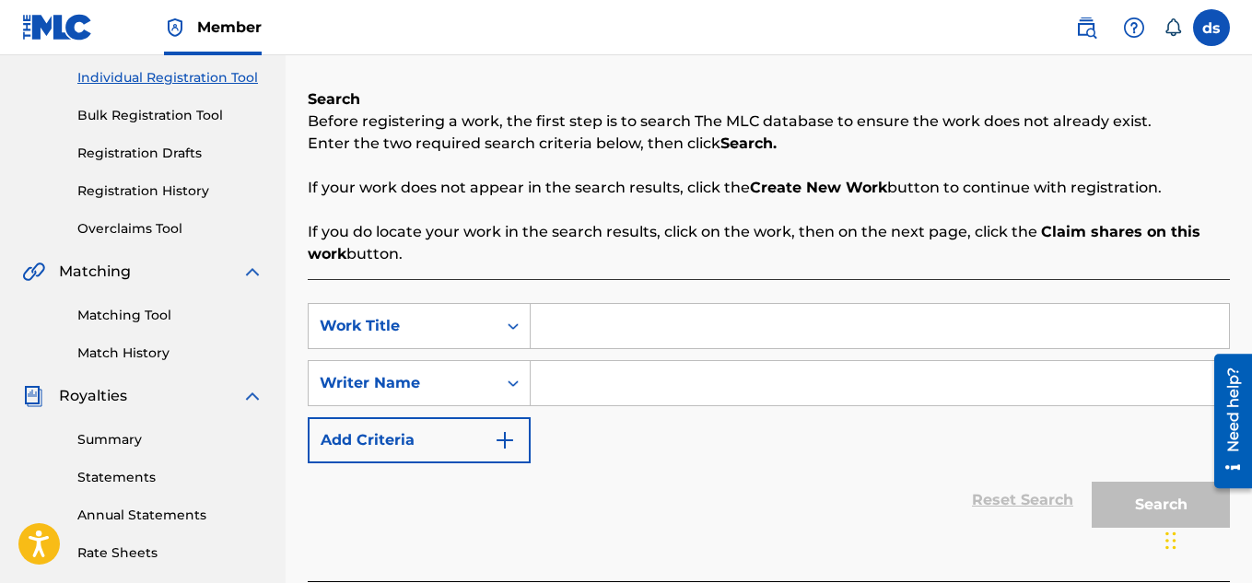
click at [598, 333] on input "Search Form" at bounding box center [879, 326] width 698 height 44
type input "Gone Missin'"
click at [624, 386] on input "Search Form" at bounding box center [879, 383] width 698 height 44
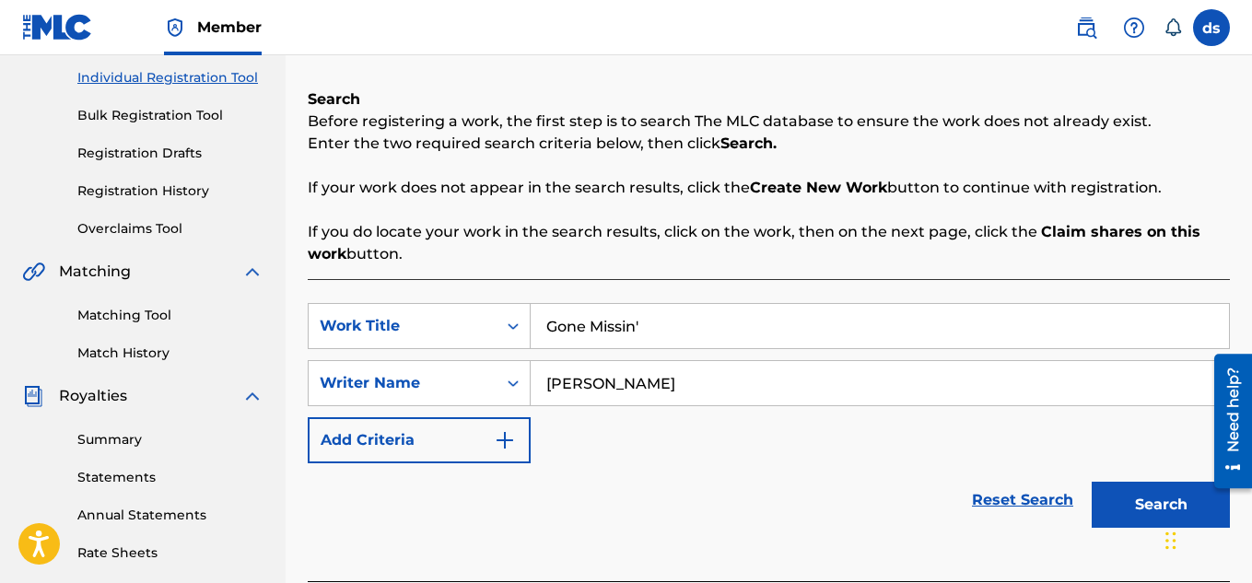
type input "[PERSON_NAME]"
click at [1096, 511] on button "Search" at bounding box center [1160, 505] width 138 height 46
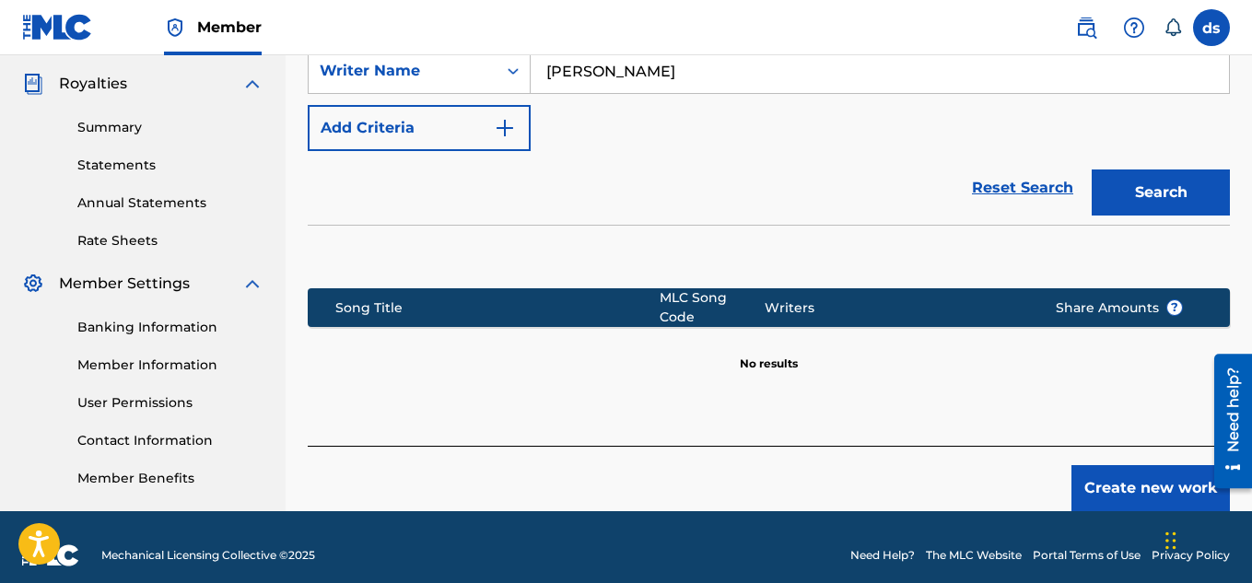
scroll to position [559, 0]
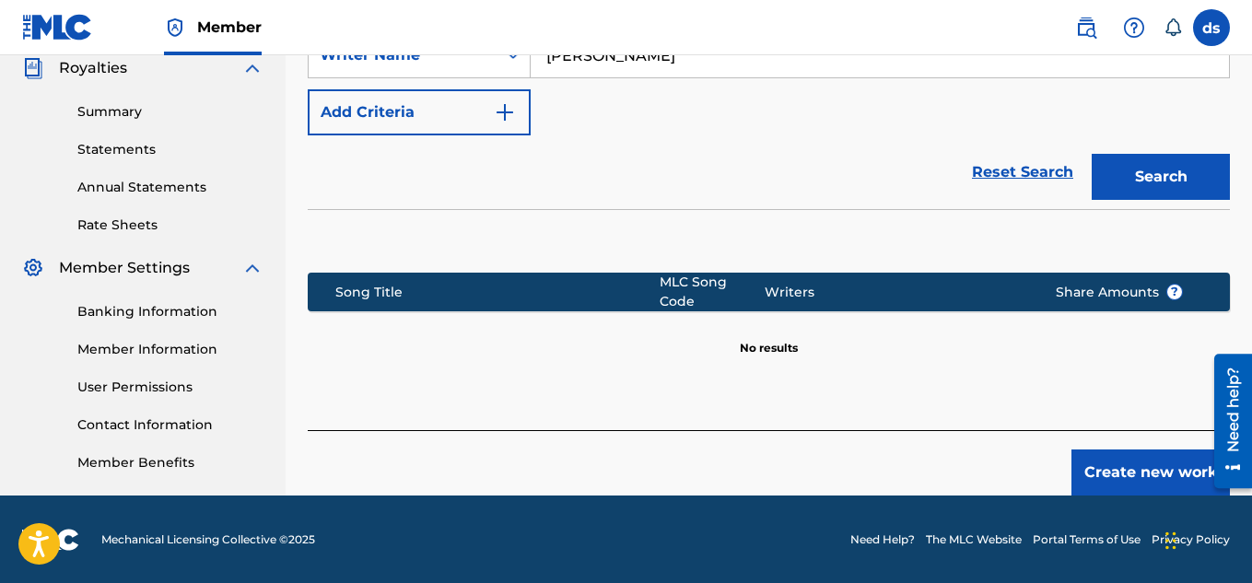
click at [1137, 449] on button "Create new work" at bounding box center [1150, 472] width 158 height 46
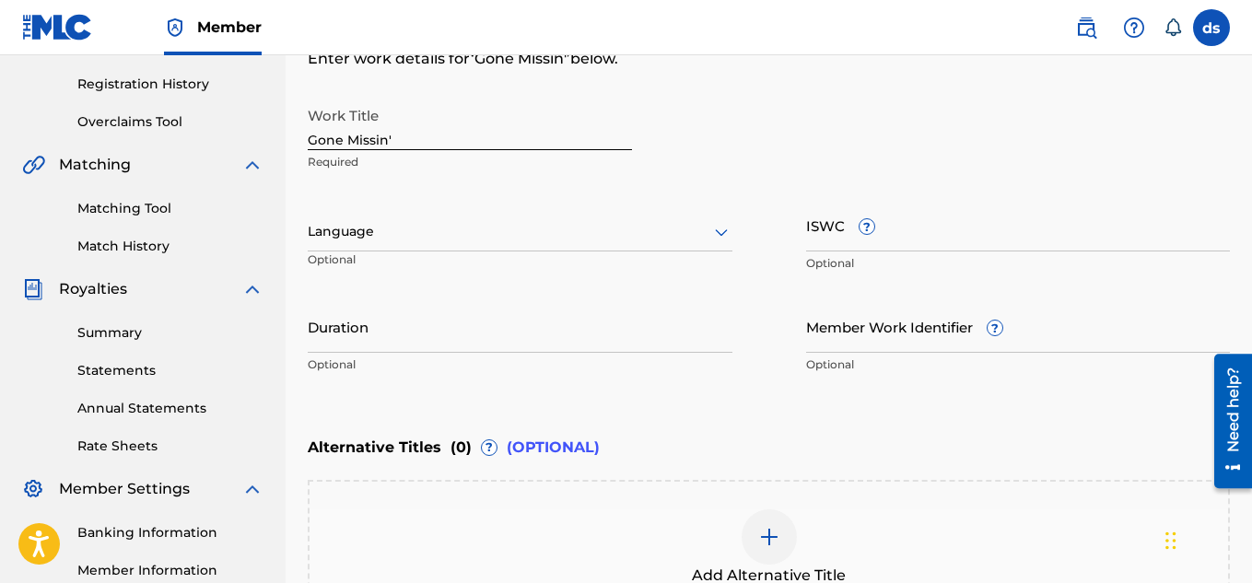
scroll to position [334, 0]
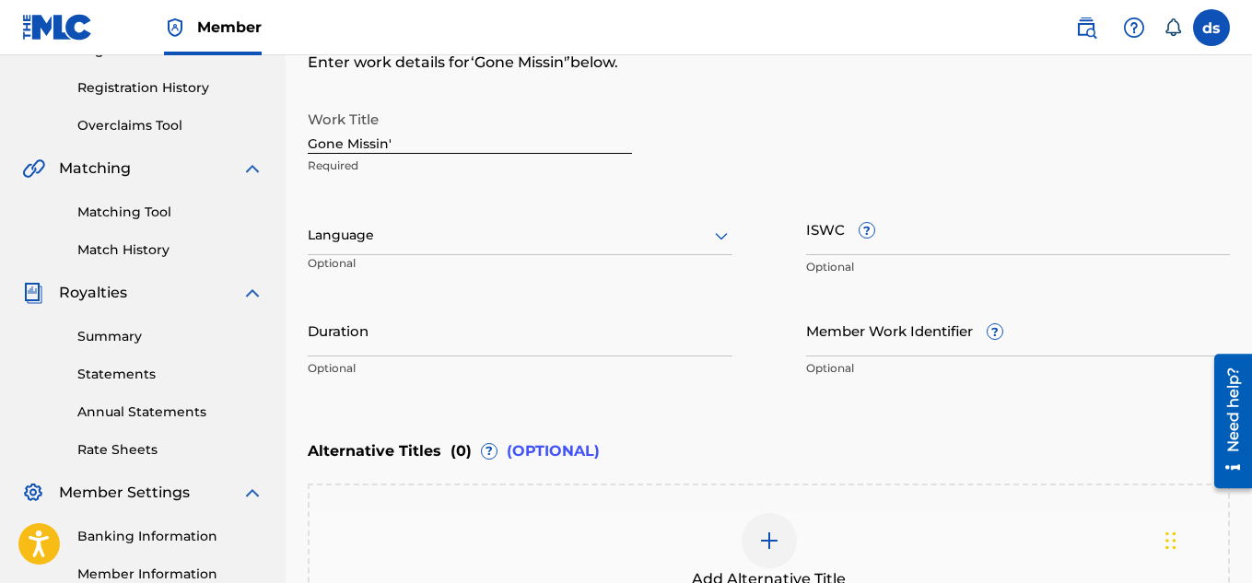
click at [689, 330] on input "Duration" at bounding box center [520, 330] width 425 height 52
type input "03:19"
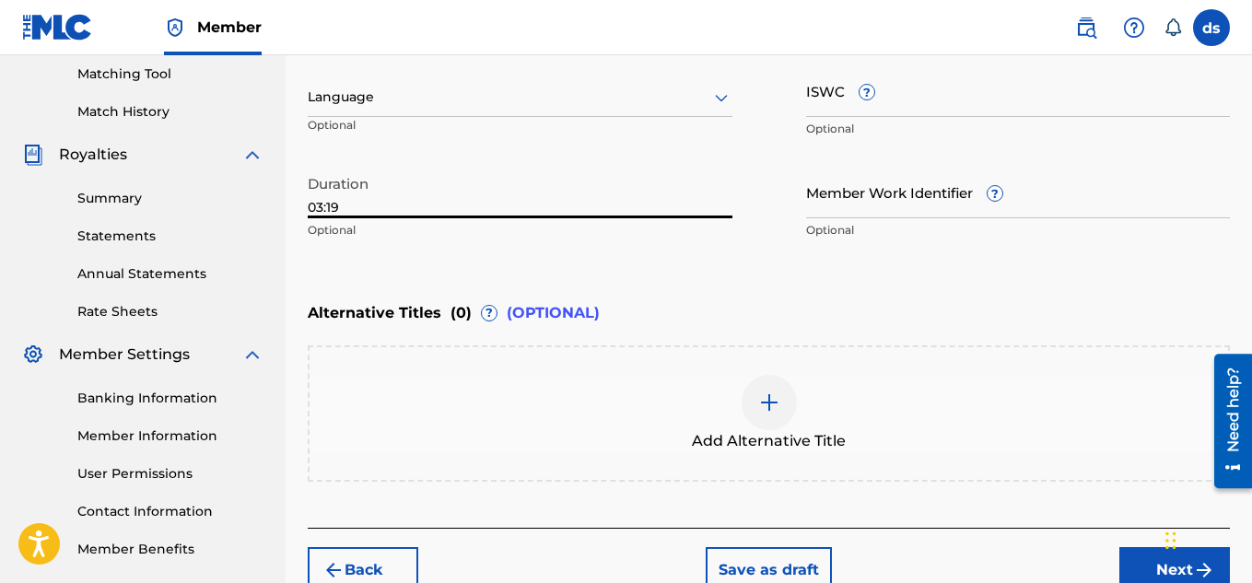
scroll to position [571, 0]
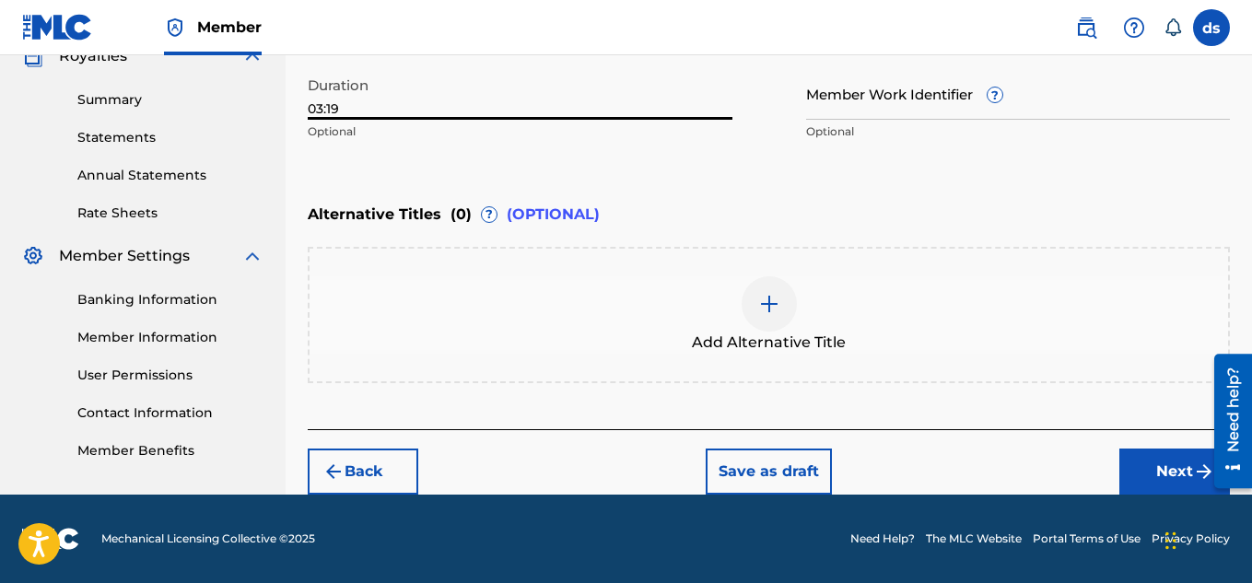
click at [1171, 485] on button "Next" at bounding box center [1174, 472] width 111 height 46
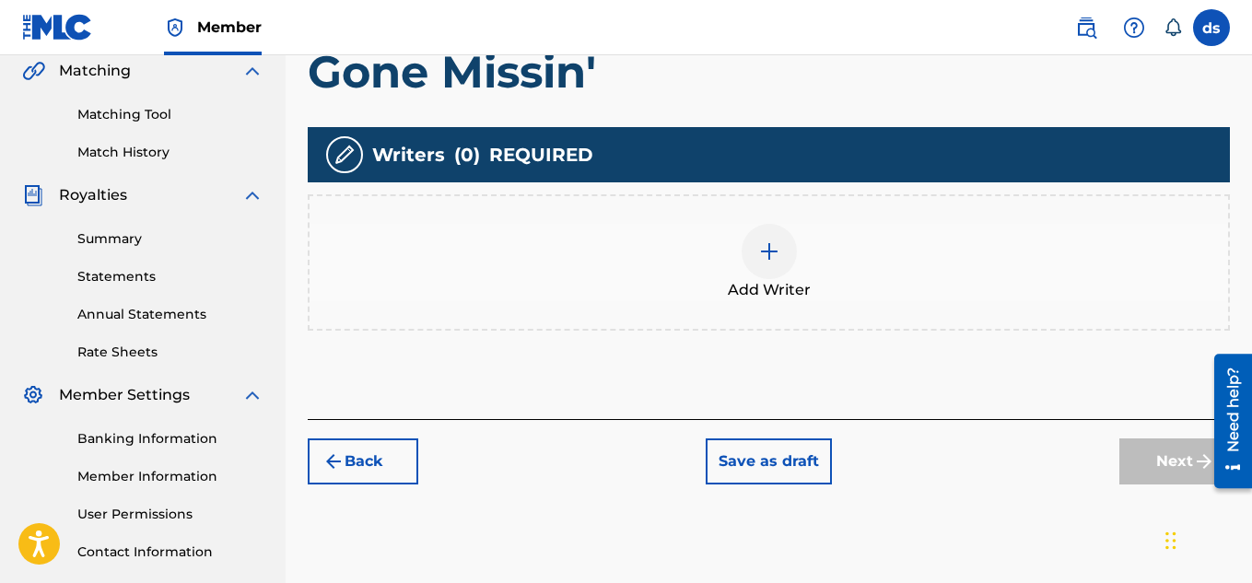
scroll to position [451, 0]
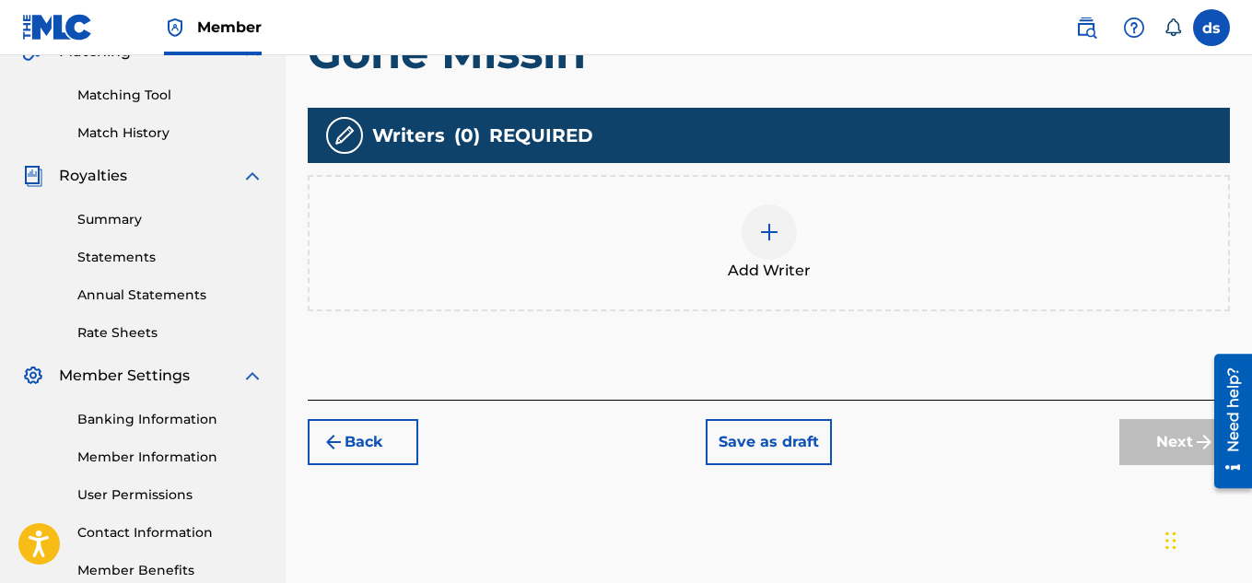
click at [800, 241] on div "Add Writer" at bounding box center [768, 242] width 918 height 77
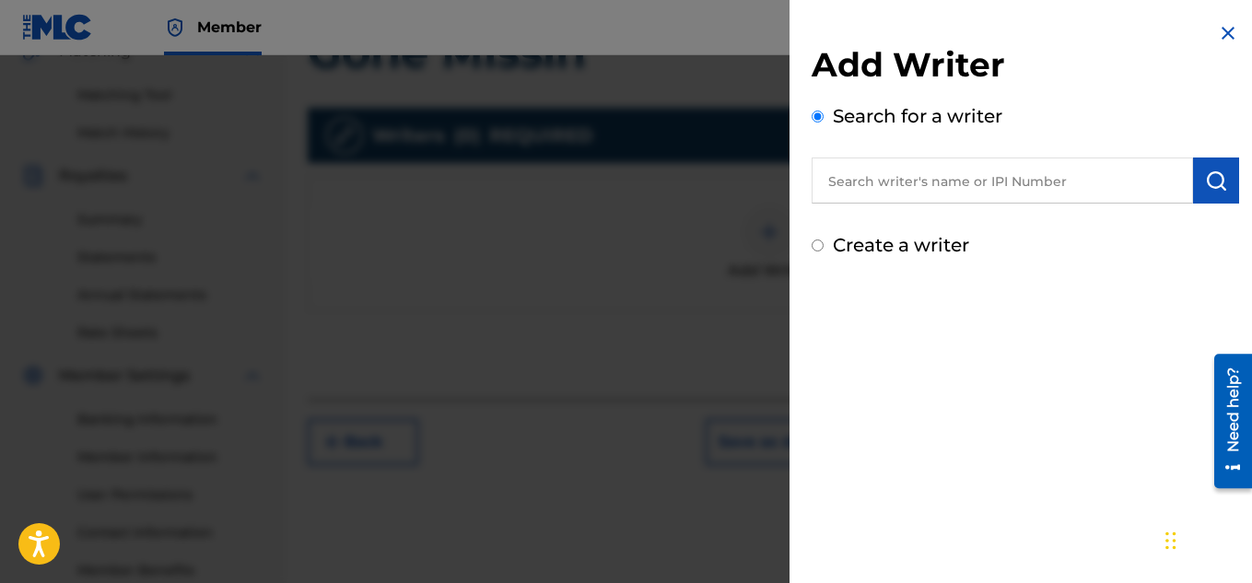
click at [833, 244] on label "Create a writer" at bounding box center [901, 245] width 136 height 22
radio input "true"
click at [823, 244] on input "Create a writer" at bounding box center [817, 245] width 12 height 12
radio input "false"
radio input "true"
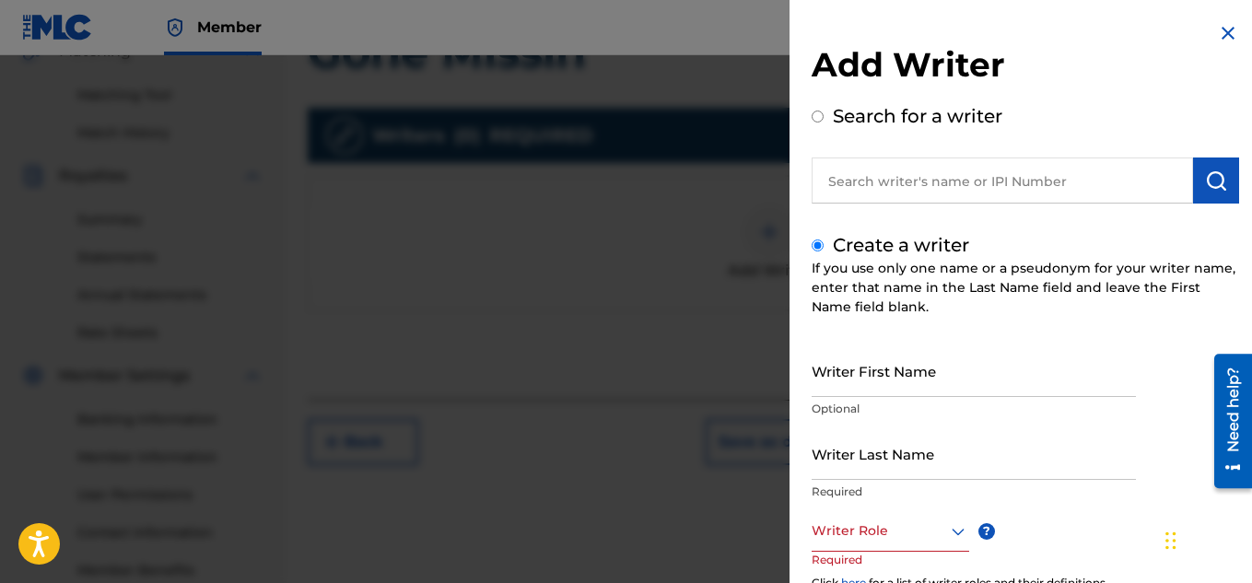
click at [849, 365] on input "Writer First Name" at bounding box center [973, 370] width 324 height 52
type input "deante"
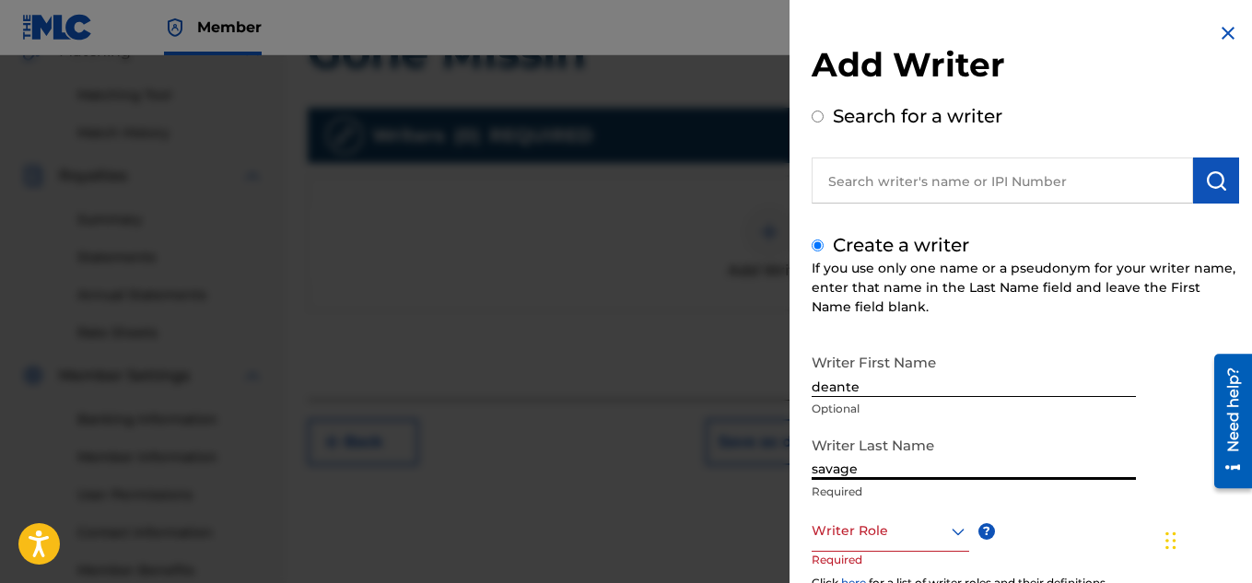
type input "savage"
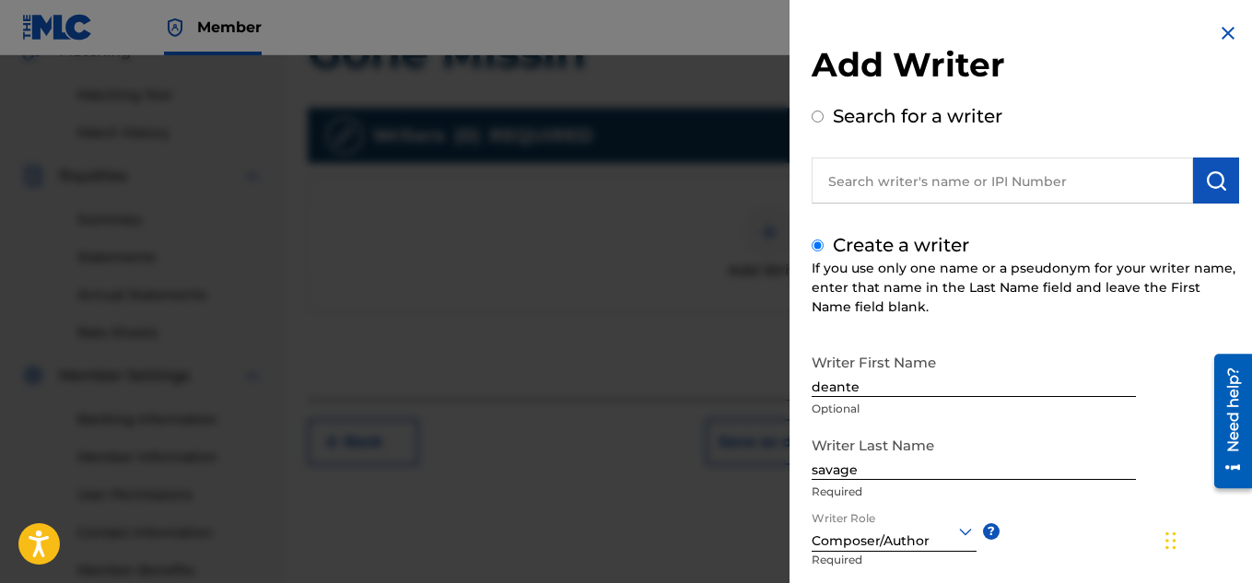
scroll to position [216, 0]
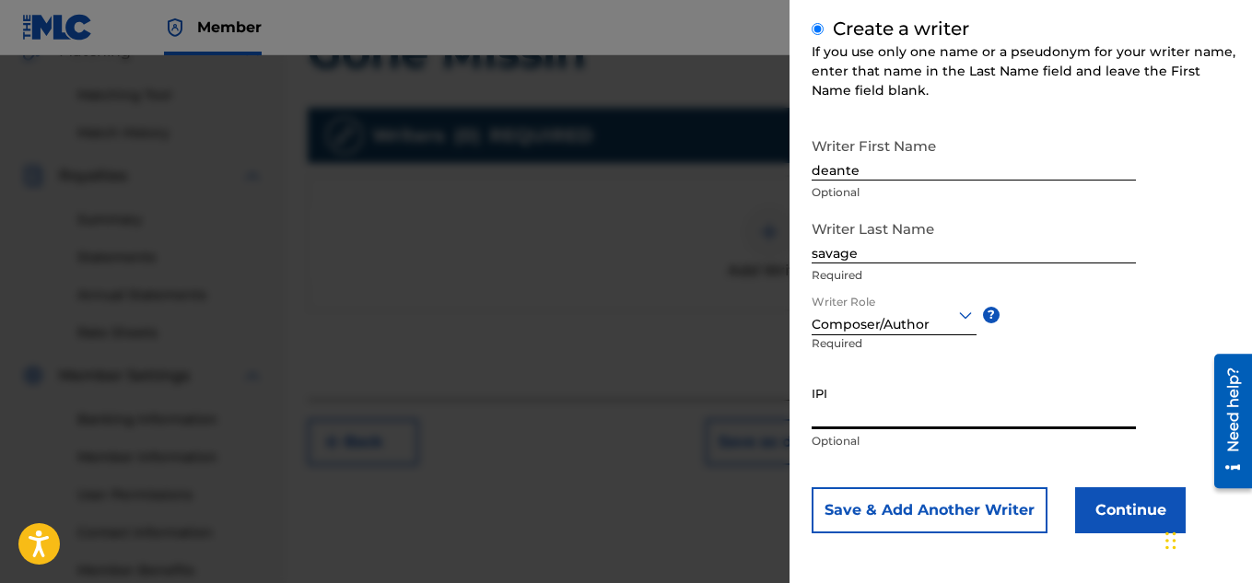
click at [1108, 499] on button "Continue" at bounding box center [1130, 510] width 111 height 46
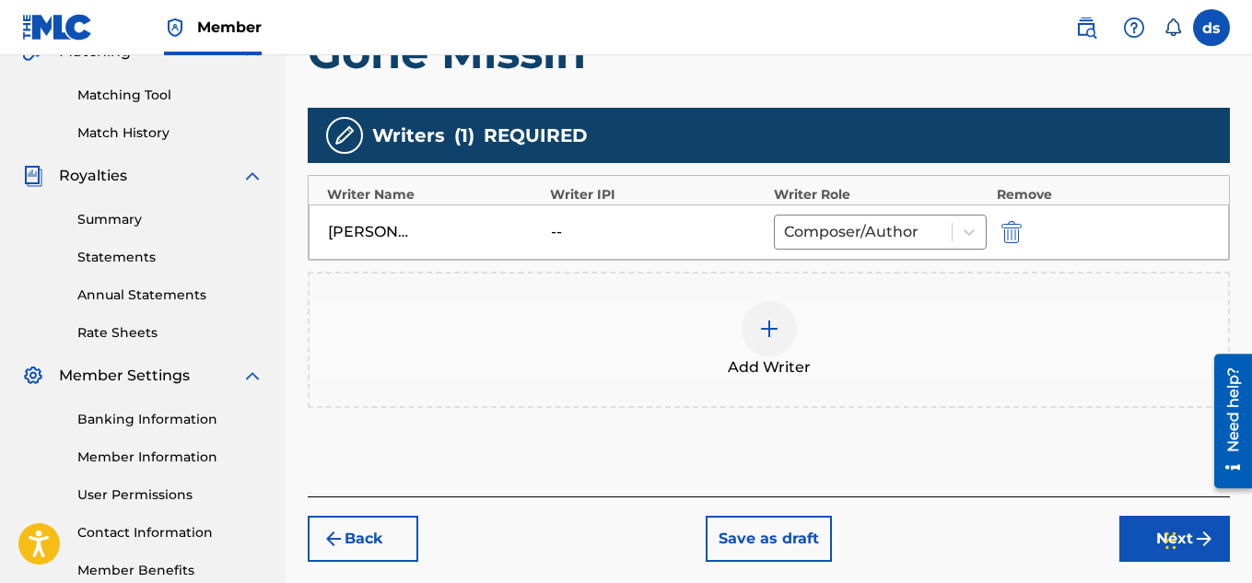
click at [1128, 538] on button "Next" at bounding box center [1174, 539] width 111 height 46
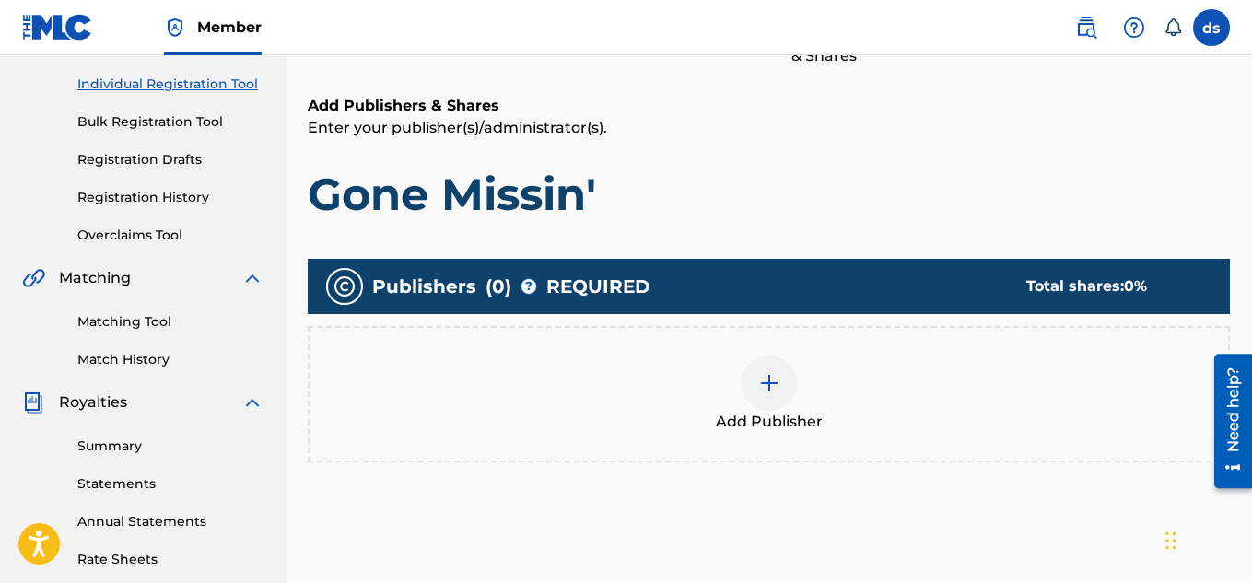
scroll to position [232, 0]
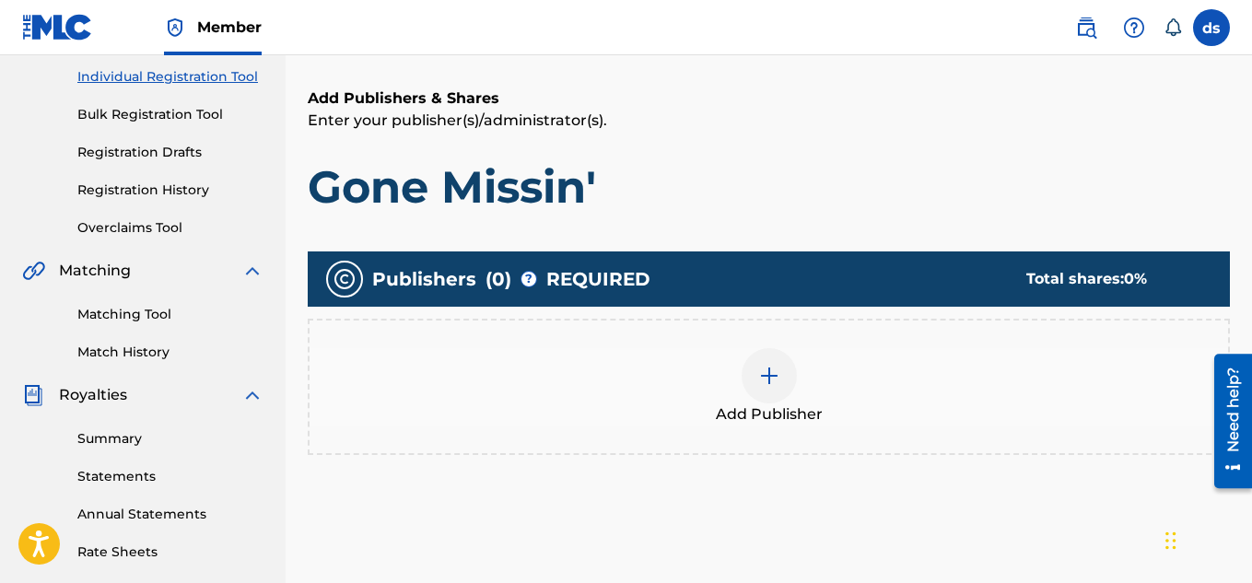
click at [1082, 411] on div "Add Publisher" at bounding box center [768, 386] width 918 height 77
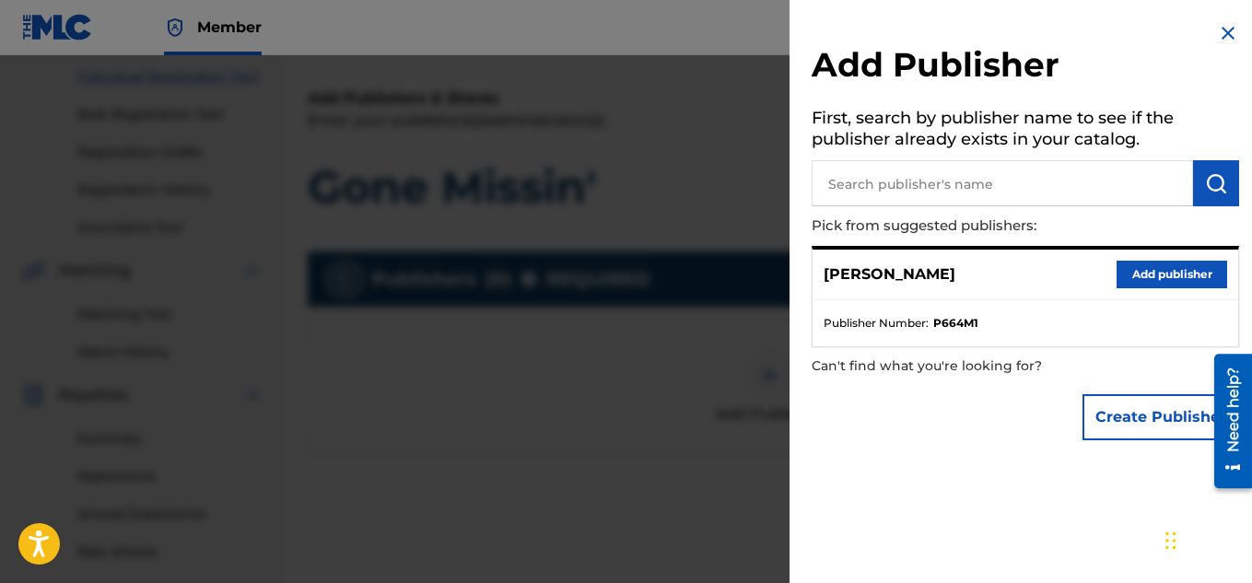
click at [1182, 280] on button "Add publisher" at bounding box center [1171, 275] width 111 height 28
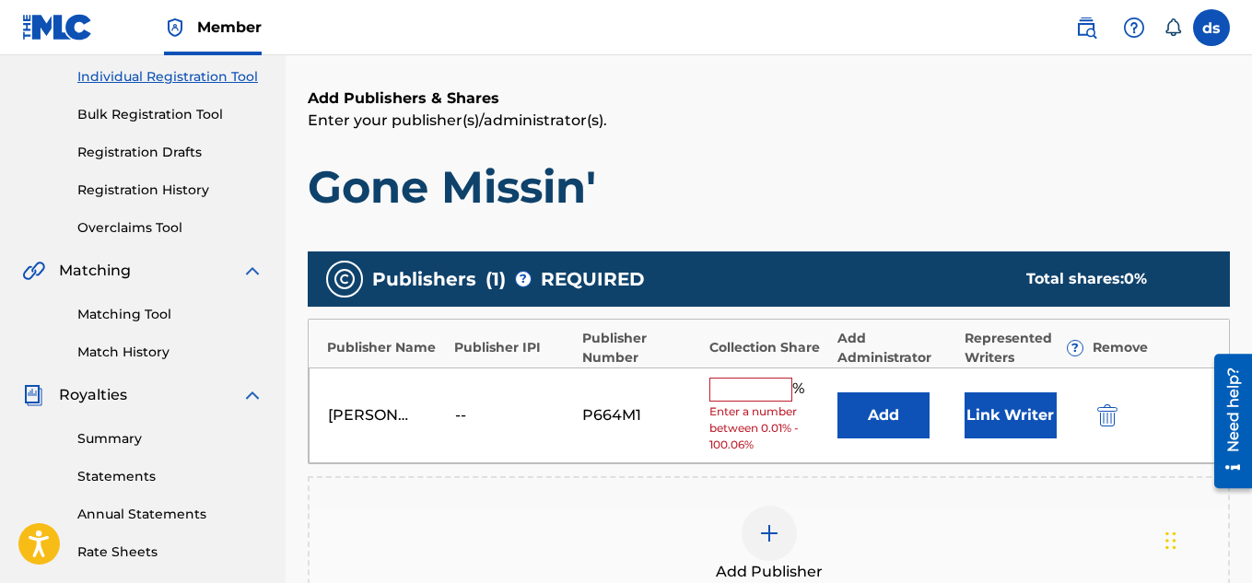
click at [787, 385] on input "text" at bounding box center [750, 390] width 83 height 24
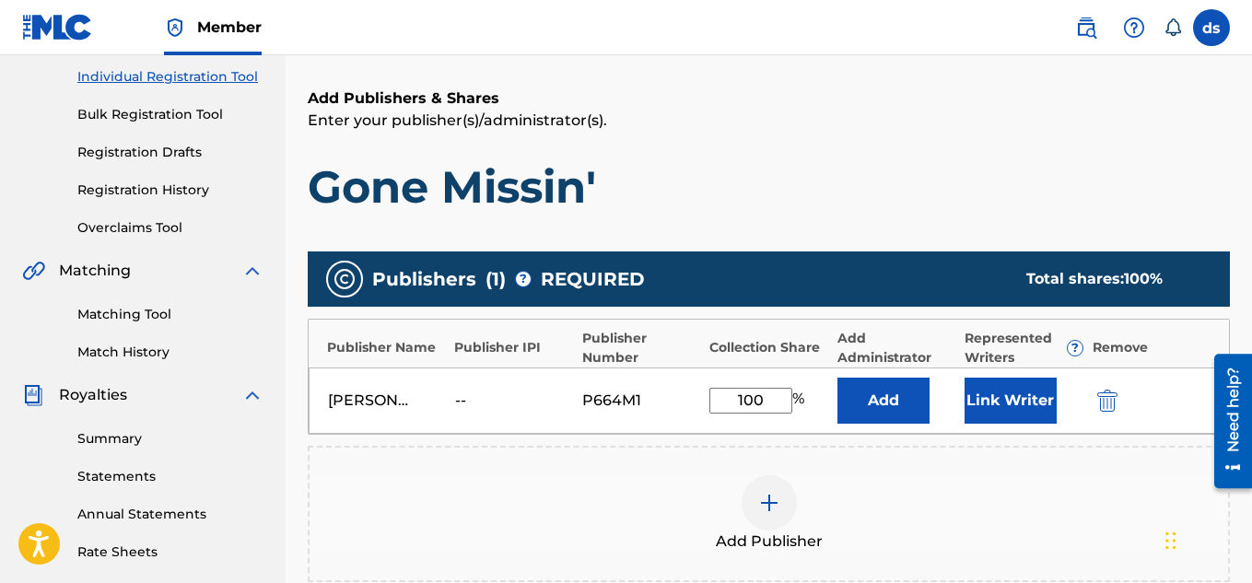
type input "100"
click at [950, 467] on div "Add Publisher" at bounding box center [769, 514] width 922 height 136
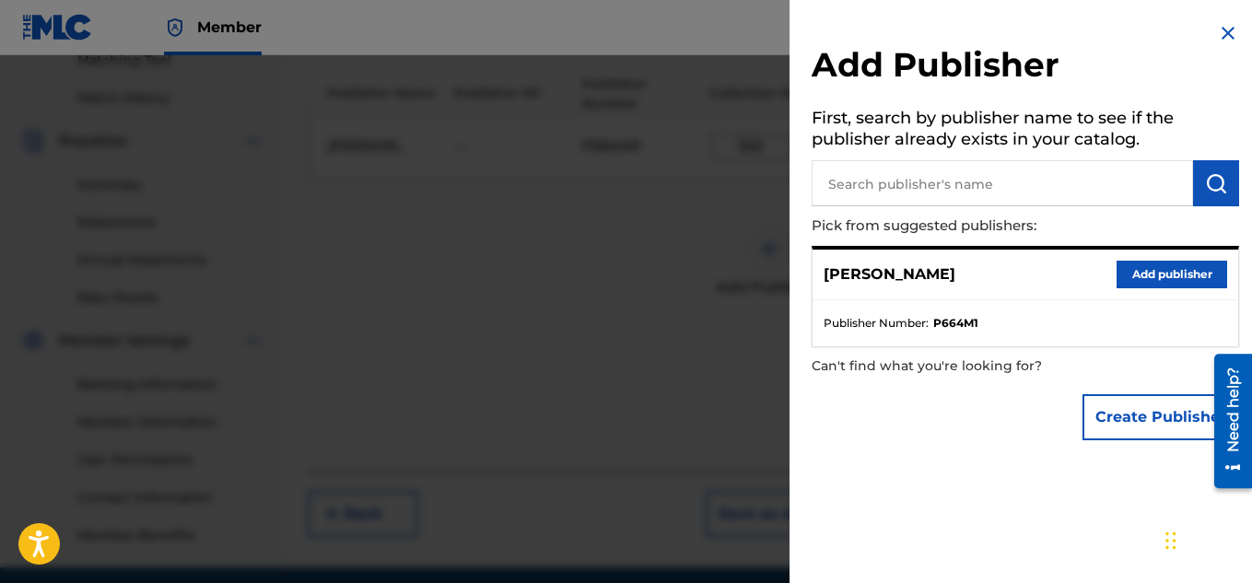
scroll to position [540, 0]
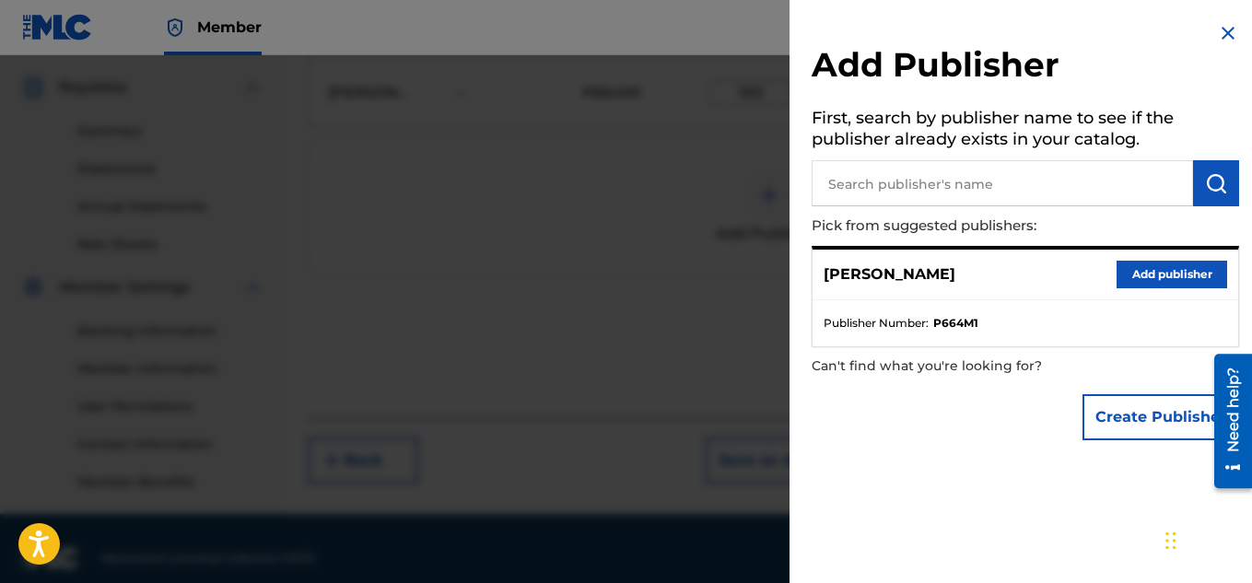
click at [1147, 284] on button "Add publisher" at bounding box center [1171, 275] width 111 height 28
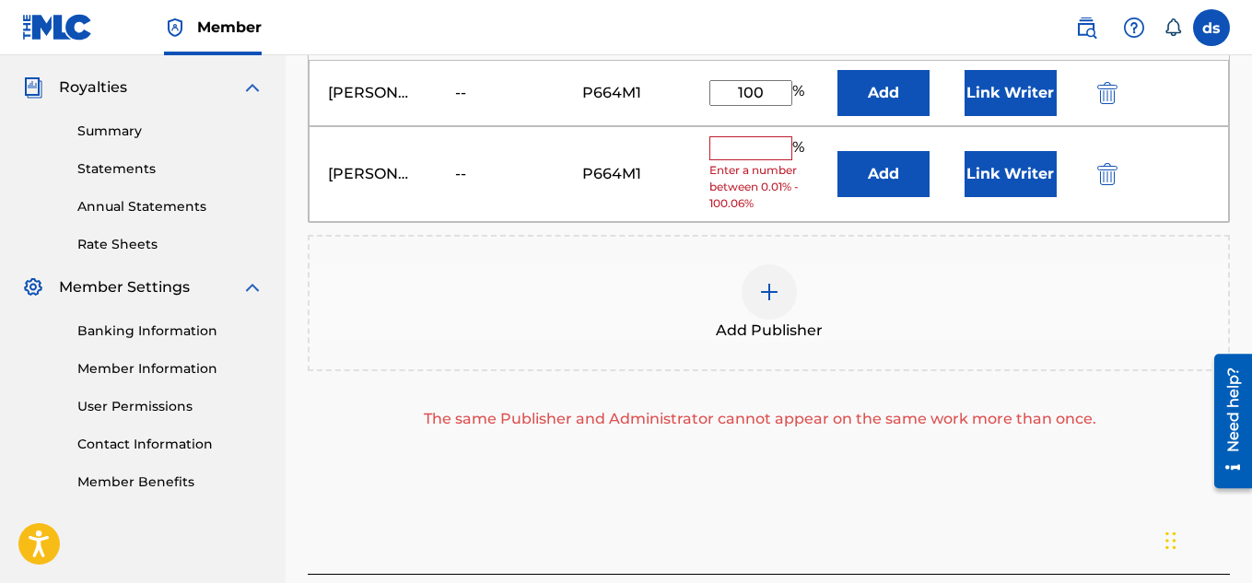
click at [1113, 177] on img "submit" at bounding box center [1107, 174] width 20 height 22
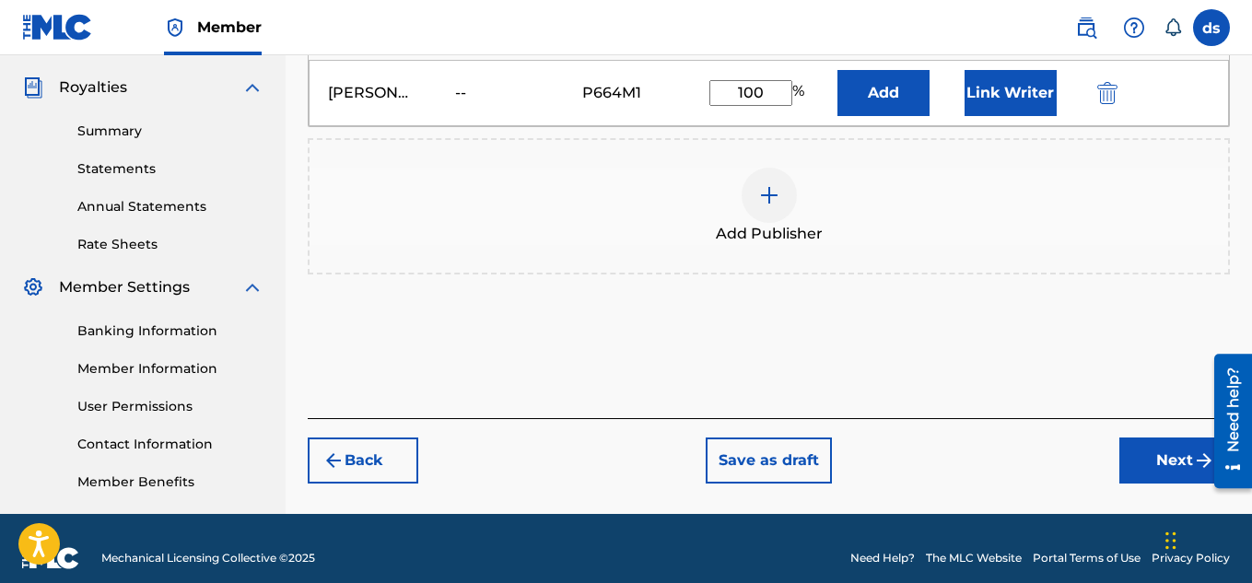
scroll to position [559, 0]
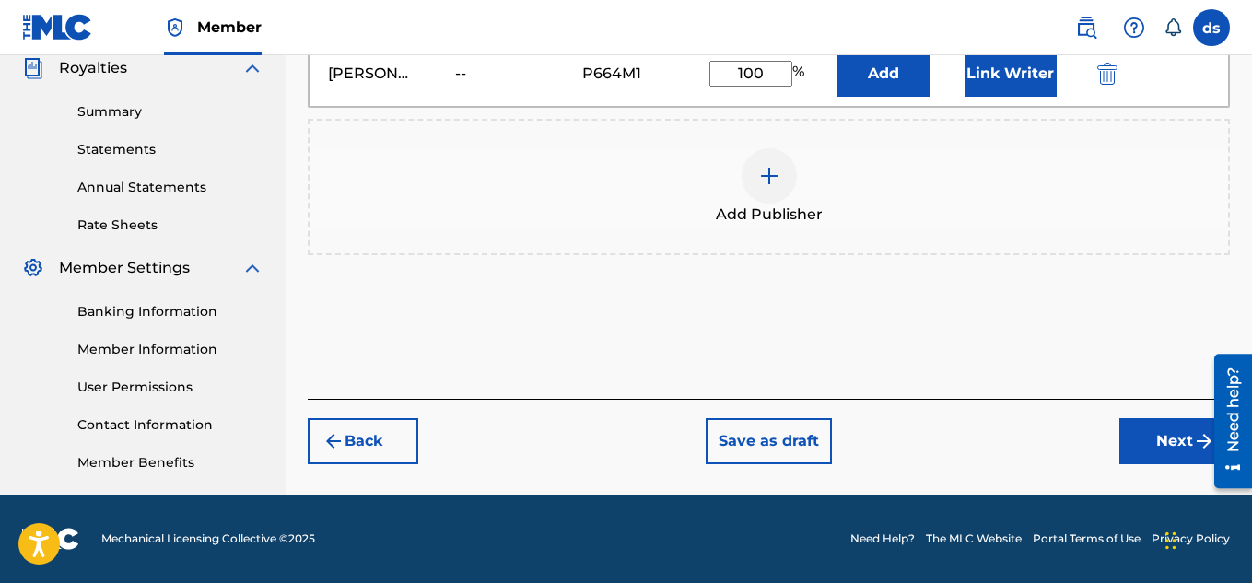
click at [1145, 437] on button "Next" at bounding box center [1174, 441] width 111 height 46
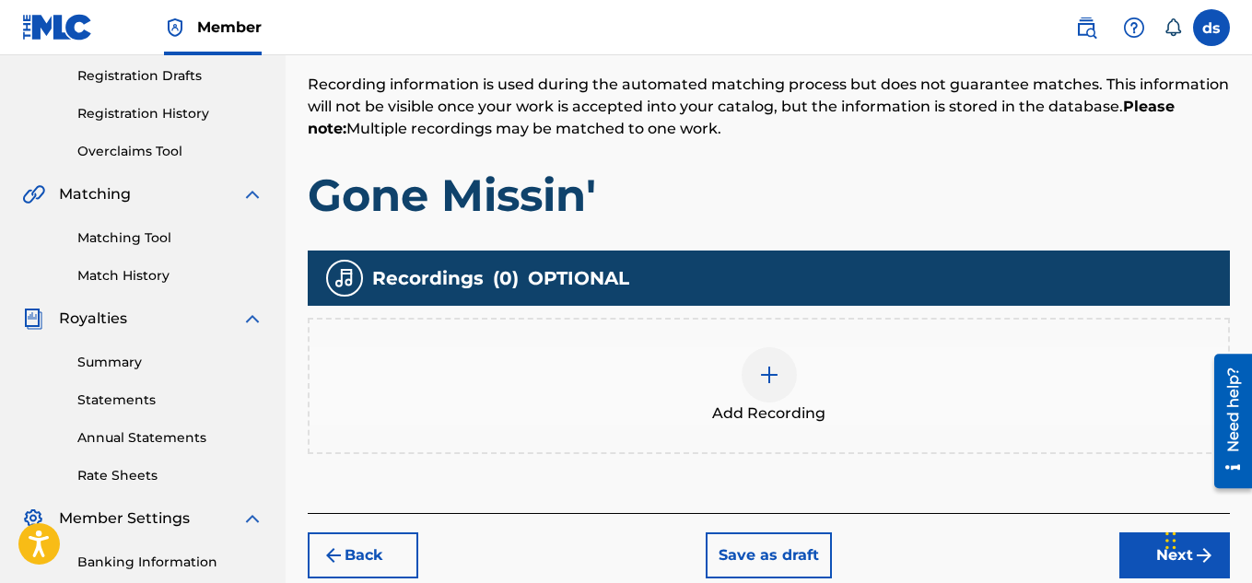
scroll to position [311, 0]
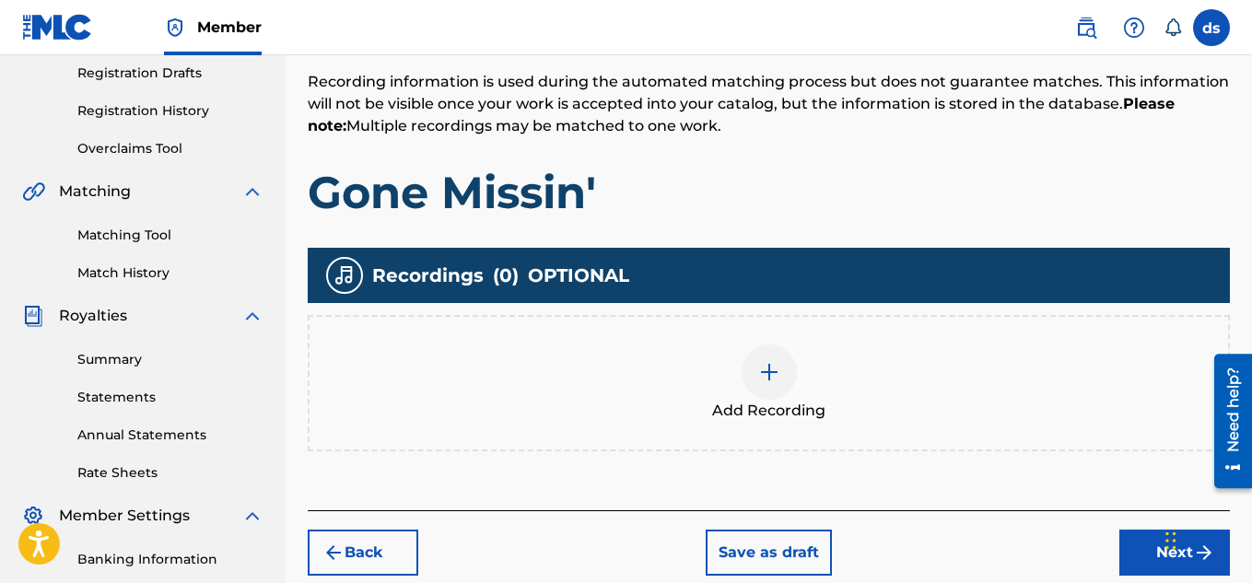
click at [752, 384] on div at bounding box center [768, 371] width 55 height 55
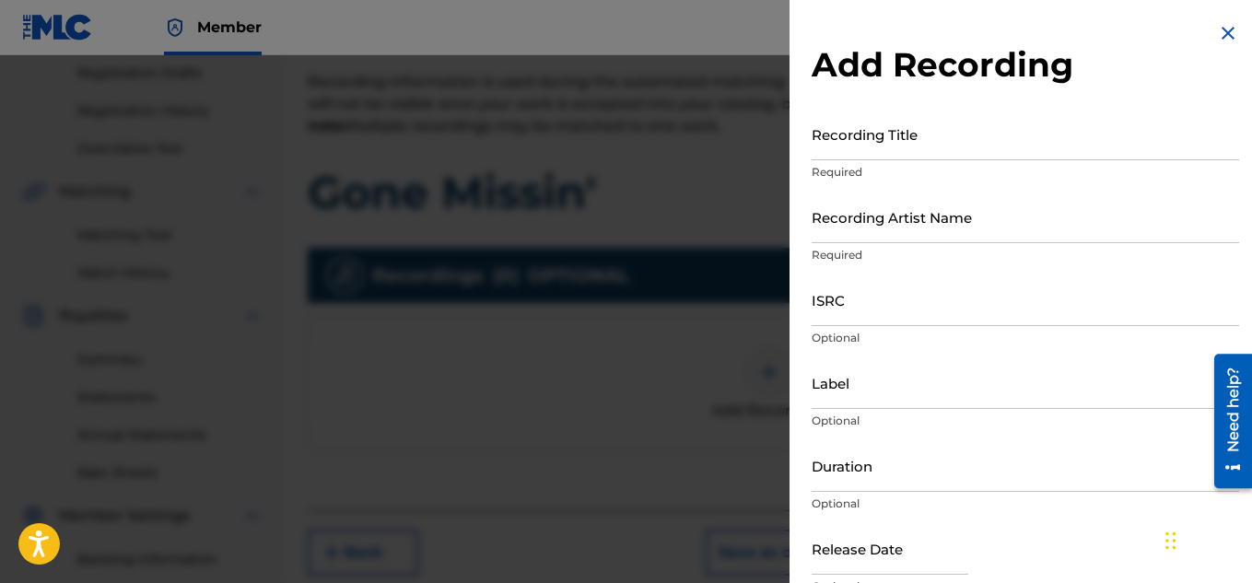
click at [1013, 146] on input "Recording Title" at bounding box center [1024, 134] width 427 height 52
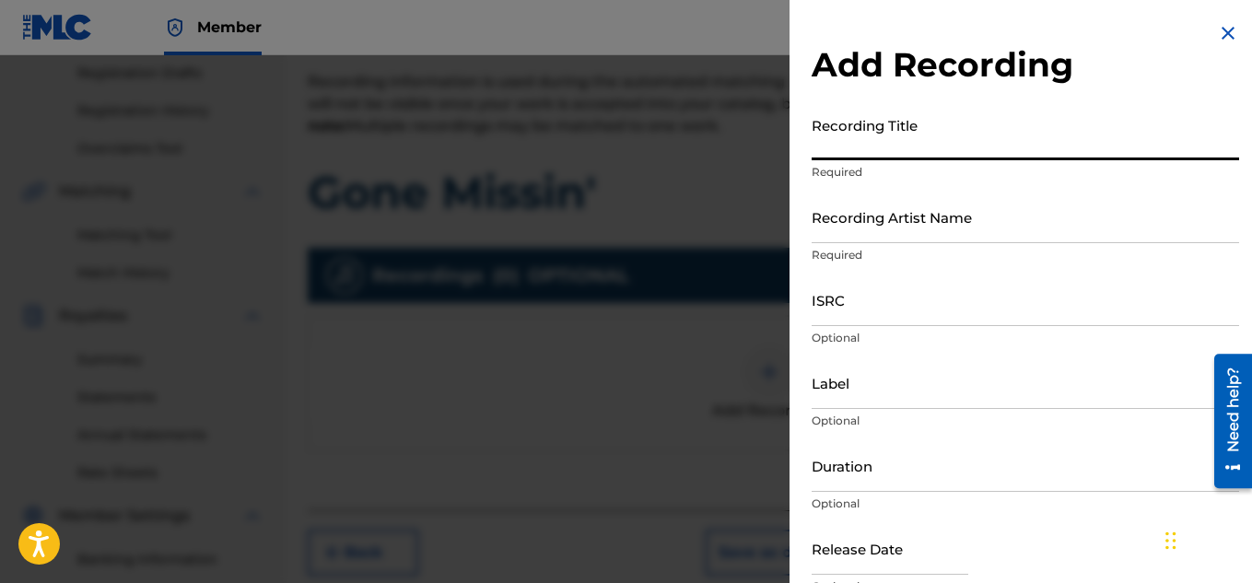
type input "F"
type input "Gone Missin'"
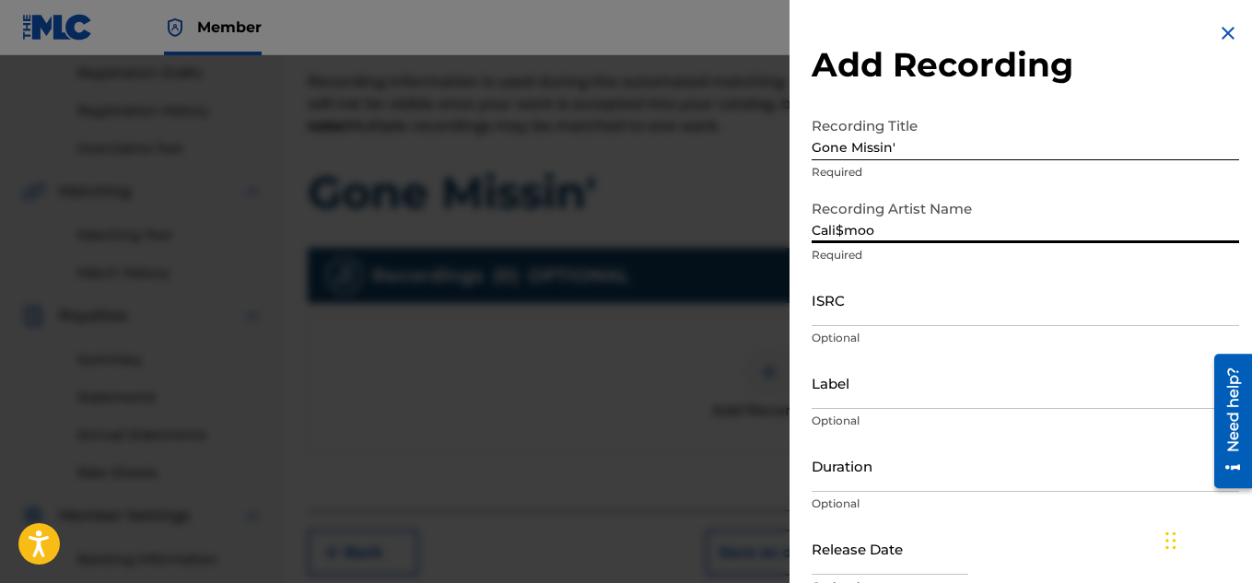
type input "Cali$mooth"
click at [905, 484] on input "Duration" at bounding box center [1024, 465] width 427 height 52
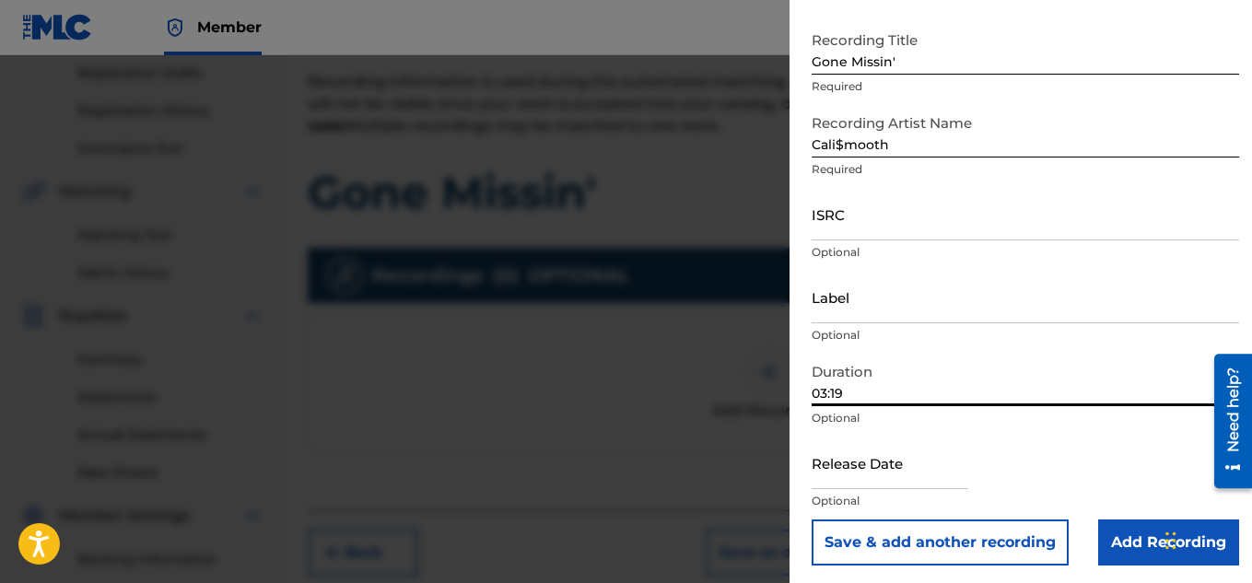
scroll to position [90, 0]
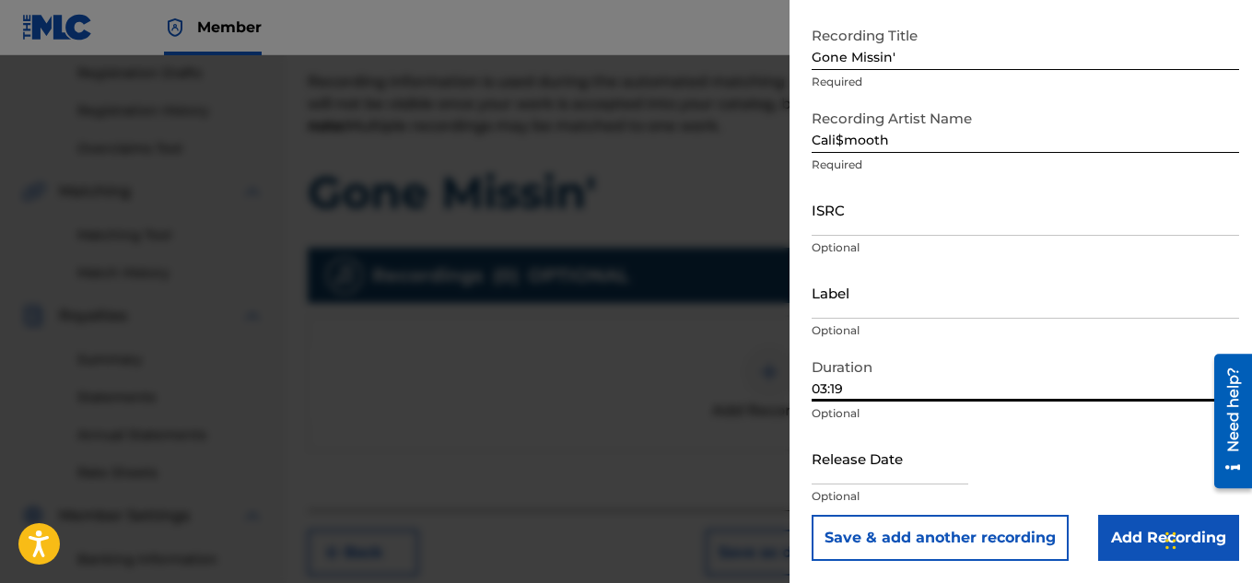
type input "03:19"
click at [939, 460] on input "text" at bounding box center [889, 458] width 157 height 52
select select "8"
select select "2025"
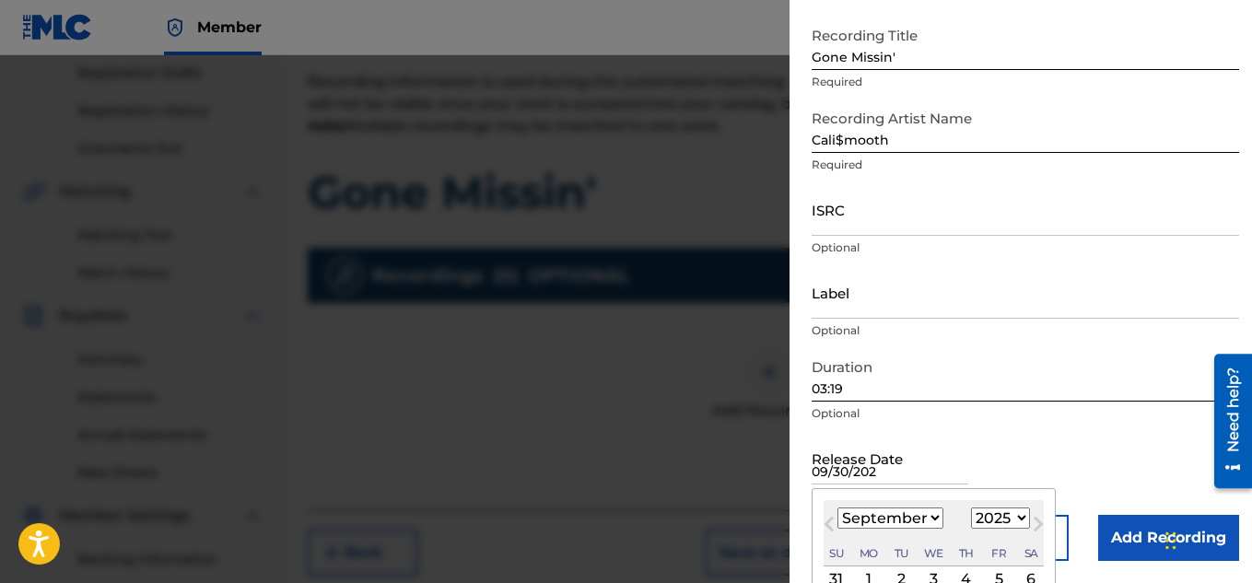
type input "[DATE]"
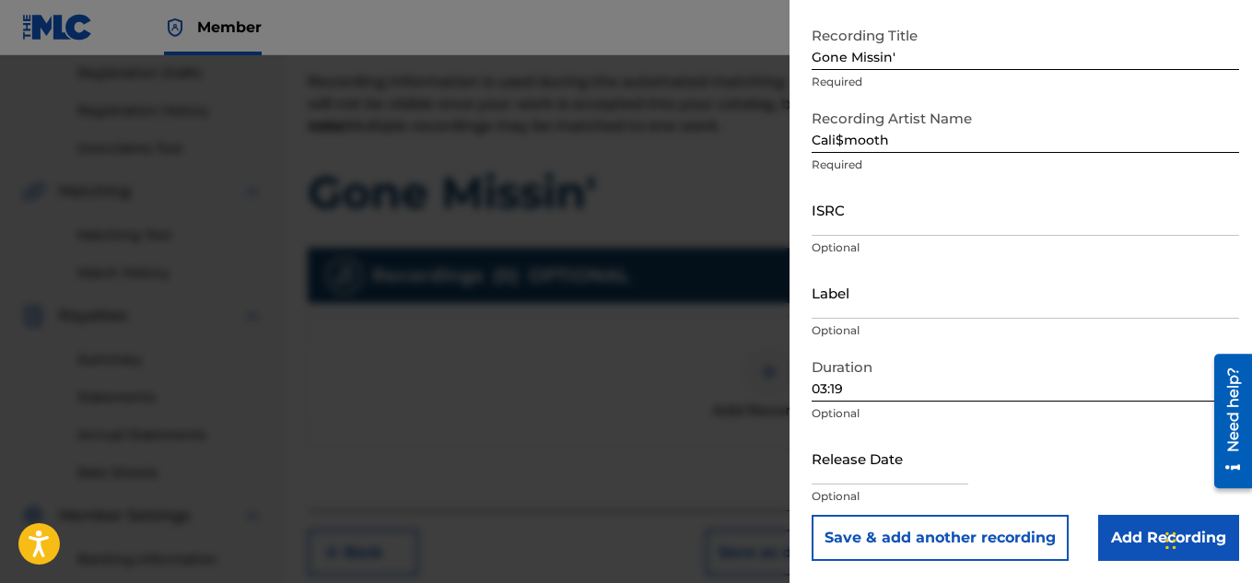
click at [1137, 538] on input "Add Recording" at bounding box center [1168, 538] width 141 height 46
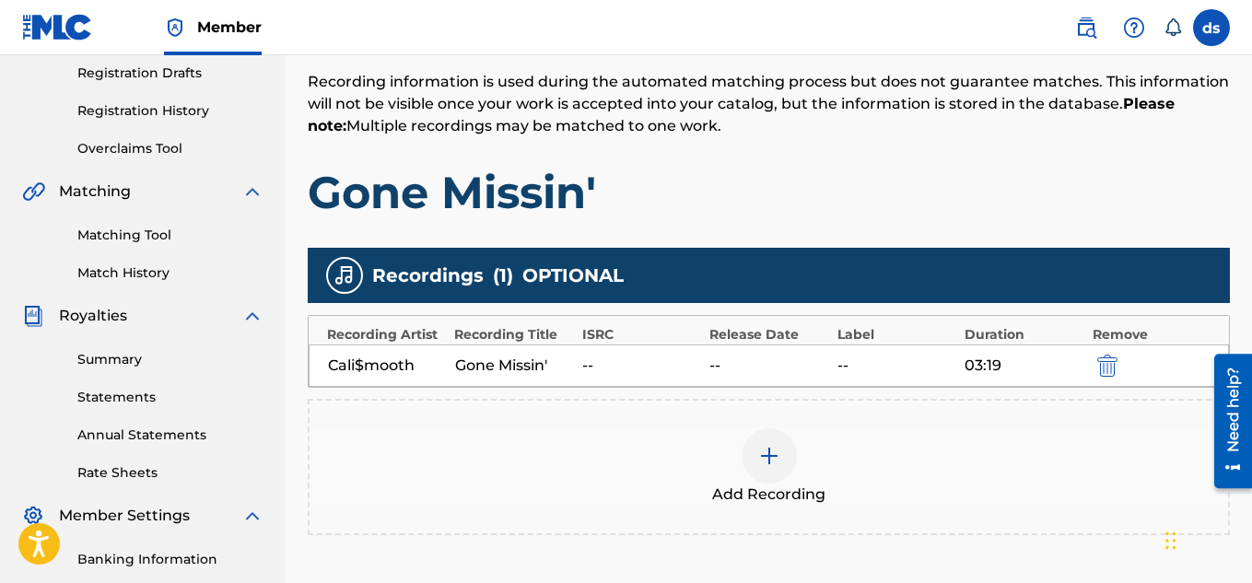
scroll to position [559, 0]
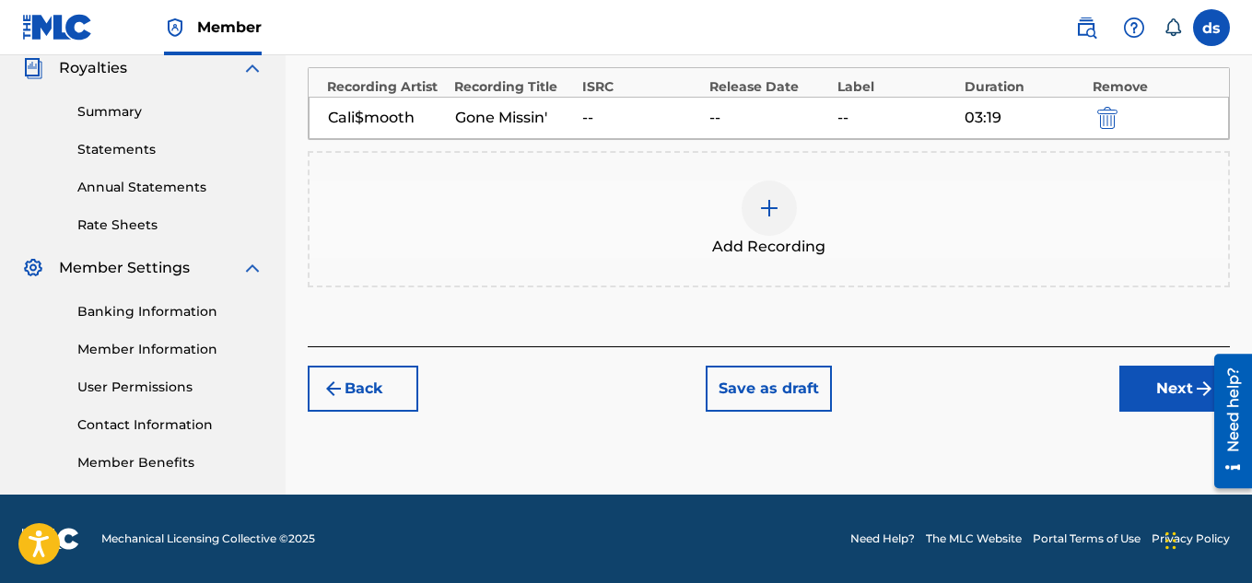
click at [1148, 375] on button "Next" at bounding box center [1174, 389] width 111 height 46
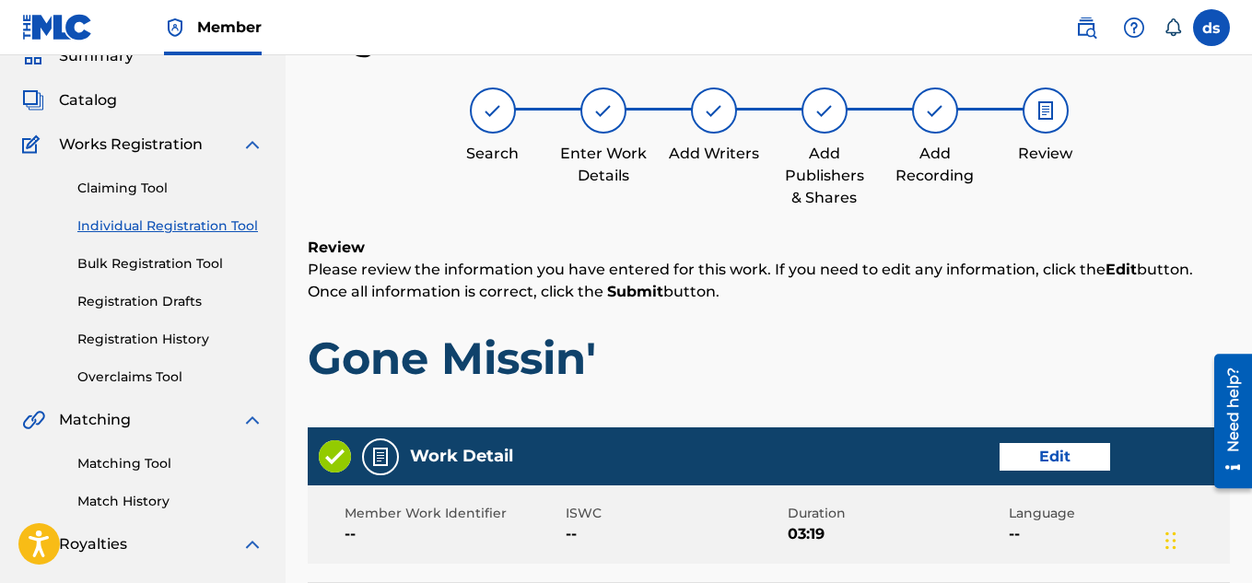
scroll to position [997, 0]
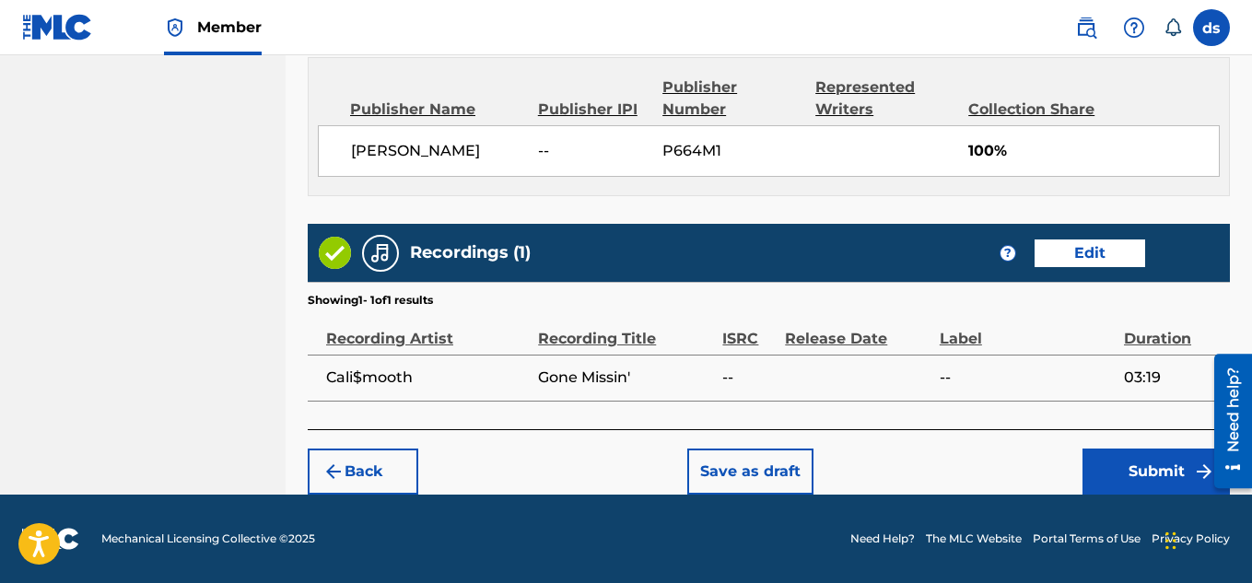
click at [1132, 491] on button "Submit" at bounding box center [1155, 472] width 147 height 46
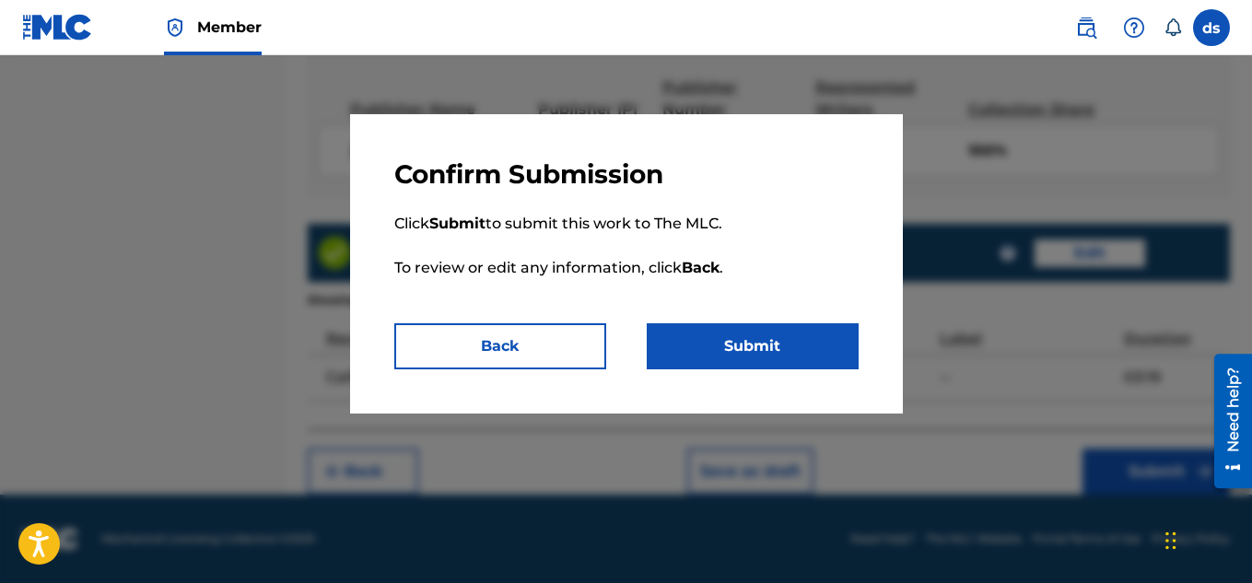
click at [748, 358] on button "Submit" at bounding box center [753, 346] width 212 height 46
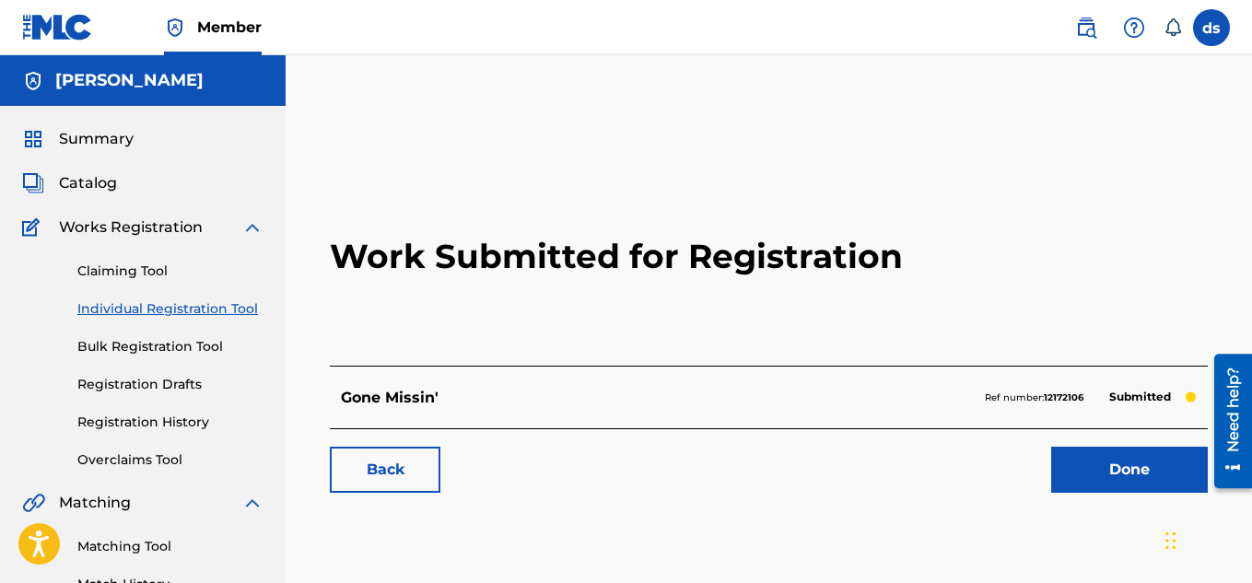
scroll to position [559, 0]
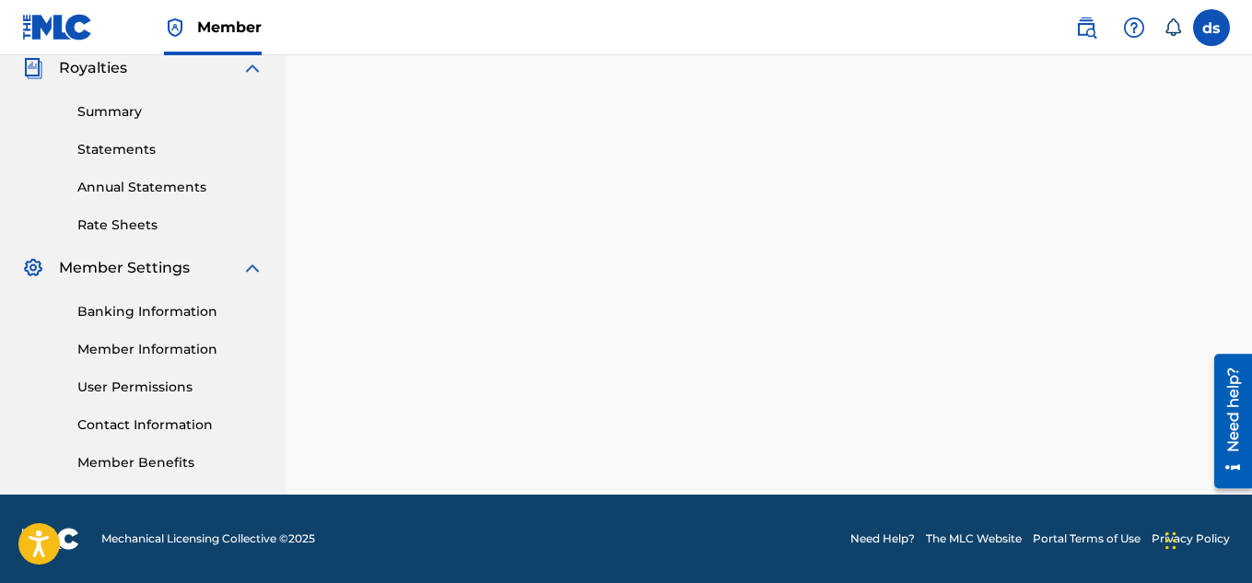
click at [174, 462] on link "Member Benefits" at bounding box center [170, 462] width 186 height 19
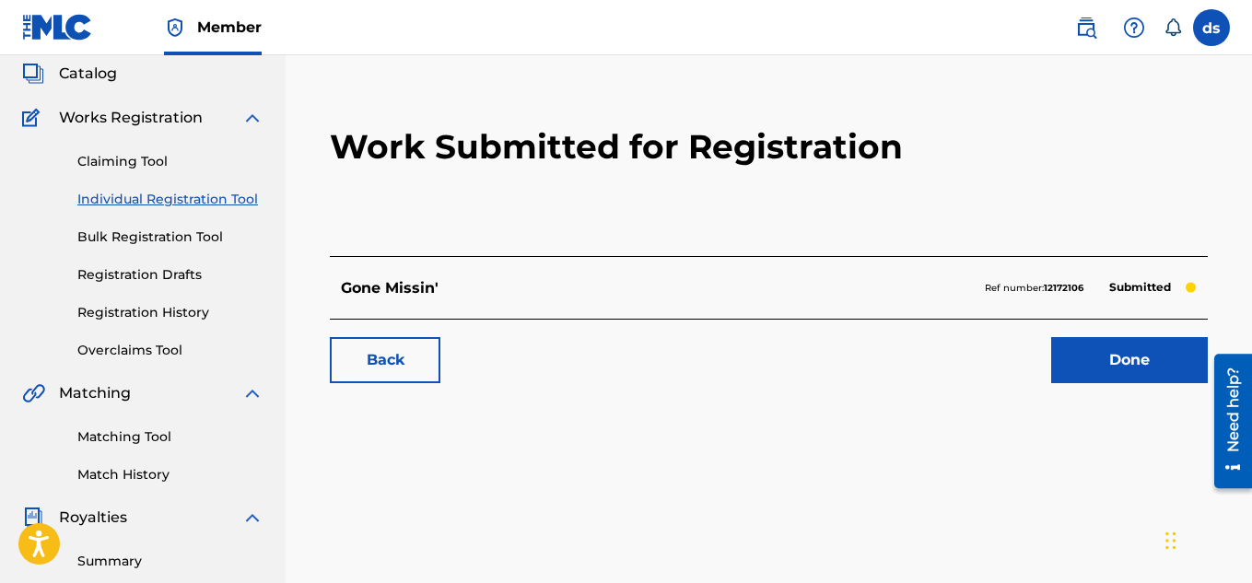
scroll to position [109, 0]
click at [1128, 360] on link "Done" at bounding box center [1129, 361] width 157 height 46
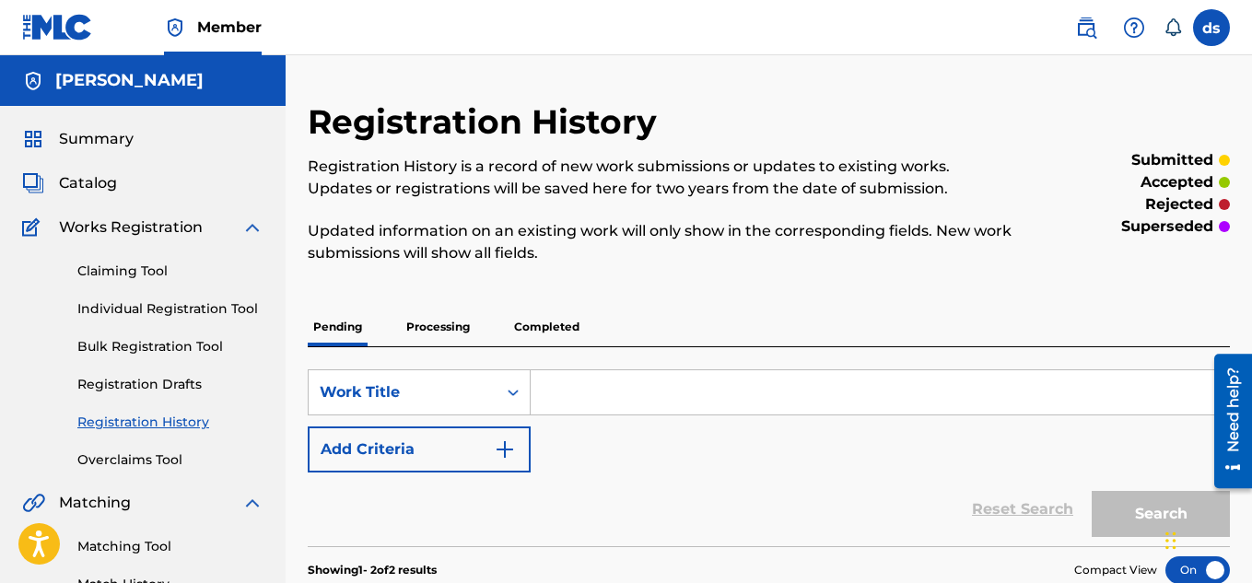
click at [134, 316] on link "Individual Registration Tool" at bounding box center [170, 308] width 186 height 19
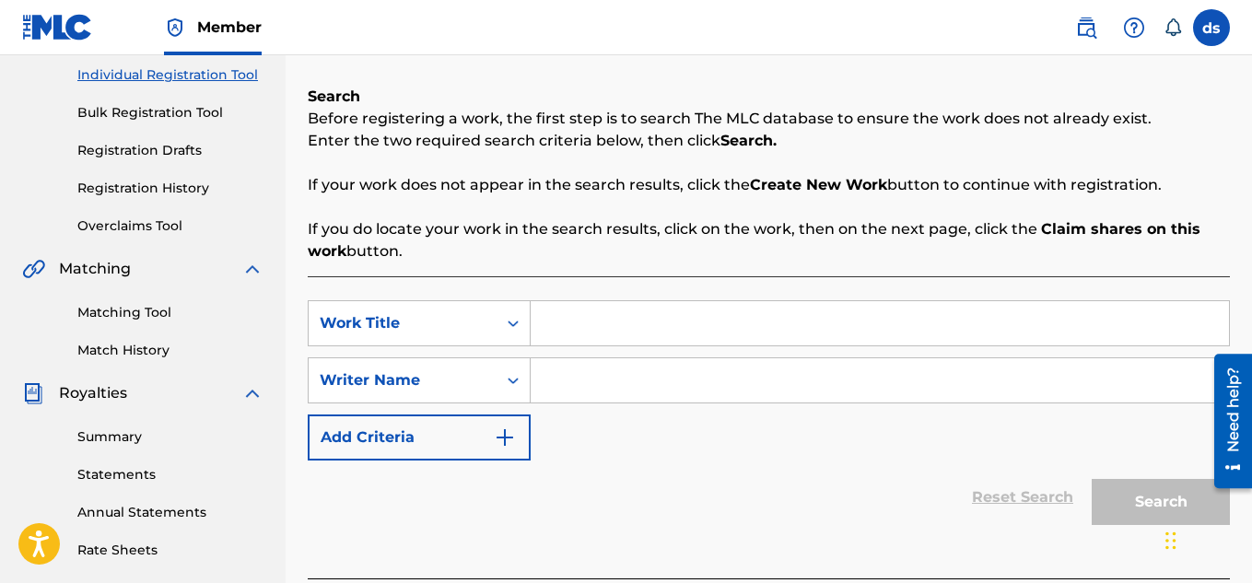
scroll to position [235, 0]
click at [588, 331] on input "Search Form" at bounding box center [879, 322] width 698 height 44
type input "f"
type input "e"
type input "get away from me"
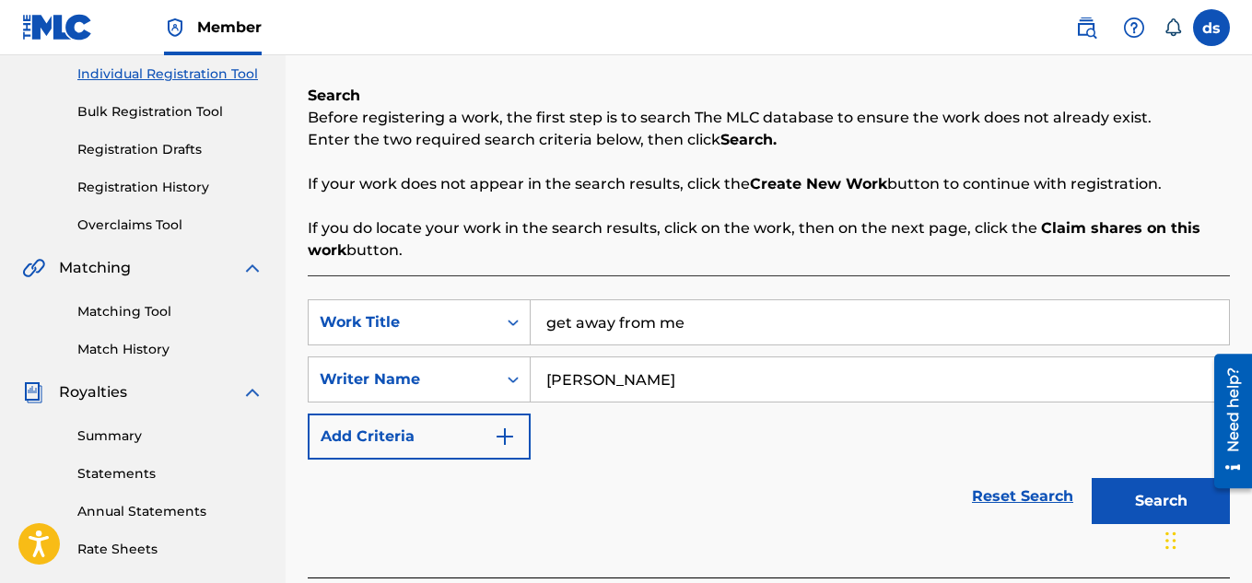
type input "[PERSON_NAME]"
click at [1128, 507] on button "Search" at bounding box center [1160, 501] width 138 height 46
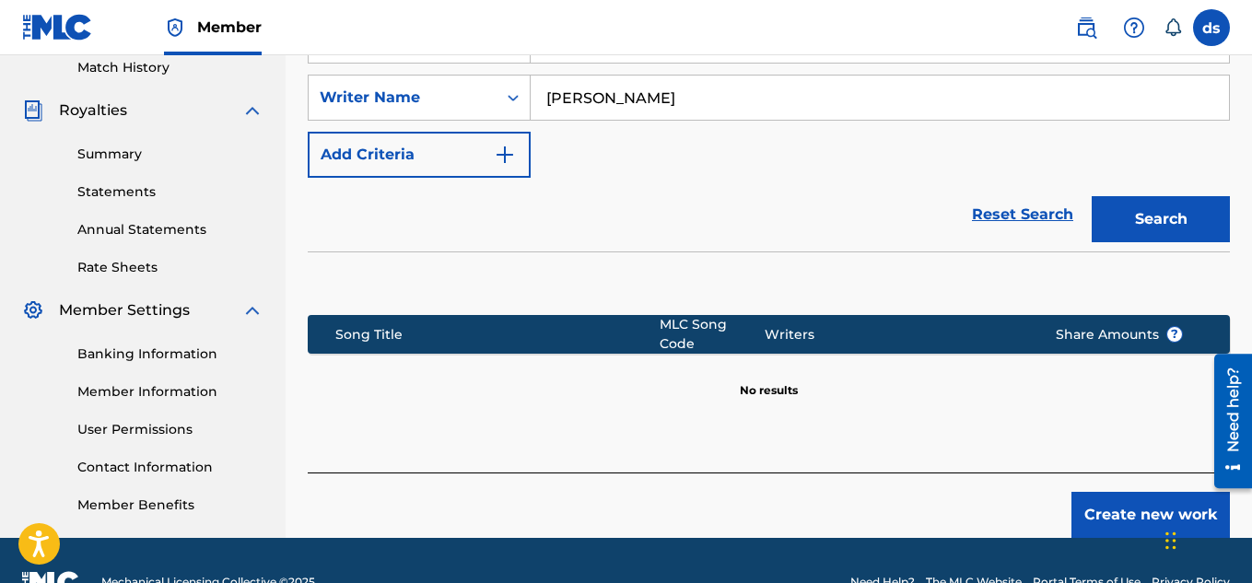
scroll to position [536, 0]
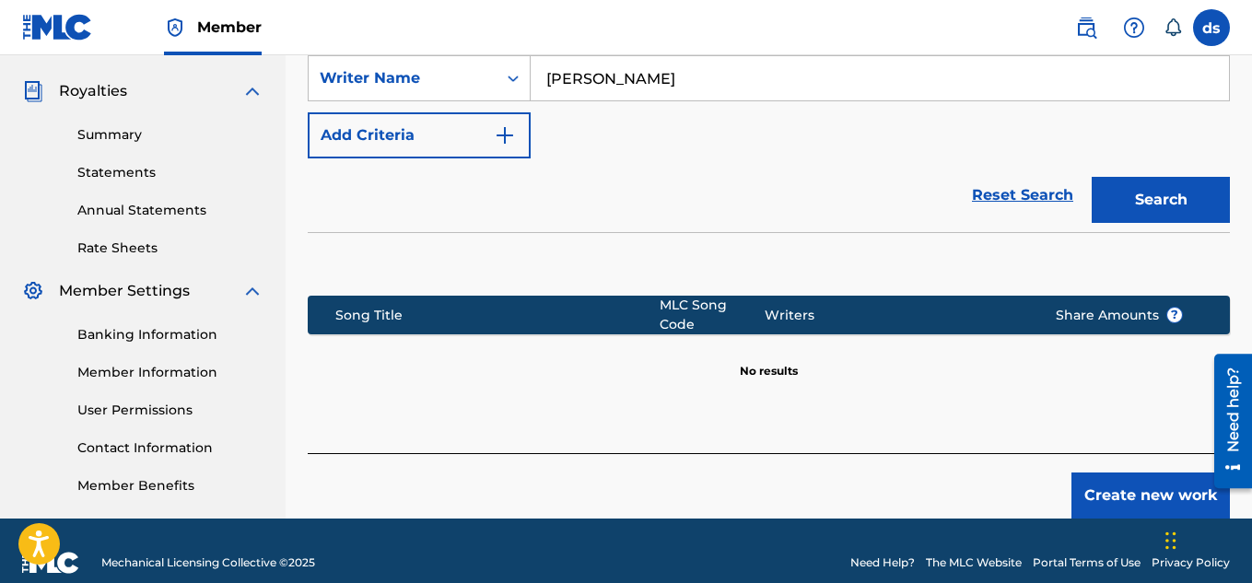
click at [1134, 472] on button "Create new work" at bounding box center [1150, 495] width 158 height 46
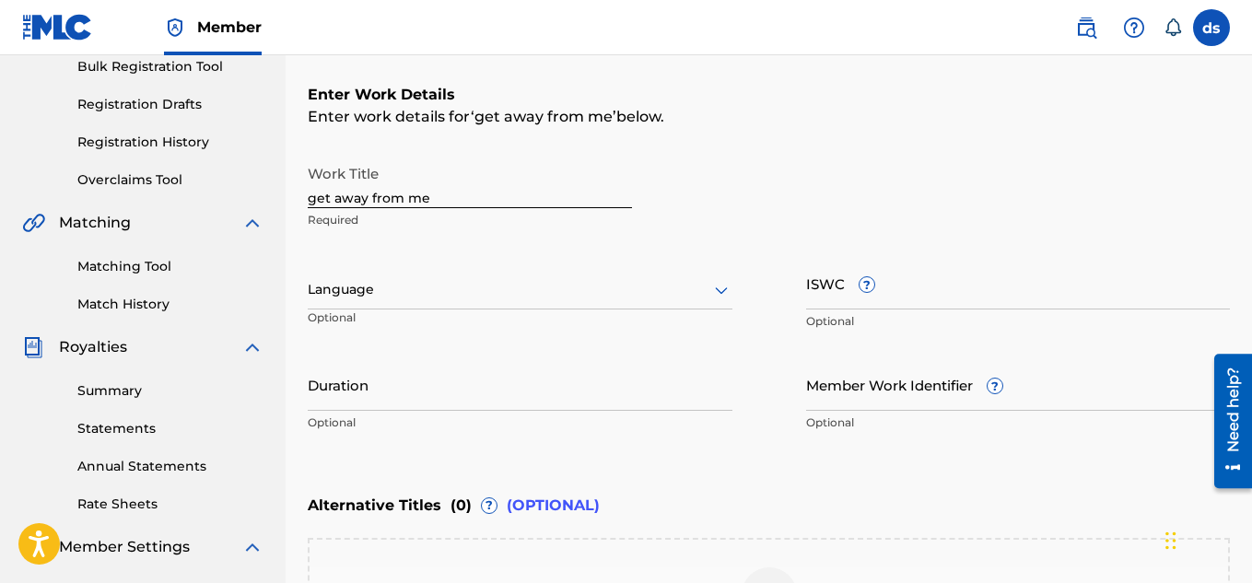
scroll to position [275, 0]
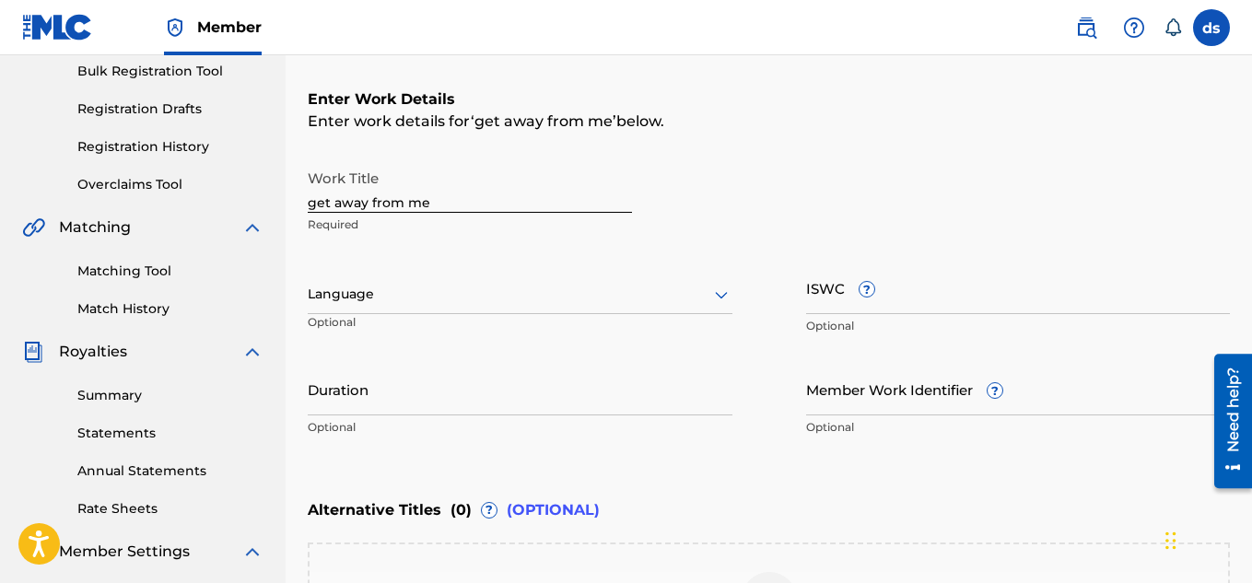
click at [588, 406] on input "Duration" at bounding box center [520, 389] width 425 height 52
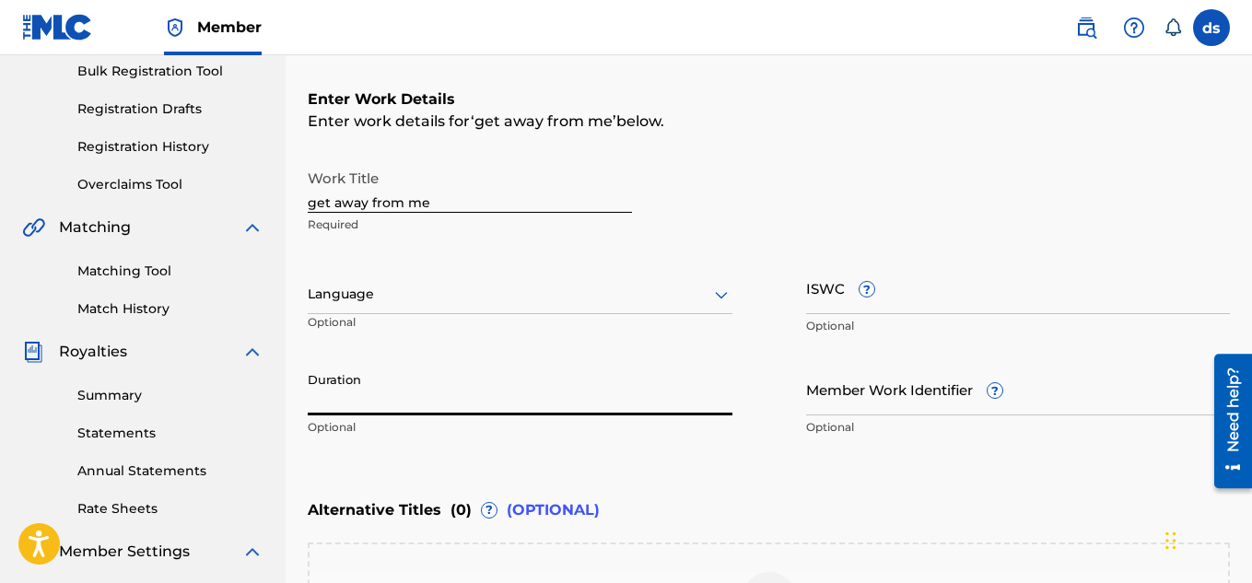
type input "2"
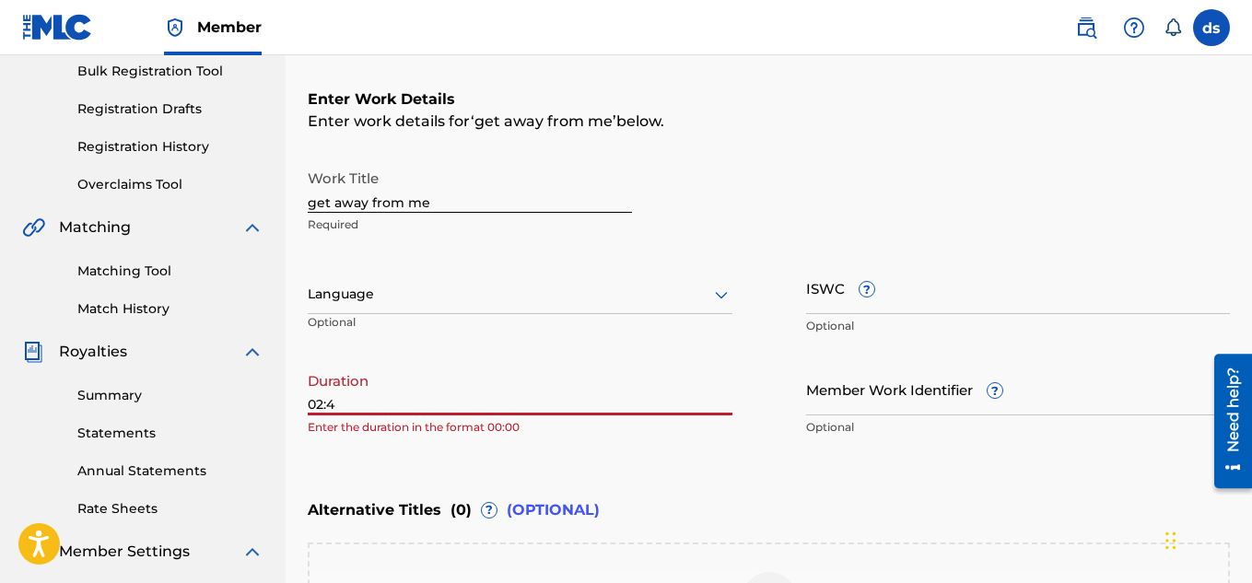
type input "02:40"
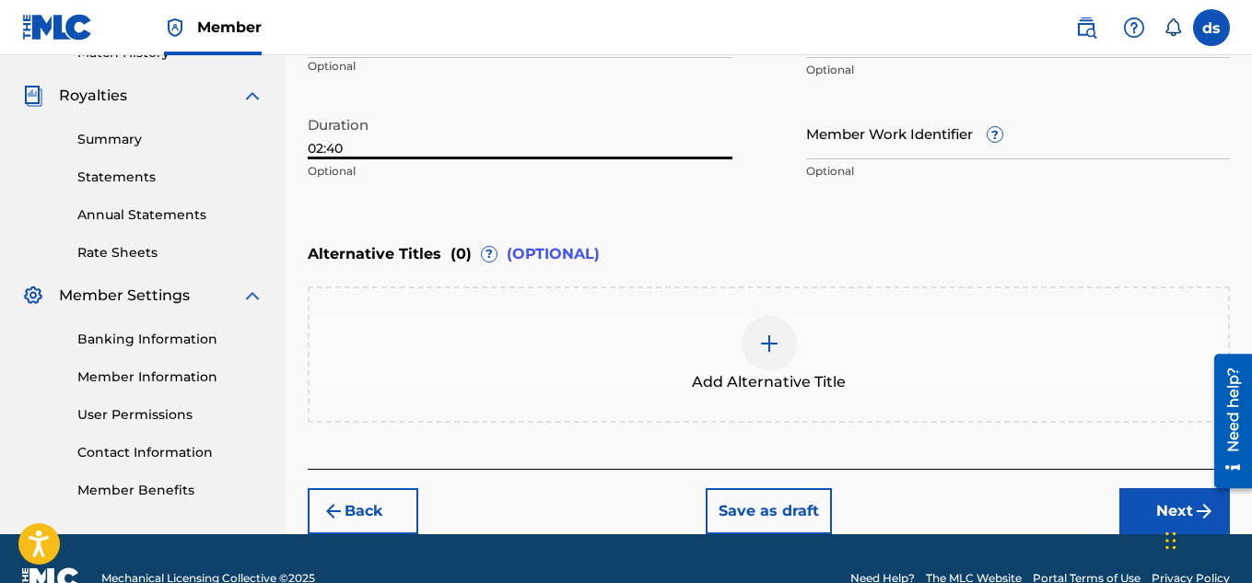
scroll to position [571, 0]
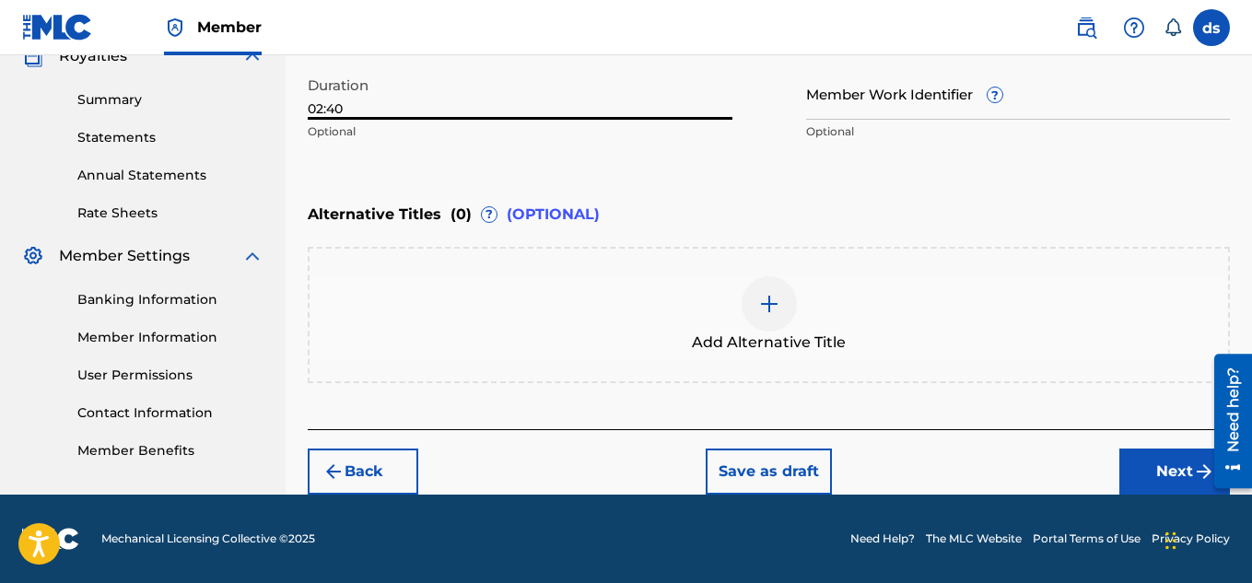
click at [1157, 465] on button "Next" at bounding box center [1174, 472] width 111 height 46
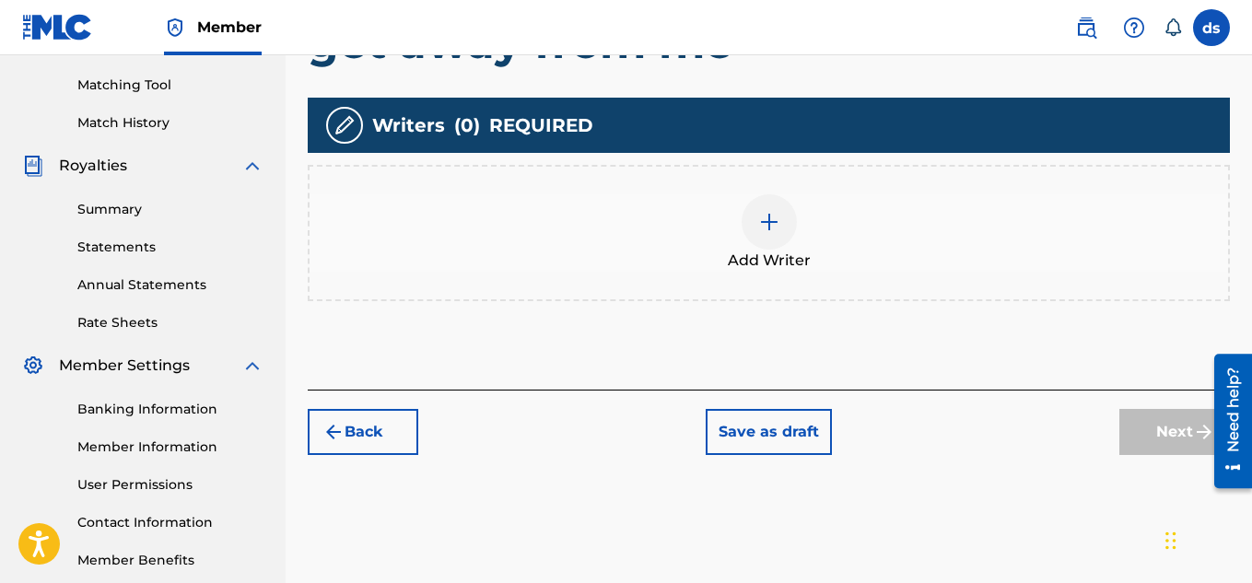
scroll to position [530, 0]
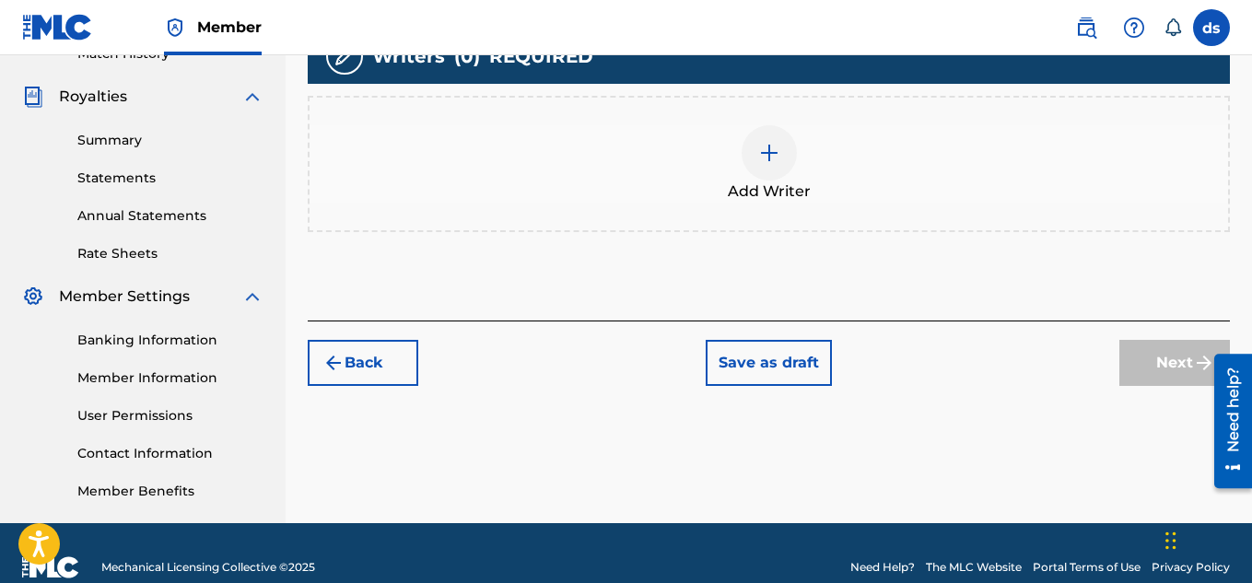
click at [829, 155] on div "Add Writer" at bounding box center [768, 163] width 918 height 77
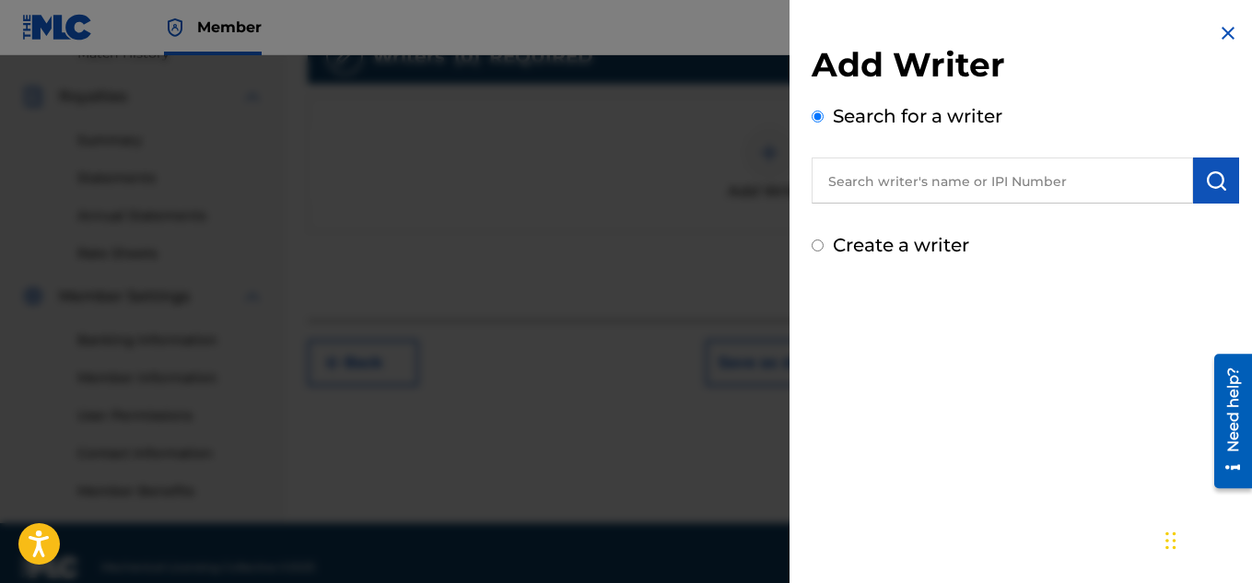
click at [907, 189] on input "text" at bounding box center [1001, 180] width 381 height 46
type input "d"
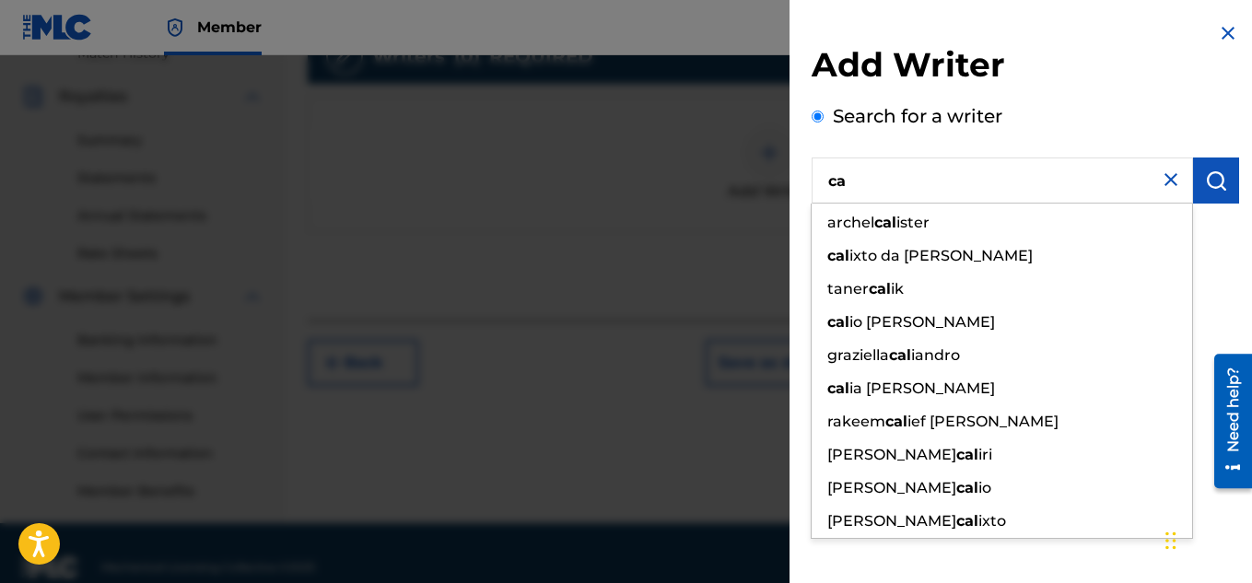
type input "c"
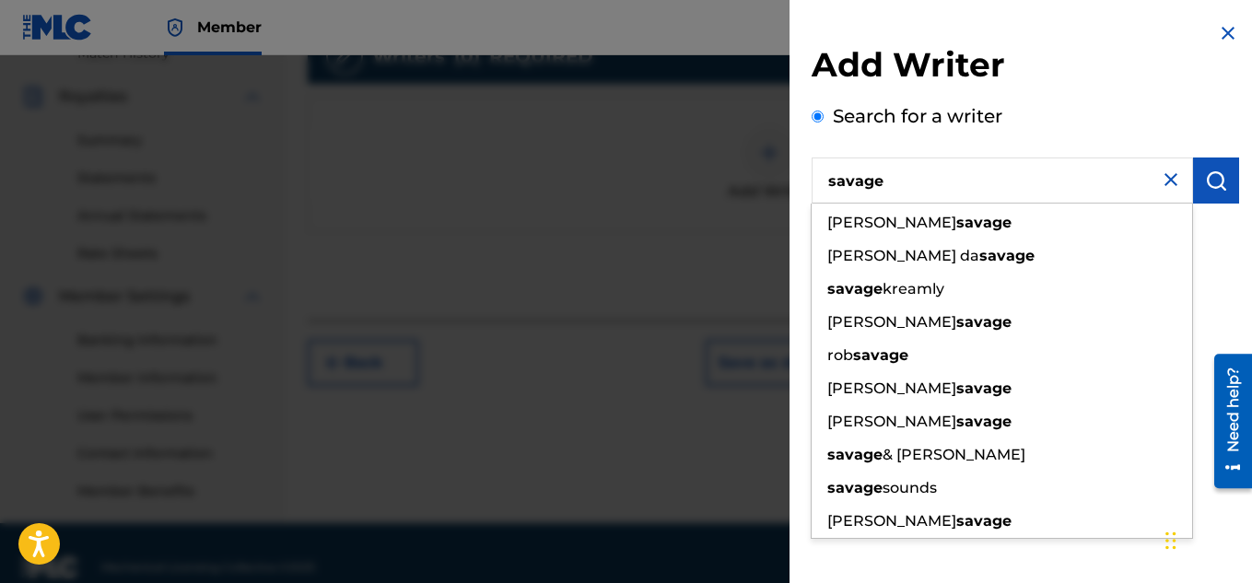
click at [828, 180] on input "savage" at bounding box center [1001, 180] width 381 height 46
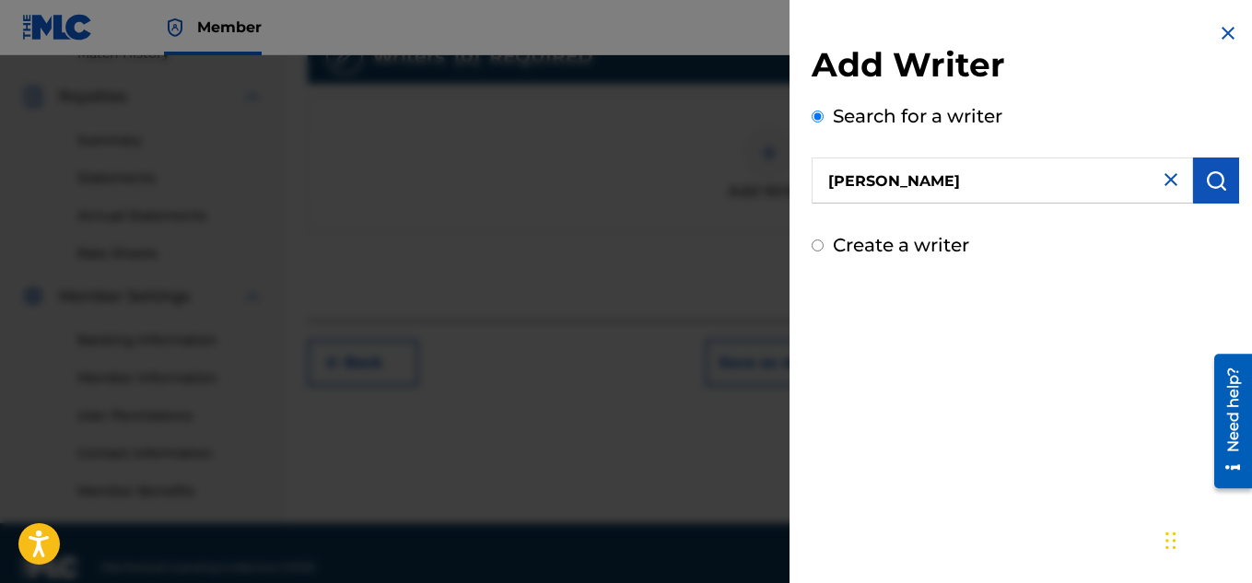
type input "[PERSON_NAME]"
click at [1205, 181] on img "submit" at bounding box center [1216, 180] width 22 height 22
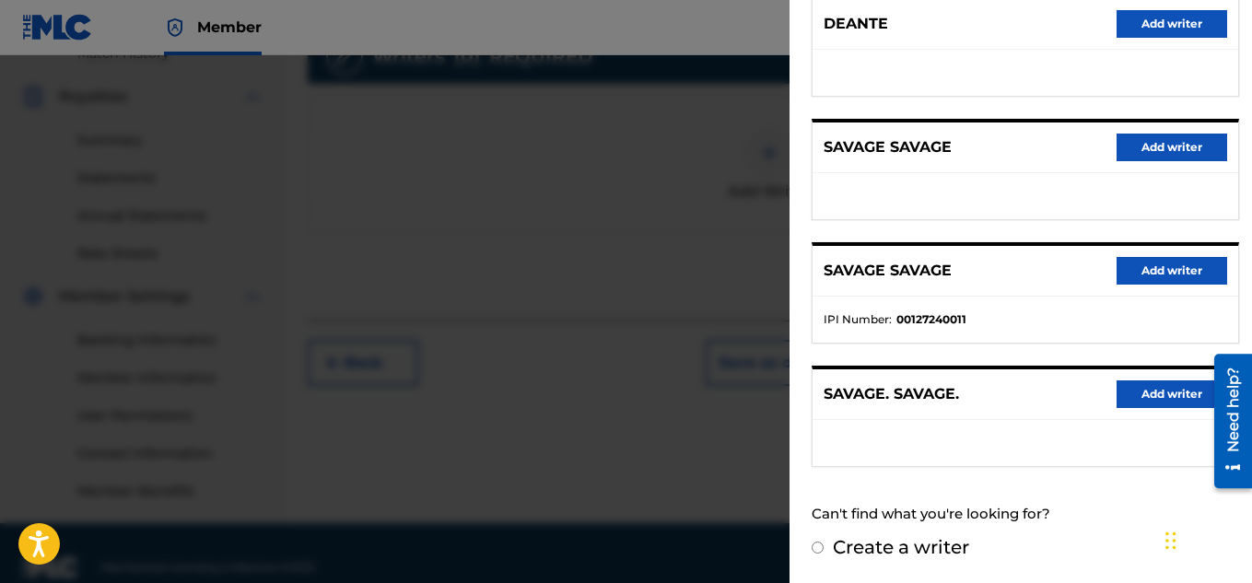
scroll to position [559, 0]
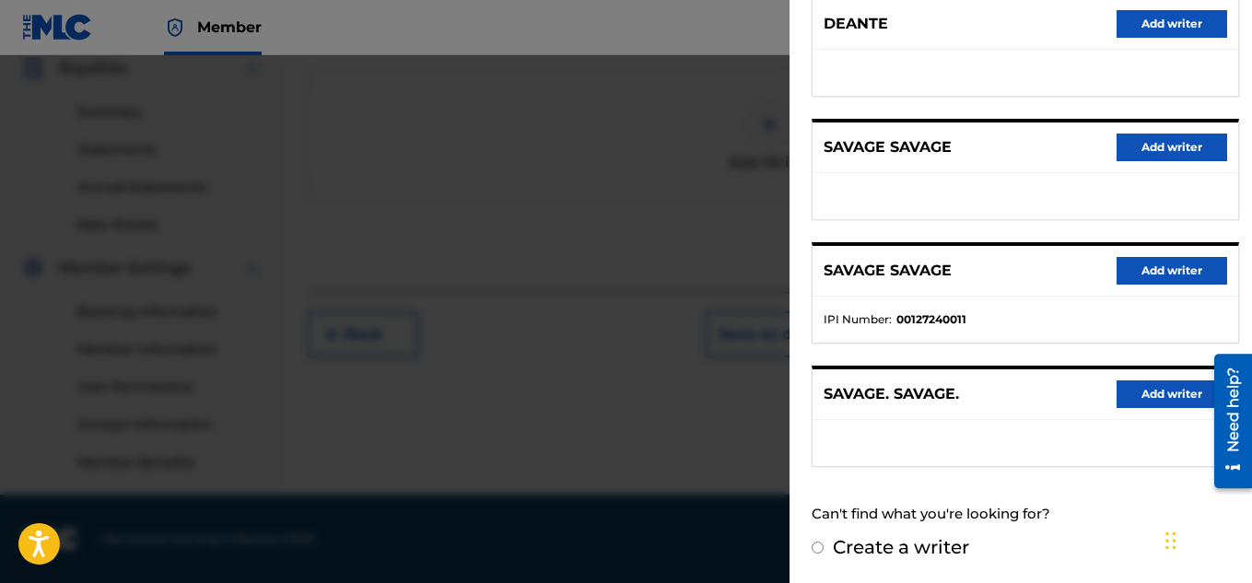
click at [901, 548] on label "Create a writer" at bounding box center [901, 547] width 136 height 22
radio input "true"
click at [823, 548] on input "Create a writer" at bounding box center [817, 548] width 12 height 12
radio input "false"
radio input "true"
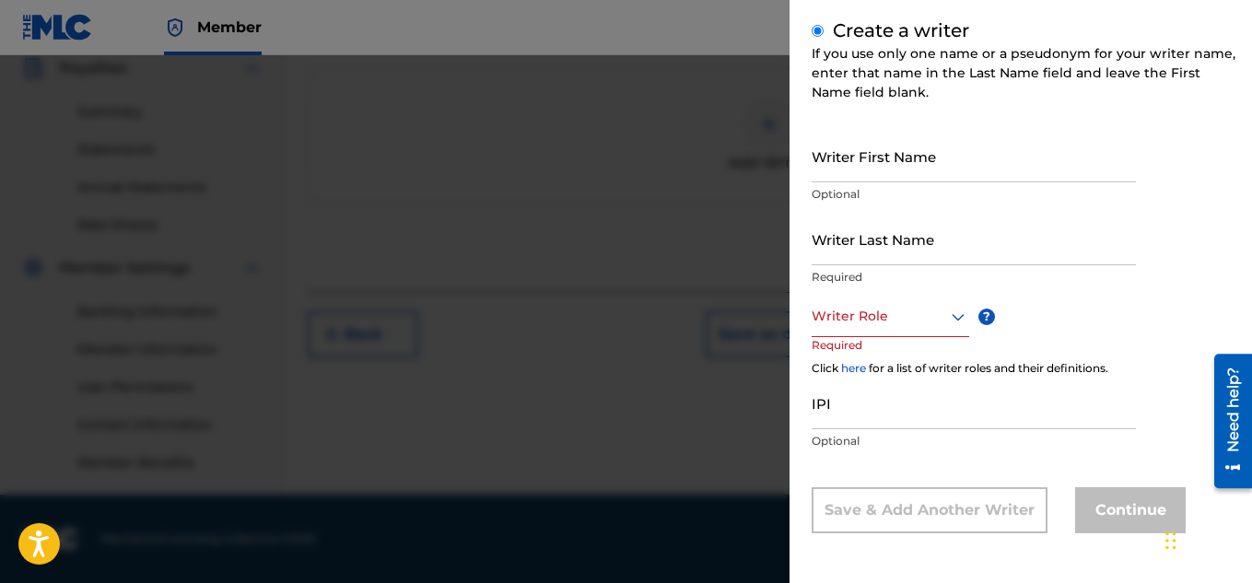
scroll to position [157, 0]
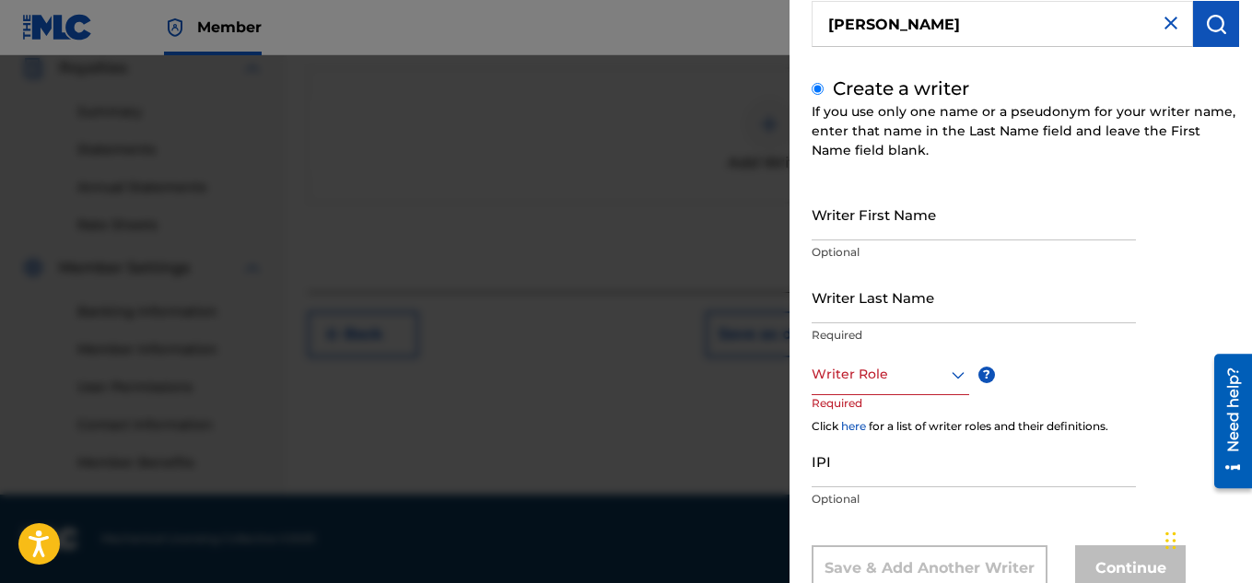
click at [1012, 211] on input "Writer First Name" at bounding box center [973, 214] width 324 height 52
type input "deante"
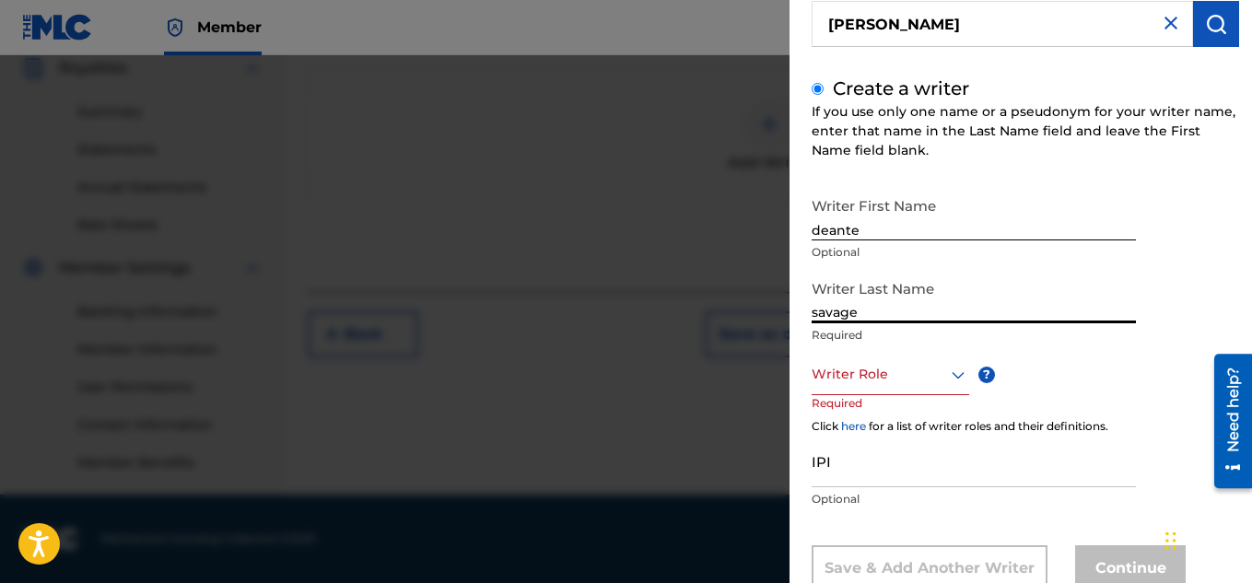
type input "savage"
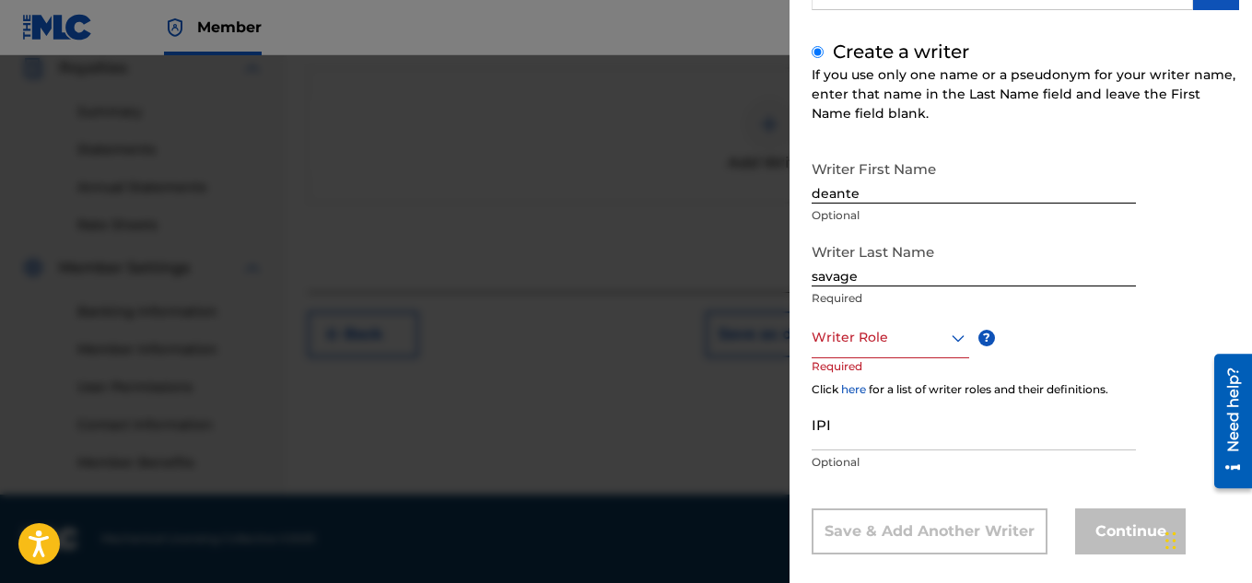
click at [908, 336] on div at bounding box center [889, 337] width 157 height 23
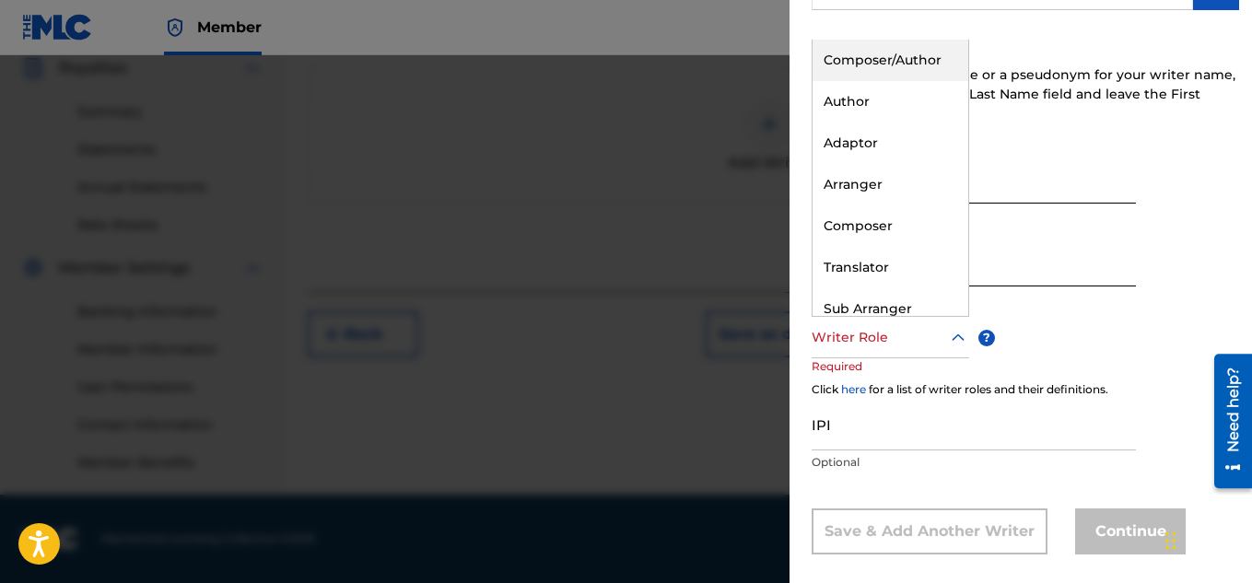
click at [928, 45] on div "Composer/Author" at bounding box center [890, 60] width 156 height 41
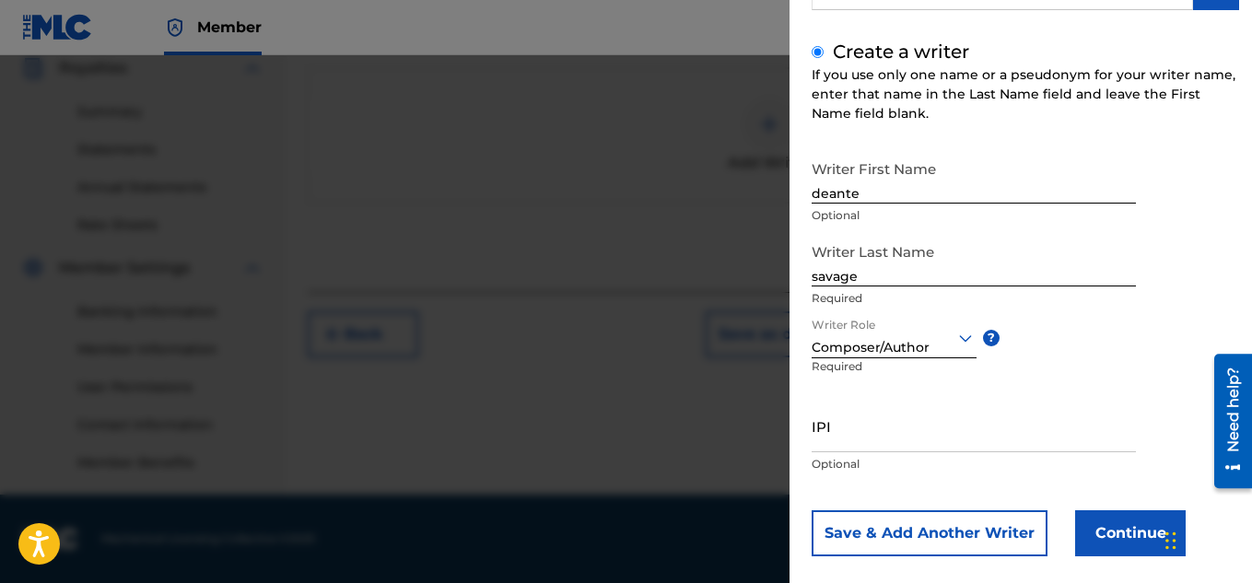
click at [1126, 544] on button "Continue" at bounding box center [1130, 533] width 111 height 46
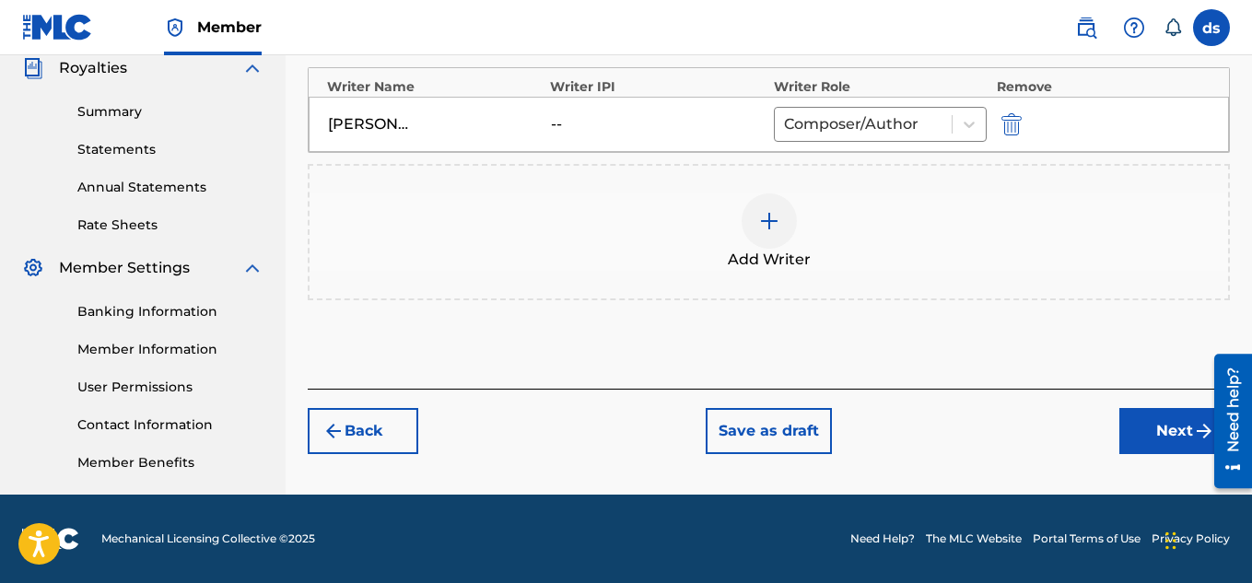
click at [1154, 414] on button "Next" at bounding box center [1174, 431] width 111 height 46
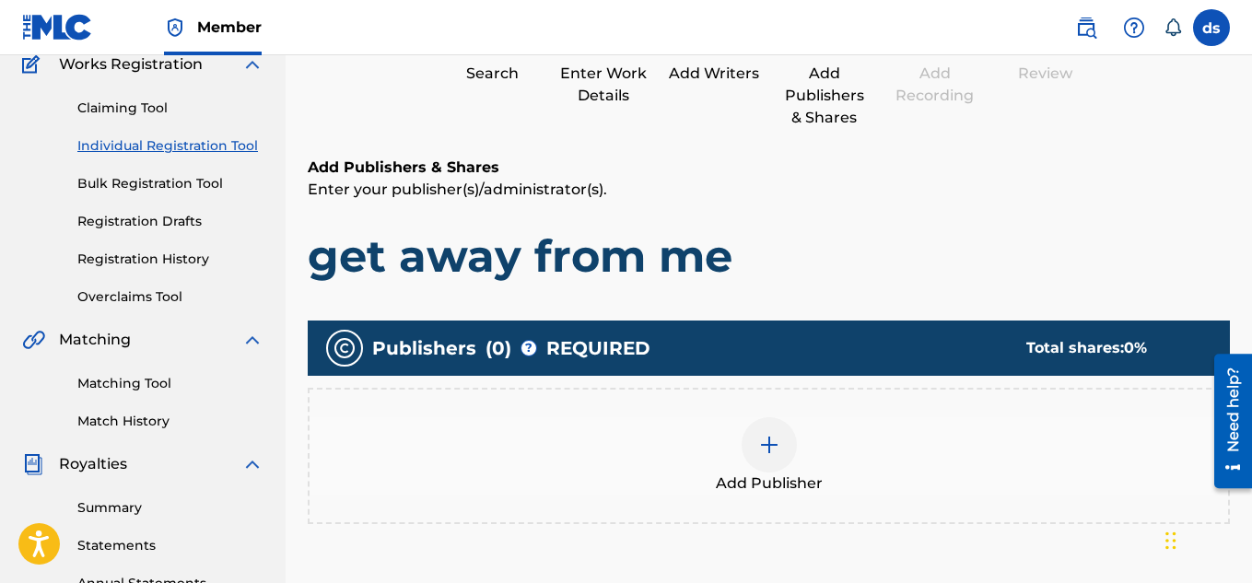
scroll to position [215, 0]
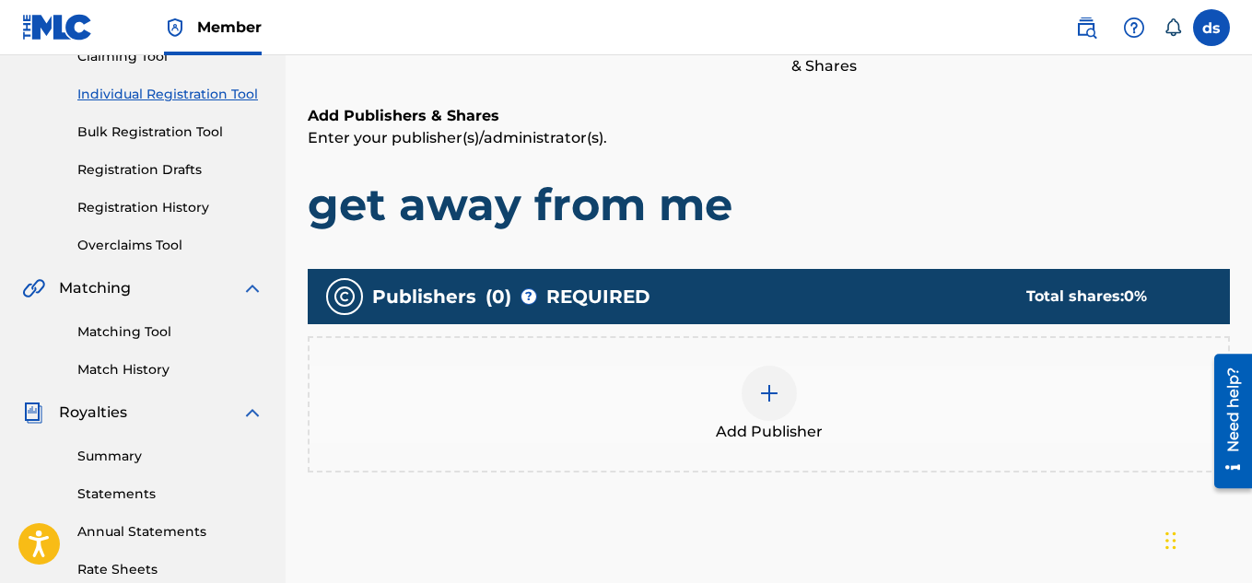
click at [1034, 367] on div "Add Publisher" at bounding box center [768, 404] width 918 height 77
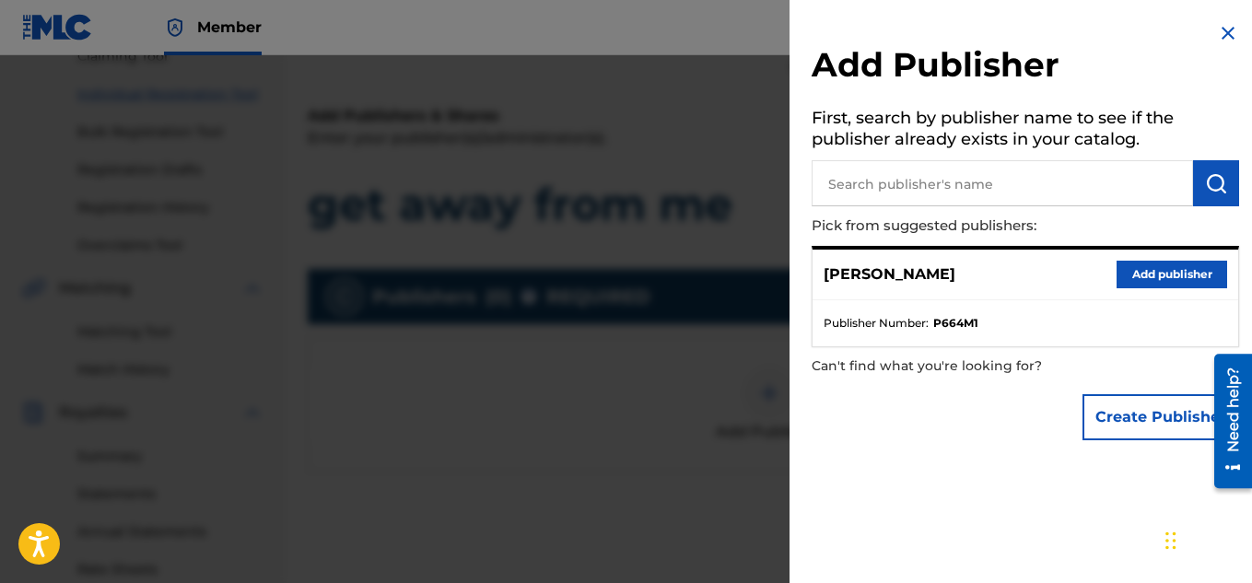
click at [1195, 266] on button "Add publisher" at bounding box center [1171, 275] width 111 height 28
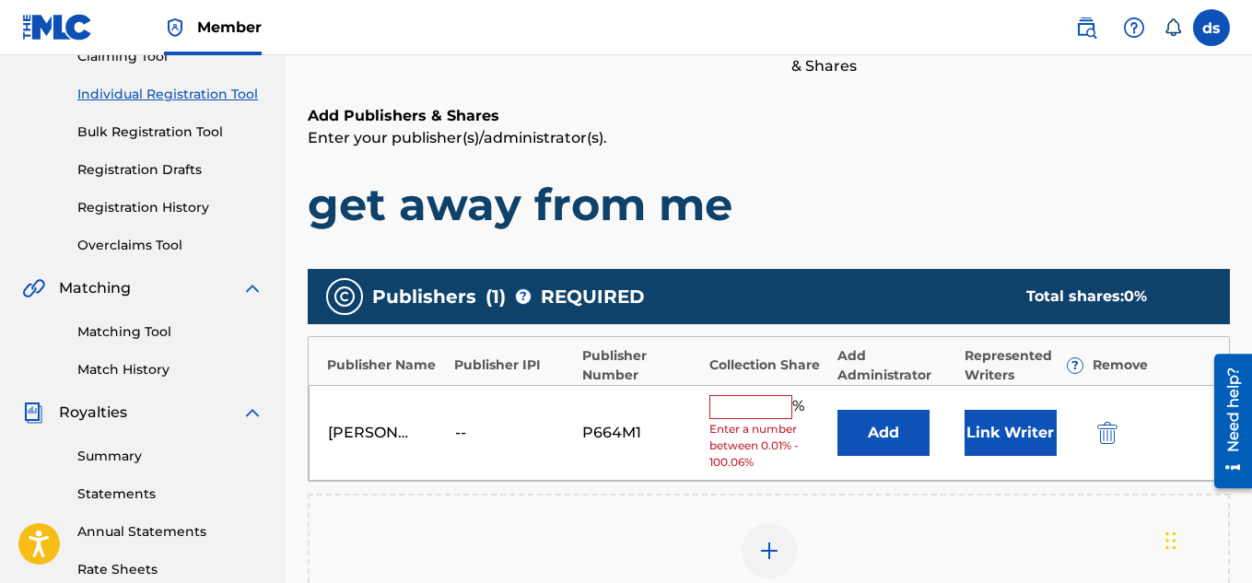
click at [736, 395] on input "text" at bounding box center [750, 407] width 83 height 24
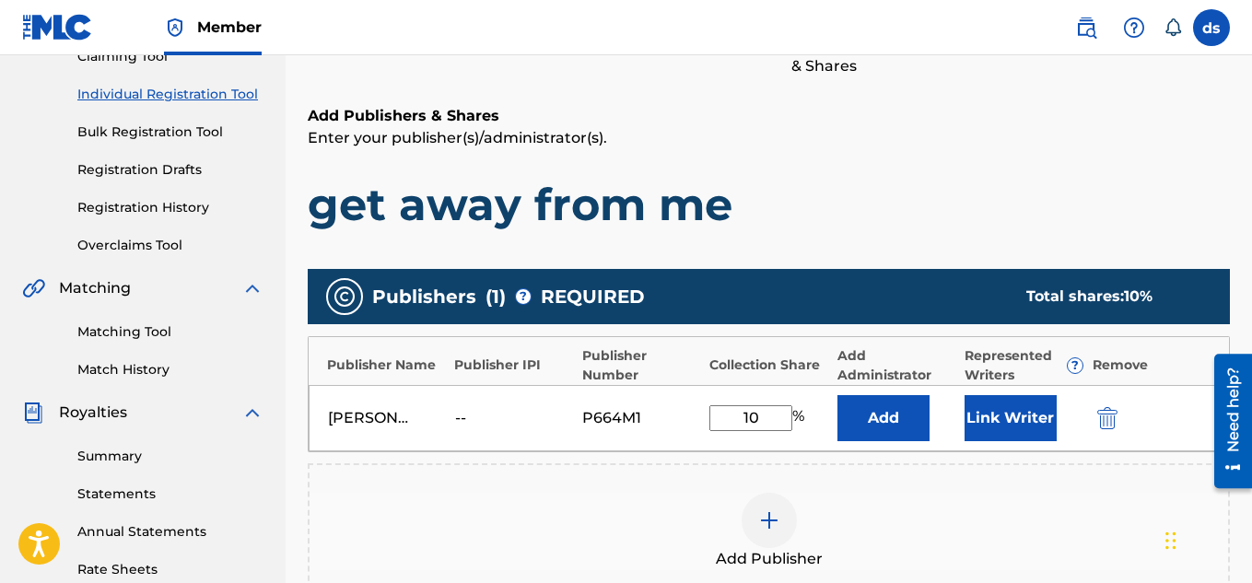
type input "100"
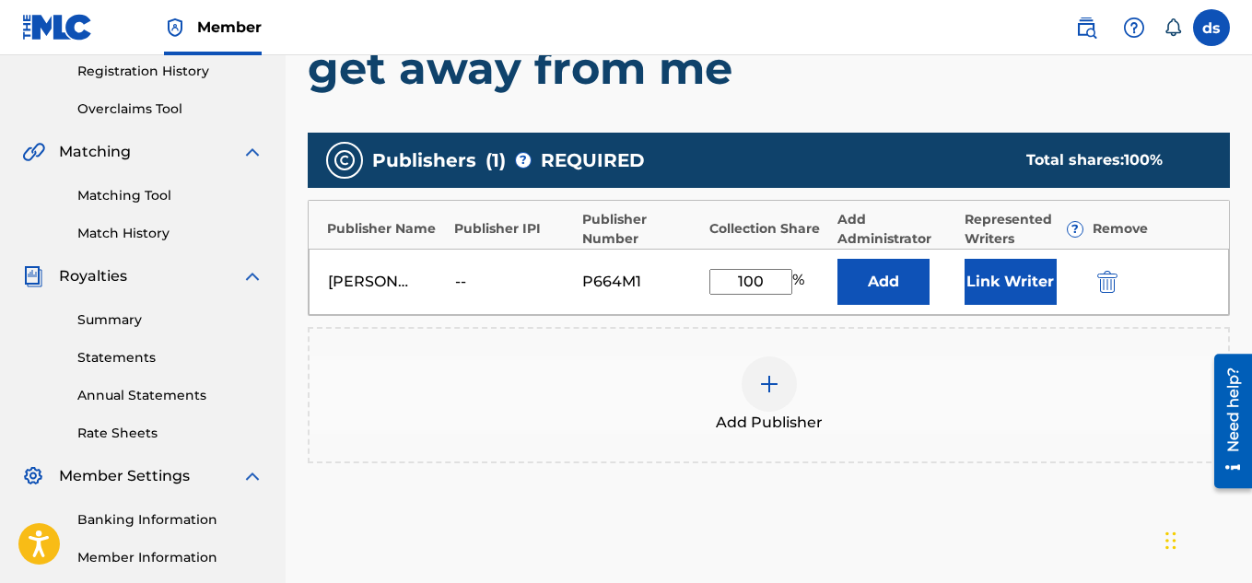
scroll to position [352, 0]
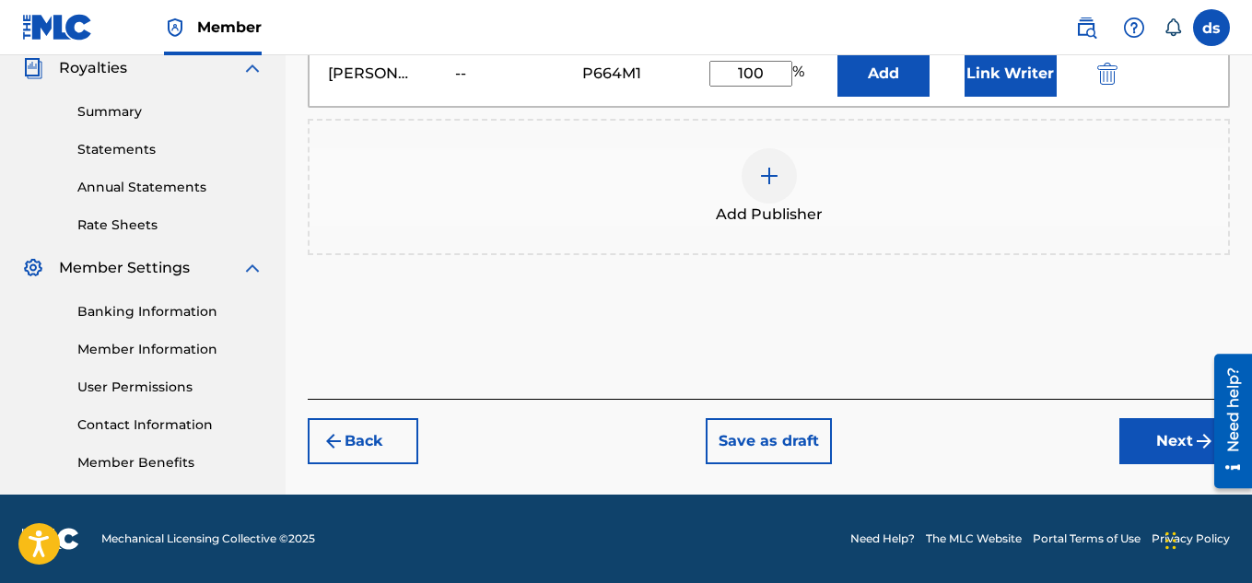
click at [1169, 443] on button "Next" at bounding box center [1174, 441] width 111 height 46
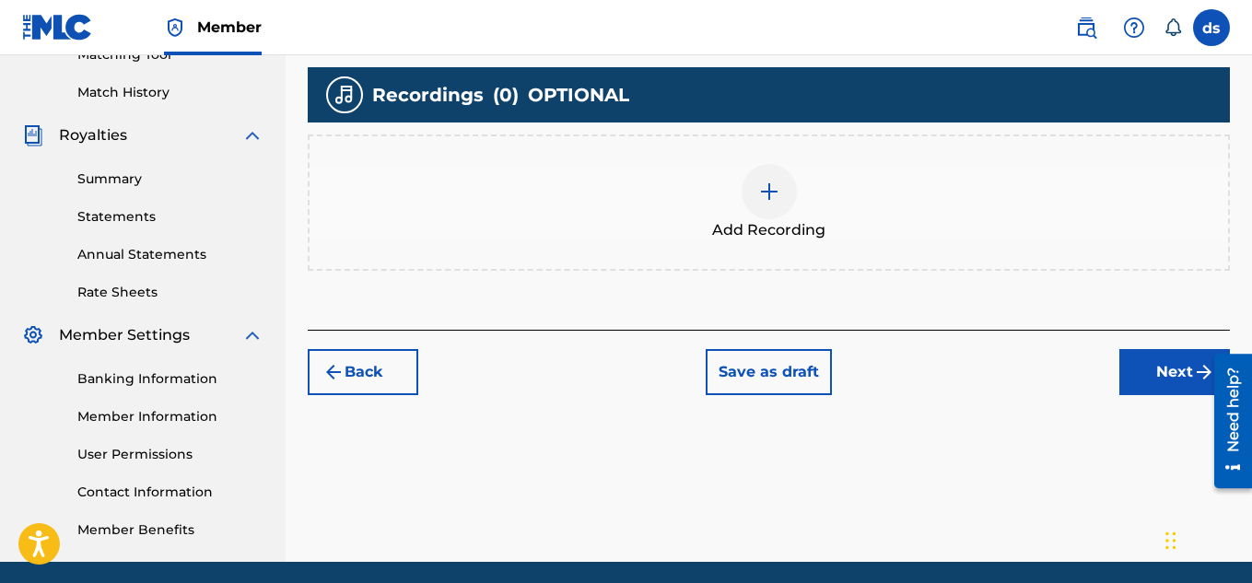
scroll to position [535, 0]
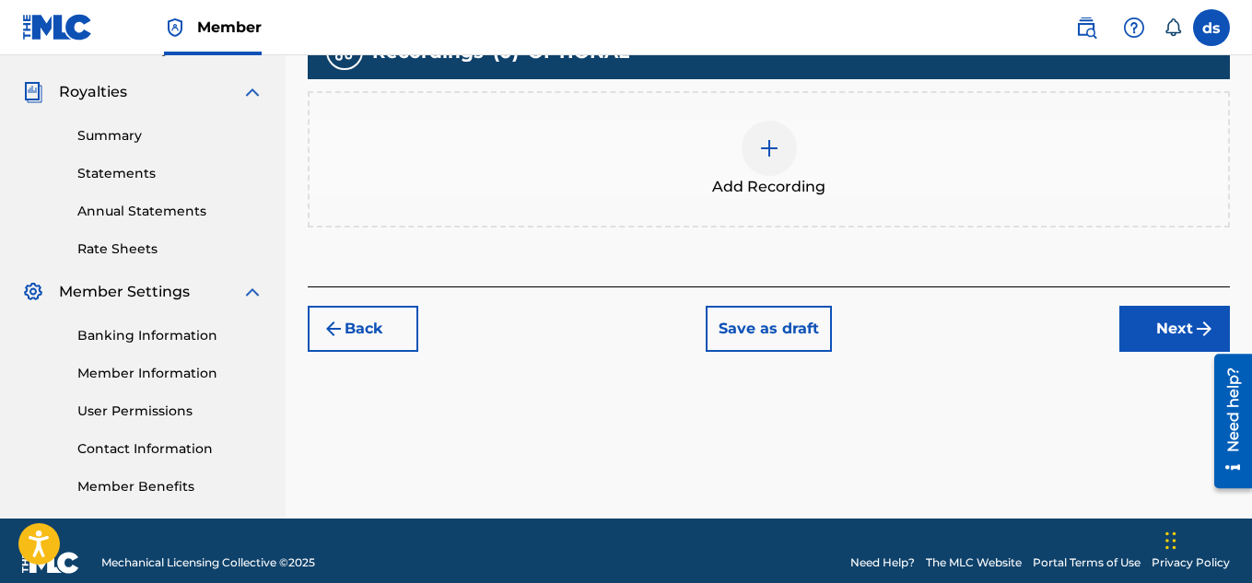
click at [903, 196] on div "Add Recording" at bounding box center [768, 159] width 918 height 77
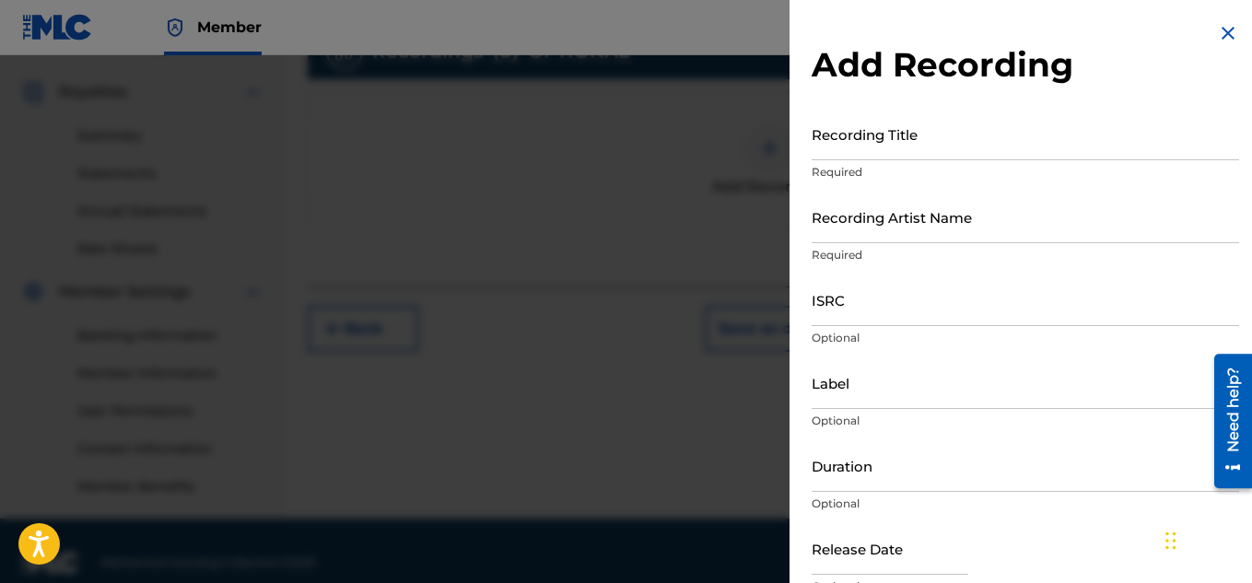
click at [948, 157] on input "Recording Title" at bounding box center [1024, 134] width 427 height 52
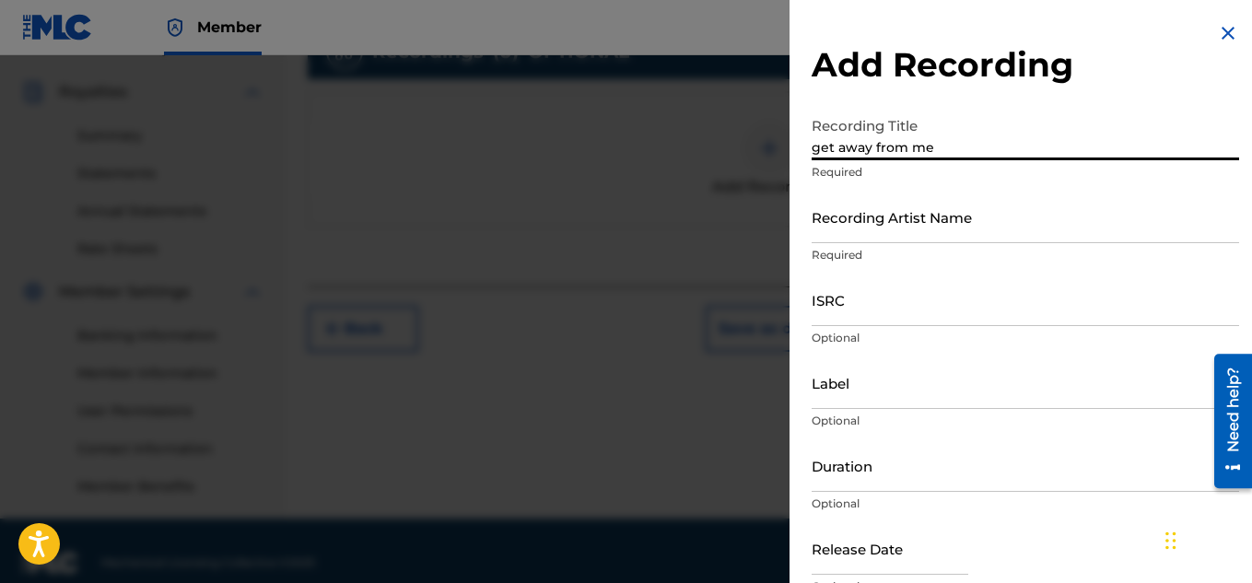
type input "get away from me"
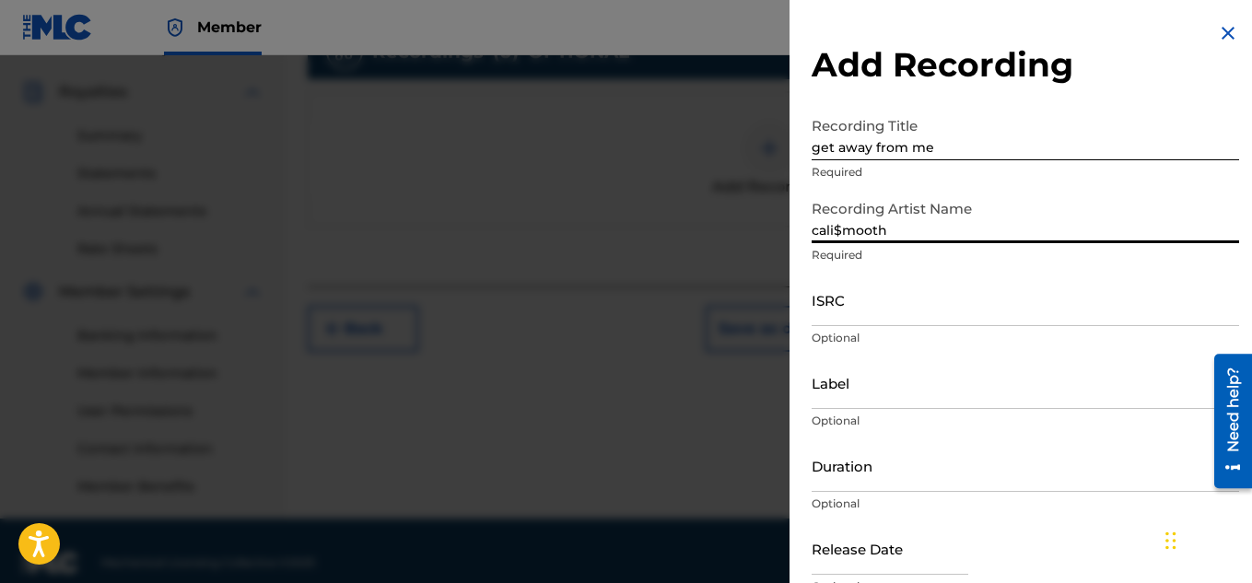
type input "cali$mooth"
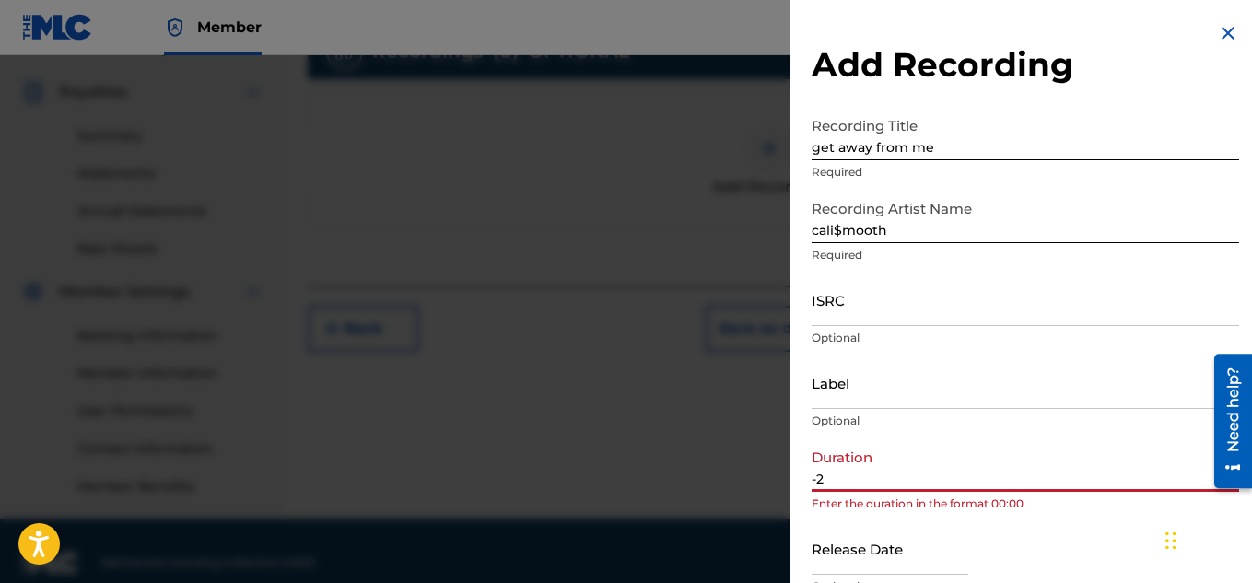
type input "-"
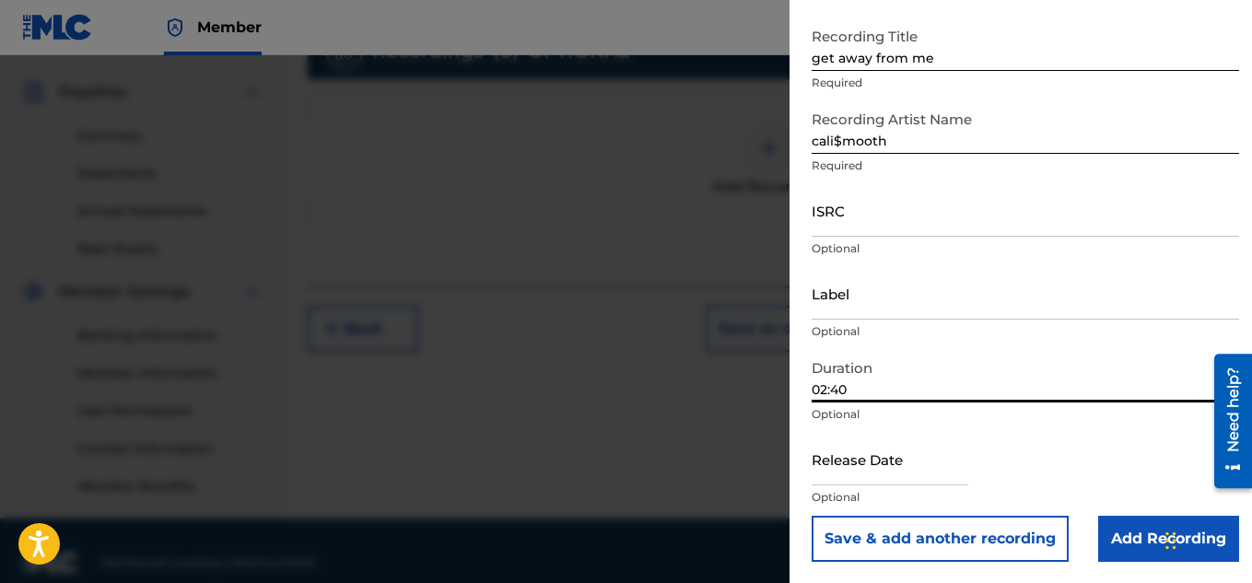
scroll to position [90, 0]
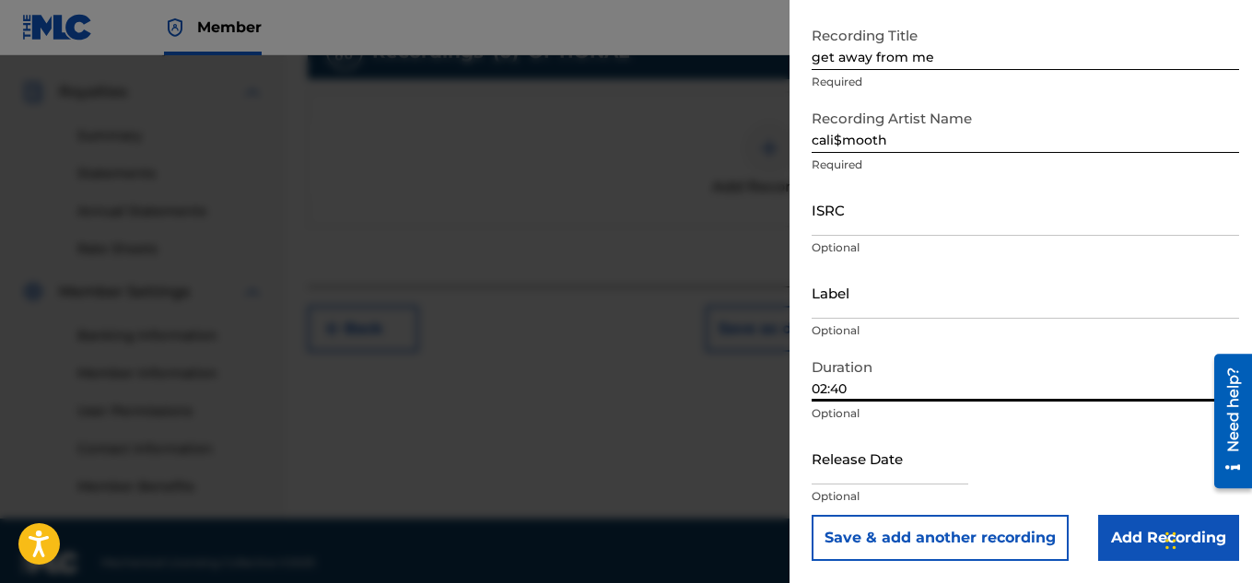
type input "02:40"
select select "8"
select select "2025"
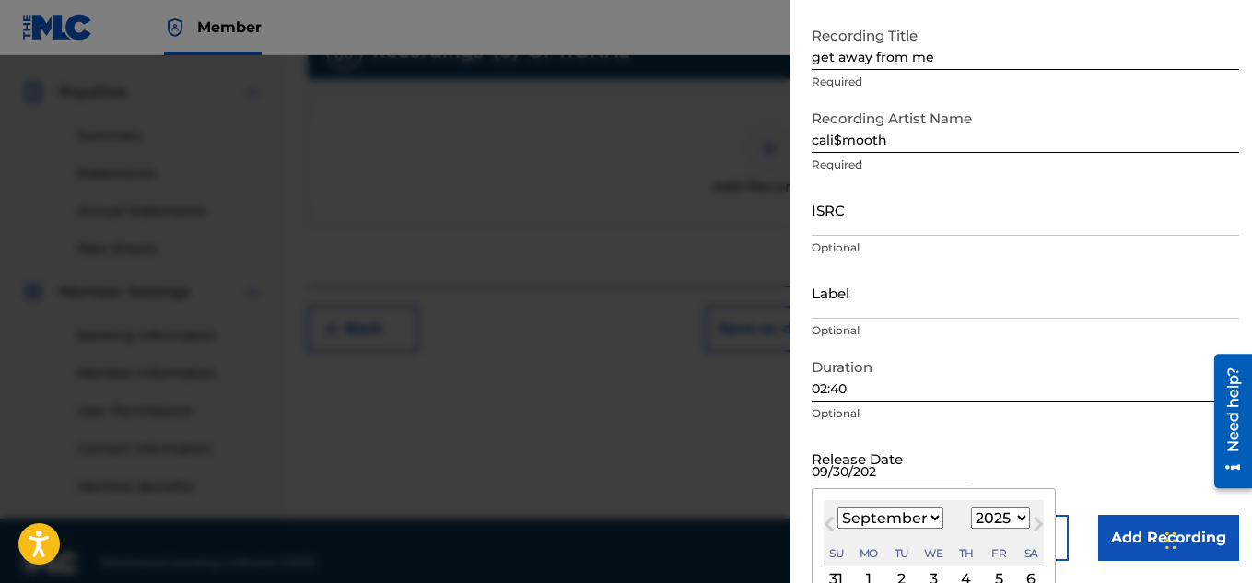
type input "[DATE]"
click at [1139, 438] on div "Release Date [DATE] Previous Month Next Month [DATE] January February March Apr…" at bounding box center [1024, 473] width 427 height 83
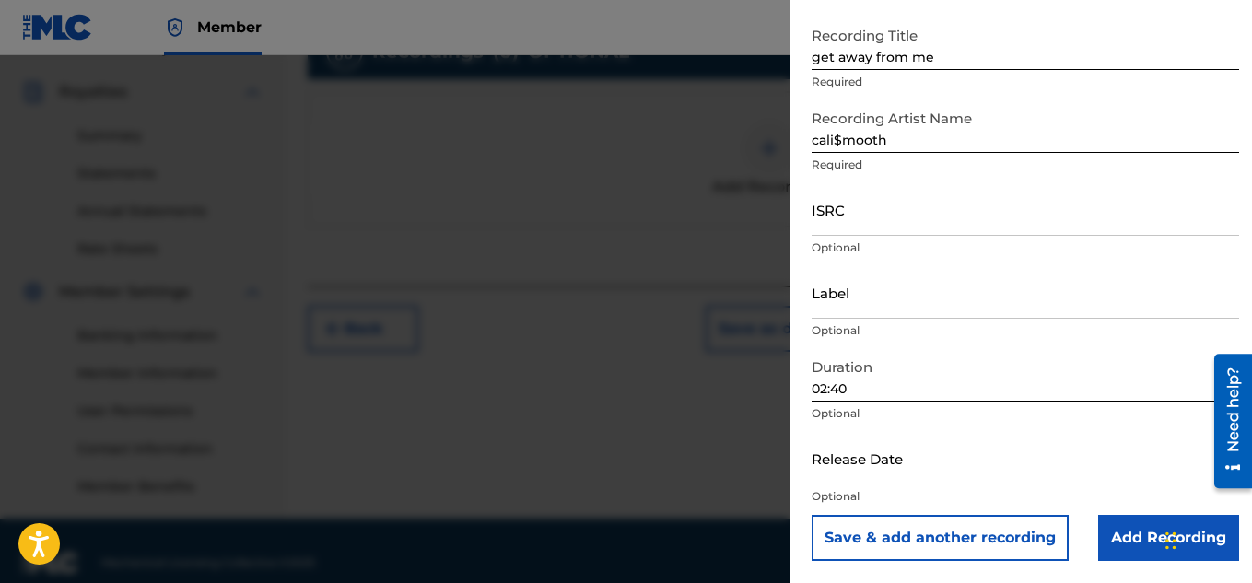
click at [951, 484] on input "text" at bounding box center [889, 458] width 157 height 52
select select "8"
select select "2025"
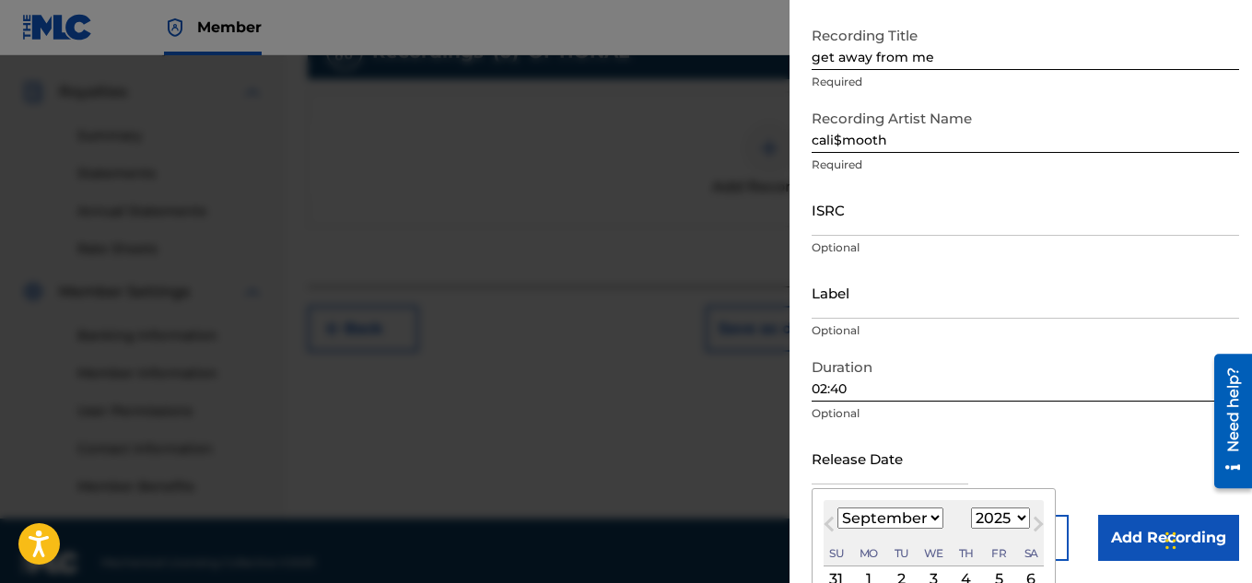
type input "[DATE]"
select select "2024"
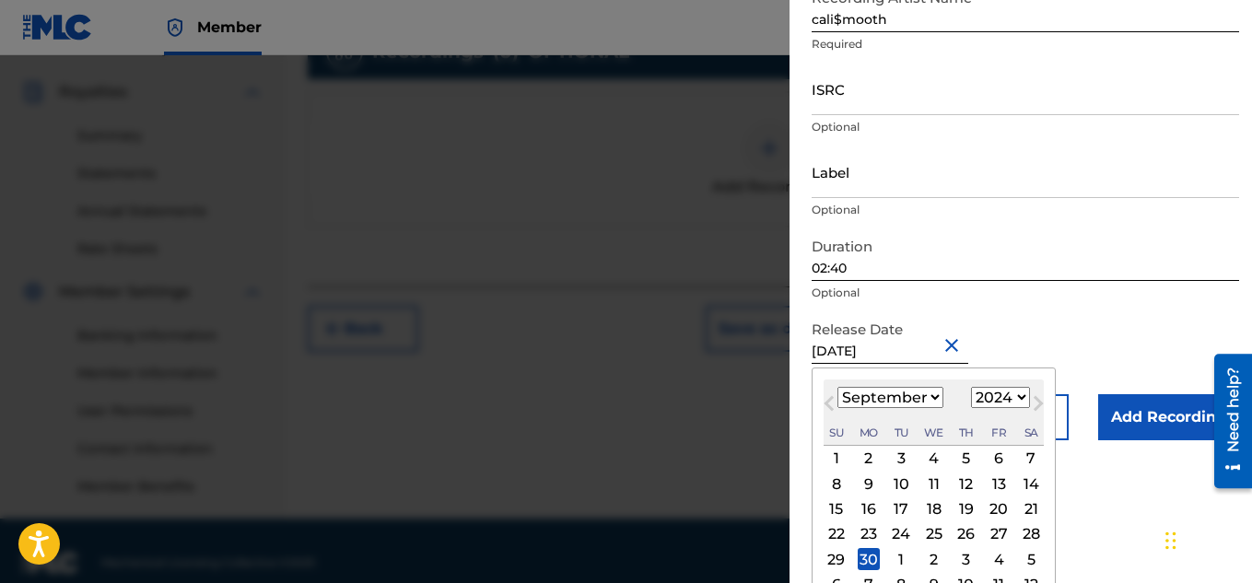
scroll to position [237, 0]
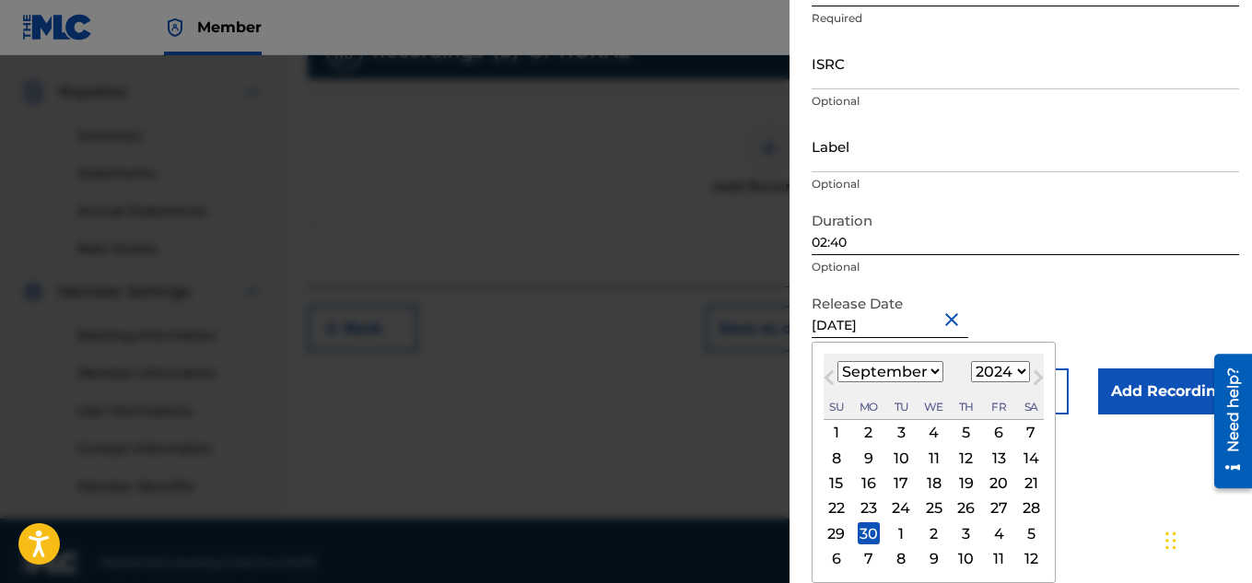
click at [868, 531] on div "30" at bounding box center [868, 533] width 22 height 22
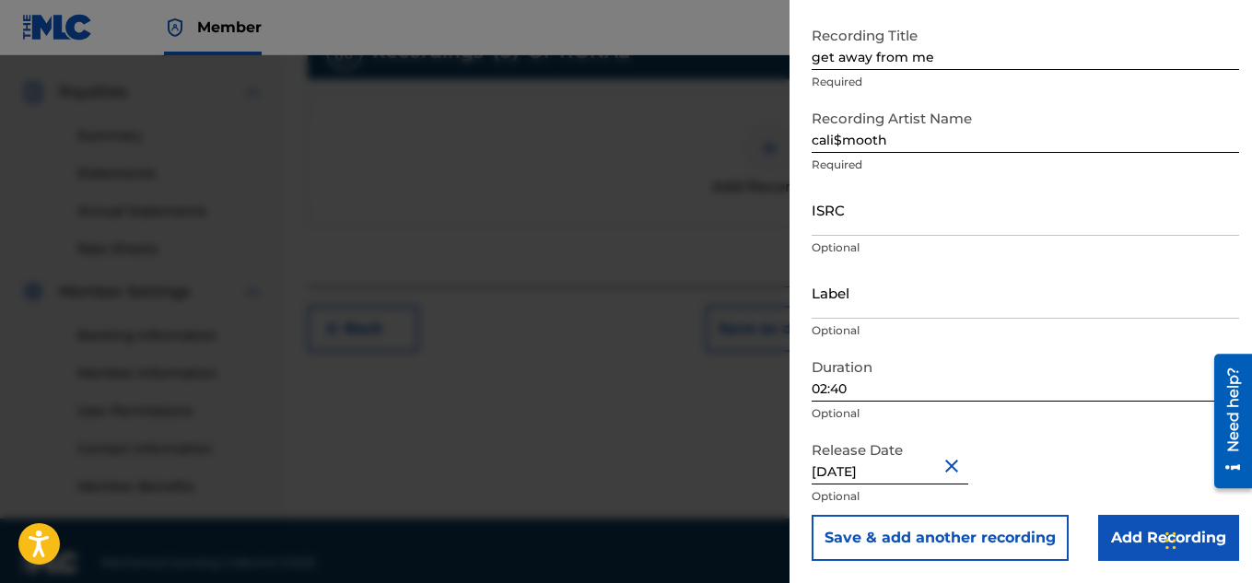
scroll to position [90, 0]
click at [1118, 523] on input "Add Recording" at bounding box center [1168, 538] width 141 height 46
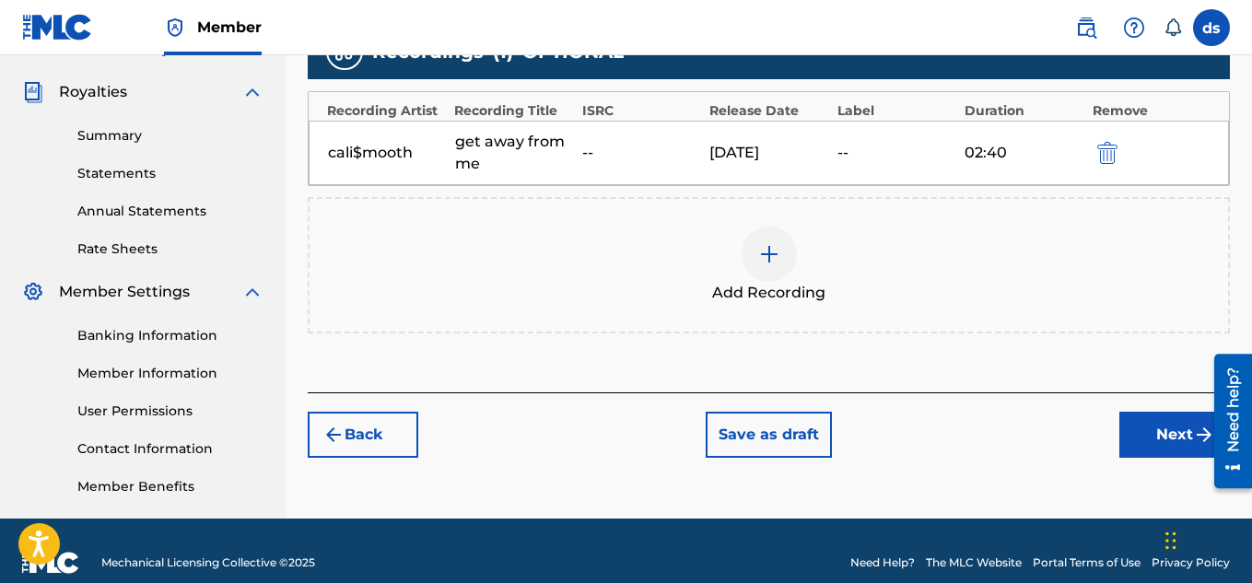
click at [1153, 449] on button "Next" at bounding box center [1174, 435] width 111 height 46
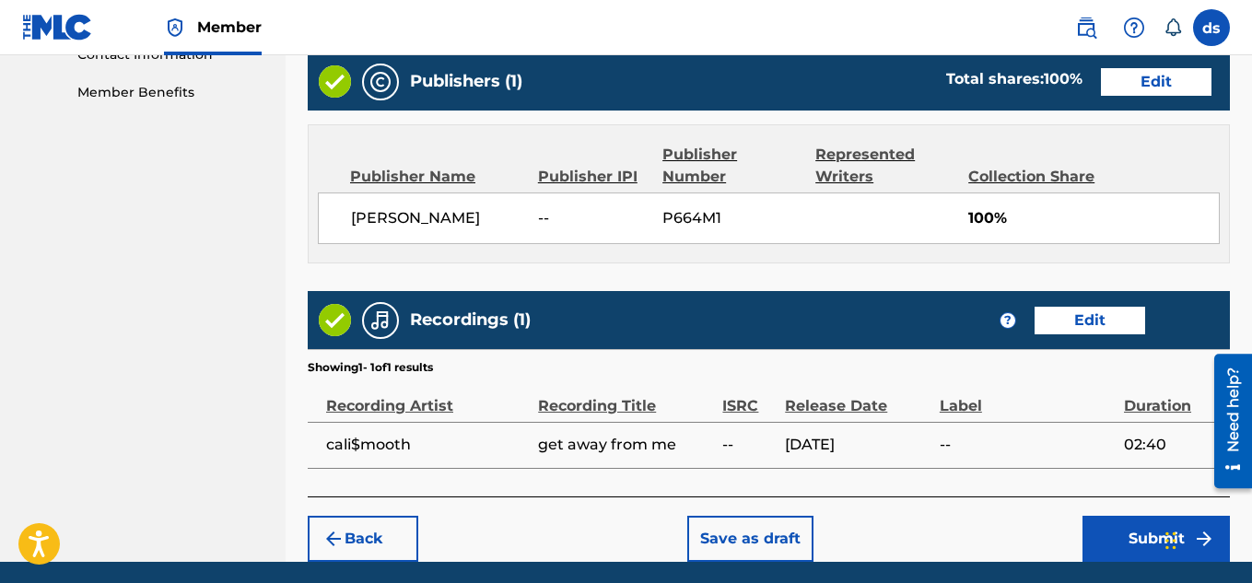
scroll to position [997, 0]
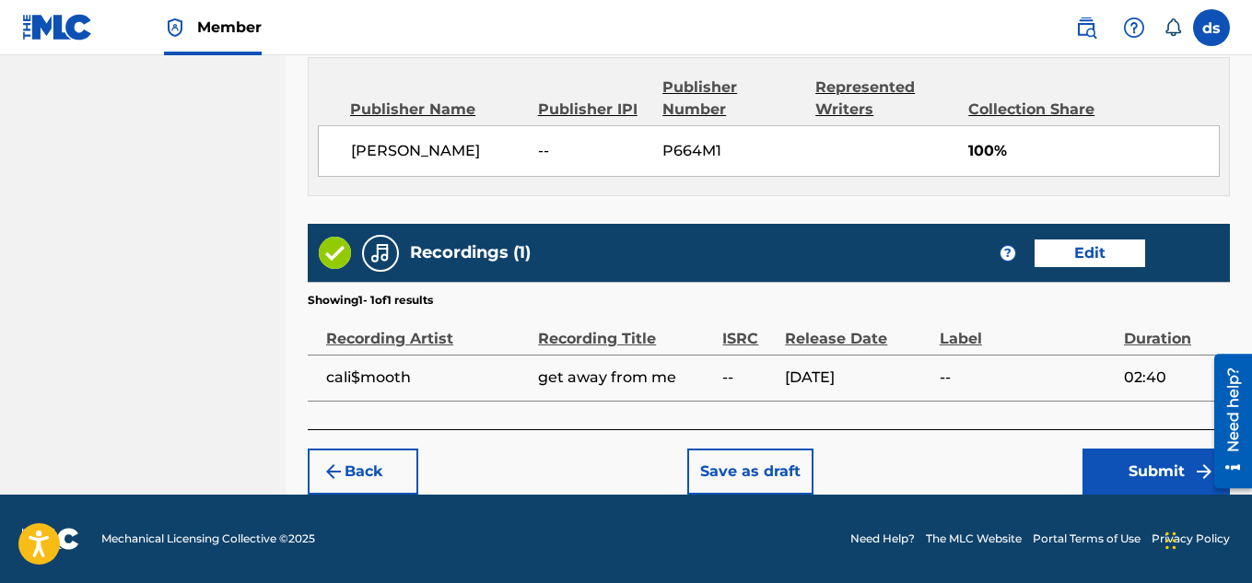
click at [1089, 472] on button "Submit" at bounding box center [1155, 472] width 147 height 46
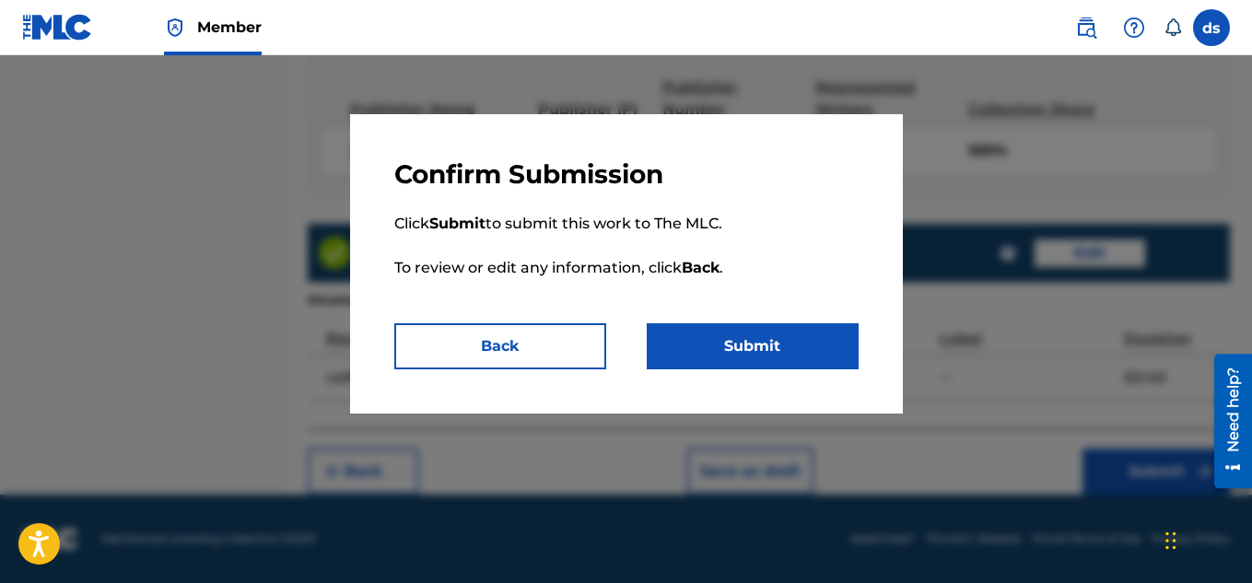
click at [796, 328] on button "Submit" at bounding box center [753, 346] width 212 height 46
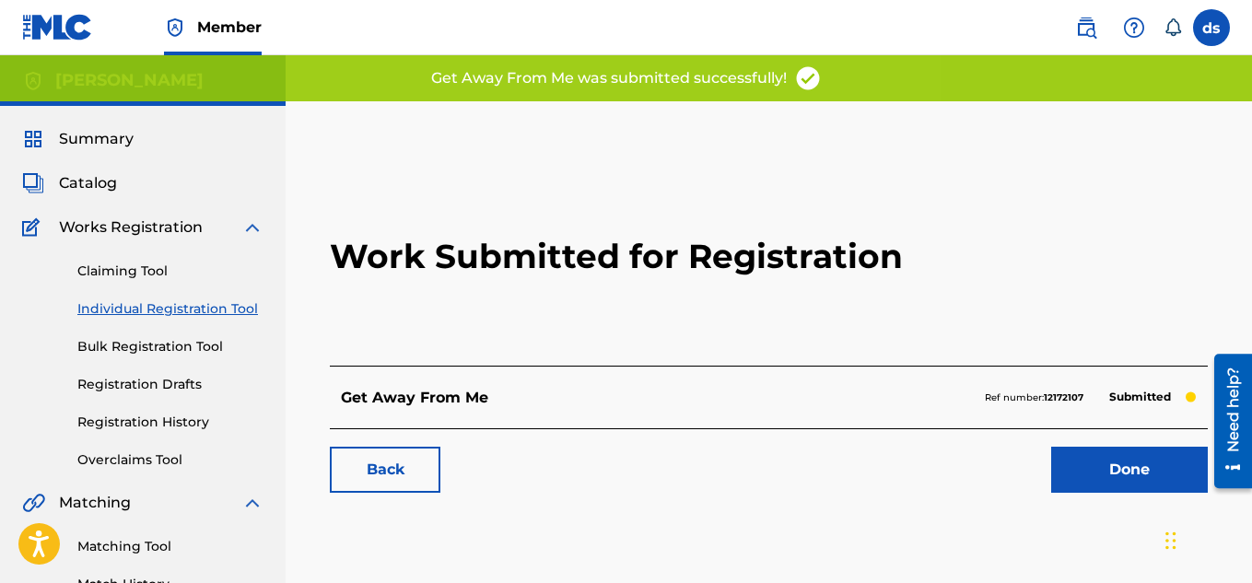
click at [1084, 477] on link "Done" at bounding box center [1129, 470] width 157 height 46
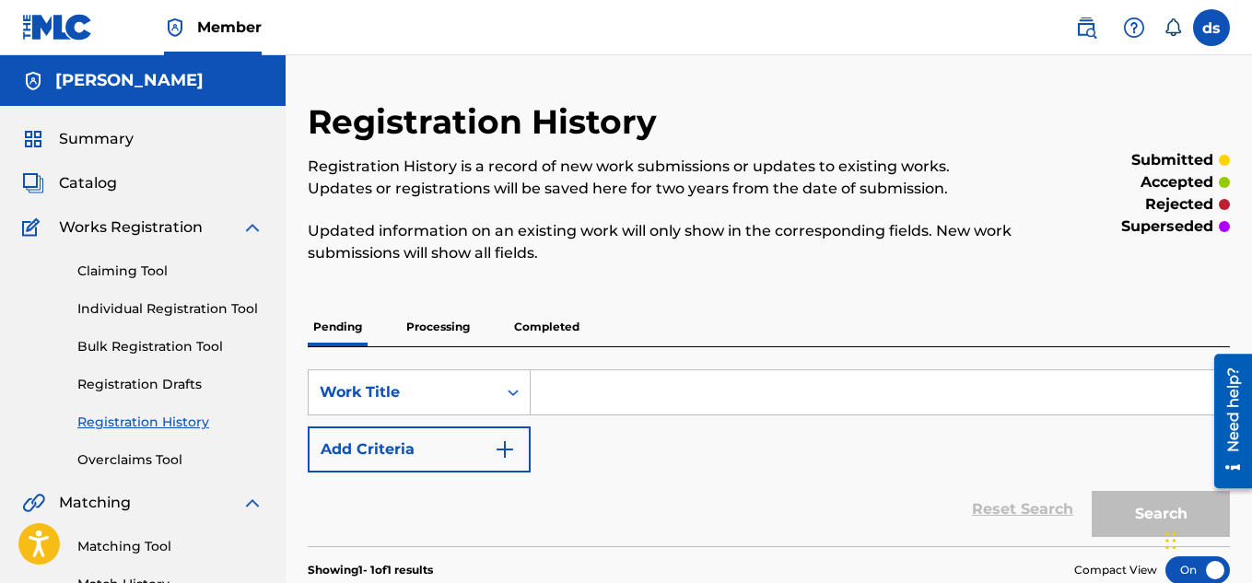
click at [124, 146] on span "Summary" at bounding box center [96, 139] width 75 height 22
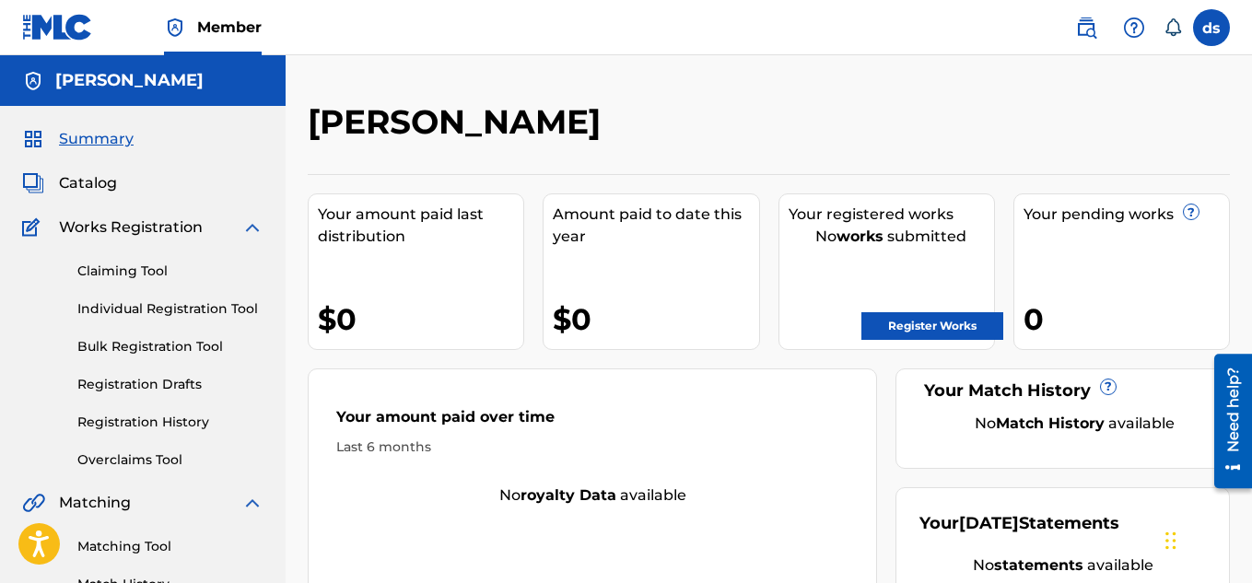
click at [969, 321] on link "Register Works" at bounding box center [932, 326] width 142 height 28
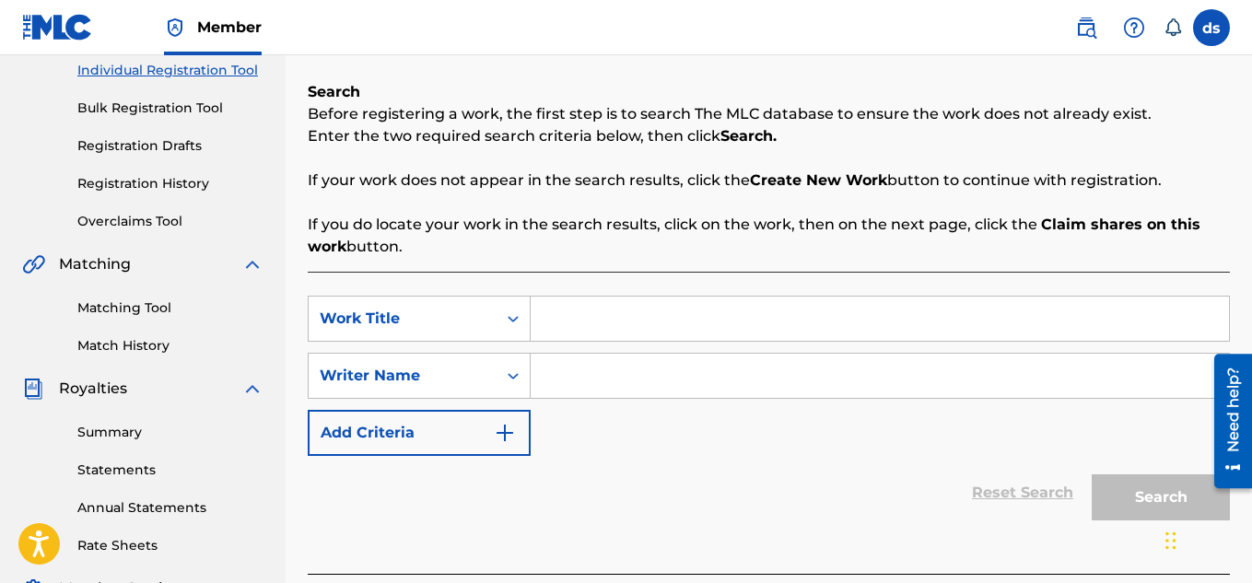
scroll to position [249, 0]
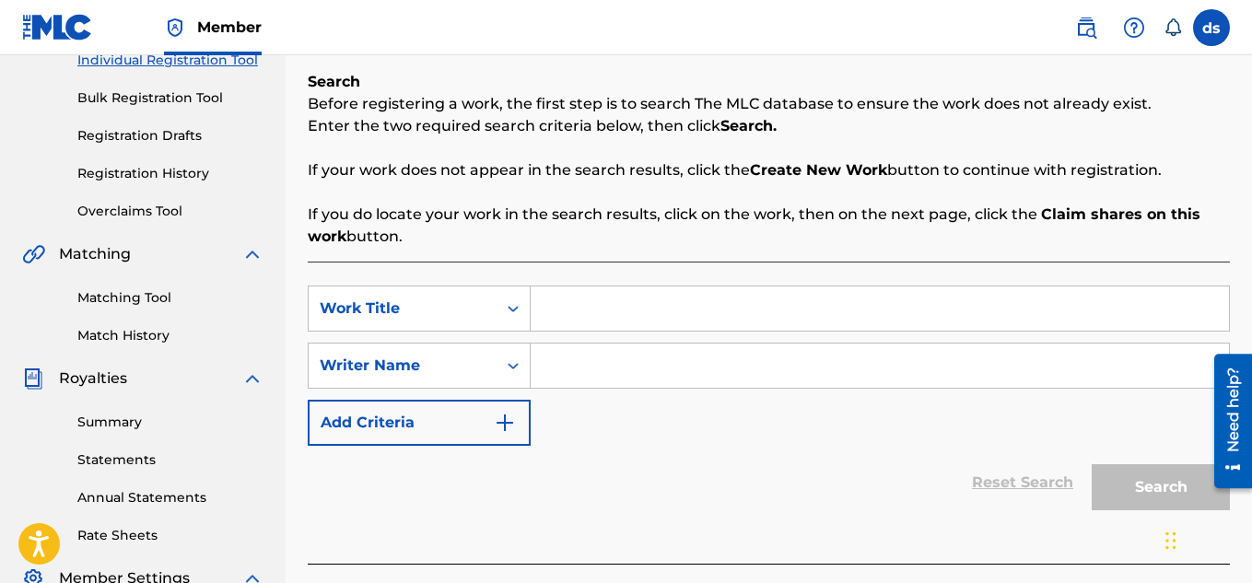
click at [868, 297] on input "Search Form" at bounding box center [879, 308] width 698 height 44
type input "letter"
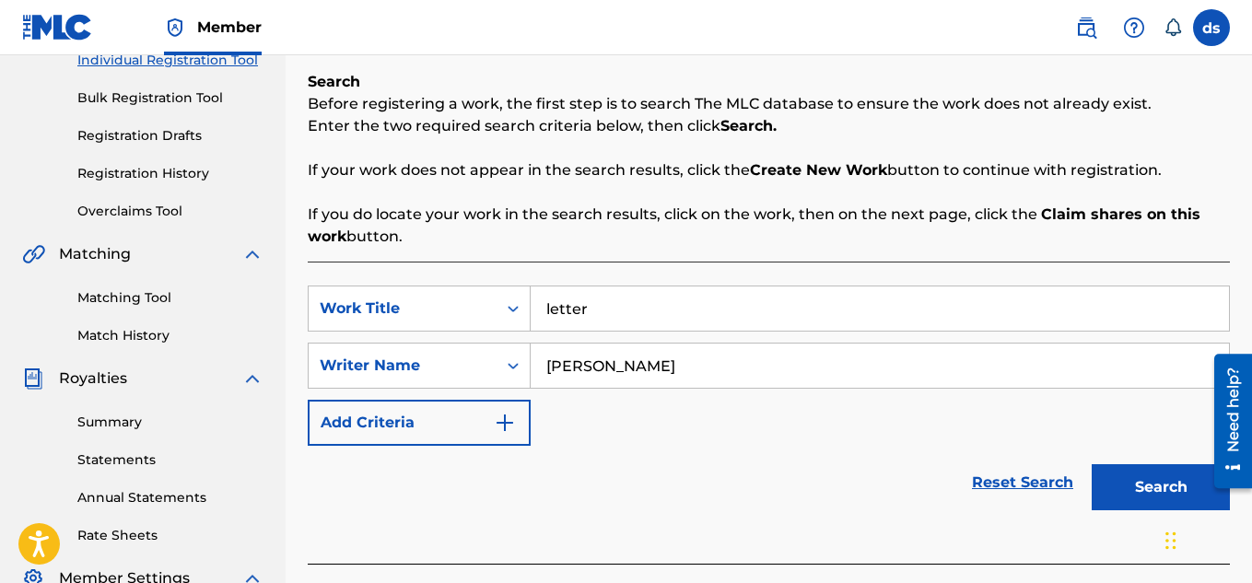
type input "[PERSON_NAME]"
click at [1159, 487] on button "Search" at bounding box center [1160, 487] width 138 height 46
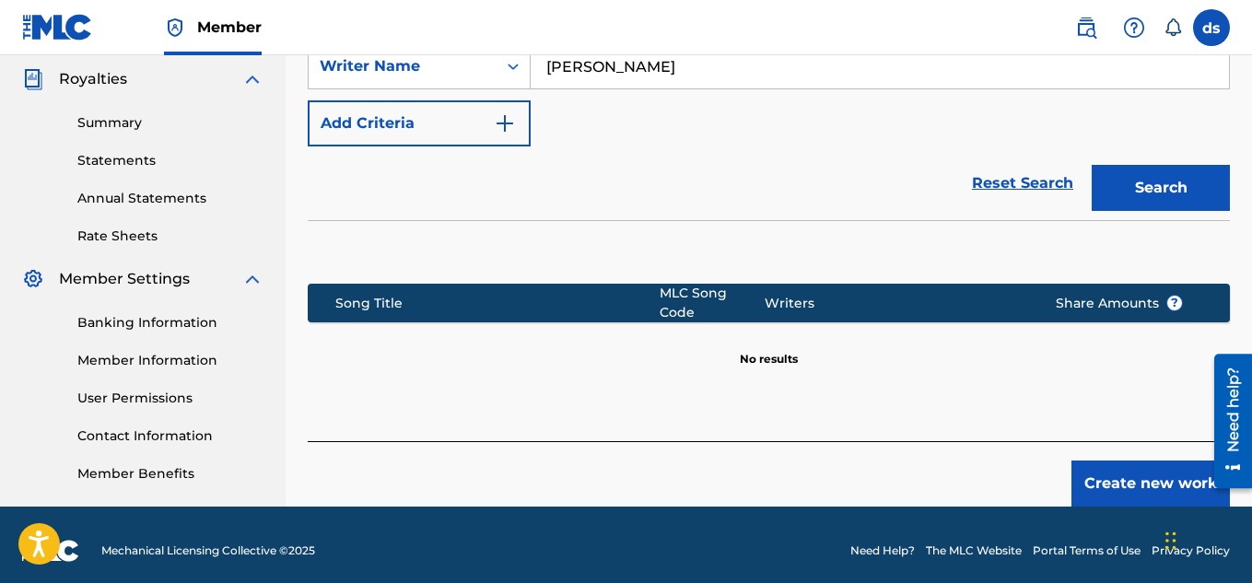
scroll to position [559, 0]
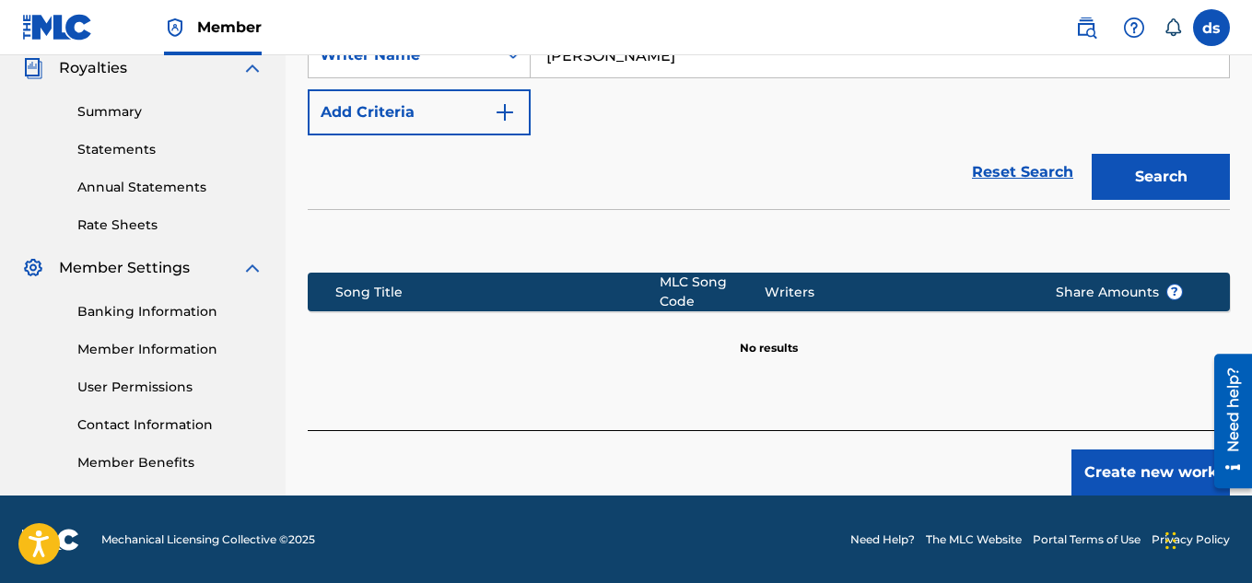
click at [1096, 449] on button "Create new work" at bounding box center [1150, 472] width 158 height 46
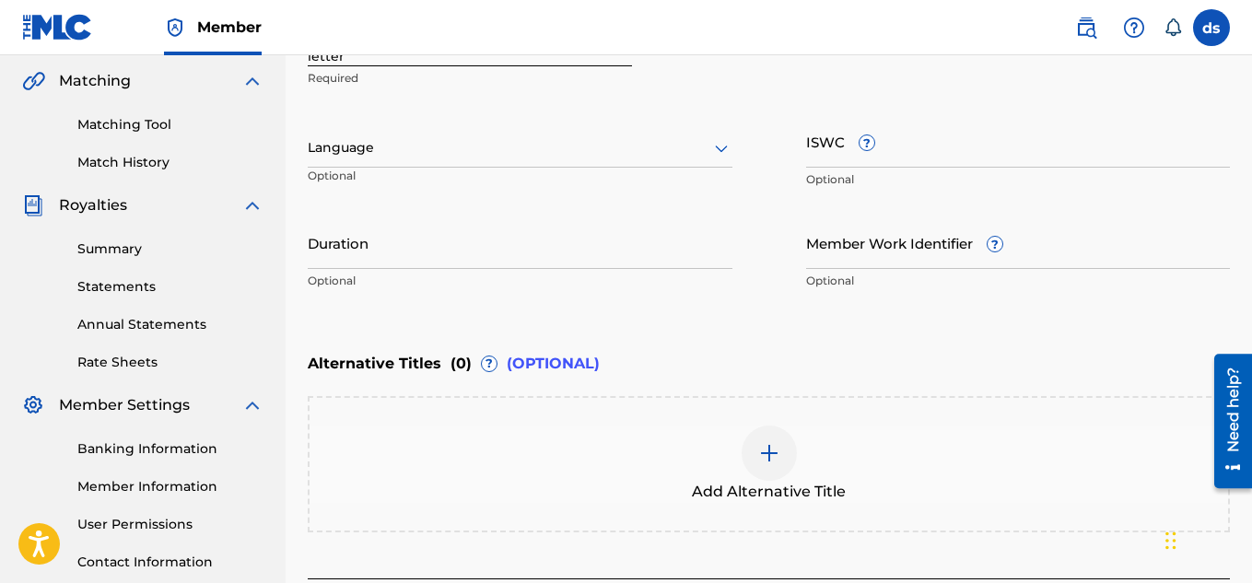
scroll to position [418, 0]
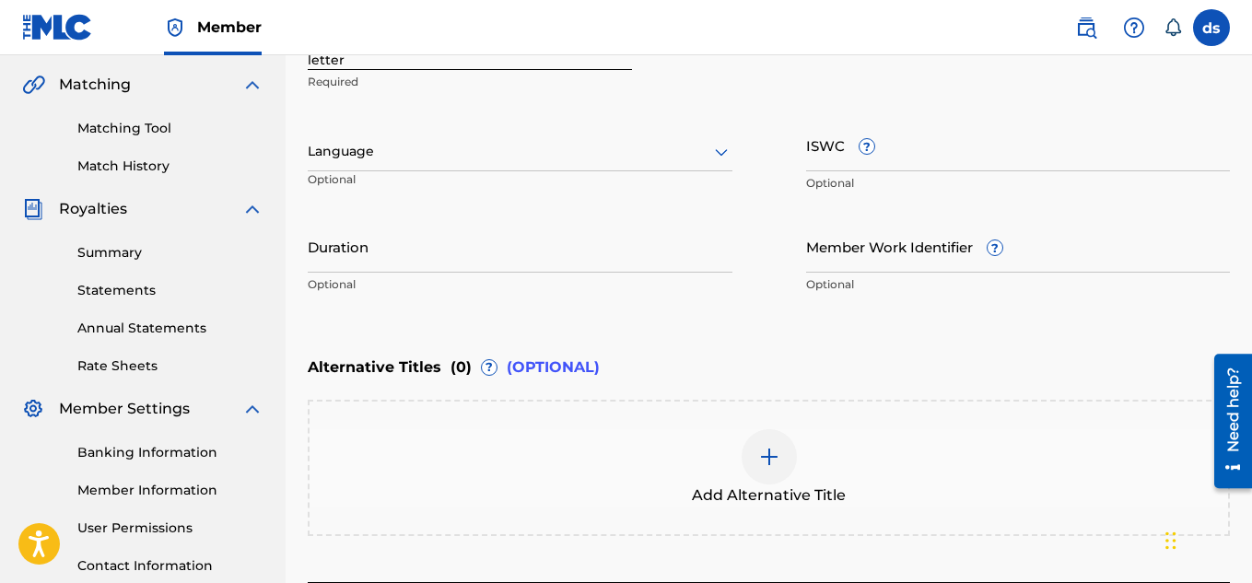
click at [666, 259] on input "Duration" at bounding box center [520, 246] width 425 height 52
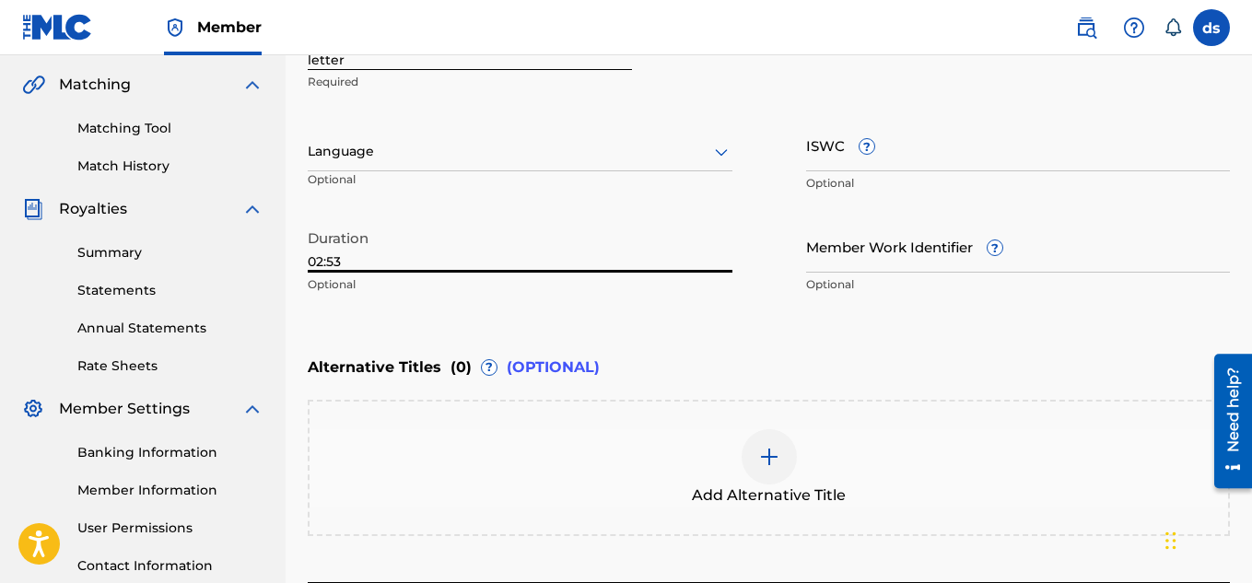
type input "02:53"
click at [750, 369] on div "Alternative Titles ( 0 ) ? (OPTIONAL)" at bounding box center [769, 367] width 922 height 41
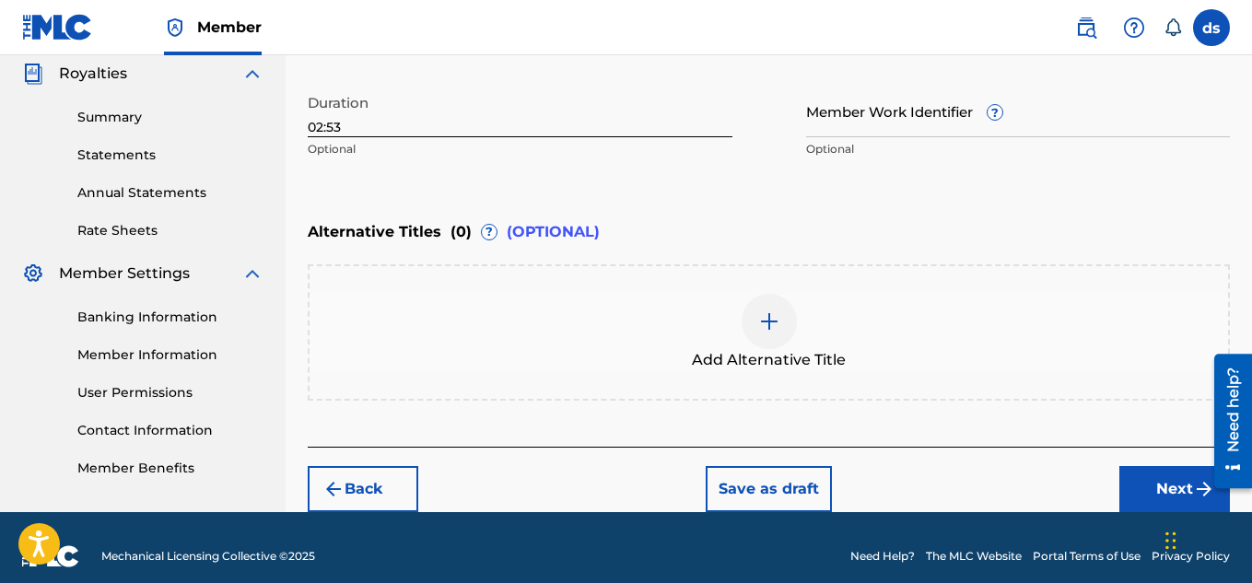
scroll to position [571, 0]
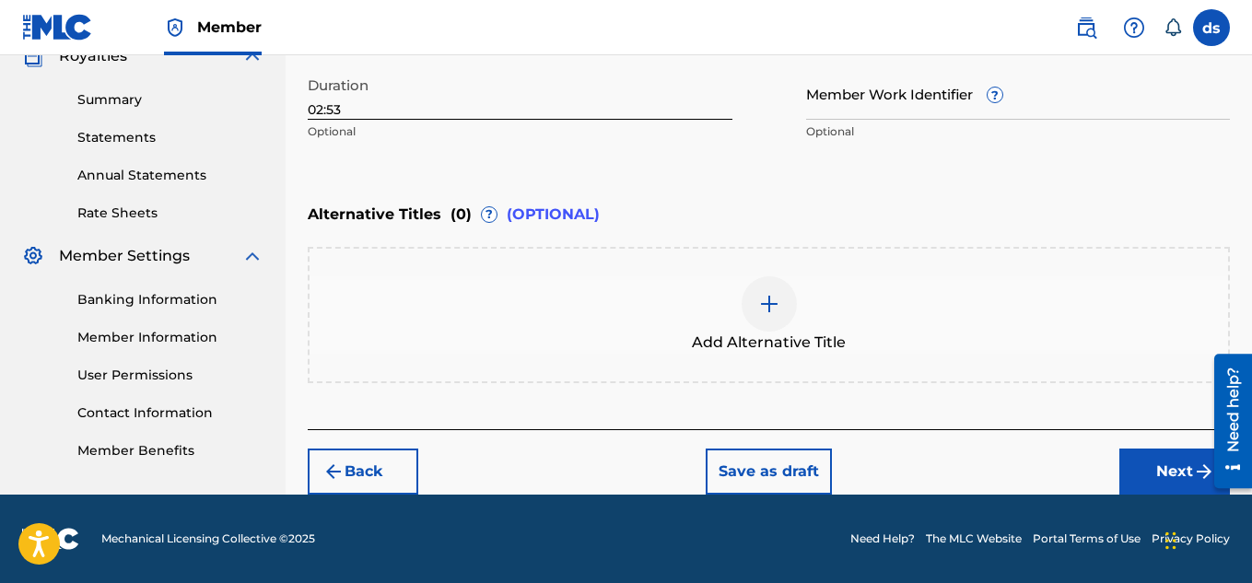
click at [1172, 453] on button "Next" at bounding box center [1174, 472] width 111 height 46
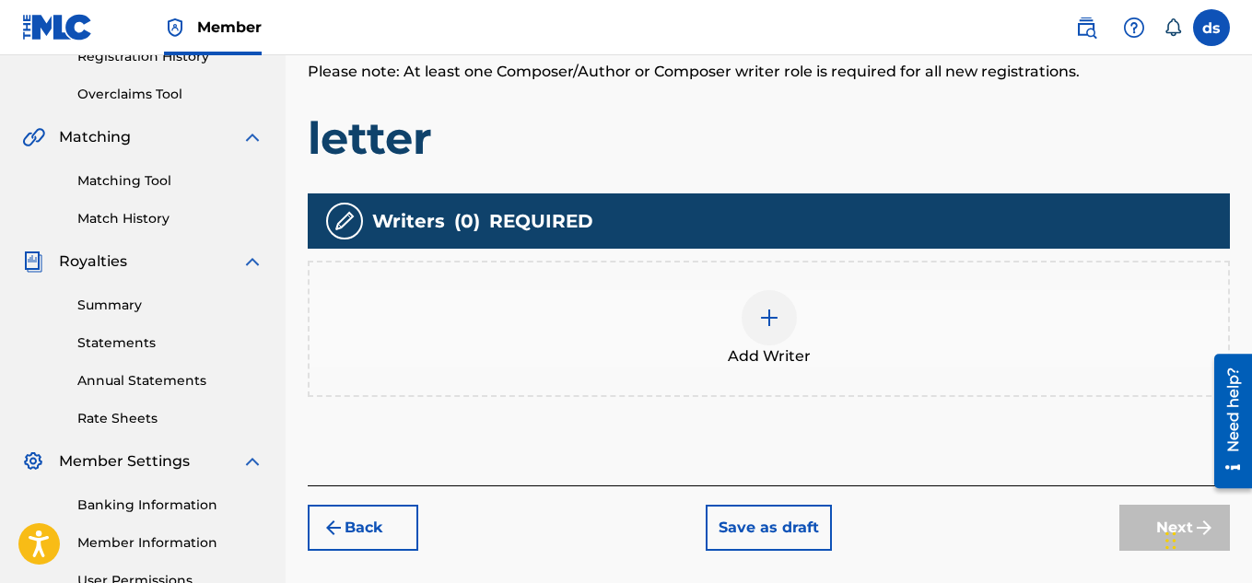
scroll to position [375, 0]
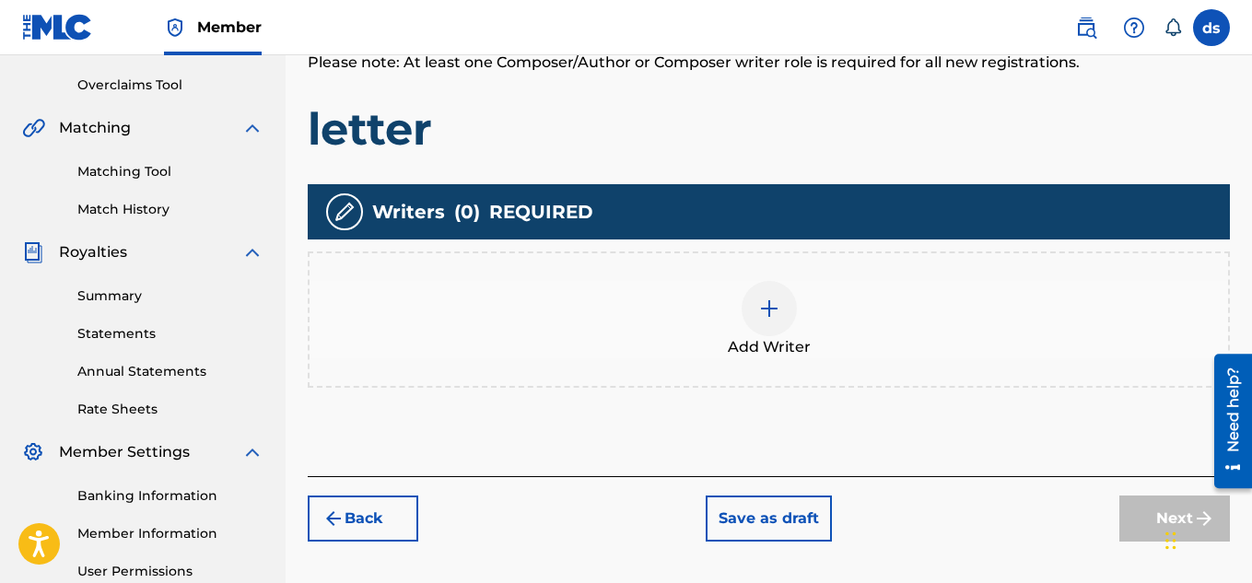
click at [747, 314] on div at bounding box center [768, 308] width 55 height 55
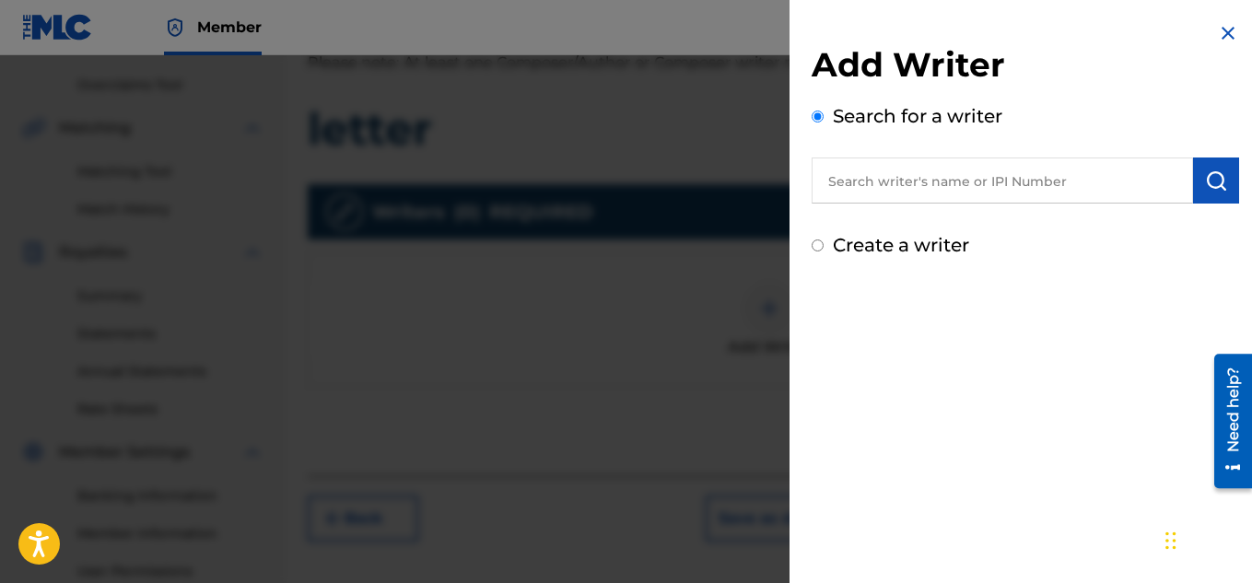
click at [905, 253] on label "Create a writer" at bounding box center [901, 245] width 136 height 22
radio input "true"
click at [823, 251] on input "Create a writer" at bounding box center [817, 245] width 12 height 12
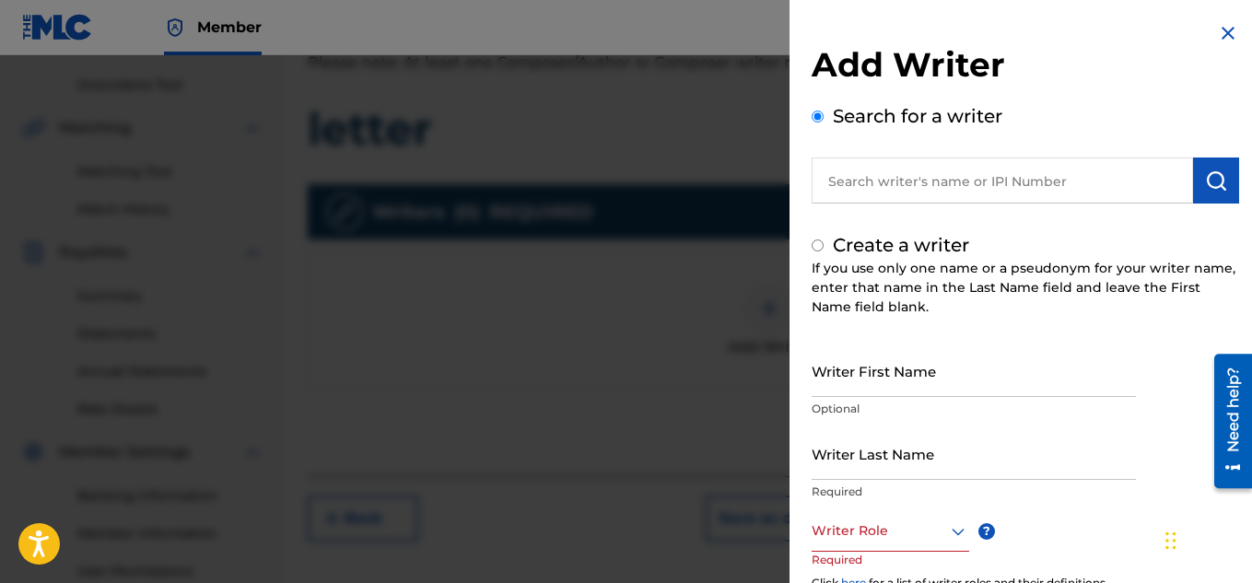
radio input "false"
radio input "true"
click at [888, 364] on input "Writer First Name" at bounding box center [973, 370] width 324 height 52
type input "deante"
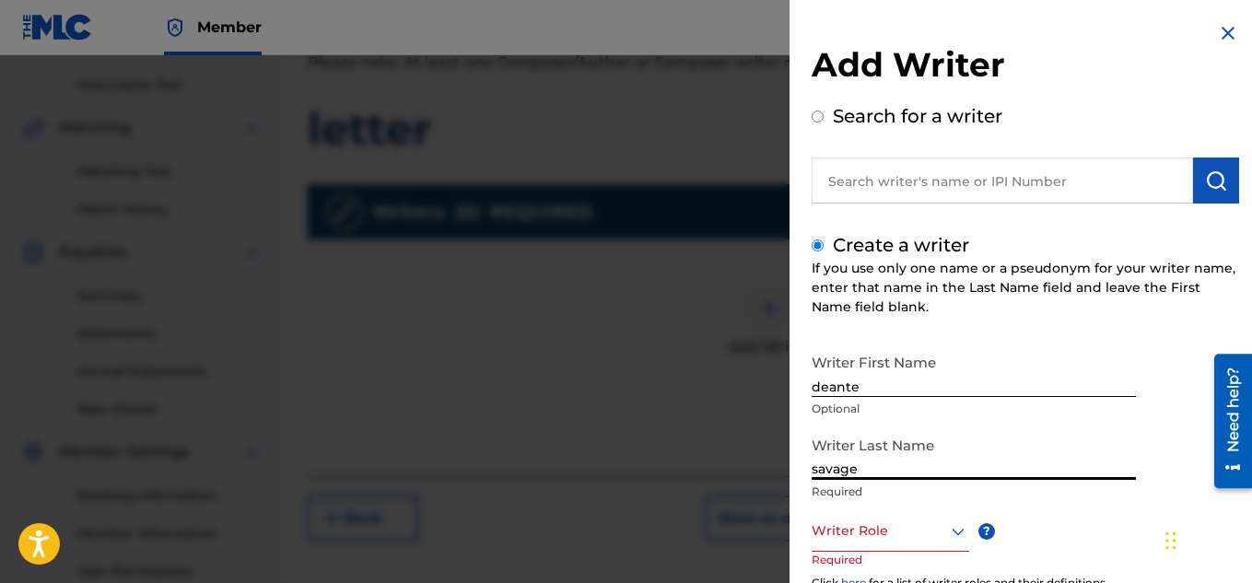
type input "savage"
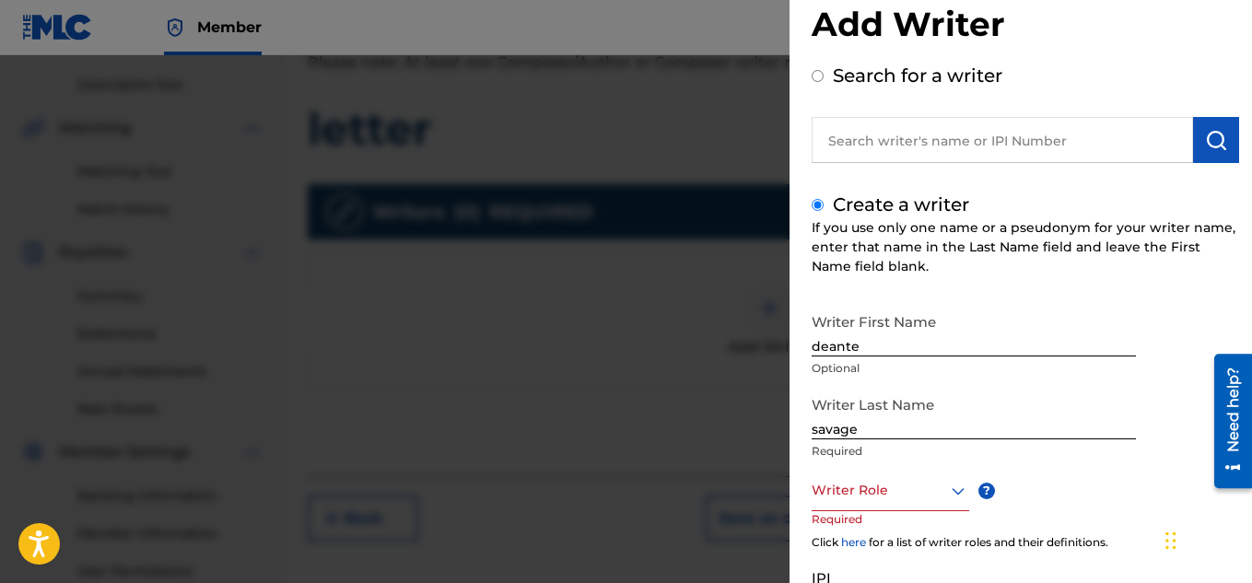
scroll to position [43, 0]
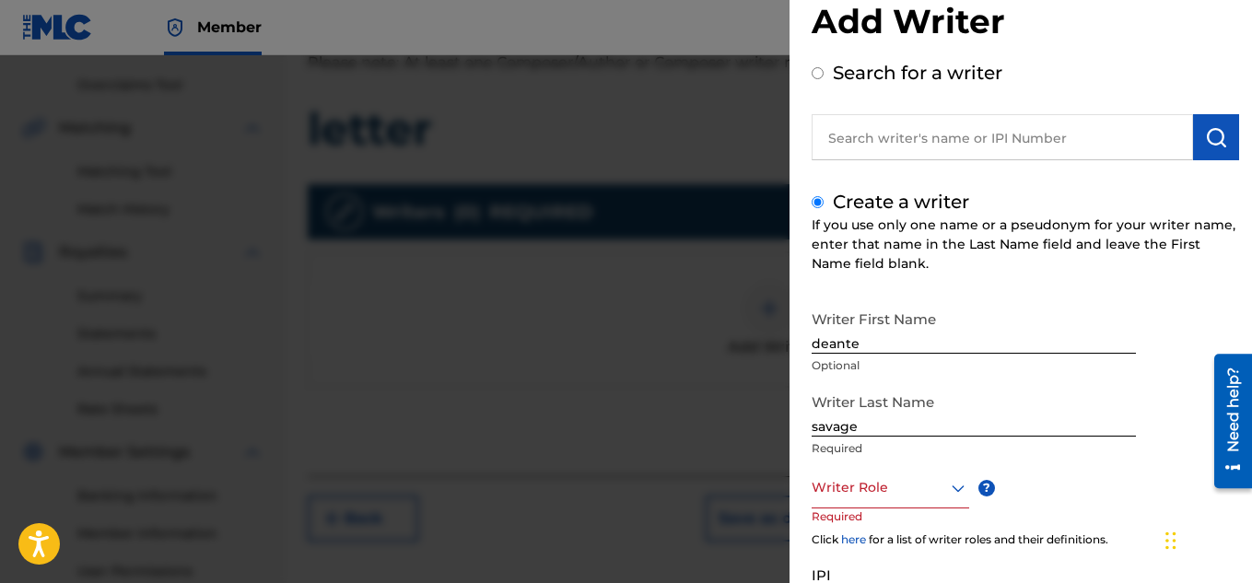
click at [919, 487] on div at bounding box center [889, 487] width 157 height 23
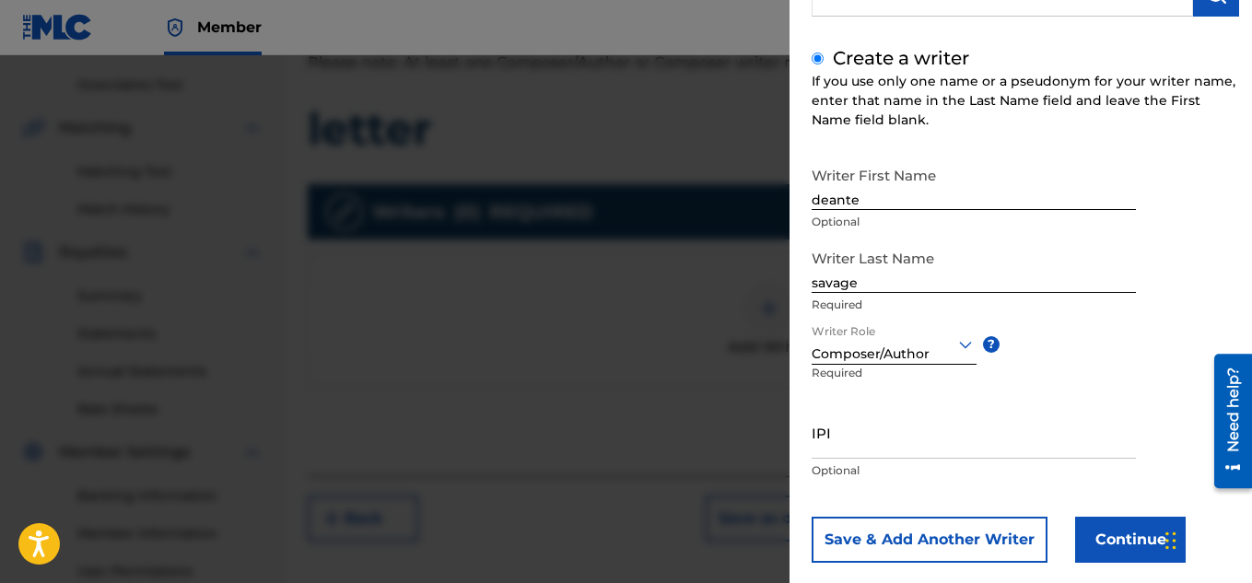
scroll to position [216, 0]
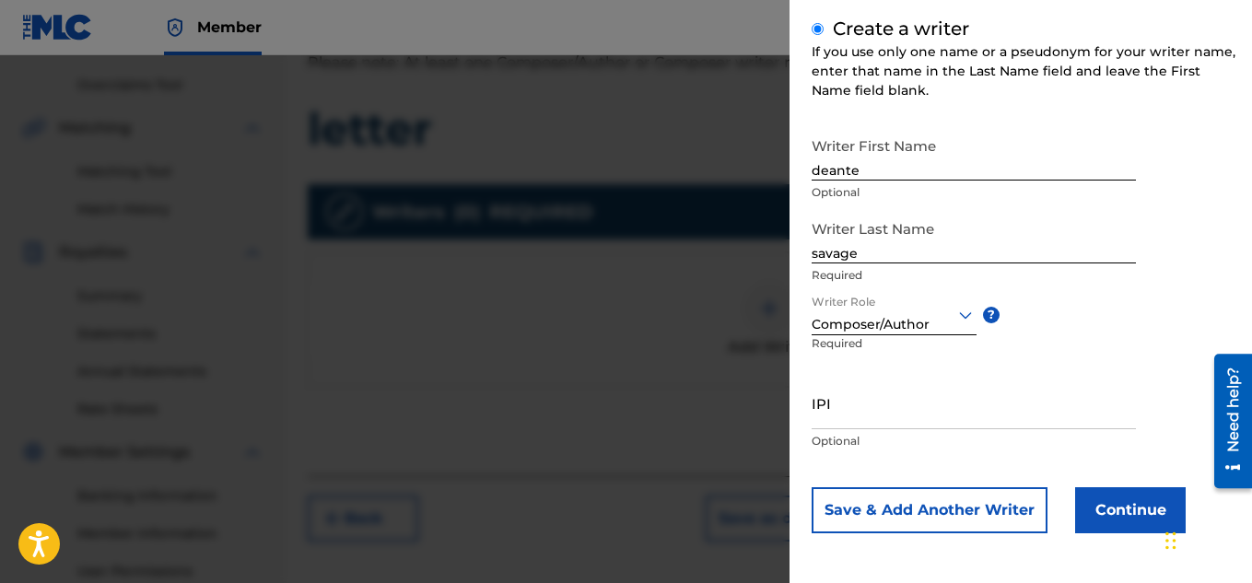
click at [1095, 498] on button "Continue" at bounding box center [1130, 510] width 111 height 46
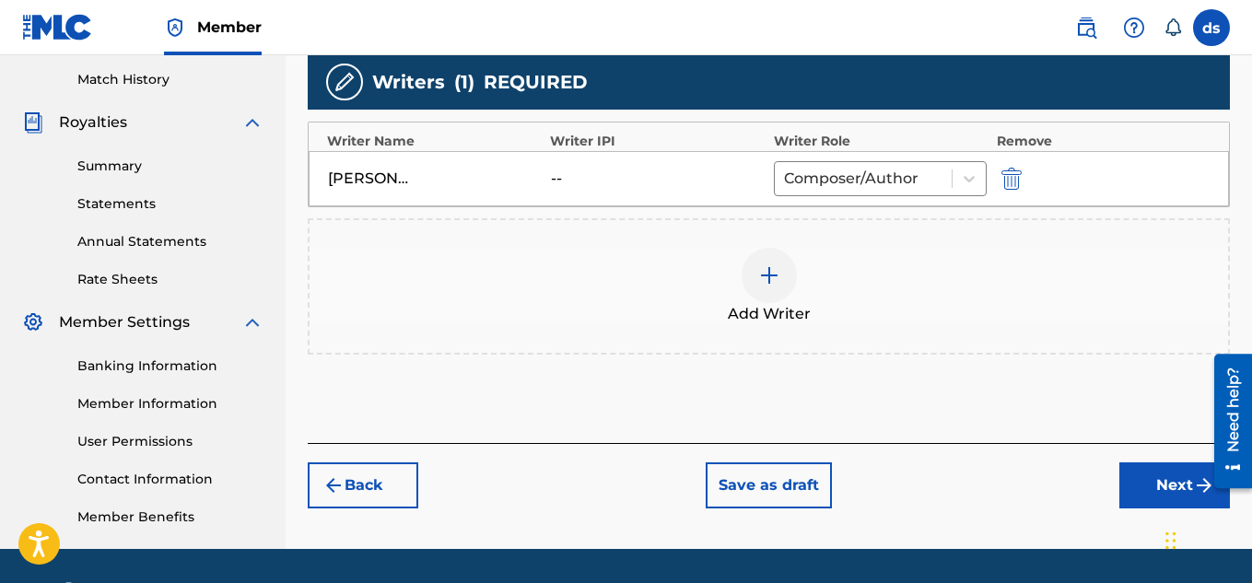
scroll to position [559, 0]
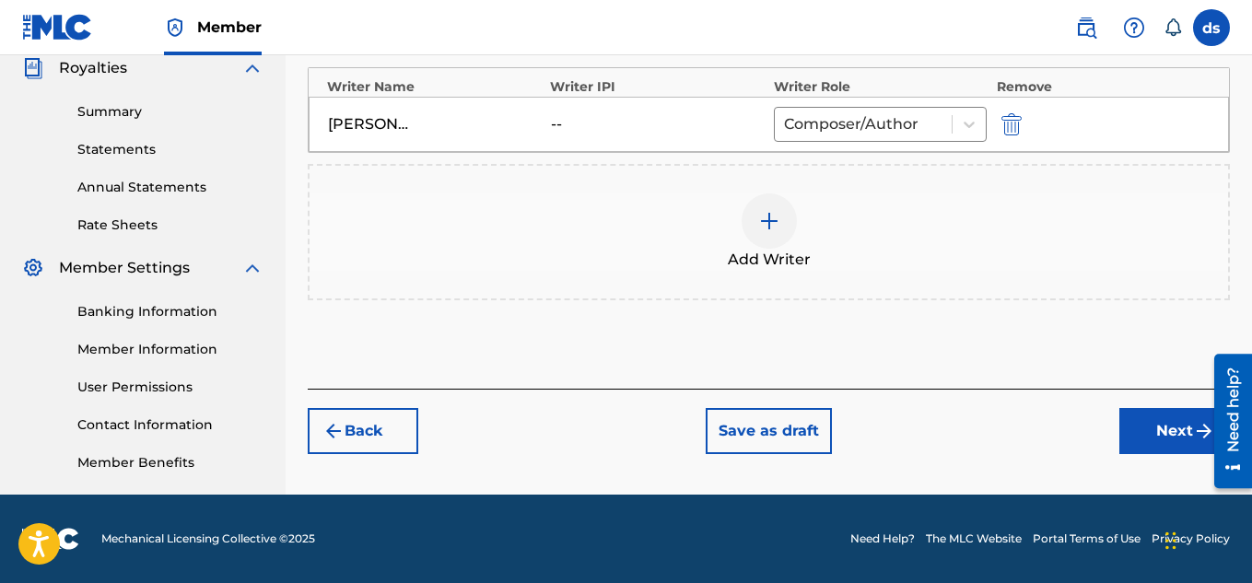
click at [1189, 436] on button "Next" at bounding box center [1174, 431] width 111 height 46
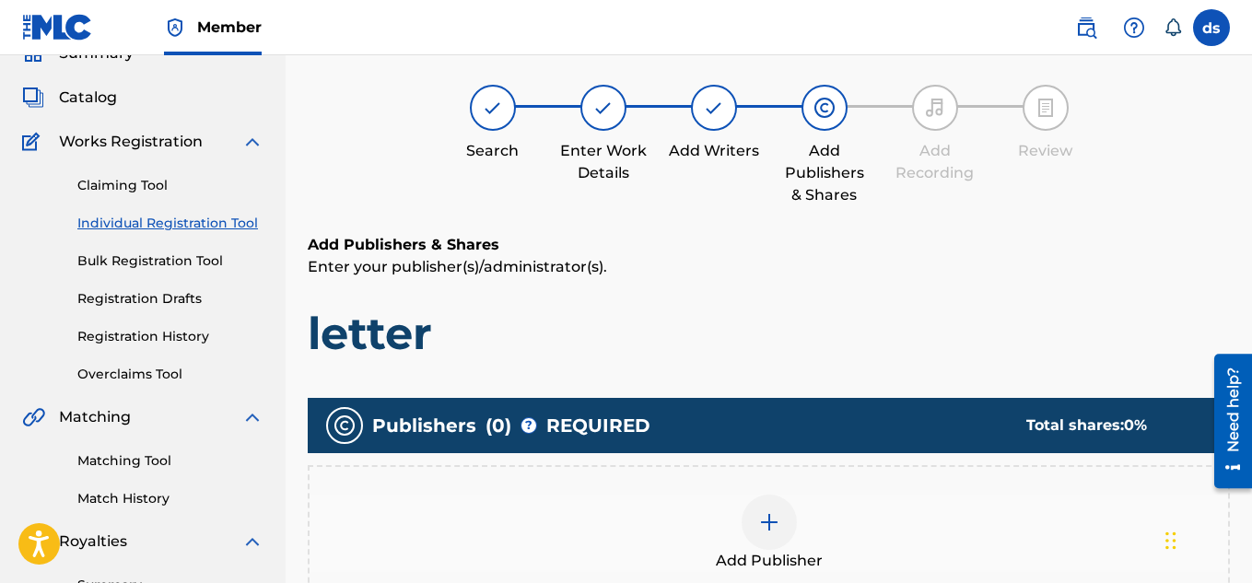
scroll to position [83, 0]
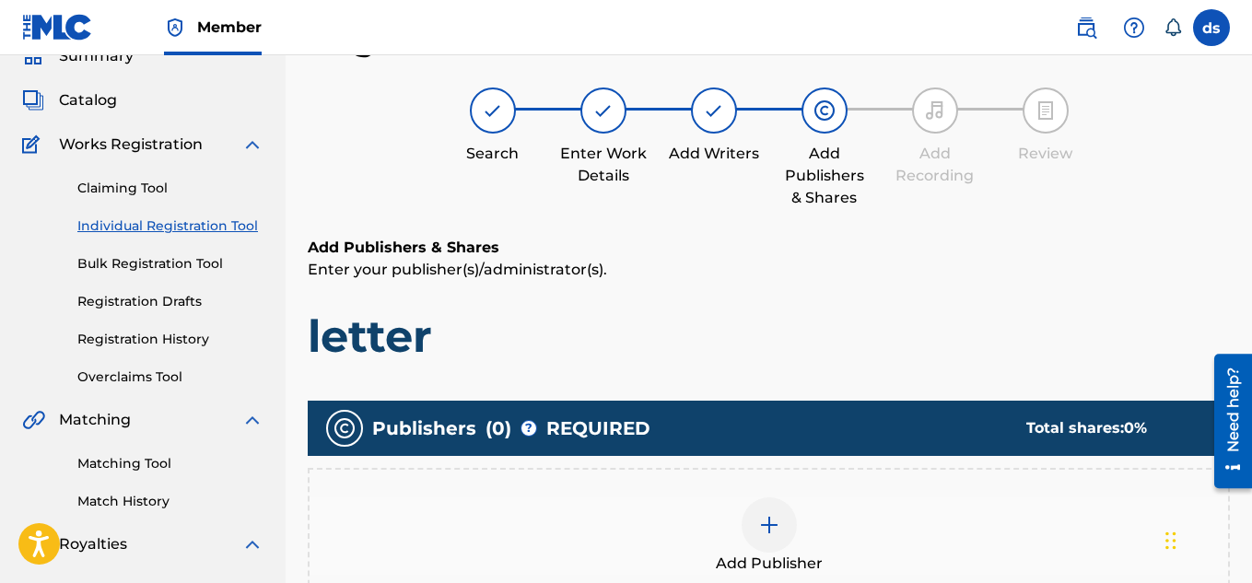
click at [880, 491] on div "Add Publisher" at bounding box center [769, 536] width 922 height 136
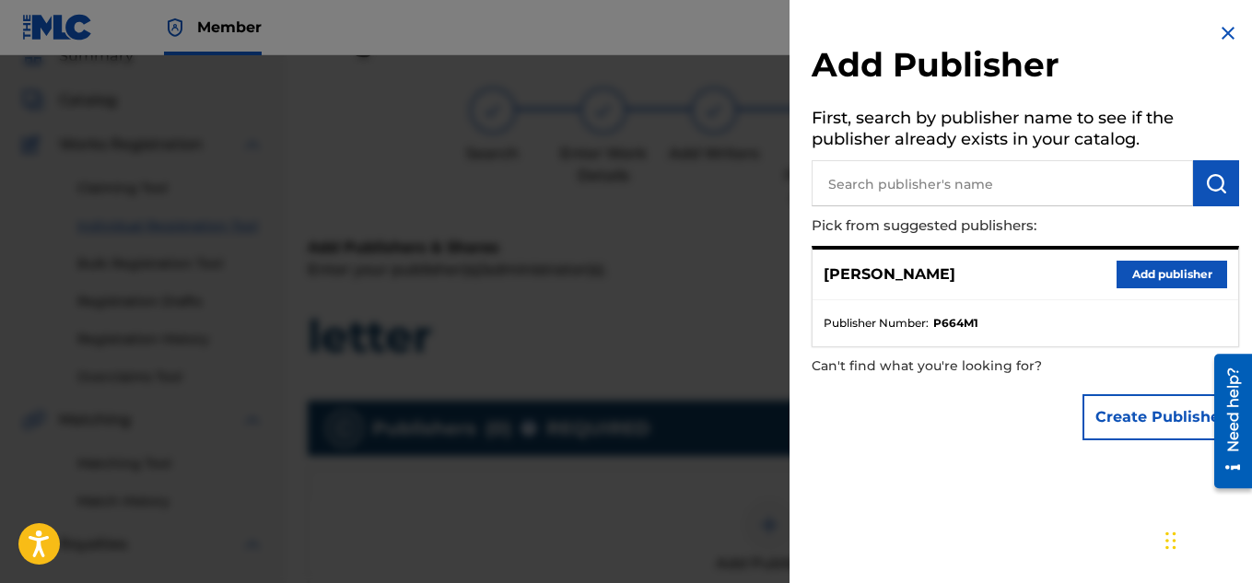
click at [1013, 274] on div "[PERSON_NAME] Add publisher" at bounding box center [1024, 275] width 425 height 51
click at [1157, 278] on button "Add publisher" at bounding box center [1171, 275] width 111 height 28
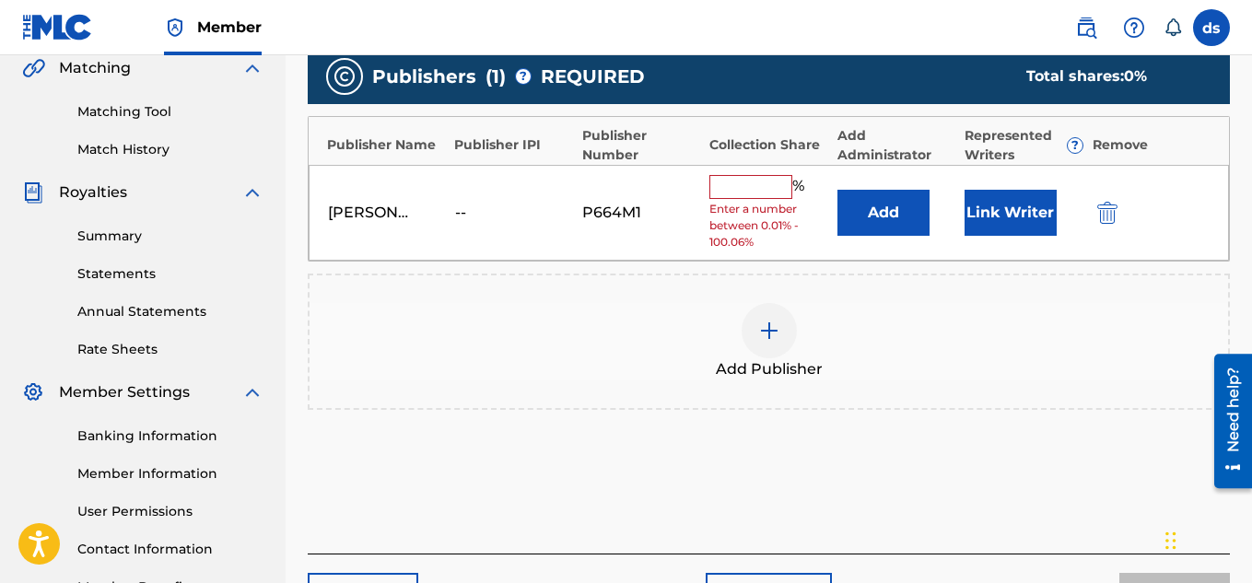
scroll to position [436, 0]
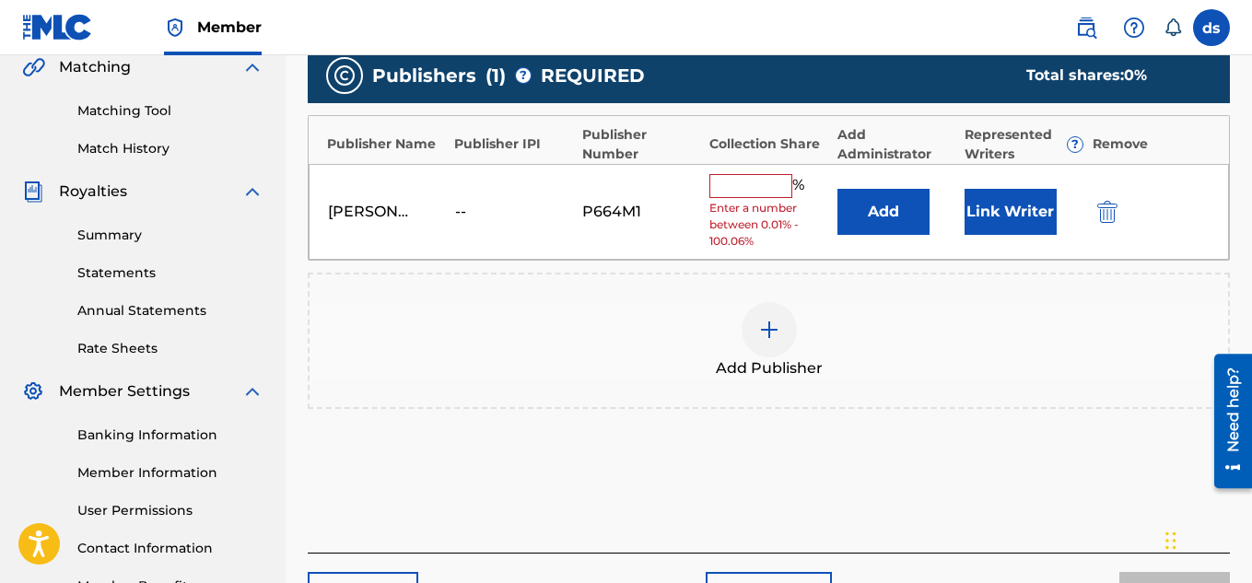
click at [757, 194] on input "text" at bounding box center [750, 186] width 83 height 24
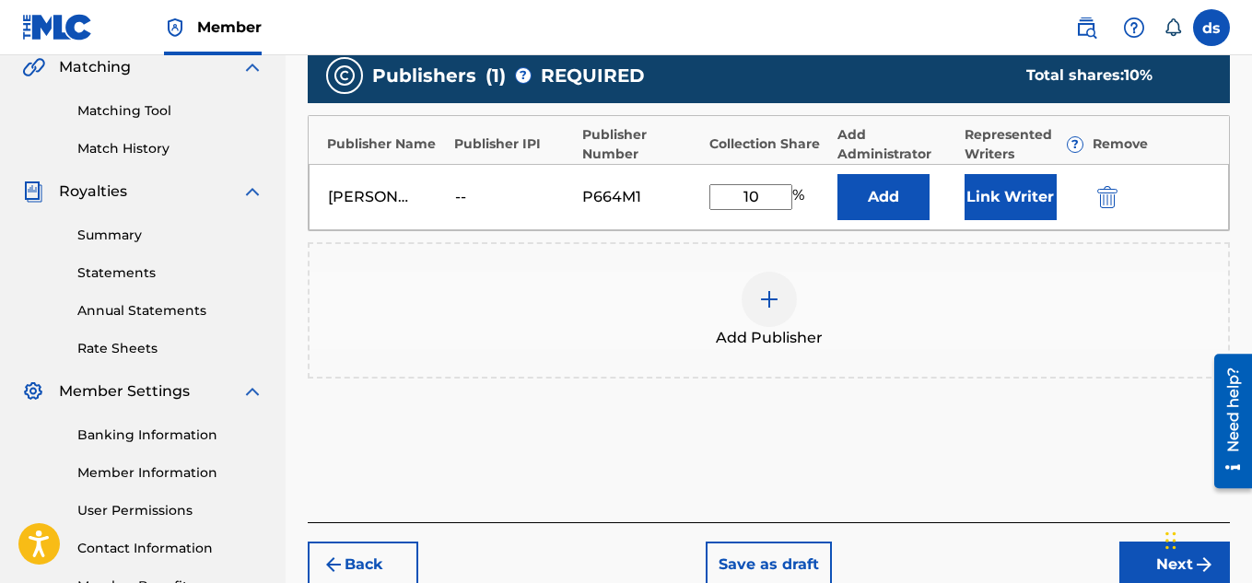
type input "100"
click at [1123, 571] on button "Next" at bounding box center [1174, 565] width 111 height 46
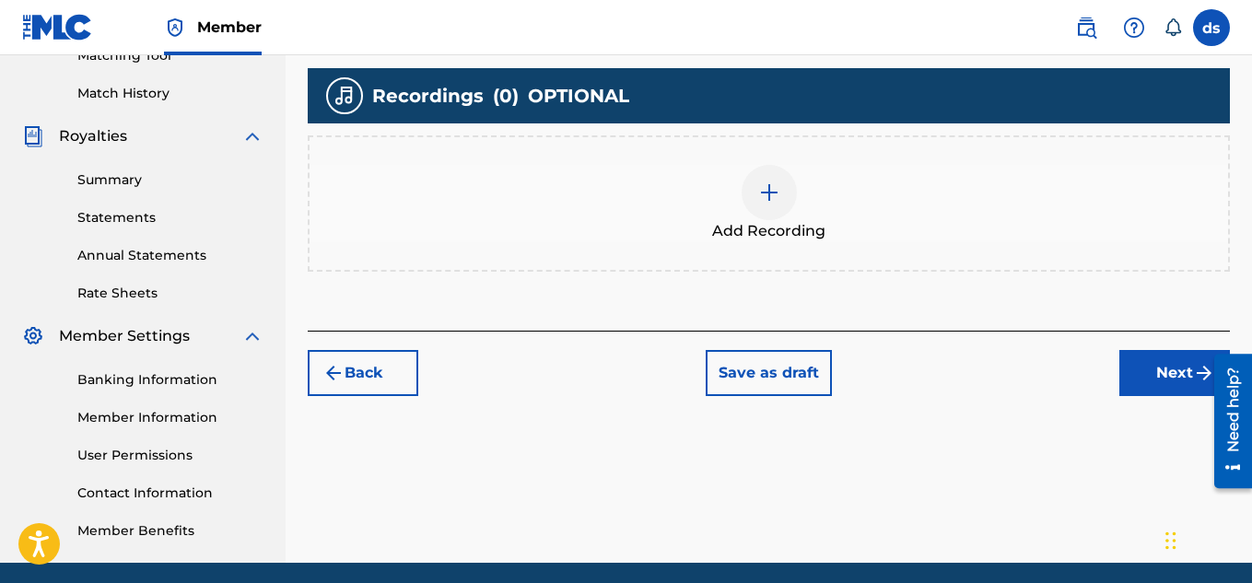
scroll to position [559, 0]
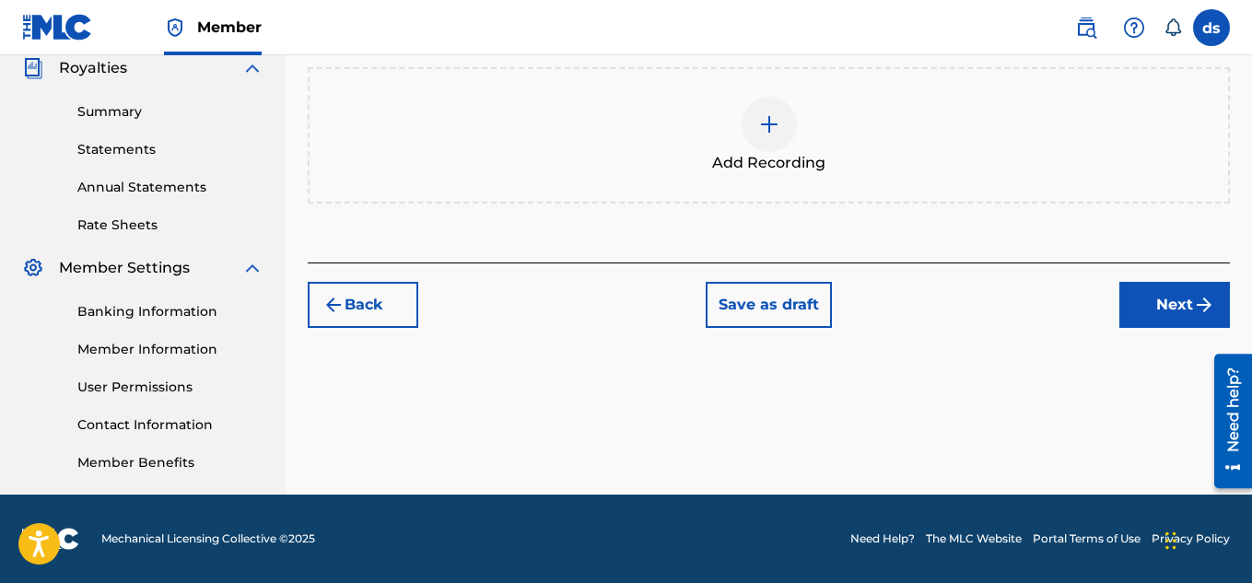
click at [809, 138] on div "Add Recording" at bounding box center [768, 135] width 918 height 77
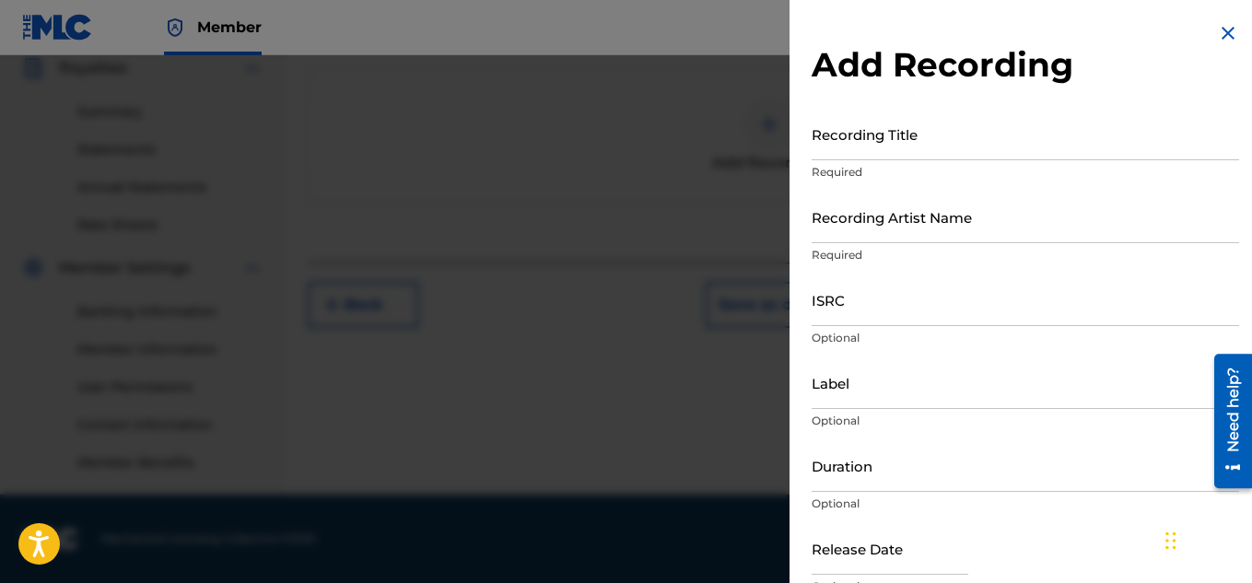
click at [857, 143] on input "Recording Title" at bounding box center [1024, 134] width 427 height 52
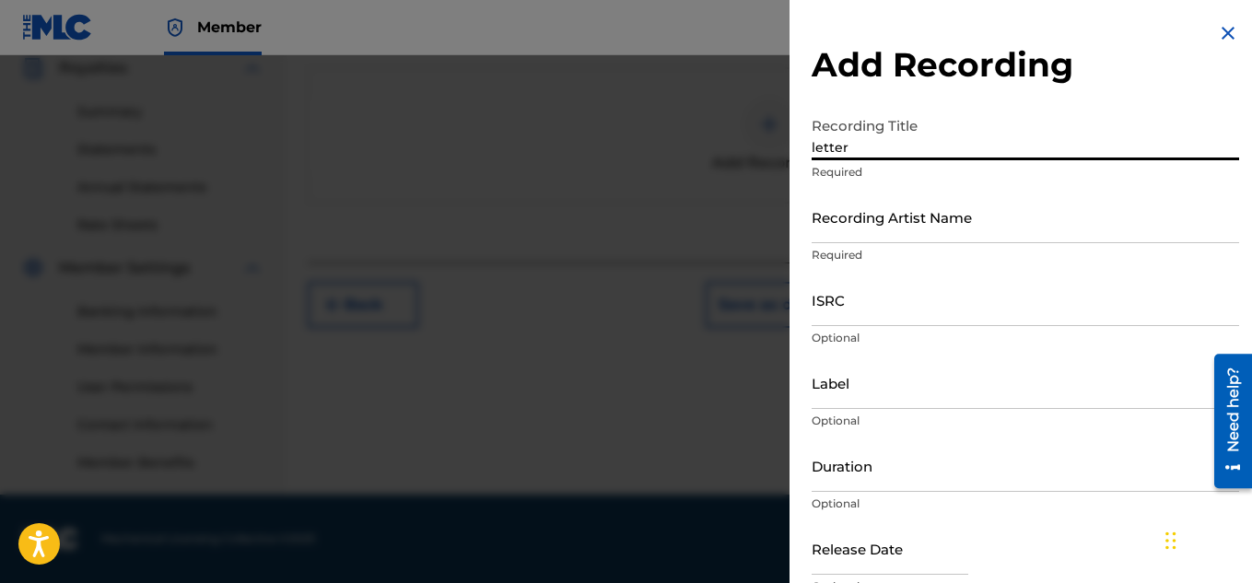
type input "letter"
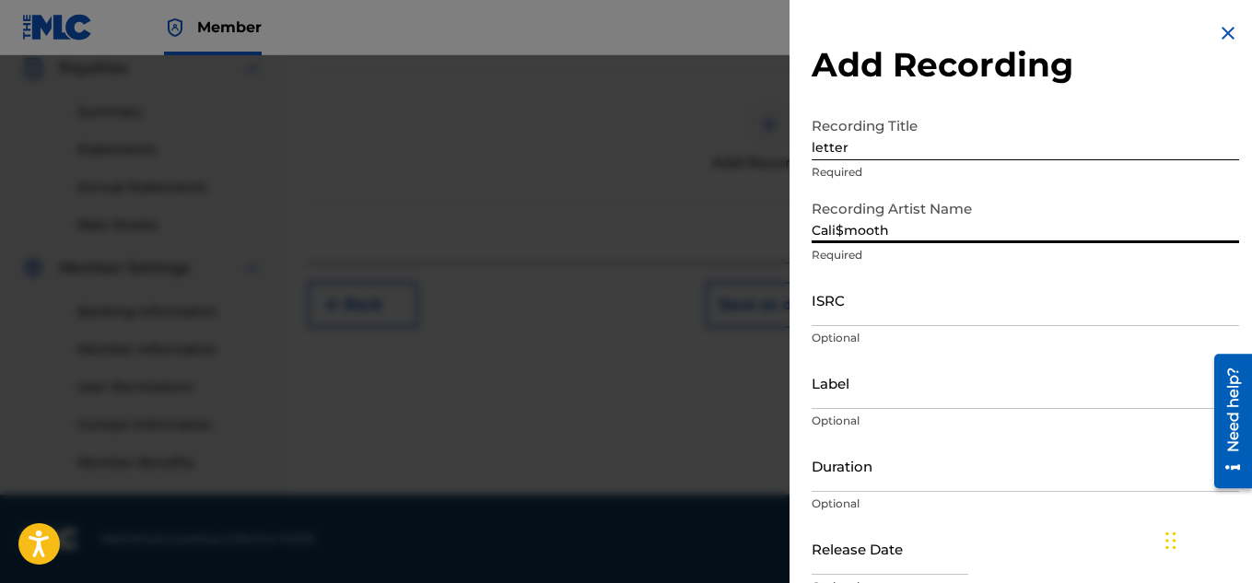
type input "Cali$mooth"
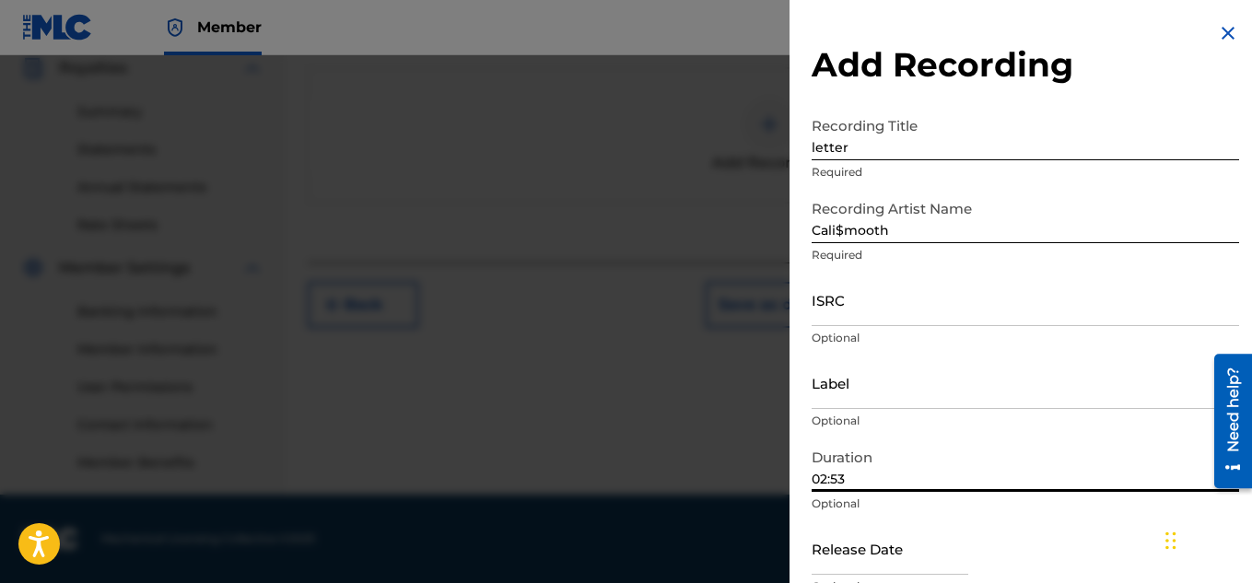
type input "02:53"
select select "8"
select select "2025"
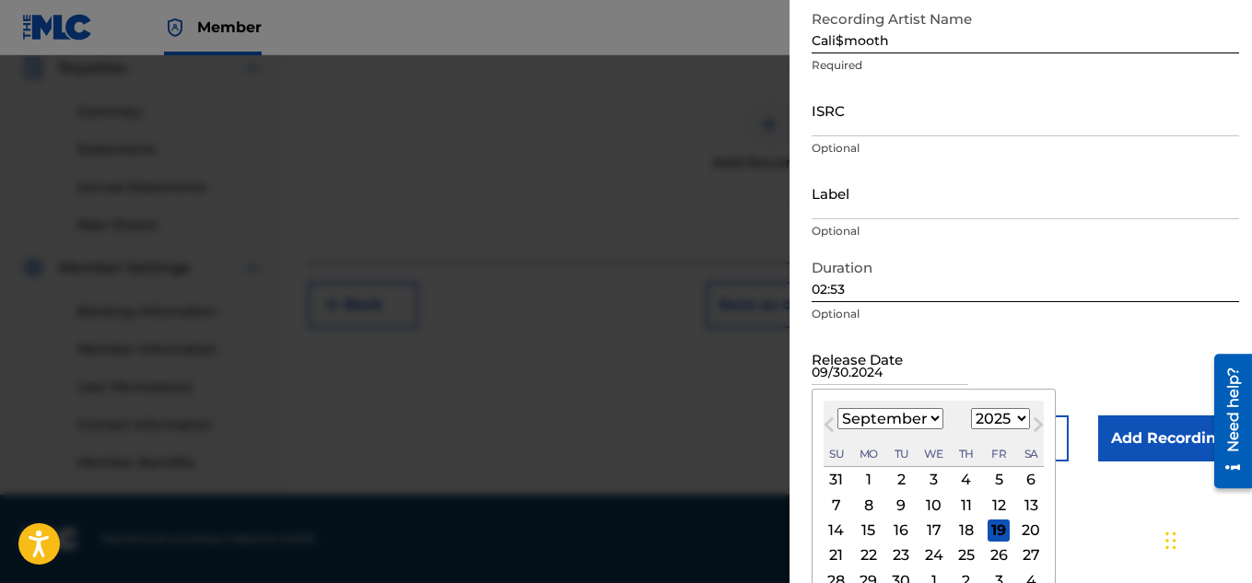
scroll to position [208, 0]
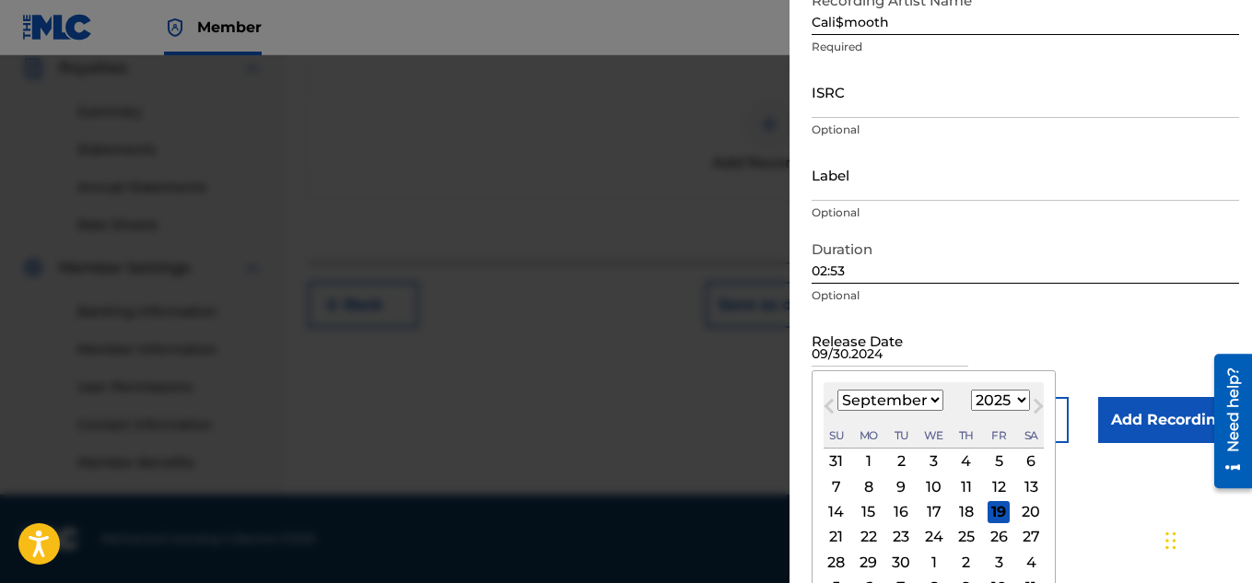
type input "09/30.2024"
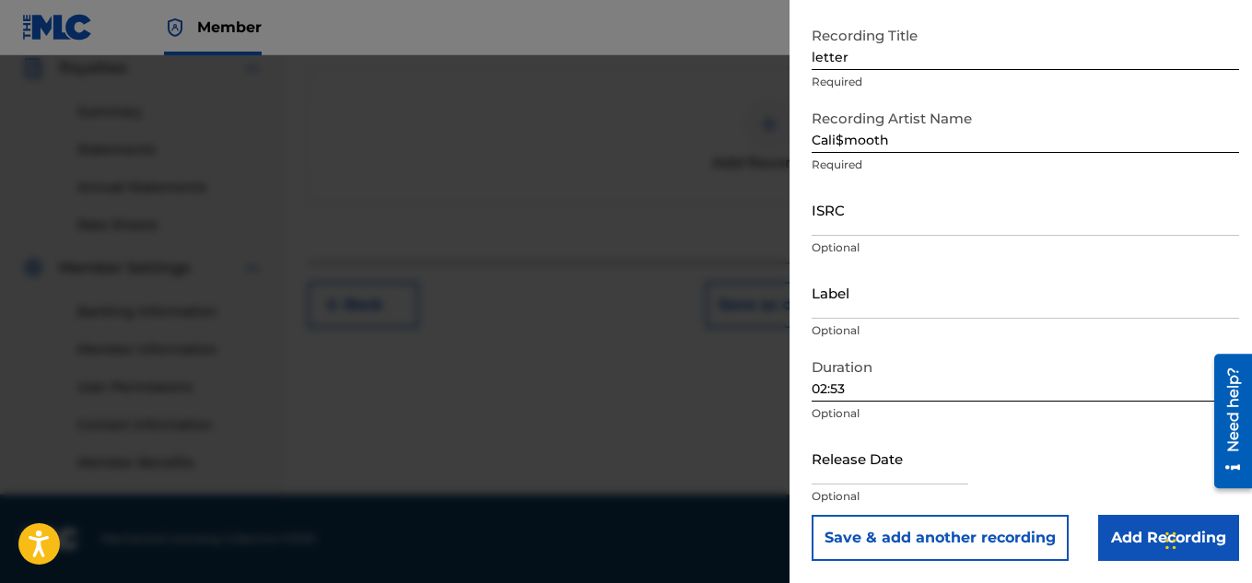
scroll to position [90, 0]
click at [878, 465] on div "Release Date Optional" at bounding box center [1024, 473] width 427 height 83
select select "8"
select select "2025"
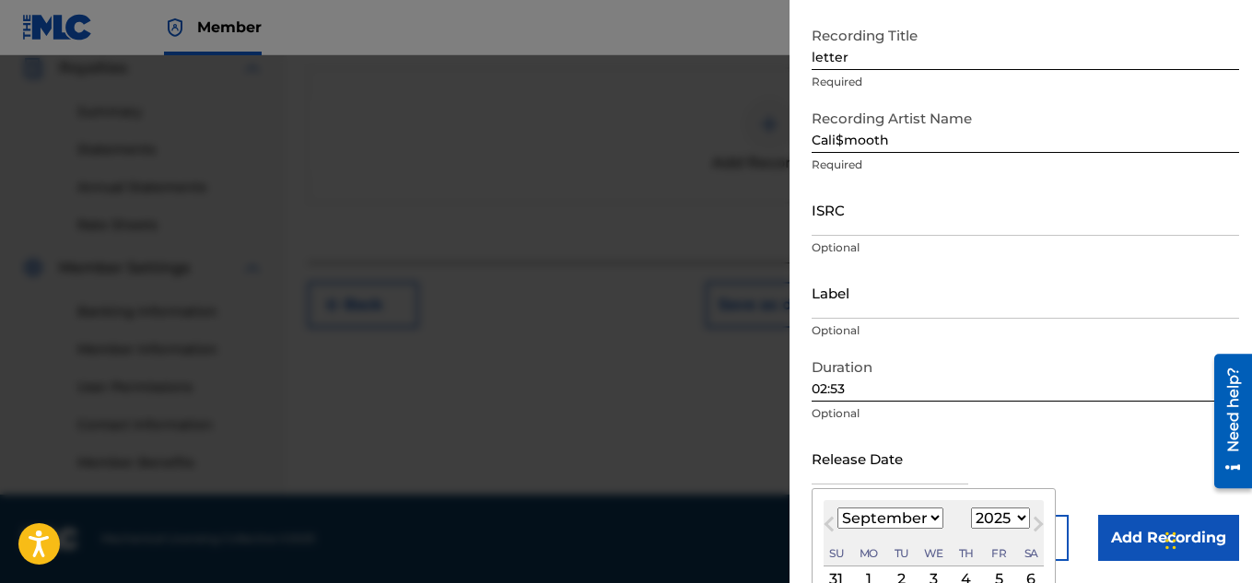
scroll to position [208, 0]
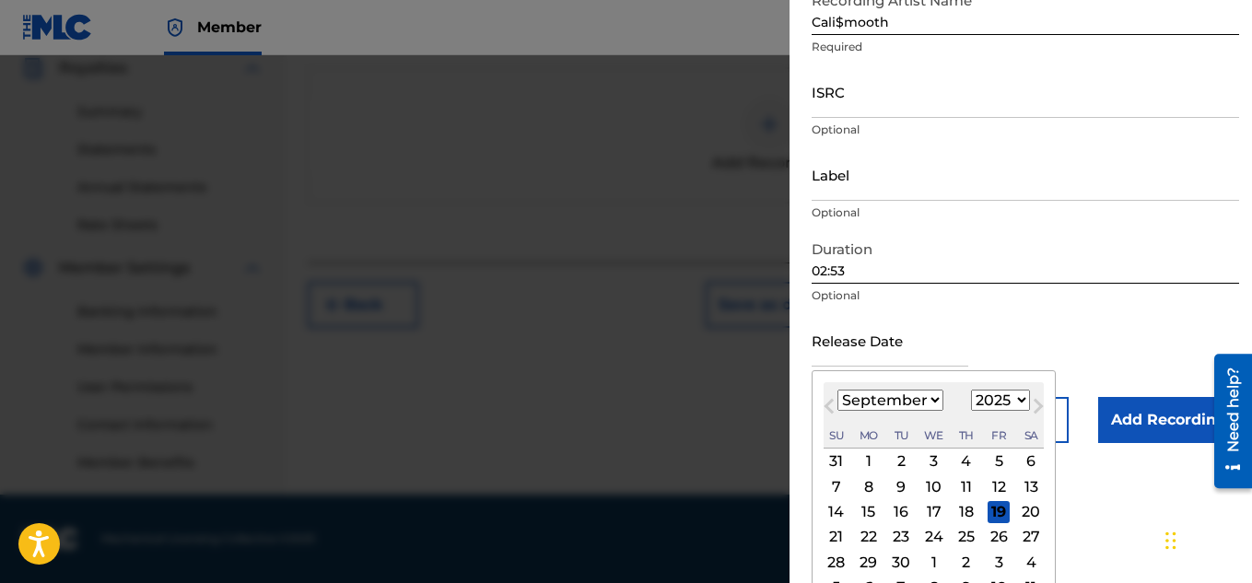
type input "[DATE]"
select select "2024"
click at [870, 559] on div "30" at bounding box center [868, 562] width 22 height 22
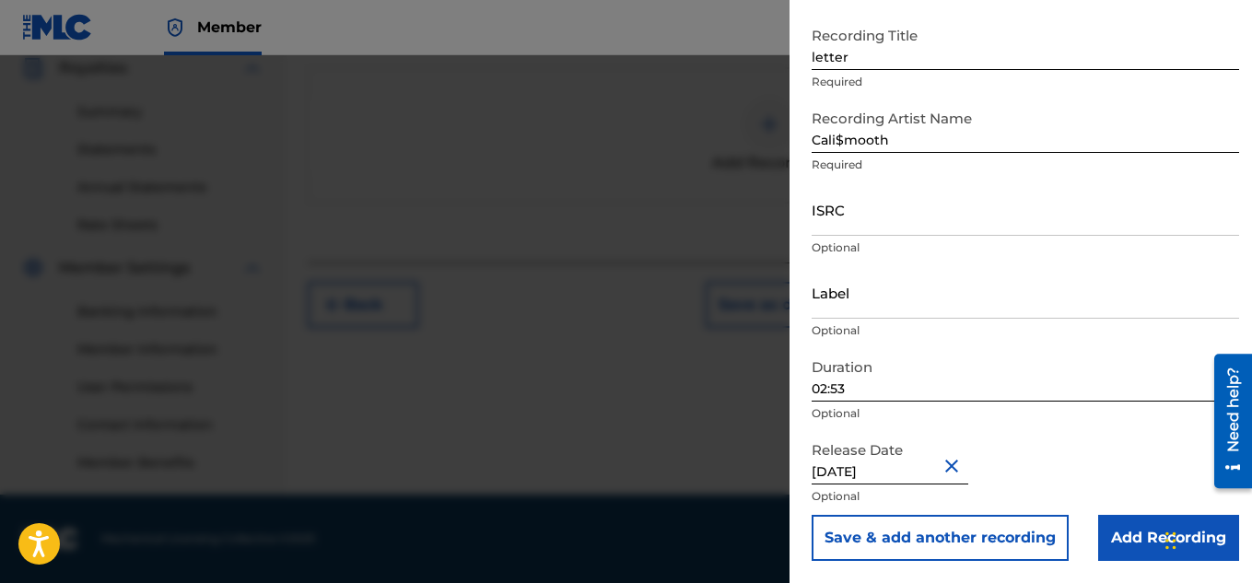
scroll to position [90, 0]
click at [1140, 546] on input "Add Recording" at bounding box center [1168, 538] width 141 height 46
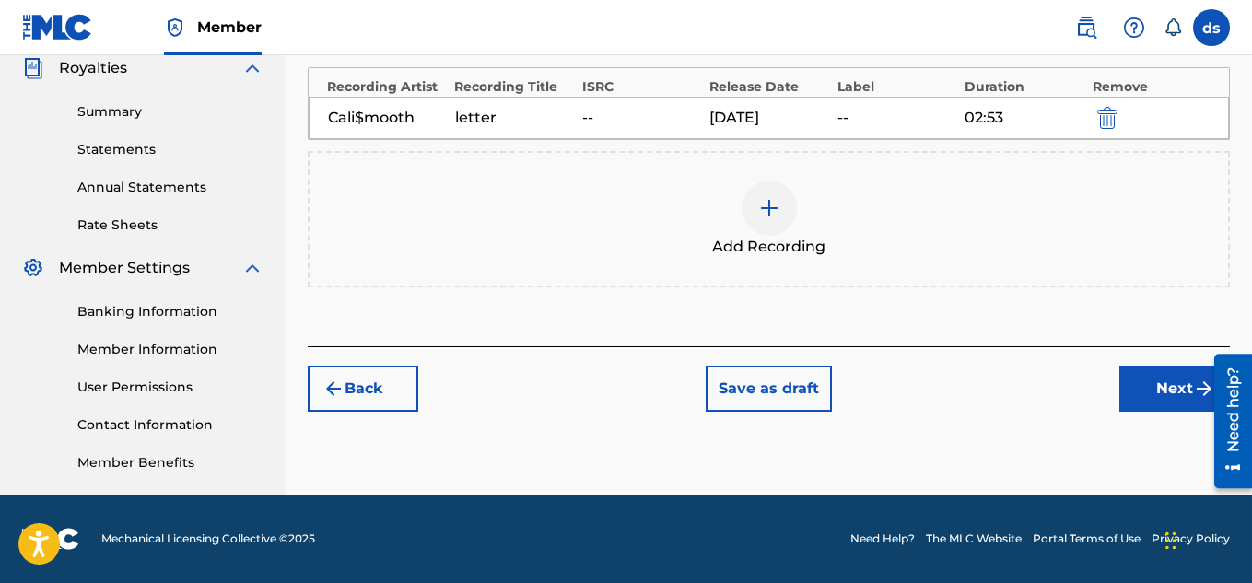
click at [1166, 382] on button "Next" at bounding box center [1174, 389] width 111 height 46
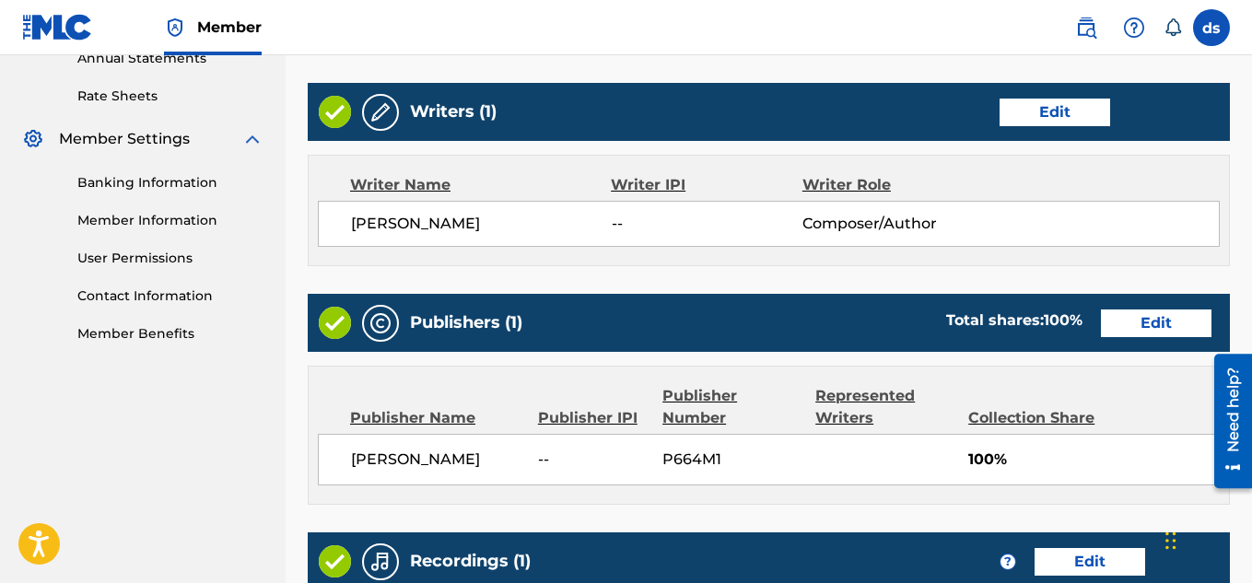
scroll to position [997, 0]
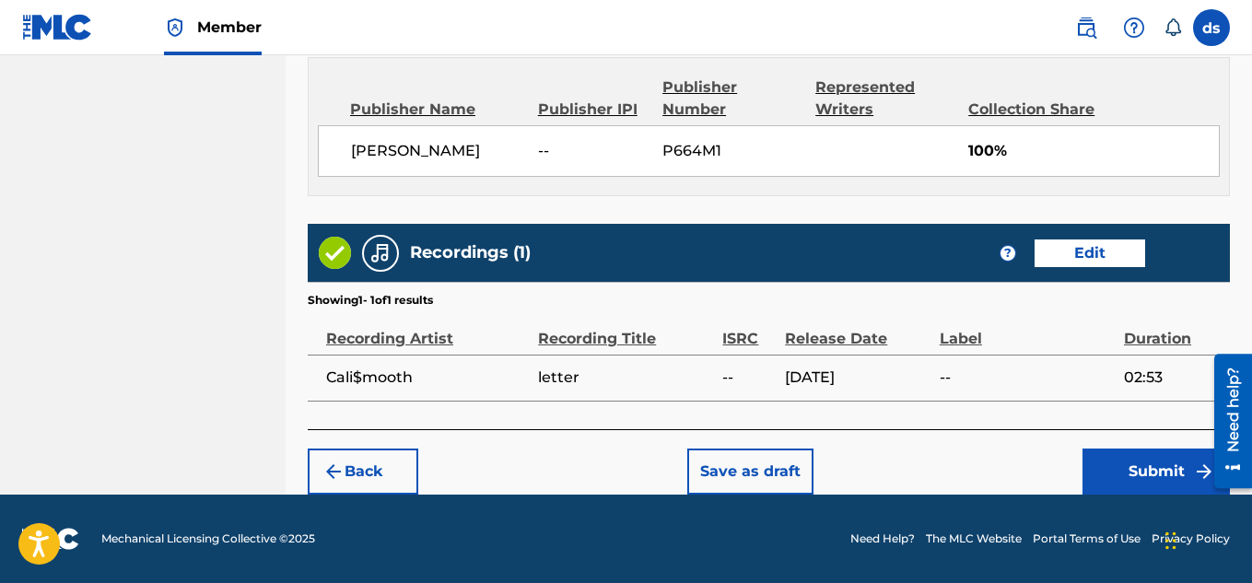
click at [1135, 469] on button "Submit" at bounding box center [1155, 472] width 147 height 46
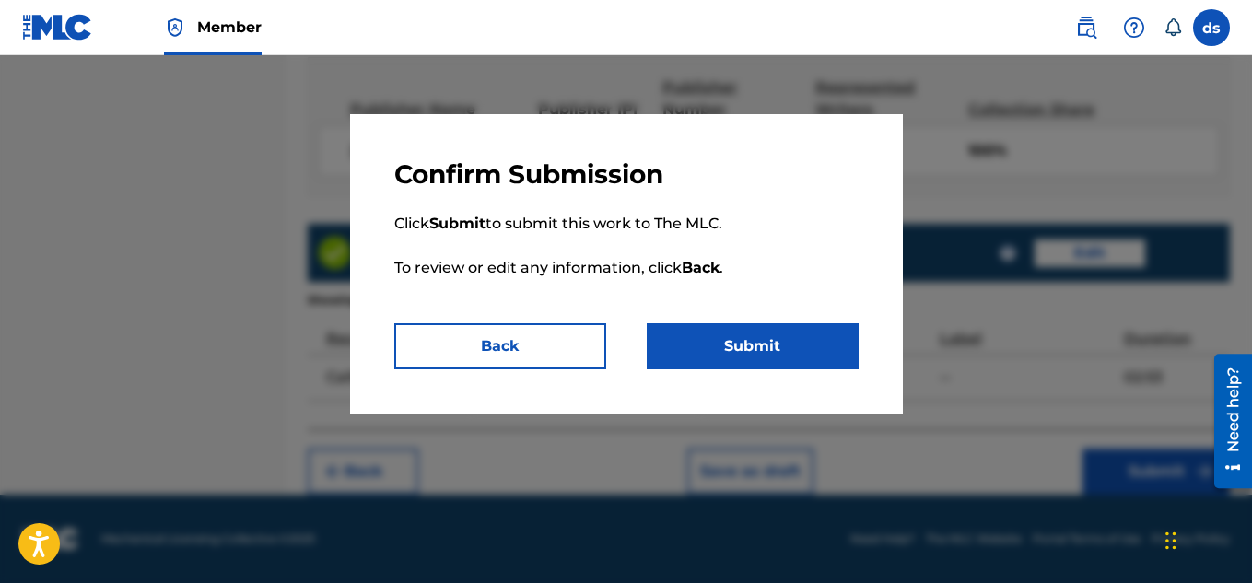
click at [839, 331] on button "Submit" at bounding box center [753, 346] width 212 height 46
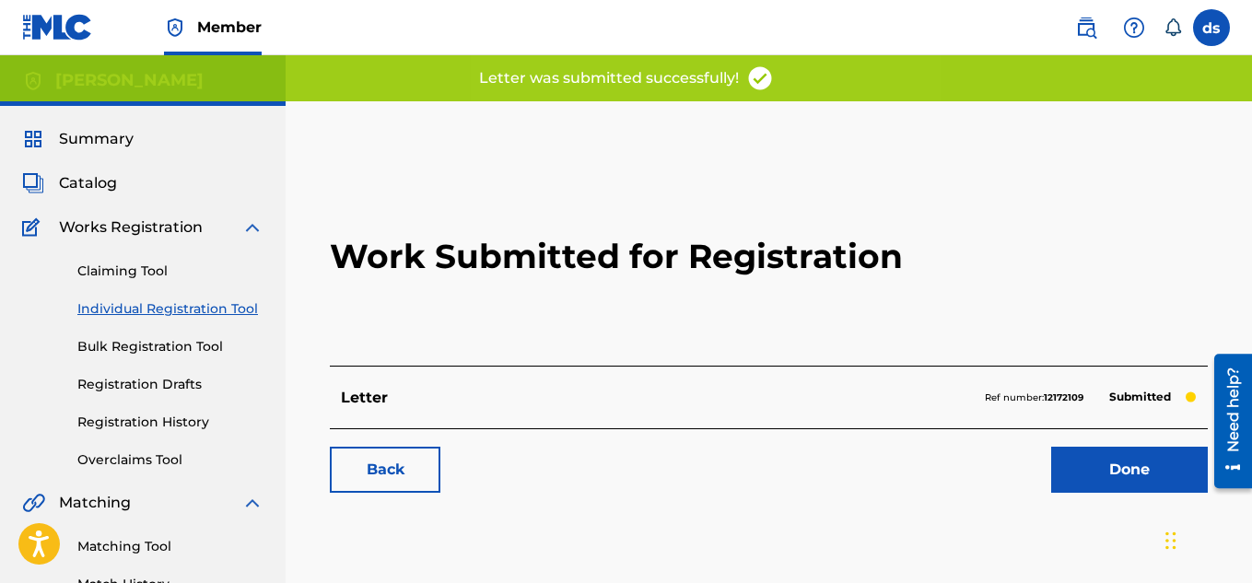
scroll to position [9, 0]
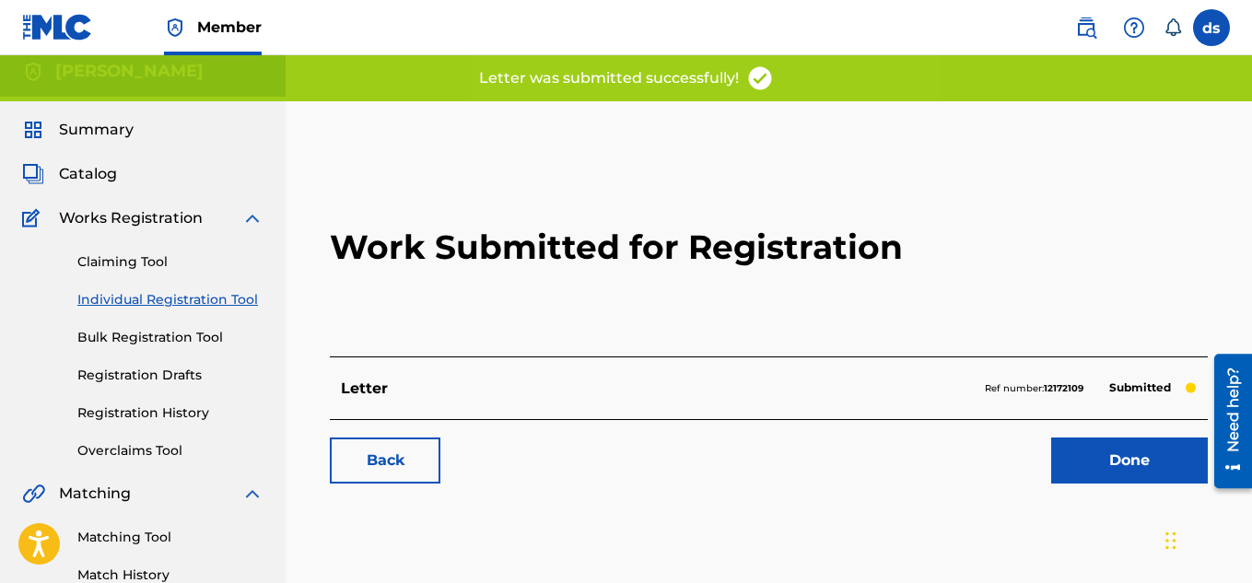
click at [1131, 457] on link "Done" at bounding box center [1129, 460] width 157 height 46
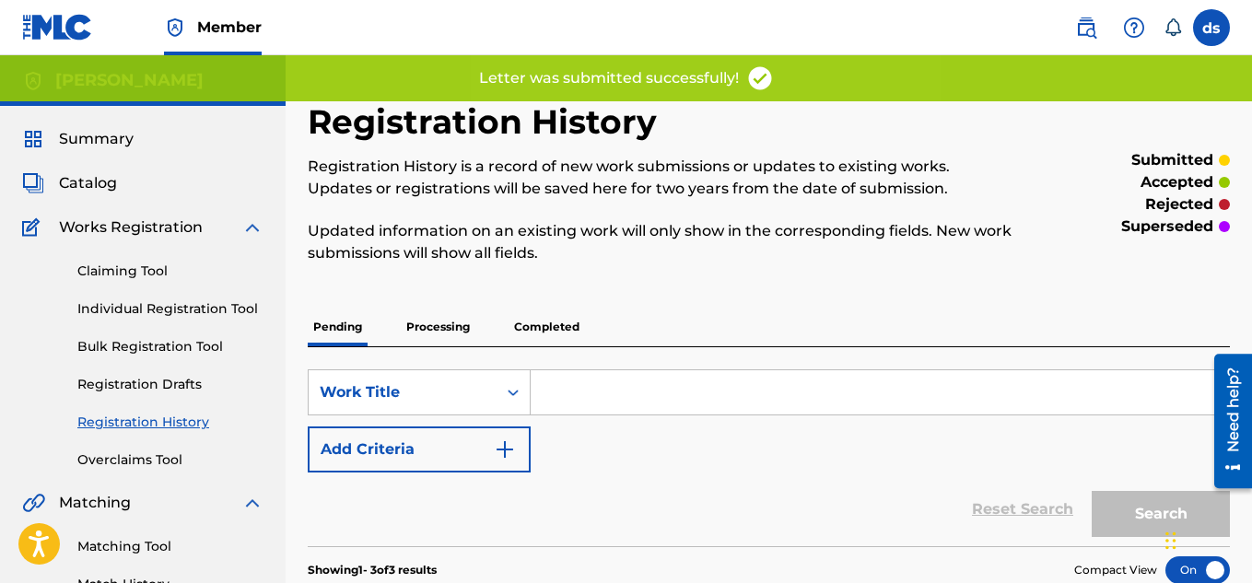
click at [1131, 457] on div "SearchWithCriteria79c93603-cc26-46ad-bf70-f5ba46889a98 Work Title Add Criteria" at bounding box center [769, 420] width 922 height 103
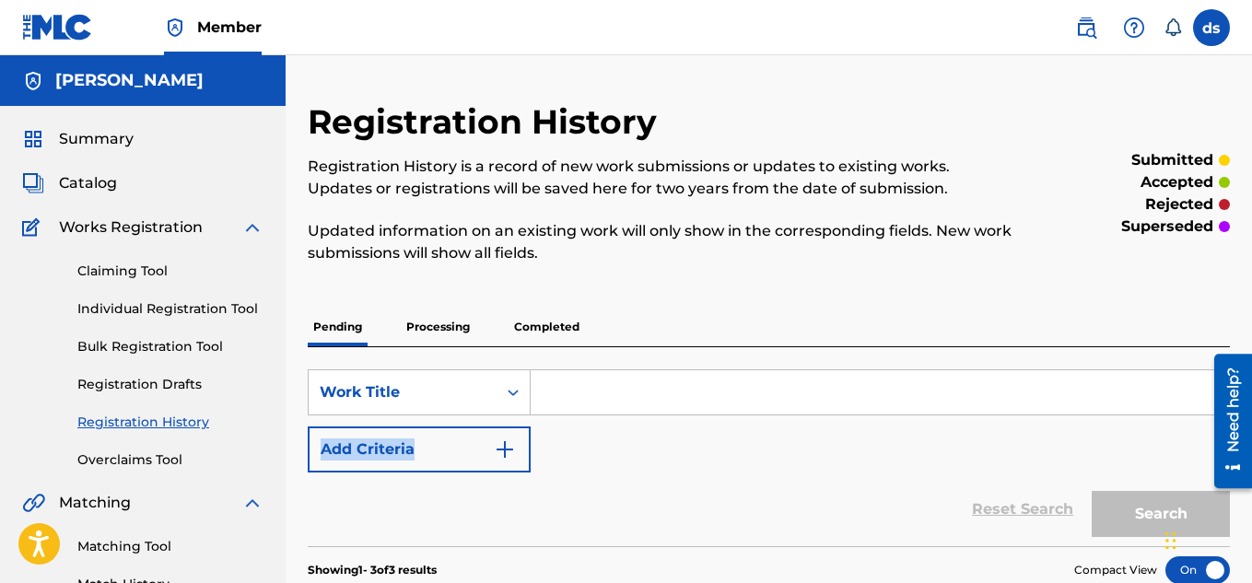
click at [844, 391] on input "Search Form" at bounding box center [879, 392] width 698 height 44
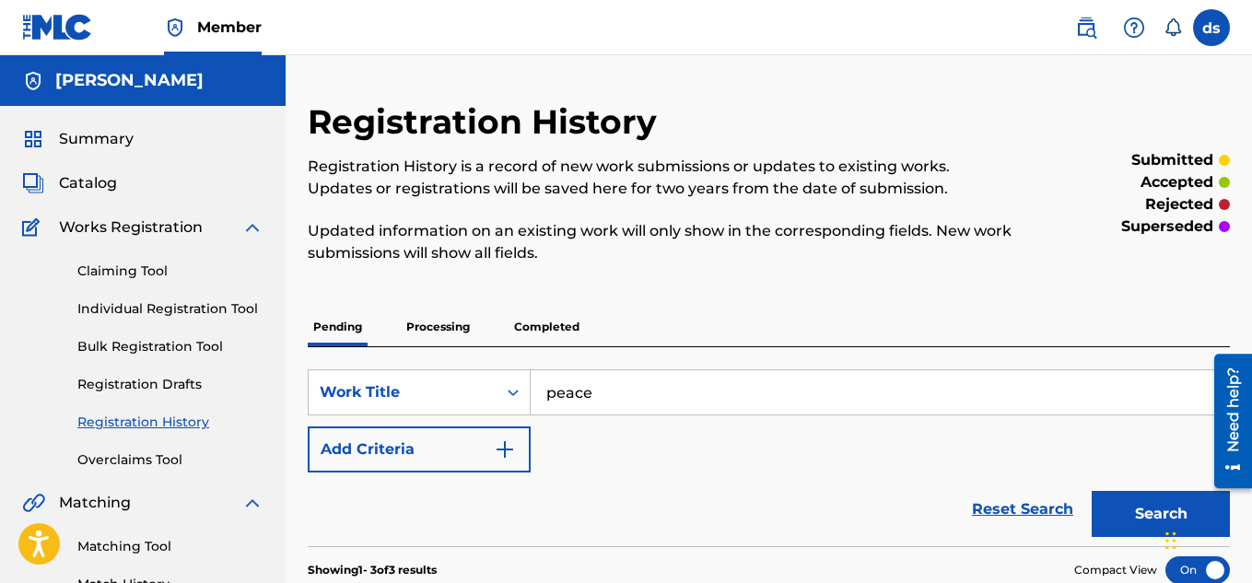
type input "peace"
click at [121, 308] on link "Individual Registration Tool" at bounding box center [170, 308] width 186 height 19
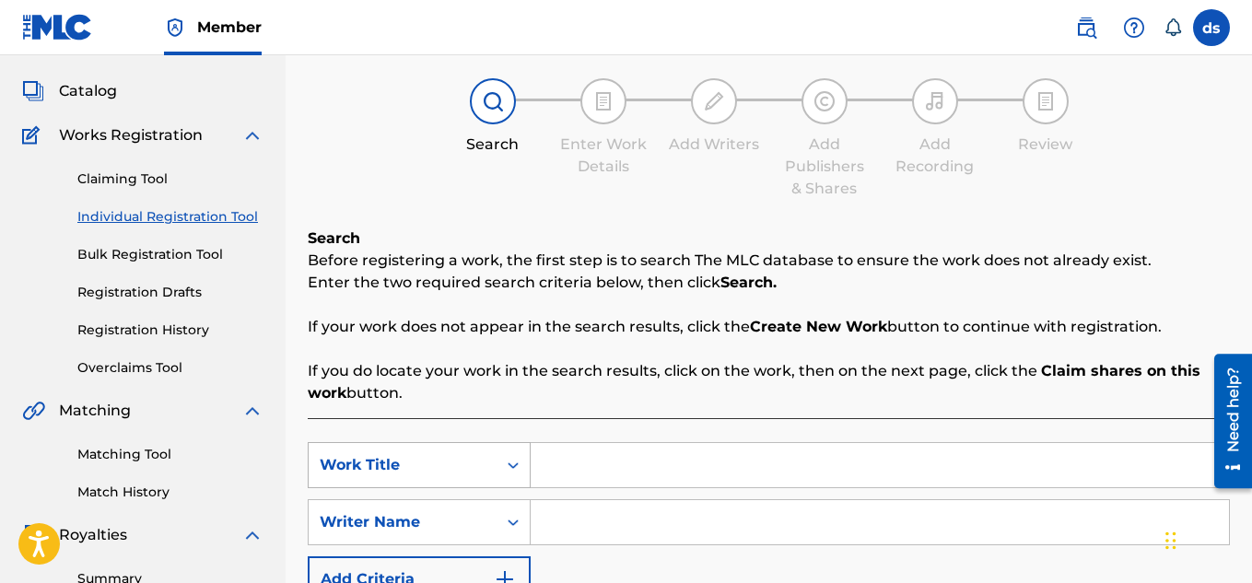
scroll to position [95, 0]
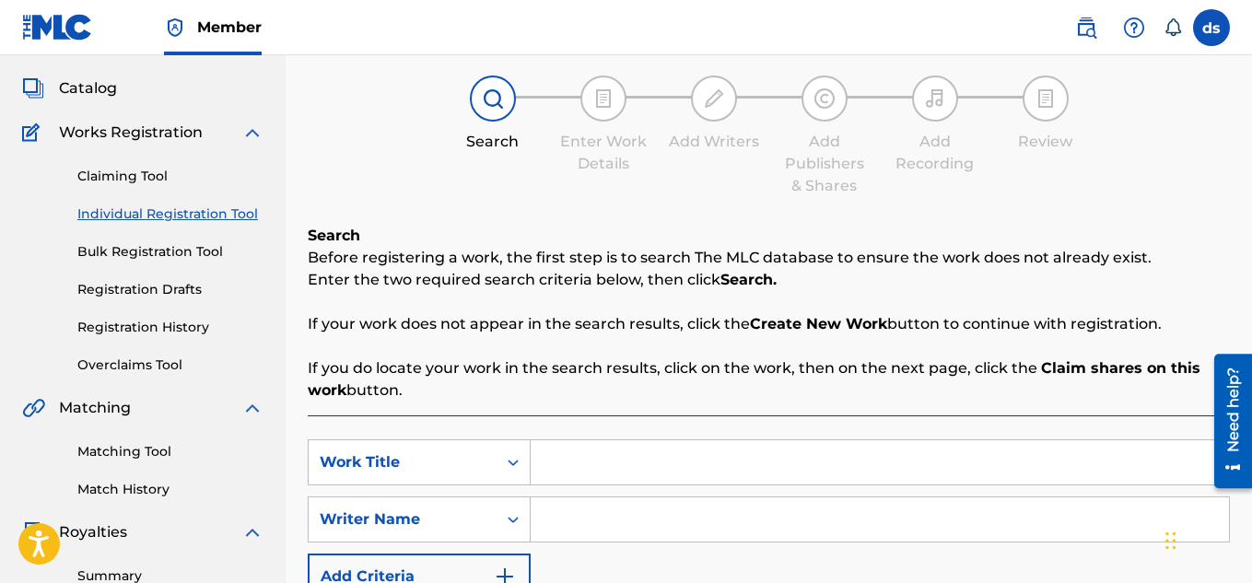
click at [576, 519] on input "Search Form" at bounding box center [879, 519] width 698 height 44
type input "deanrte"
type input "[PERSON_NAME]"
click at [714, 448] on input "Search Form" at bounding box center [879, 462] width 698 height 44
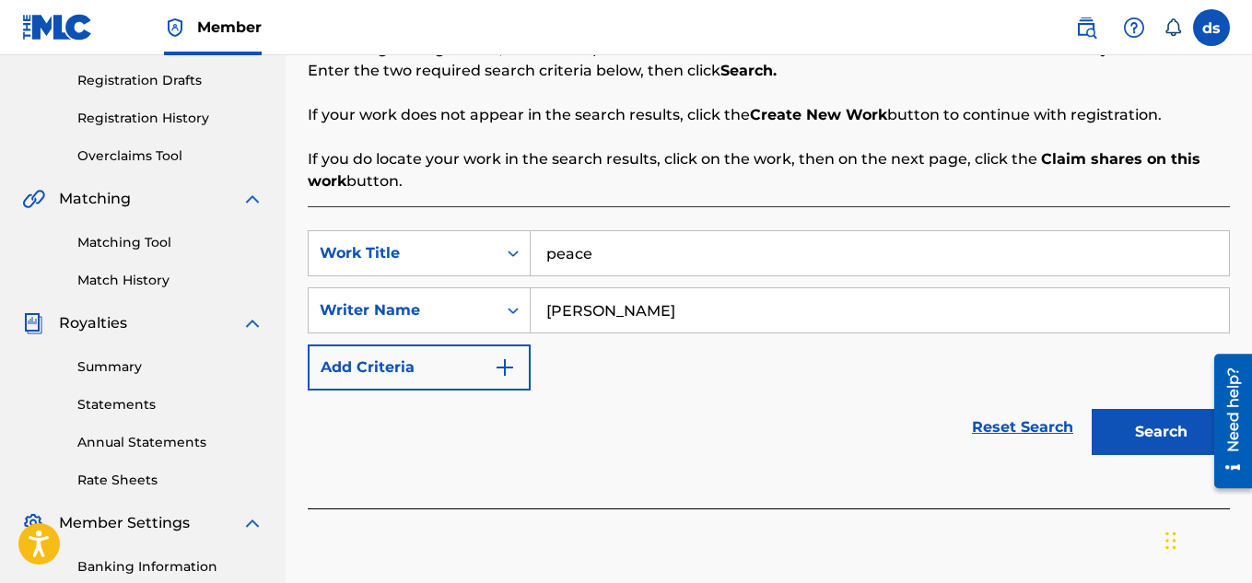
scroll to position [321, 0]
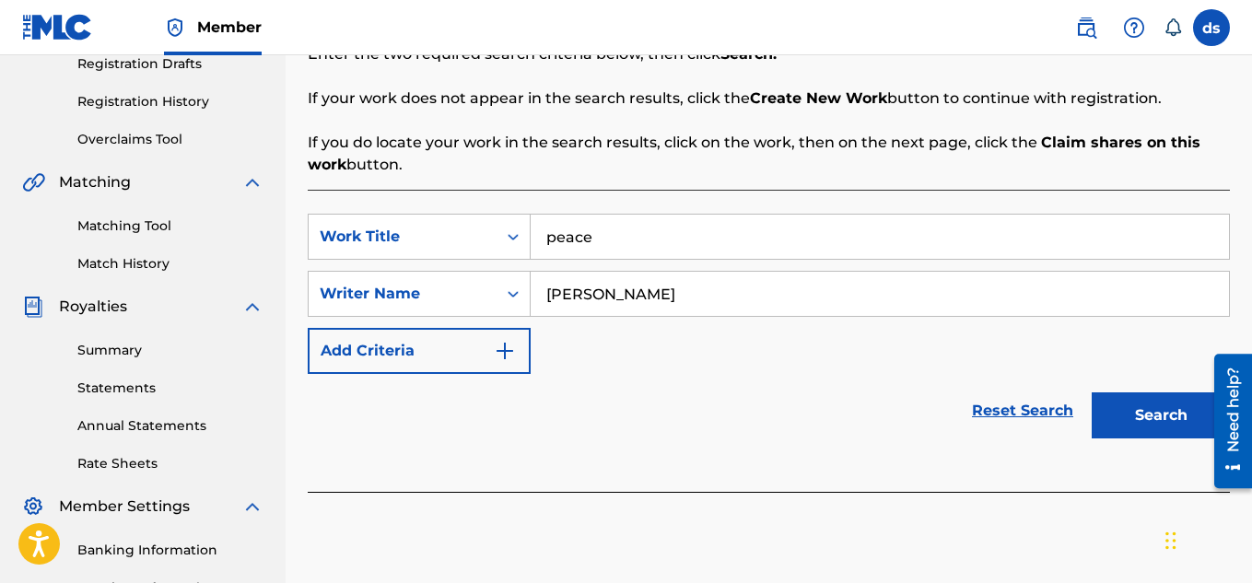
type input "peace"
click at [1126, 419] on button "Search" at bounding box center [1160, 415] width 138 height 46
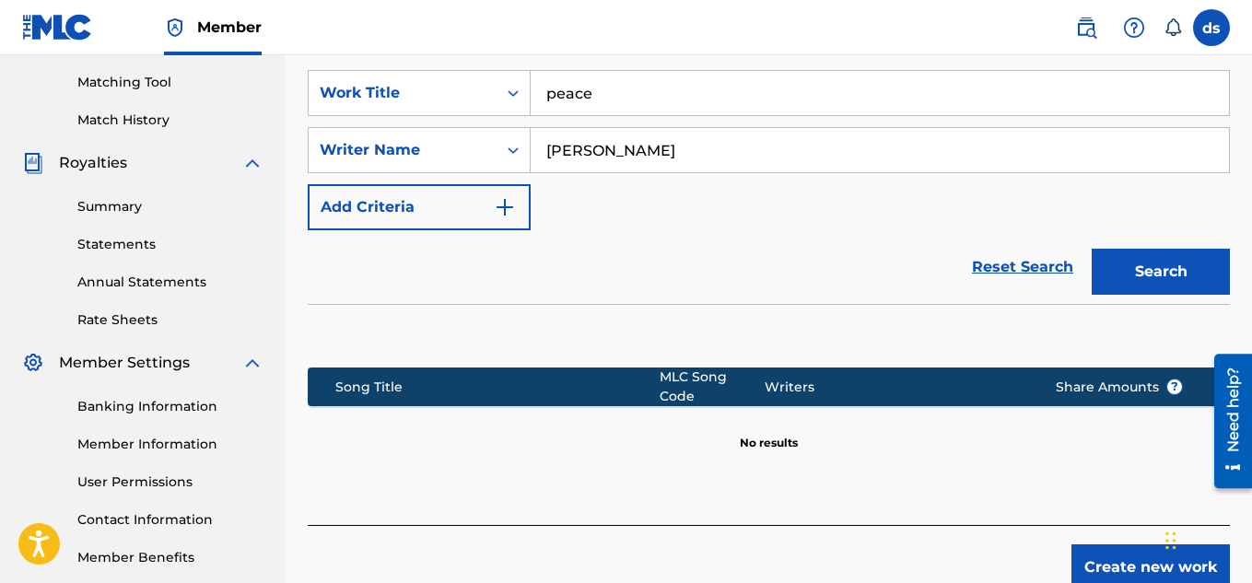
scroll to position [485, 0]
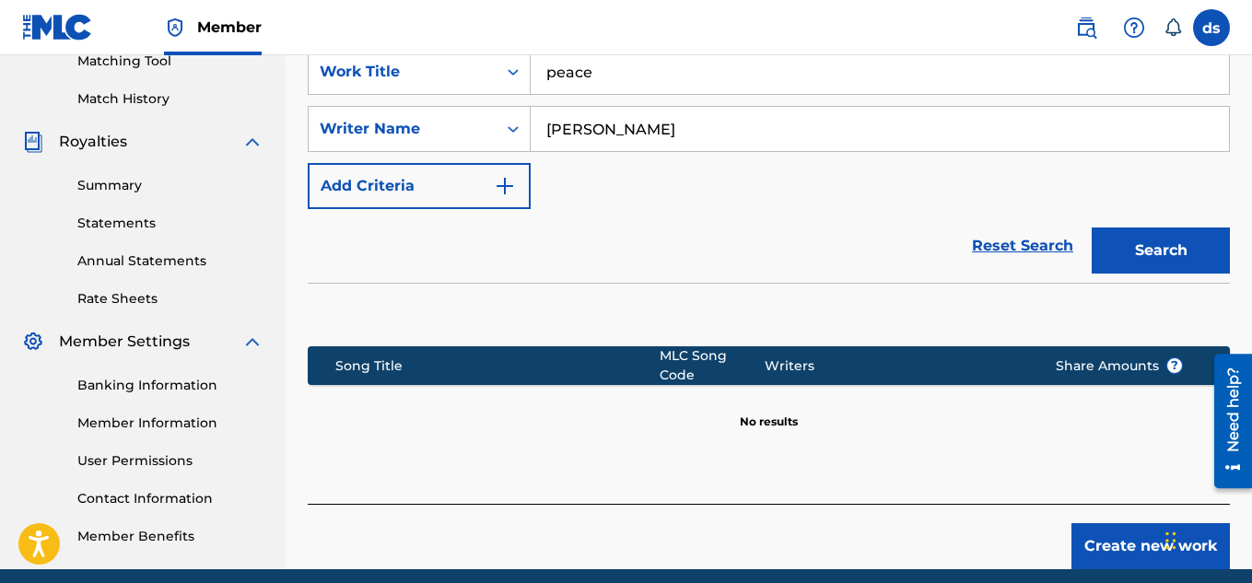
click at [1096, 532] on button "Create new work" at bounding box center [1150, 546] width 158 height 46
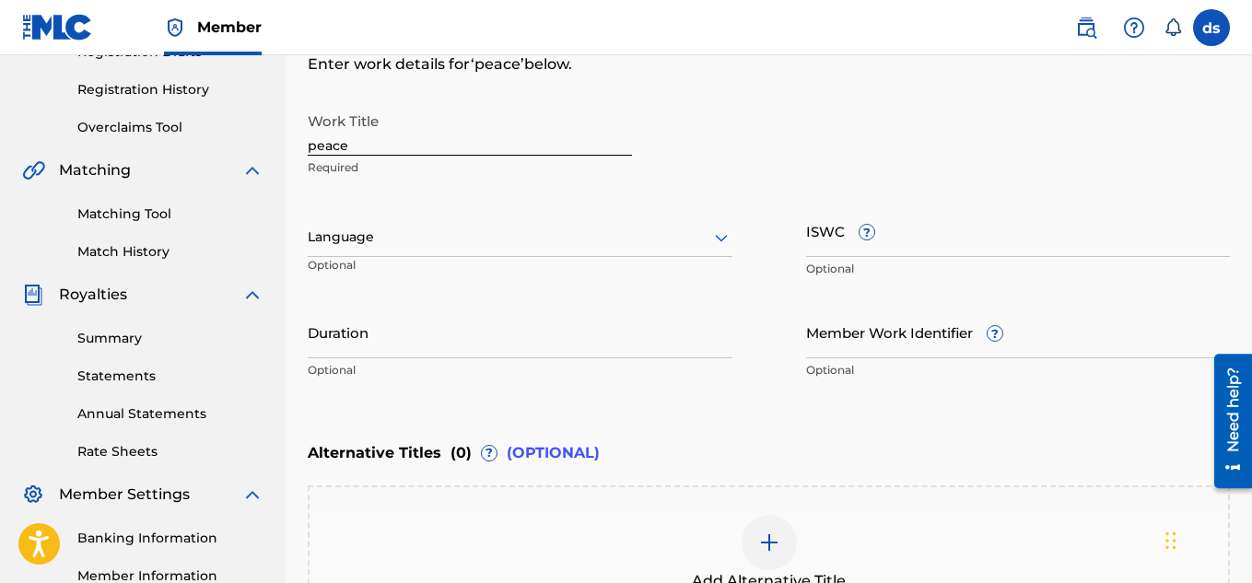
scroll to position [333, 0]
click at [664, 338] on input "Duration" at bounding box center [520, 331] width 425 height 52
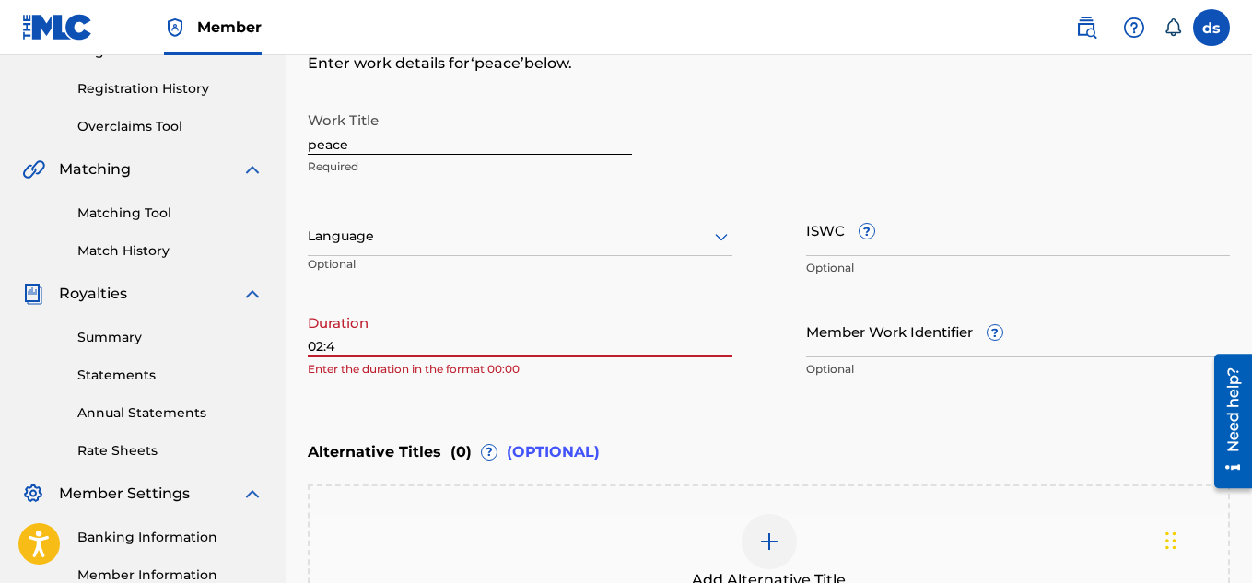
type input "02:40"
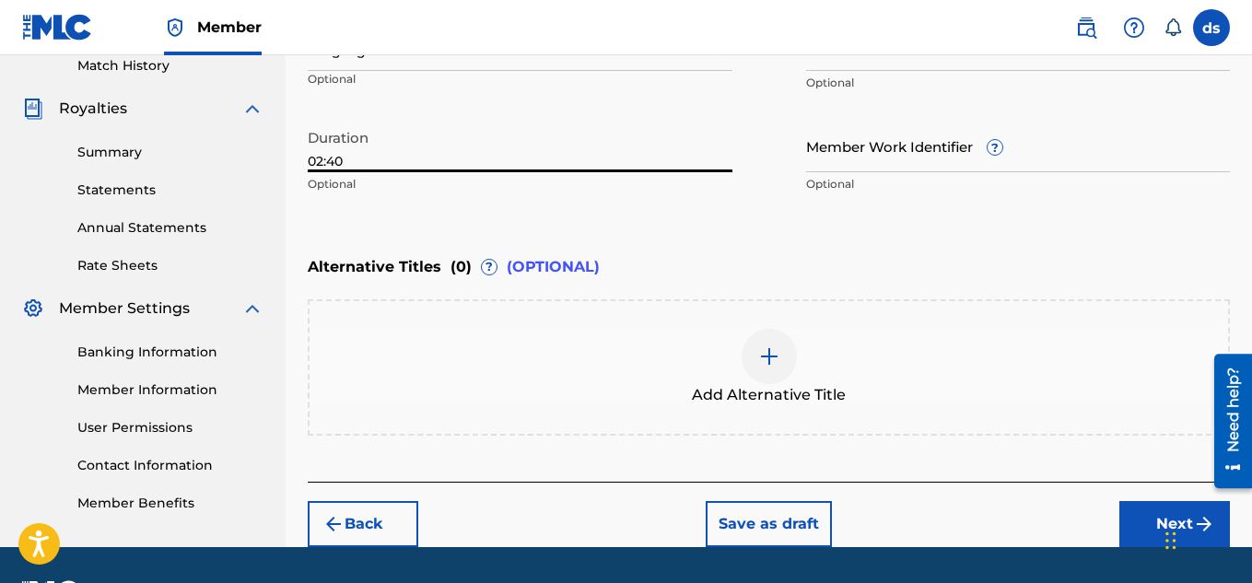
scroll to position [542, 0]
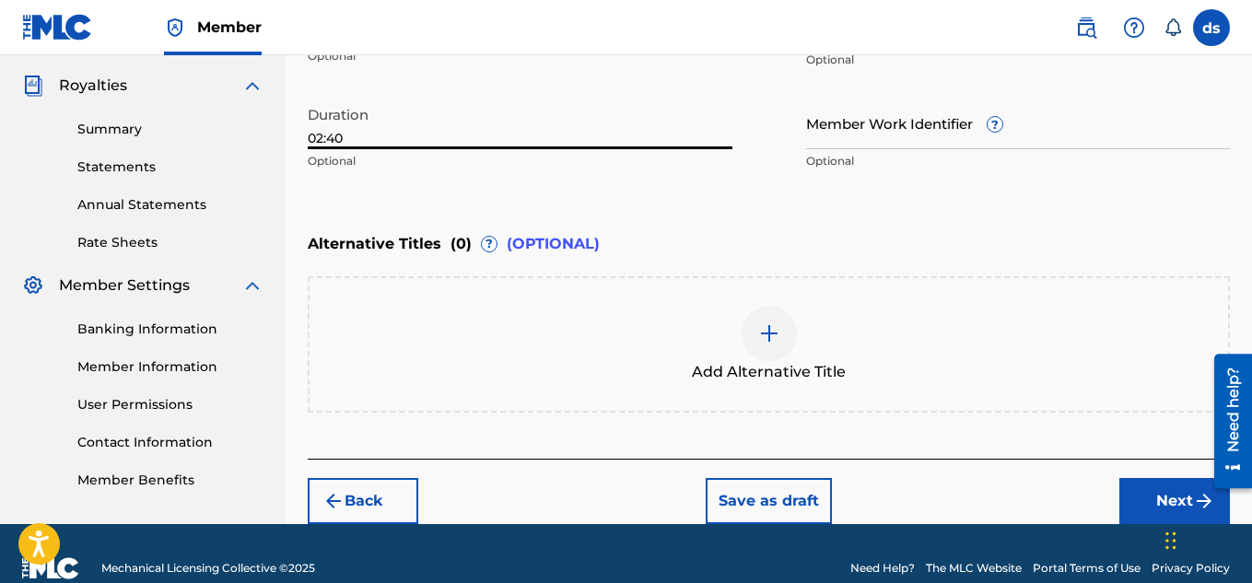
click at [1142, 495] on button "Next" at bounding box center [1174, 501] width 111 height 46
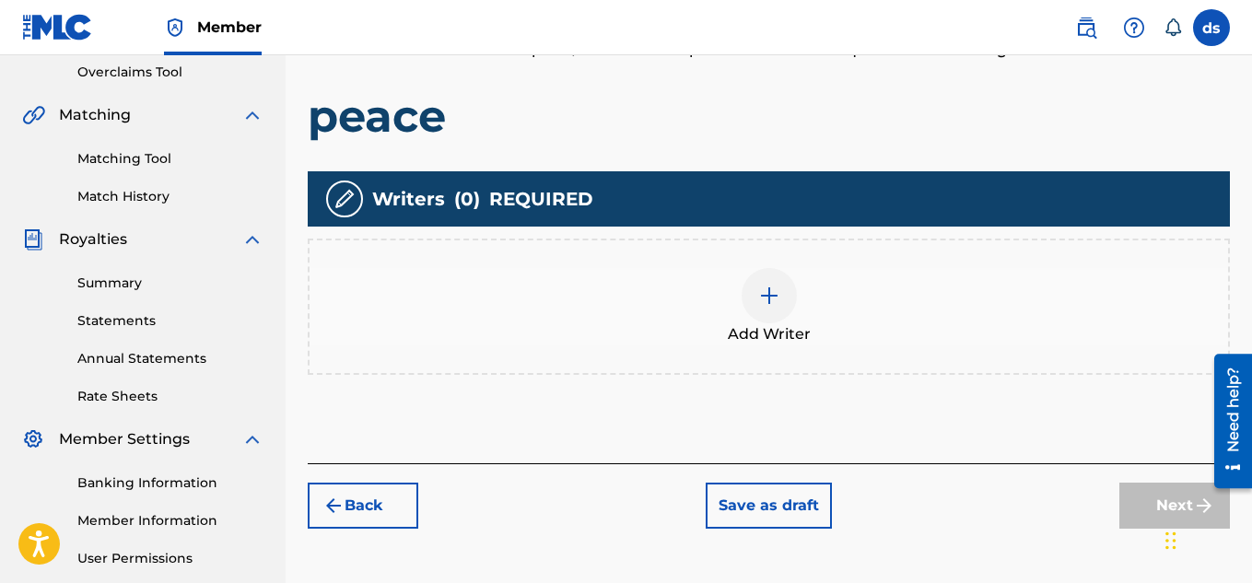
scroll to position [408, 0]
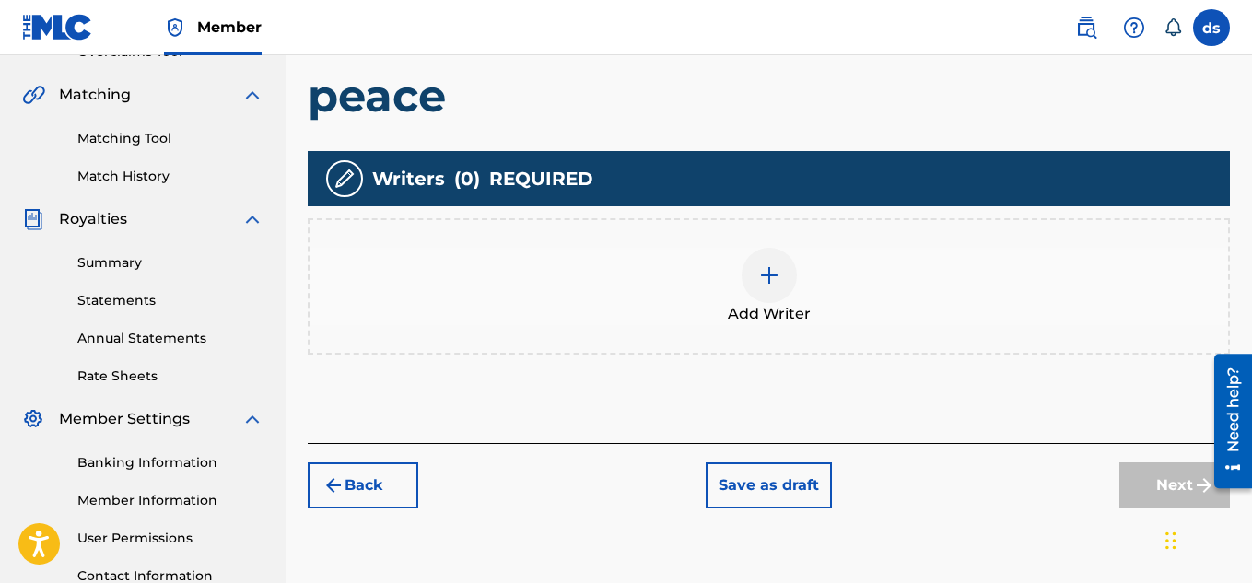
click at [778, 294] on div at bounding box center [768, 275] width 55 height 55
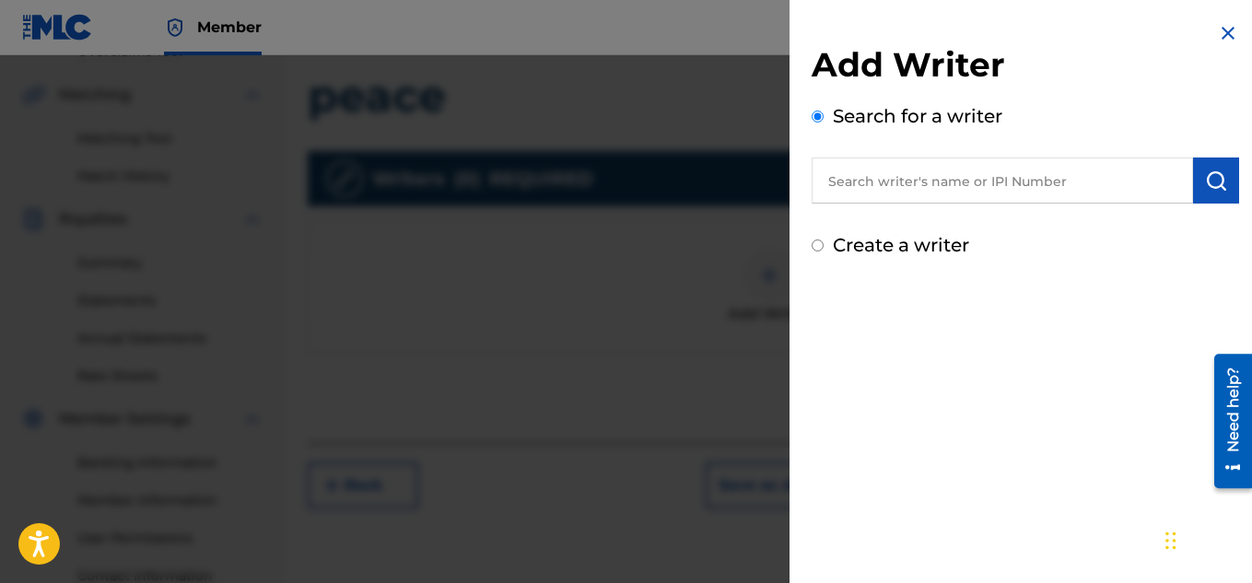
click at [851, 240] on label "Create a writer" at bounding box center [901, 245] width 136 height 22
radio input "true"
click at [823, 240] on input "Create a writer" at bounding box center [817, 245] width 12 height 12
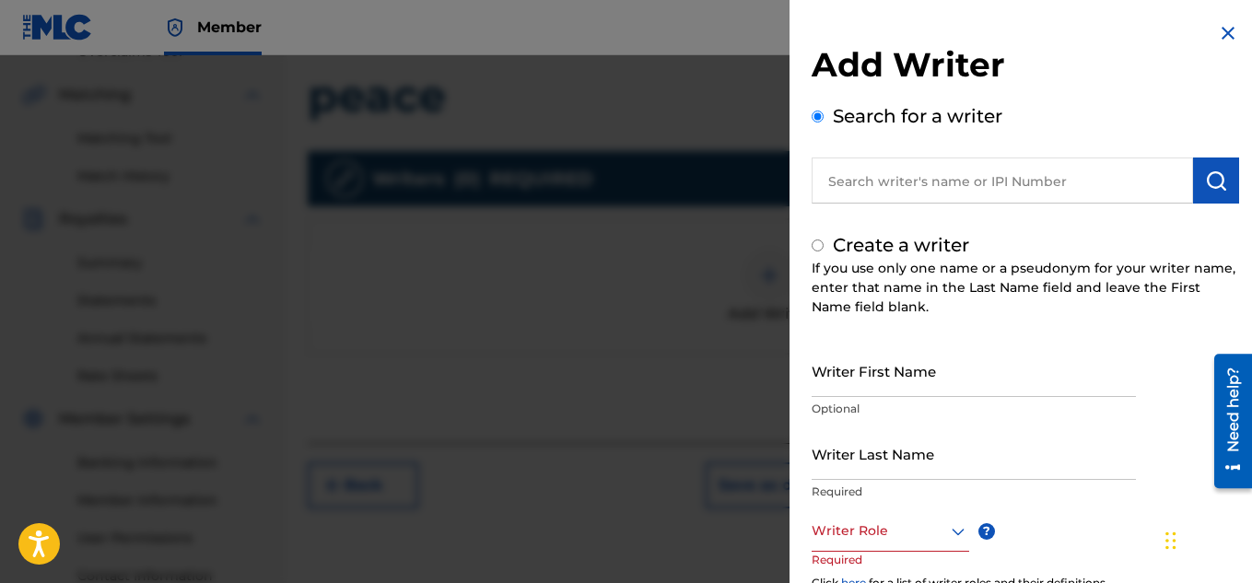
radio input "false"
radio input "true"
click at [846, 379] on input "Writer First Name" at bounding box center [973, 370] width 324 height 52
type input "deante"
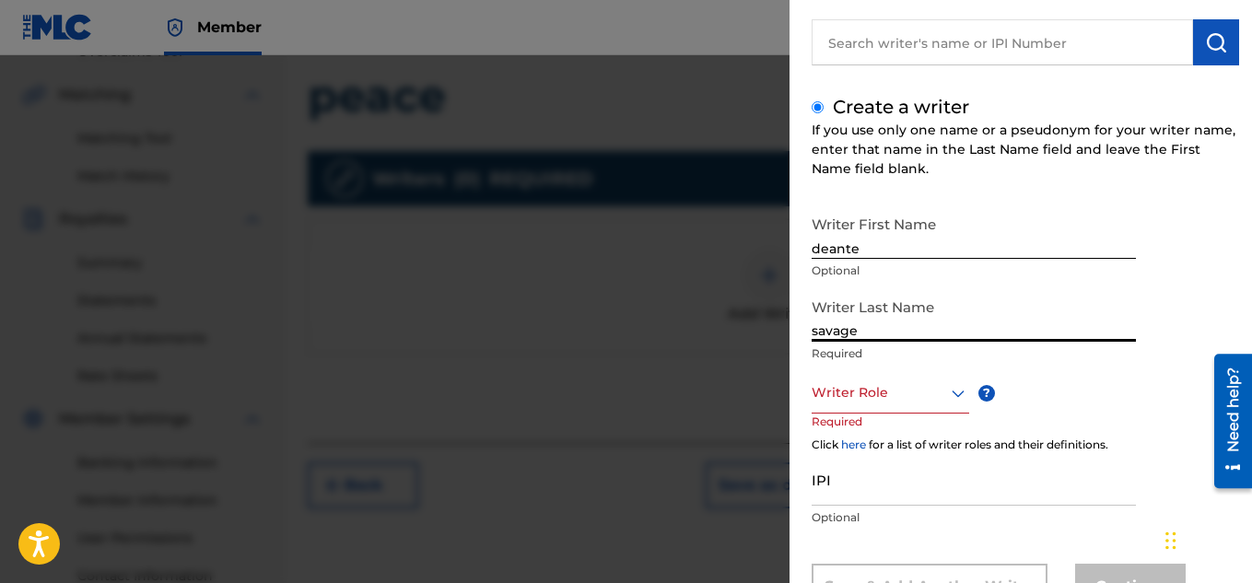
scroll to position [175, 0]
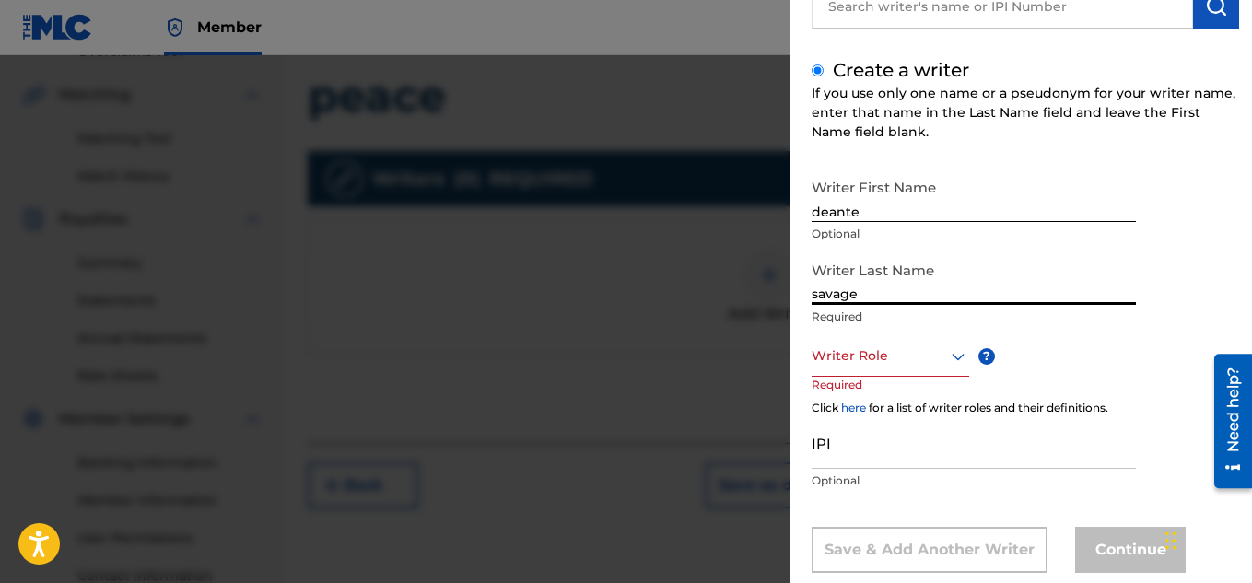
type input "savage"
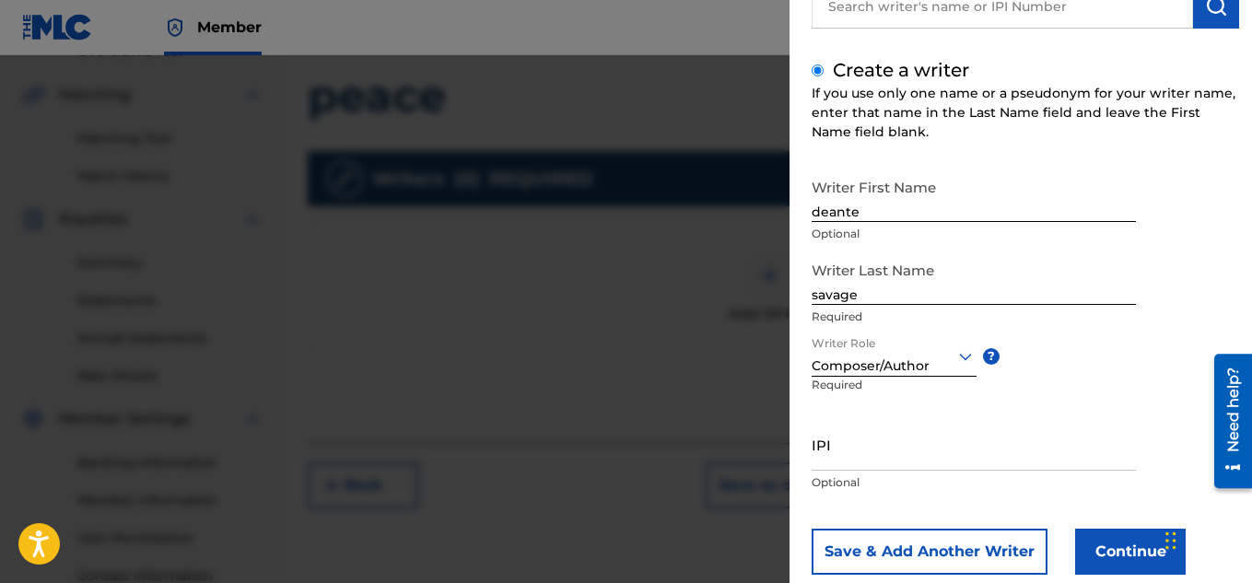
click at [1101, 540] on button "Continue" at bounding box center [1130, 552] width 111 height 46
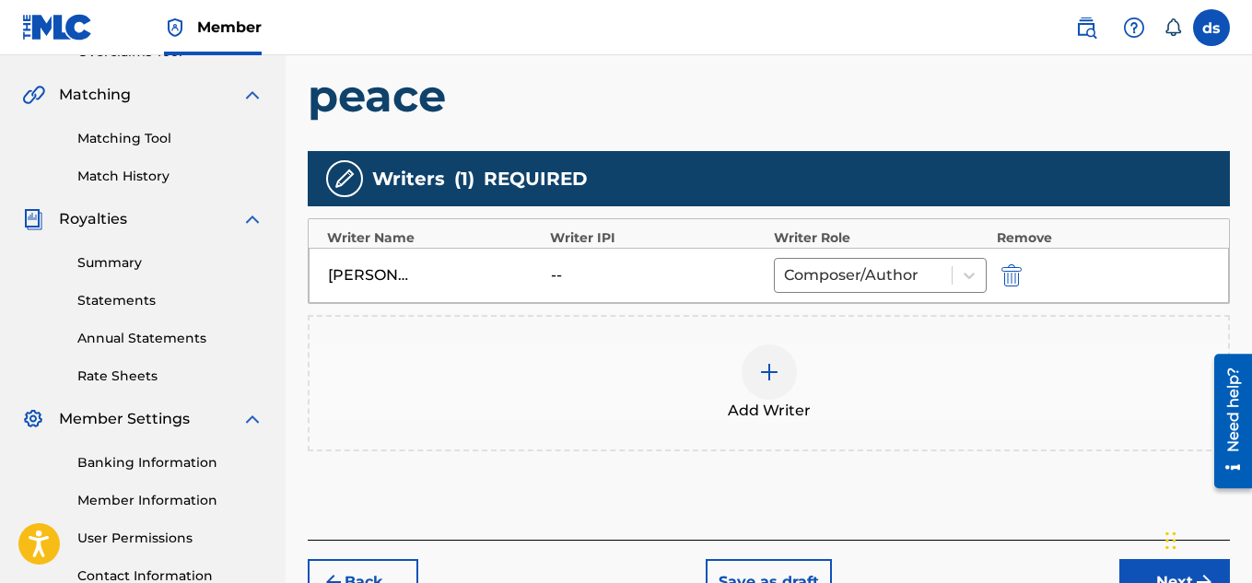
click at [1150, 563] on button "Next" at bounding box center [1174, 582] width 111 height 46
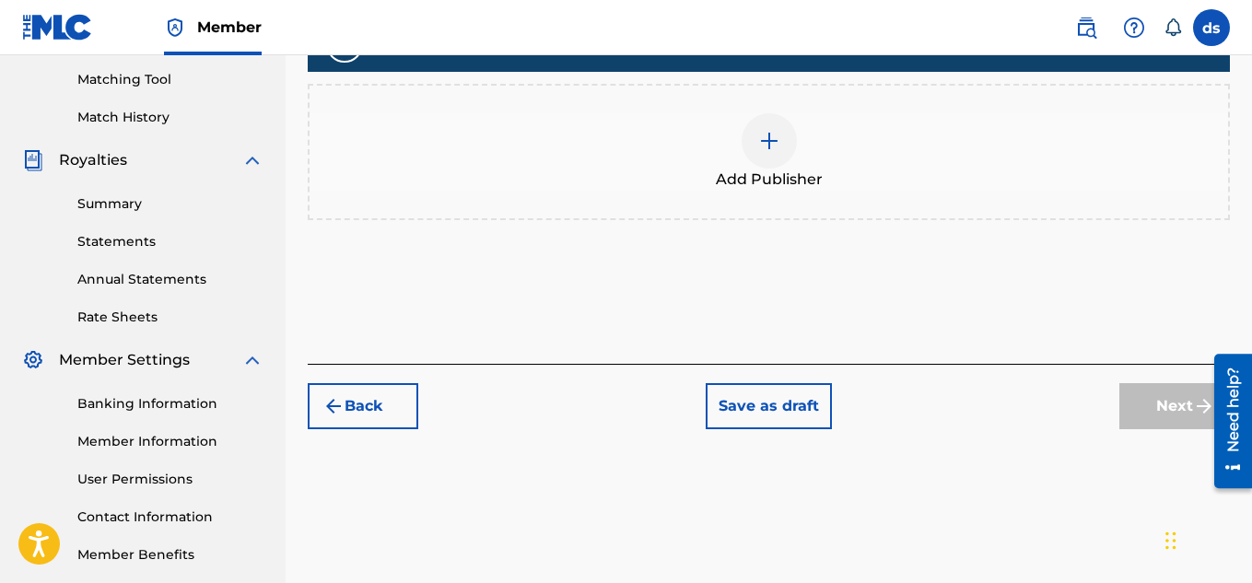
scroll to position [479, 0]
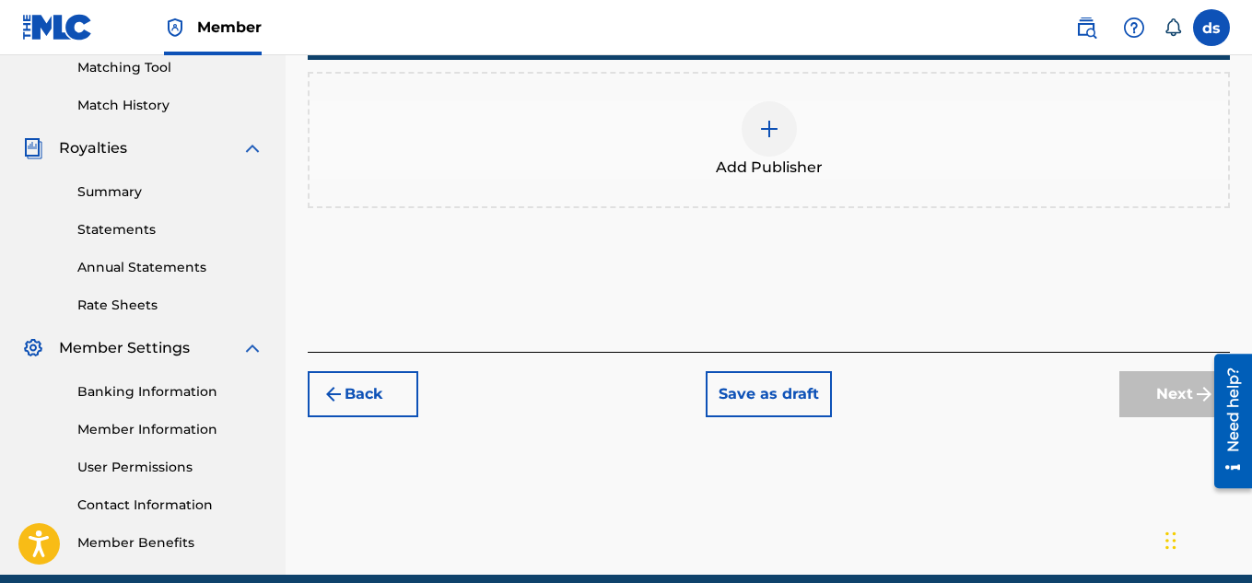
click at [776, 129] on img at bounding box center [769, 129] width 22 height 22
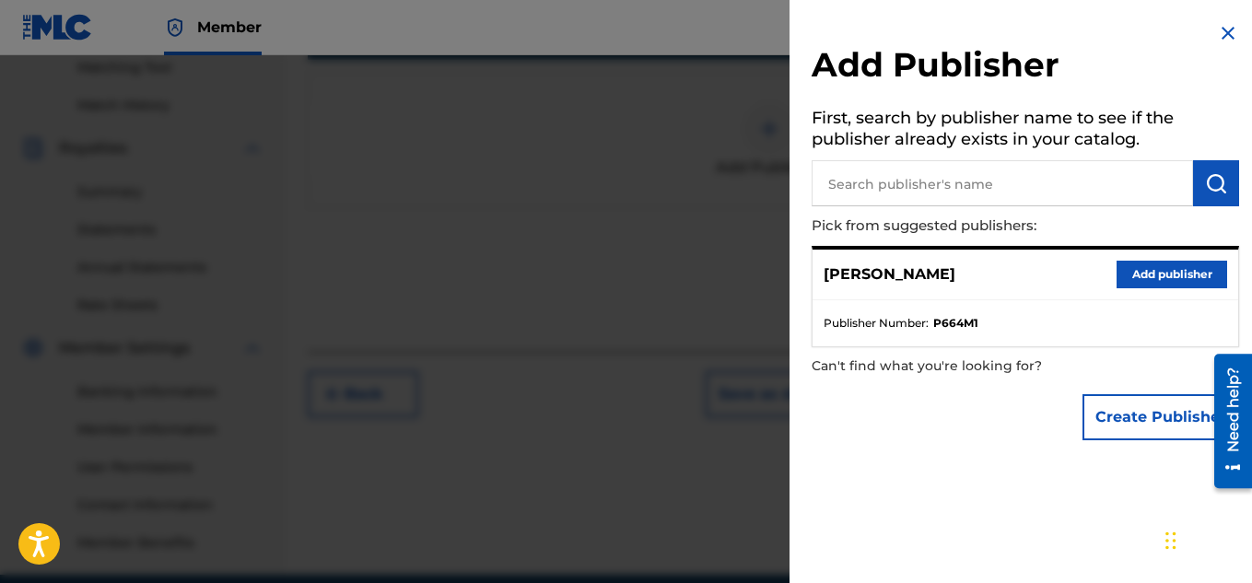
click at [990, 181] on input "text" at bounding box center [1001, 183] width 381 height 46
click at [1126, 274] on button "Add publisher" at bounding box center [1171, 275] width 111 height 28
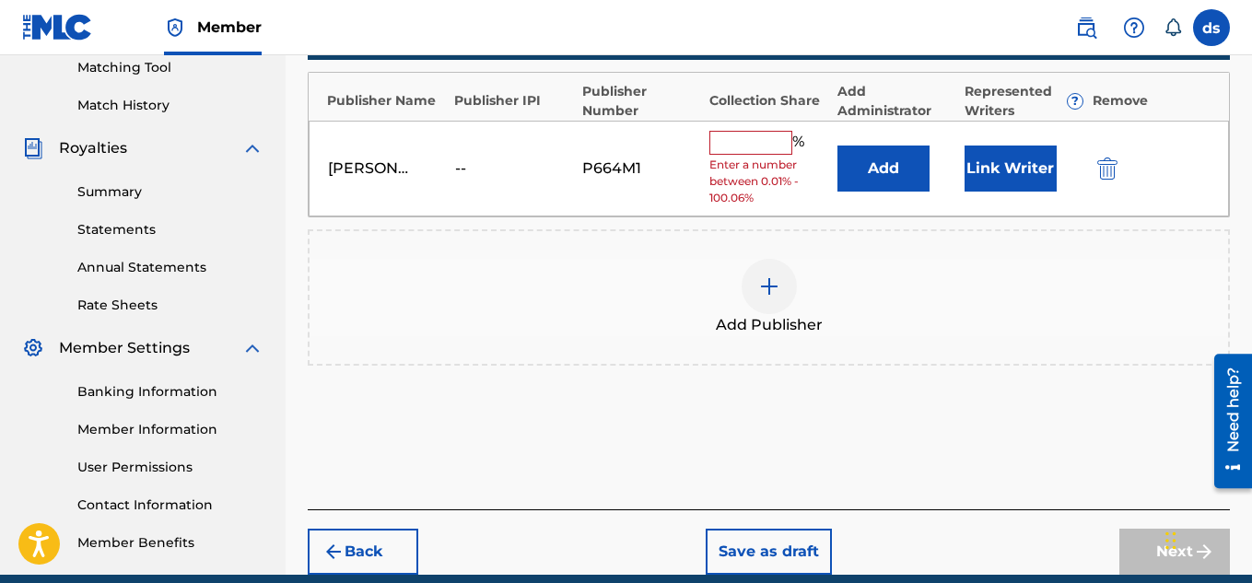
click at [1067, 383] on div "Publishers ( 1 ) ? REQUIRED Total shares: 0 % Publisher Name Publisher IPI Publ…" at bounding box center [769, 211] width 922 height 433
click at [780, 147] on input "text" at bounding box center [750, 143] width 83 height 24
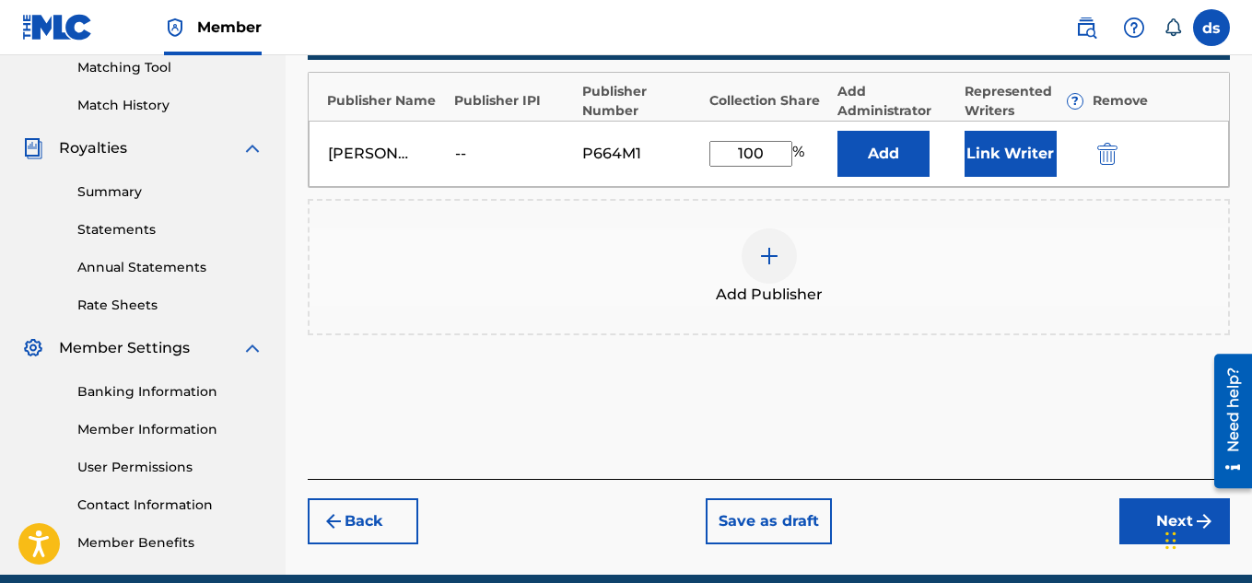
type input "100"
click at [1141, 495] on div "Back Save as draft Next" at bounding box center [769, 511] width 922 height 65
click at [1137, 513] on button "Next" at bounding box center [1174, 521] width 111 height 46
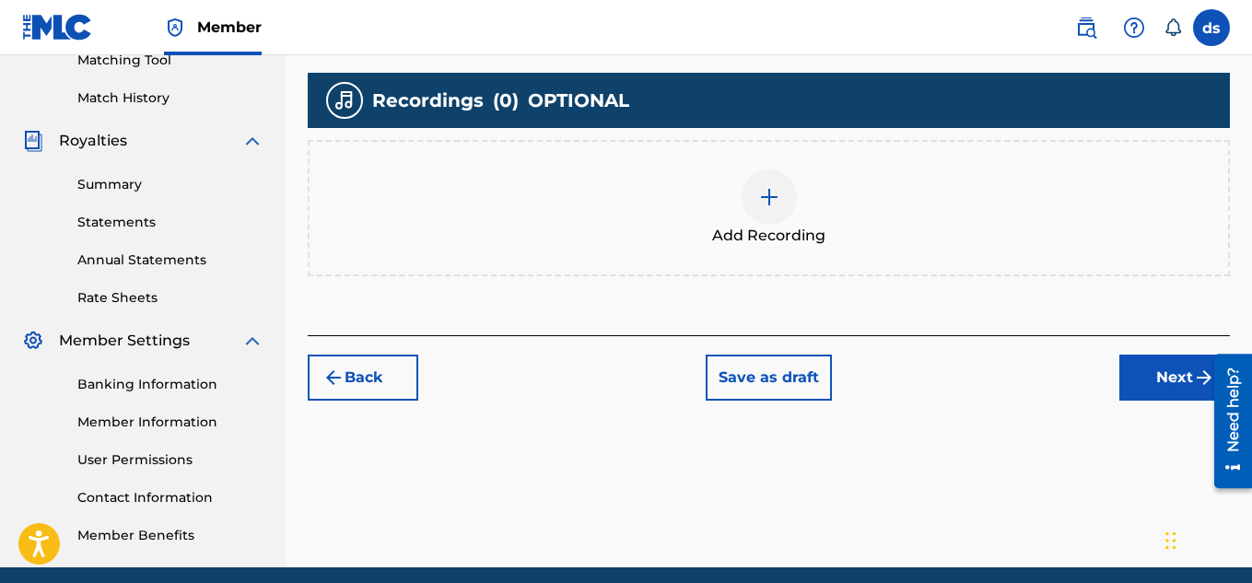
scroll to position [559, 0]
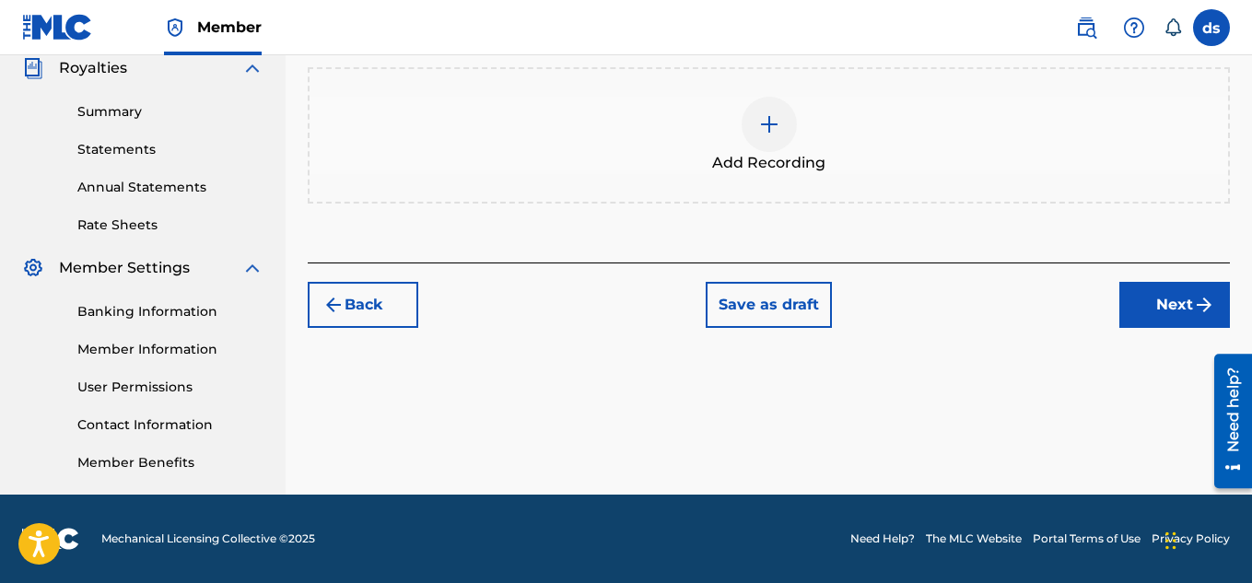
click at [1035, 129] on div "Add Recording" at bounding box center [768, 135] width 918 height 77
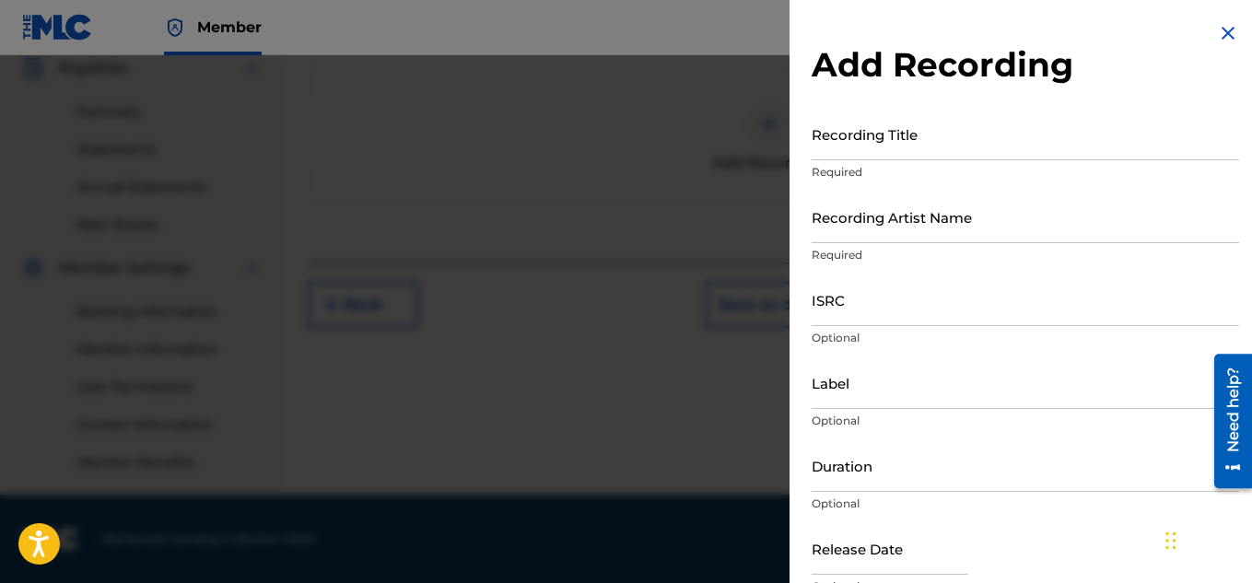
click at [1041, 142] on input "Recording Title" at bounding box center [1024, 134] width 427 height 52
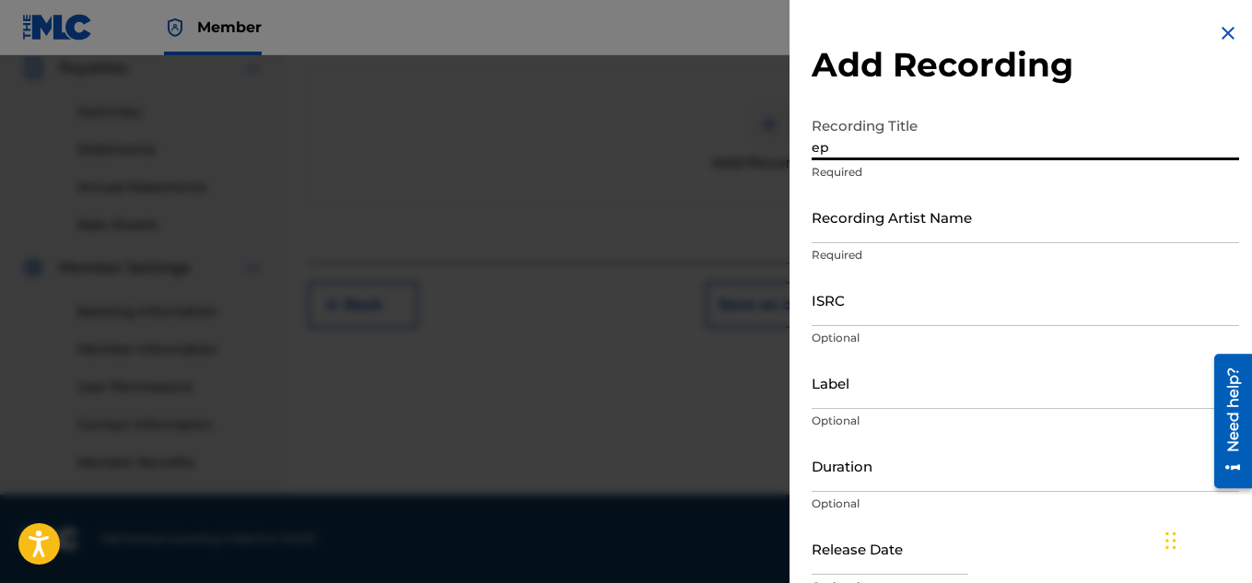
type input "e"
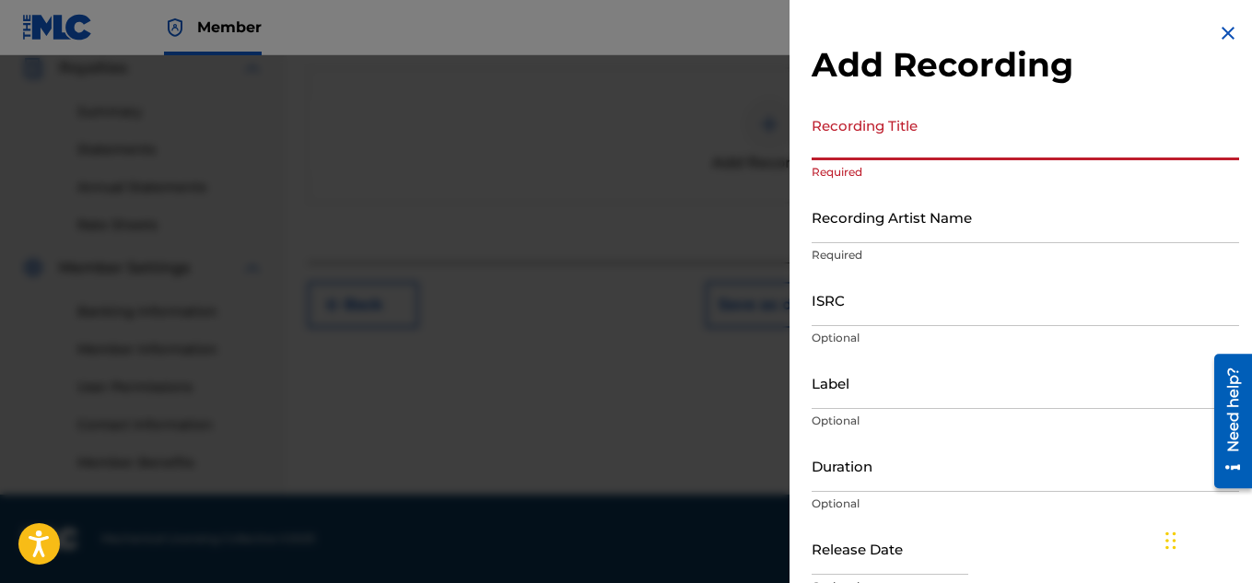
type input "e"
type input "o"
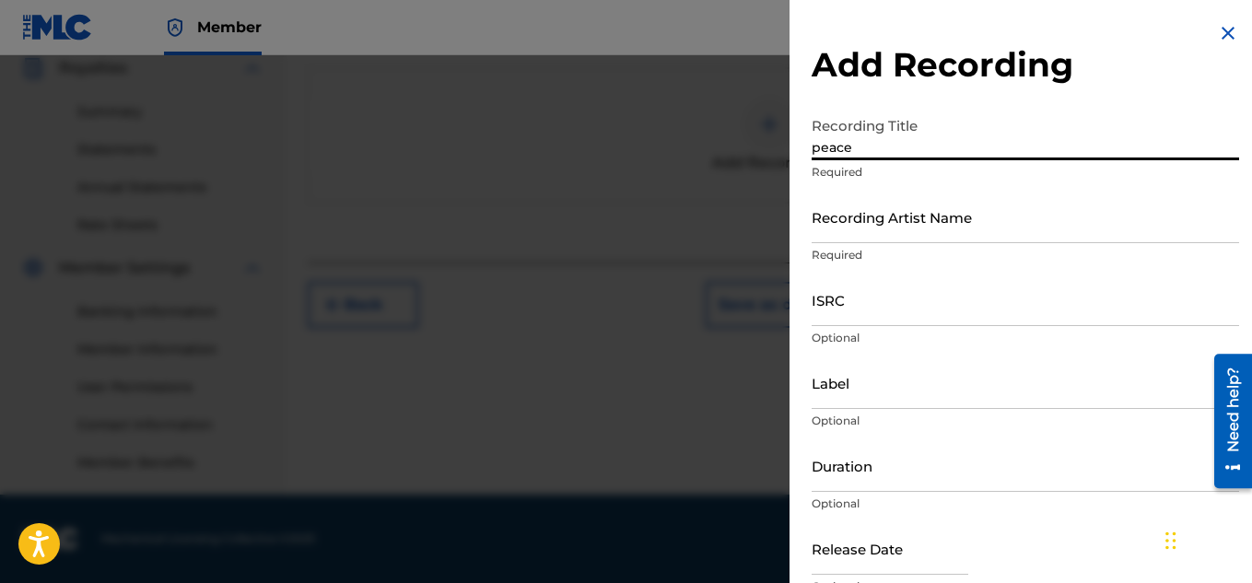
type input "peace"
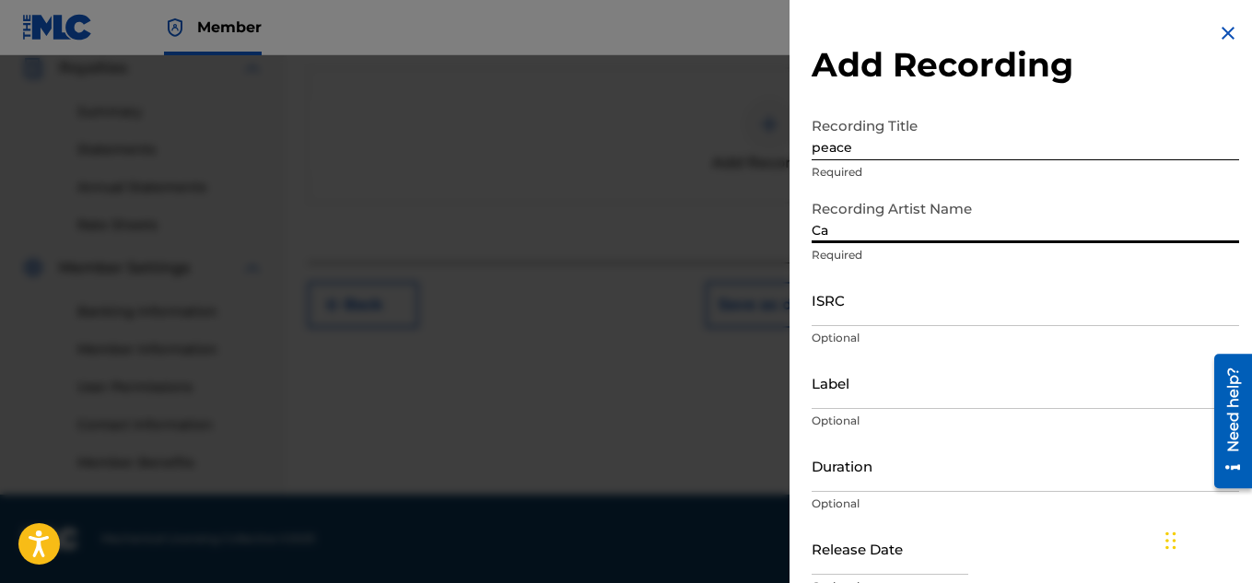
type input "Cali$mooth"
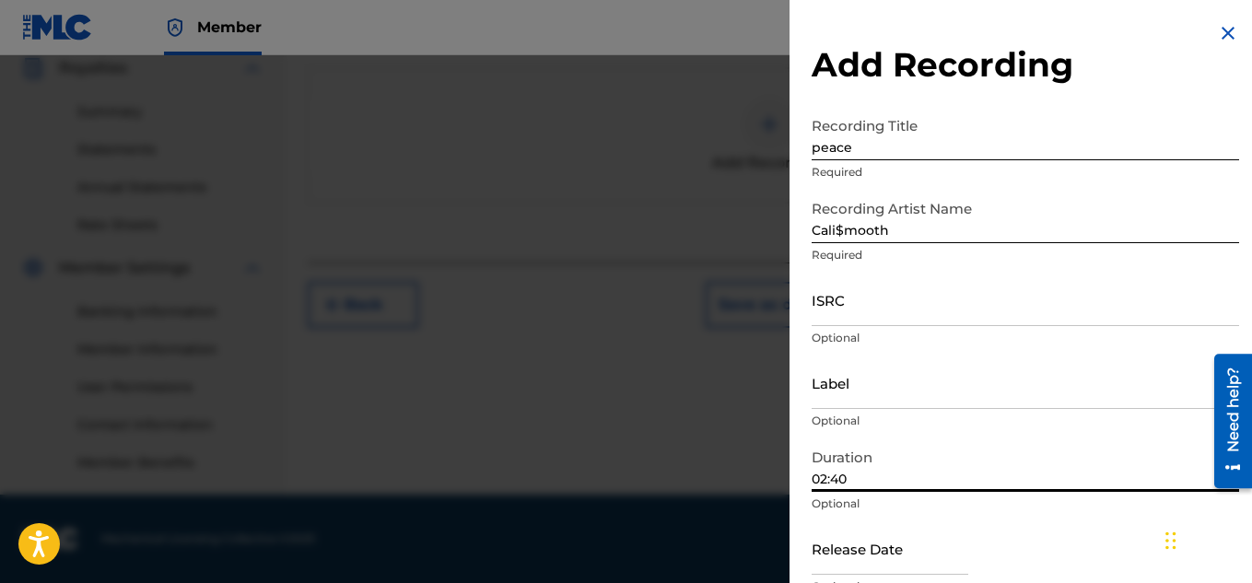
drag, startPoint x: 911, startPoint y: 454, endPoint x: 986, endPoint y: 485, distance: 81.8
click at [986, 485] on input "02:40" at bounding box center [1024, 465] width 427 height 52
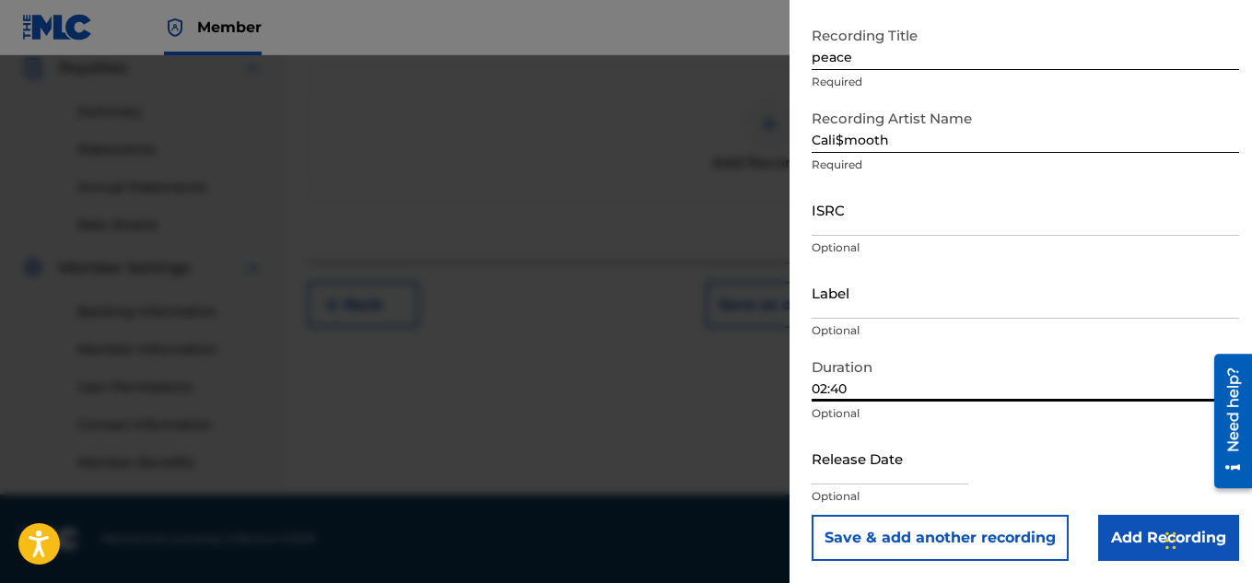
type input "02:40"
click at [968, 477] on input "text" at bounding box center [889, 458] width 157 height 52
select select "8"
select select "2025"
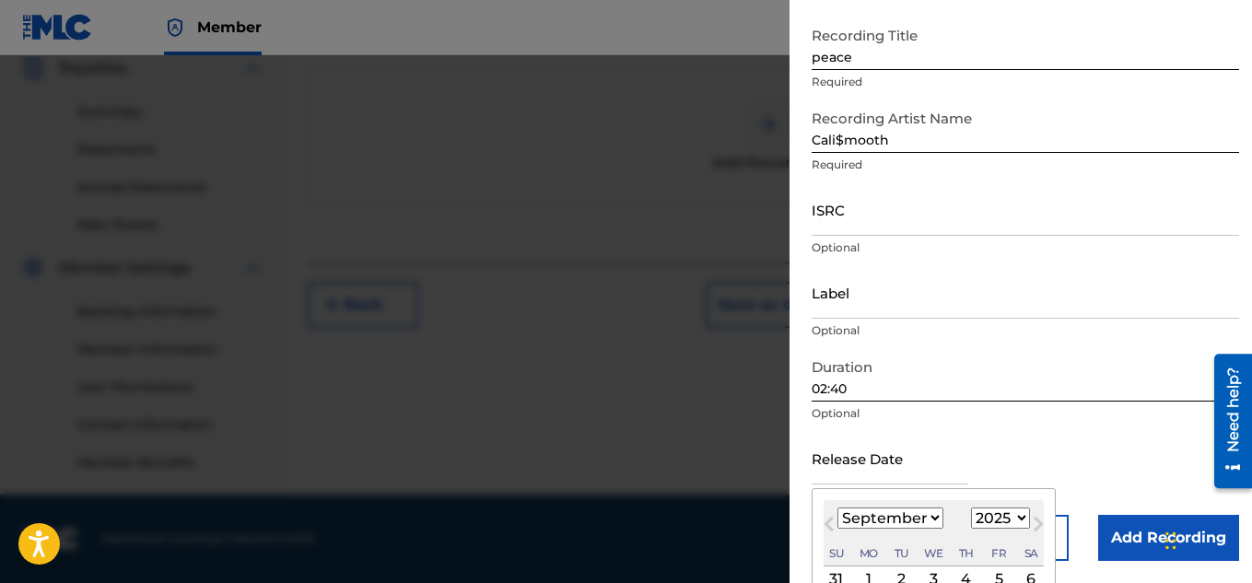
type input "[DATE]"
select select "2024"
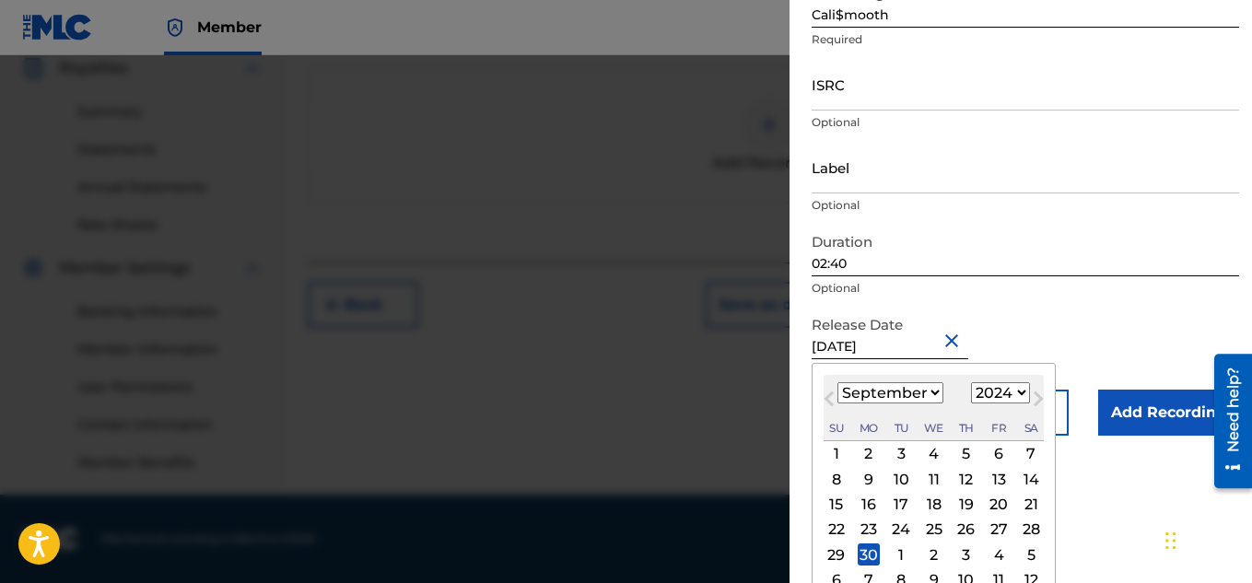
scroll to position [237, 0]
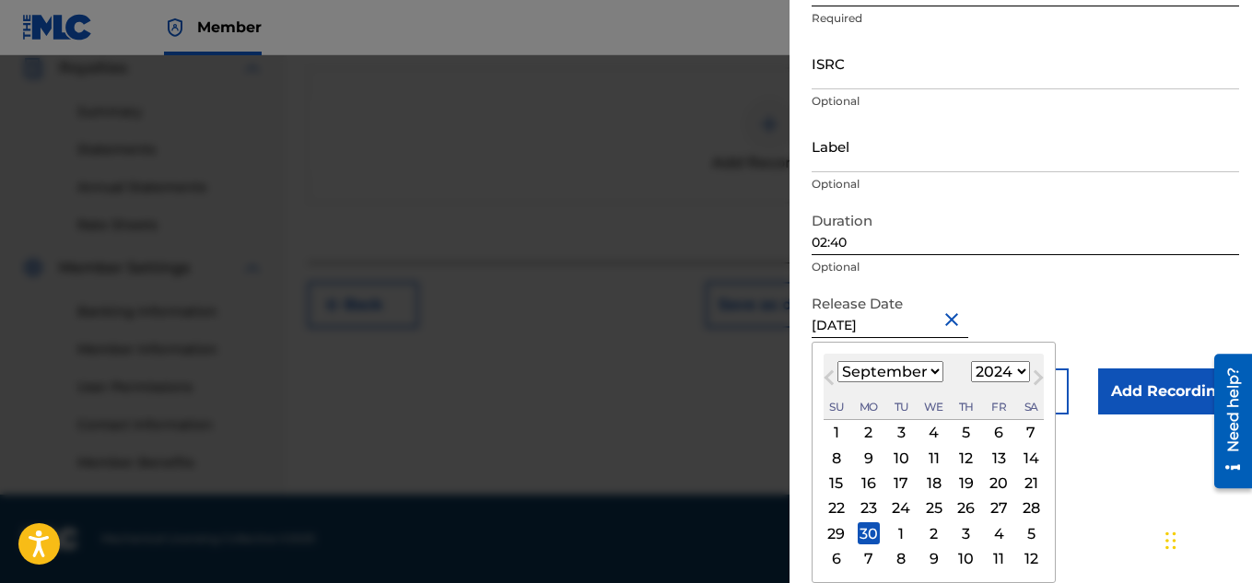
click at [868, 532] on div "30" at bounding box center [868, 533] width 22 height 22
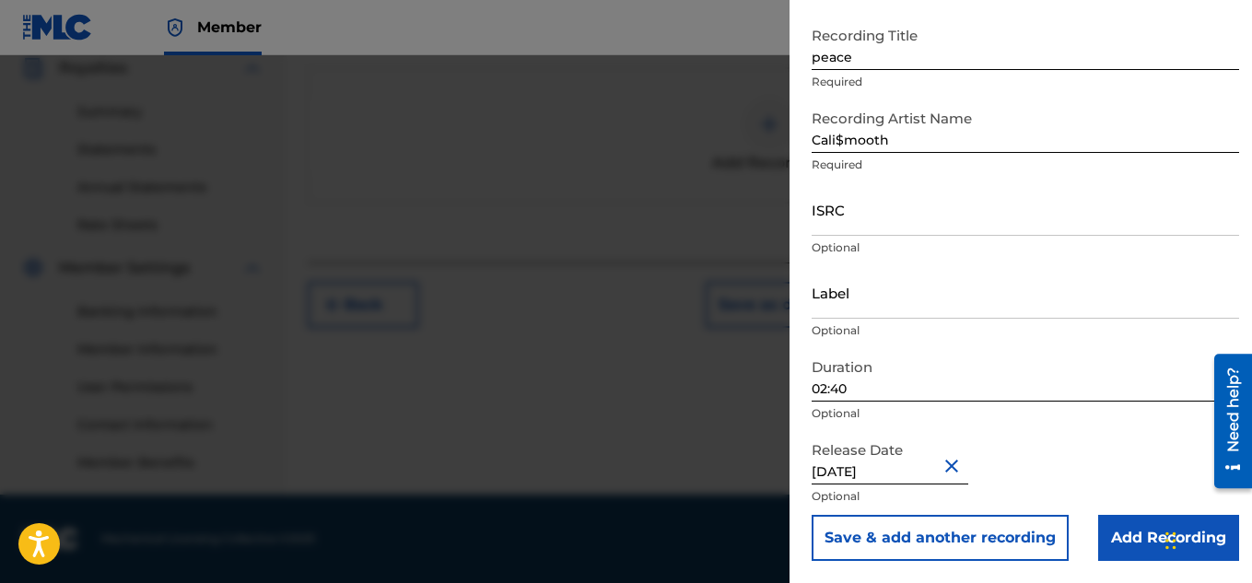
scroll to position [90, 0]
click at [1131, 536] on input "Add Recording" at bounding box center [1168, 538] width 141 height 46
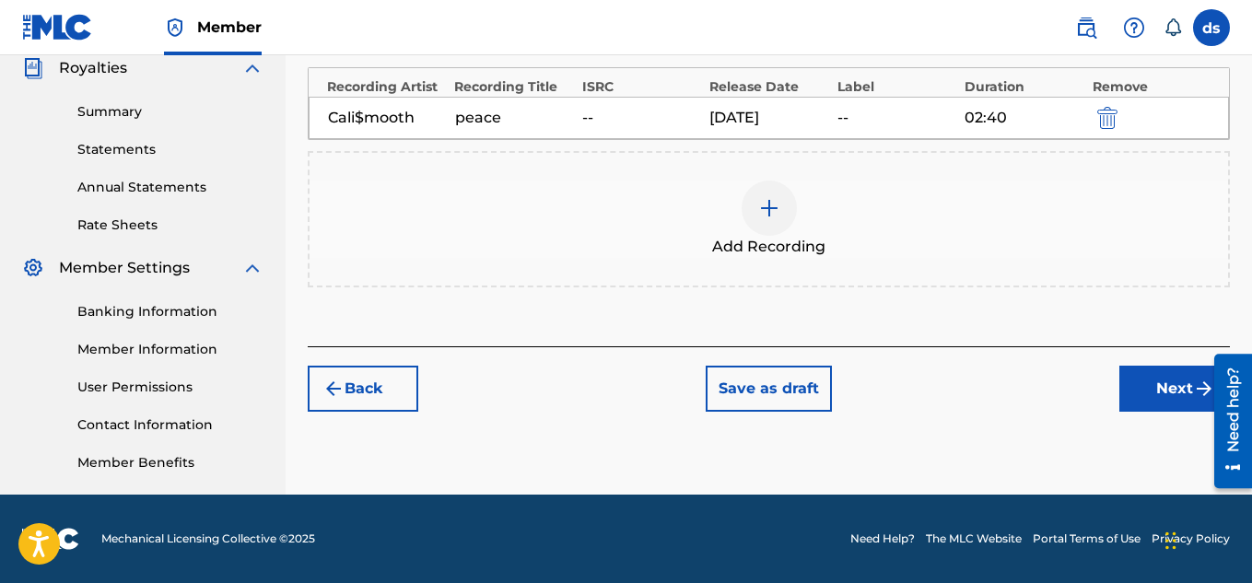
click at [1131, 536] on link "Portal Terms of Use" at bounding box center [1086, 538] width 108 height 17
click at [1141, 377] on button "Next" at bounding box center [1174, 389] width 111 height 46
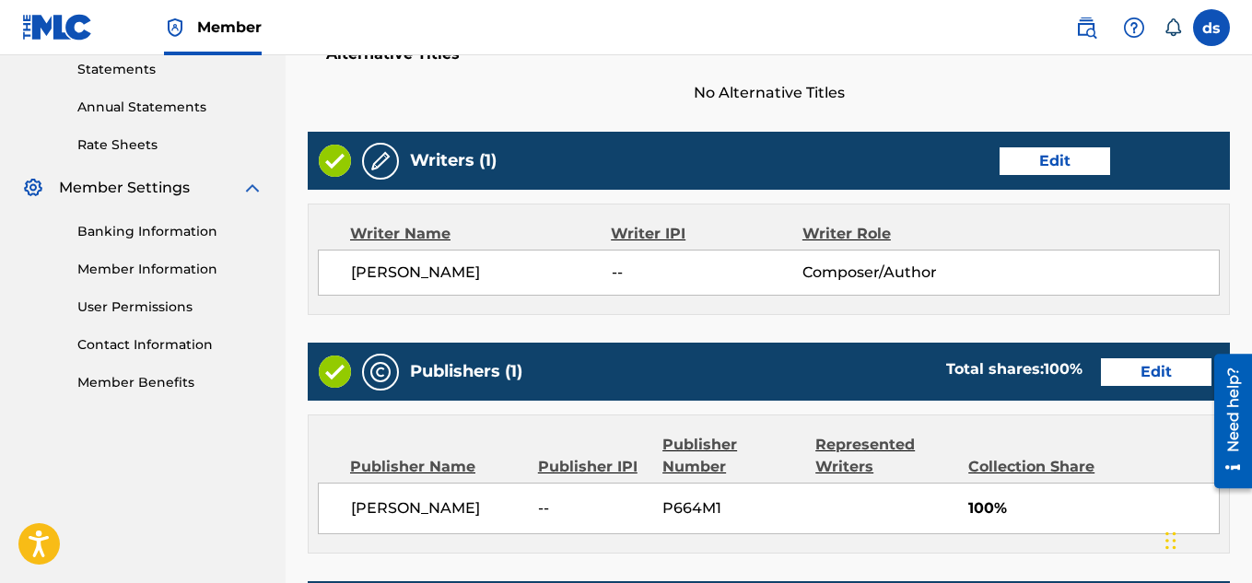
scroll to position [997, 0]
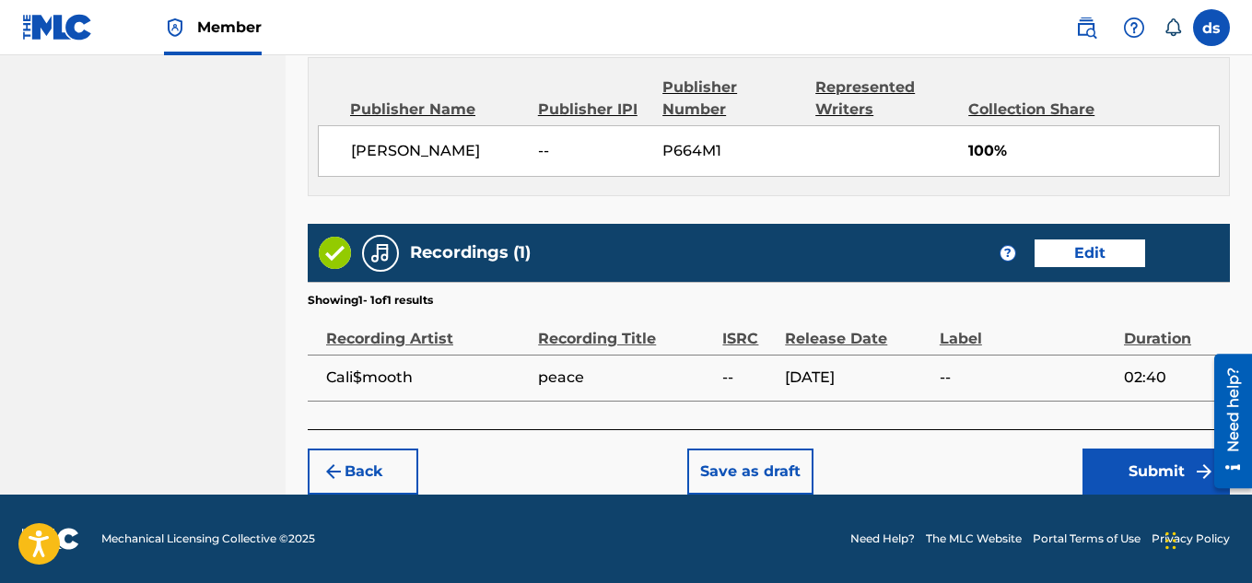
click at [1088, 465] on button "Submit" at bounding box center [1155, 472] width 147 height 46
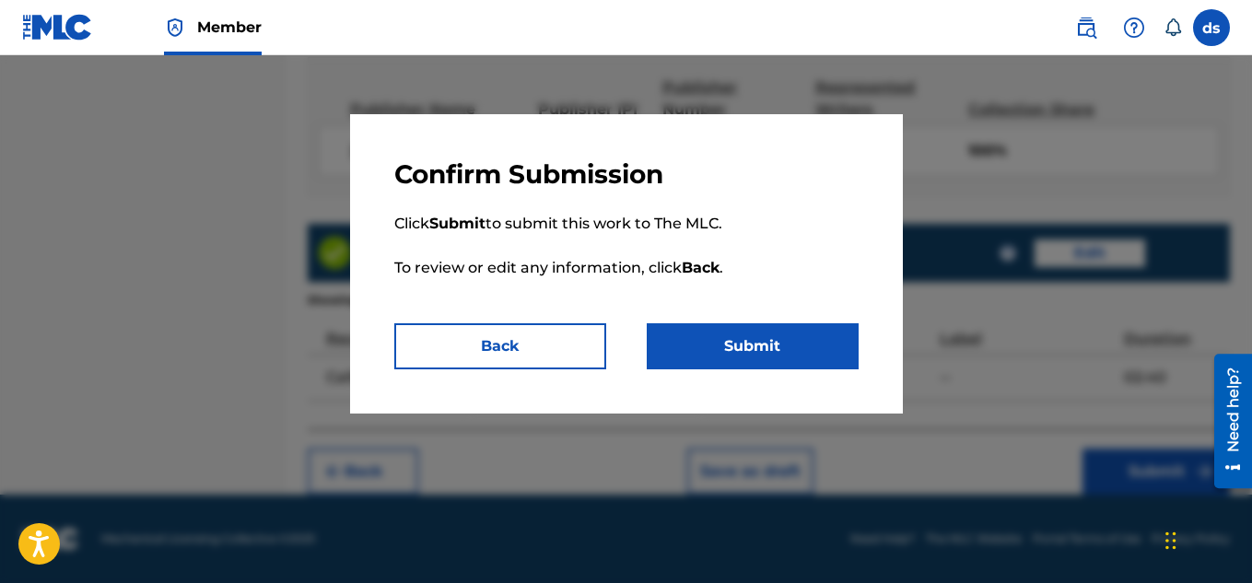
click at [773, 344] on button "Submit" at bounding box center [753, 346] width 212 height 46
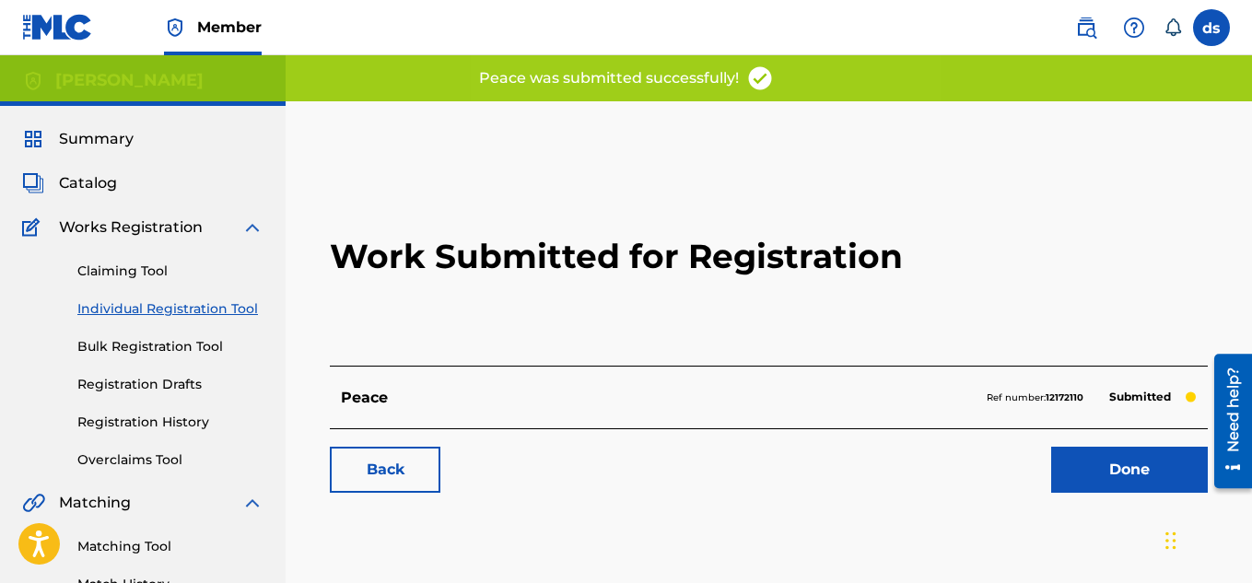
click at [1074, 481] on link "Done" at bounding box center [1129, 470] width 157 height 46
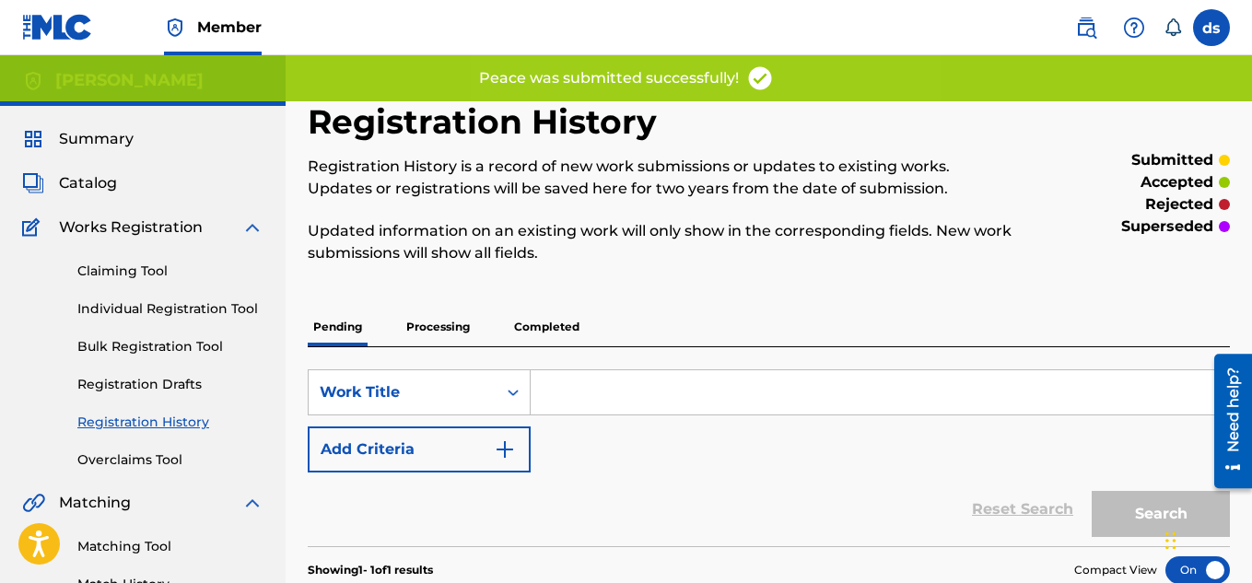
click at [145, 310] on link "Individual Registration Tool" at bounding box center [170, 308] width 186 height 19
